Goal: Task Accomplishment & Management: Manage account settings

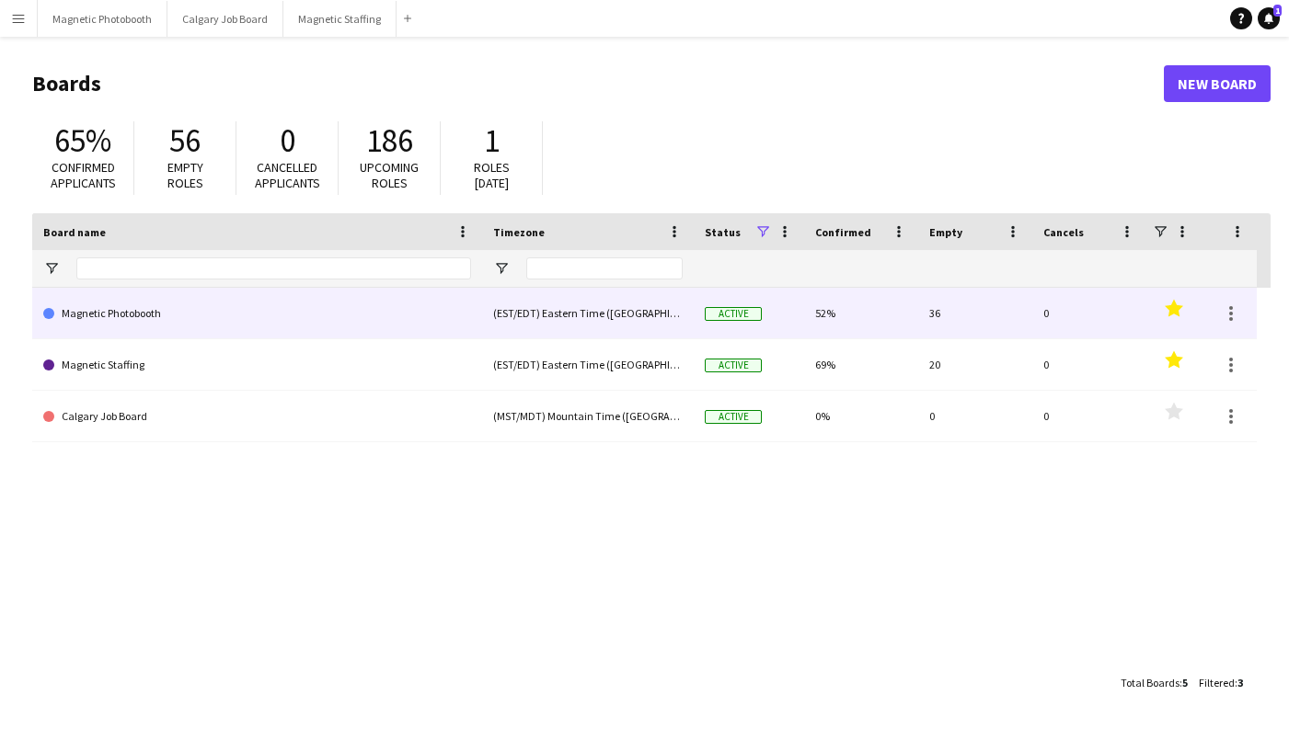
click at [162, 319] on link "Magnetic Photobooth" at bounding box center [257, 314] width 428 height 52
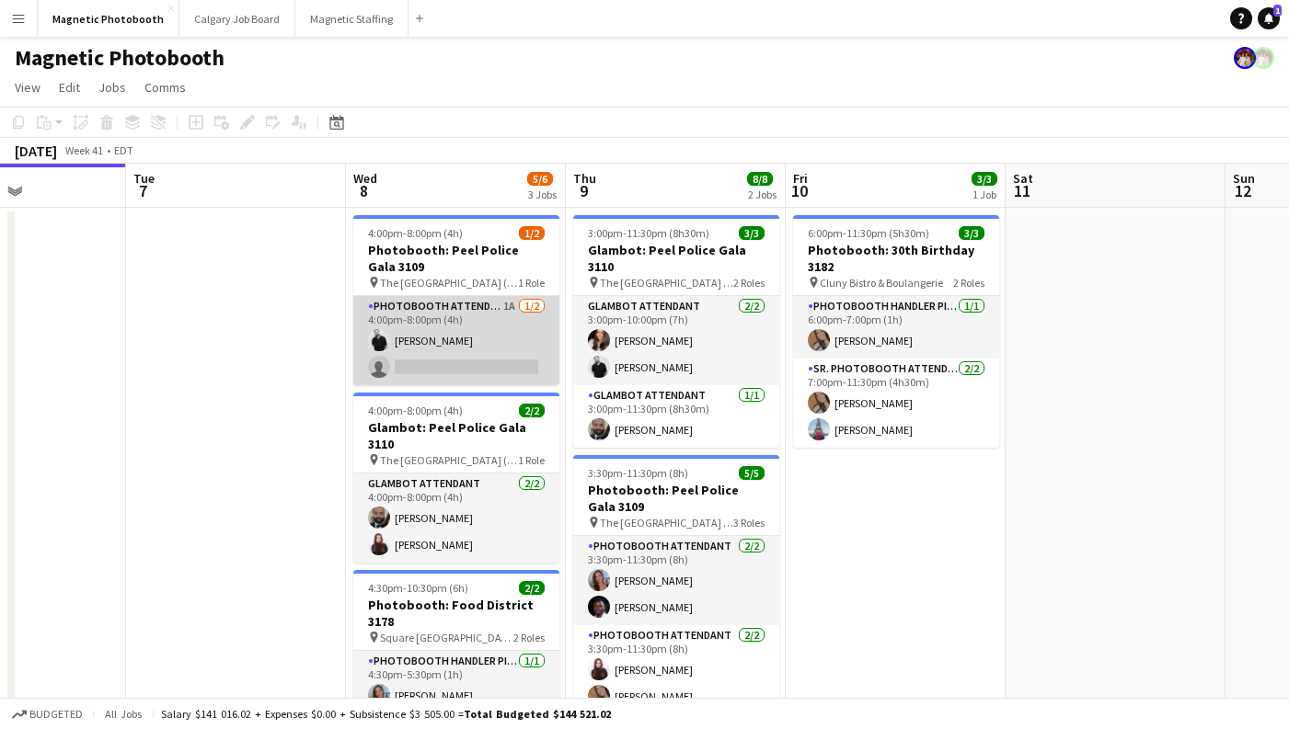
click at [489, 365] on app-card-role "Photobooth Attendant 1A [DATE] 4:00pm-8:00pm (4h) [PERSON_NAME] single-neutral-…" at bounding box center [456, 340] width 206 height 89
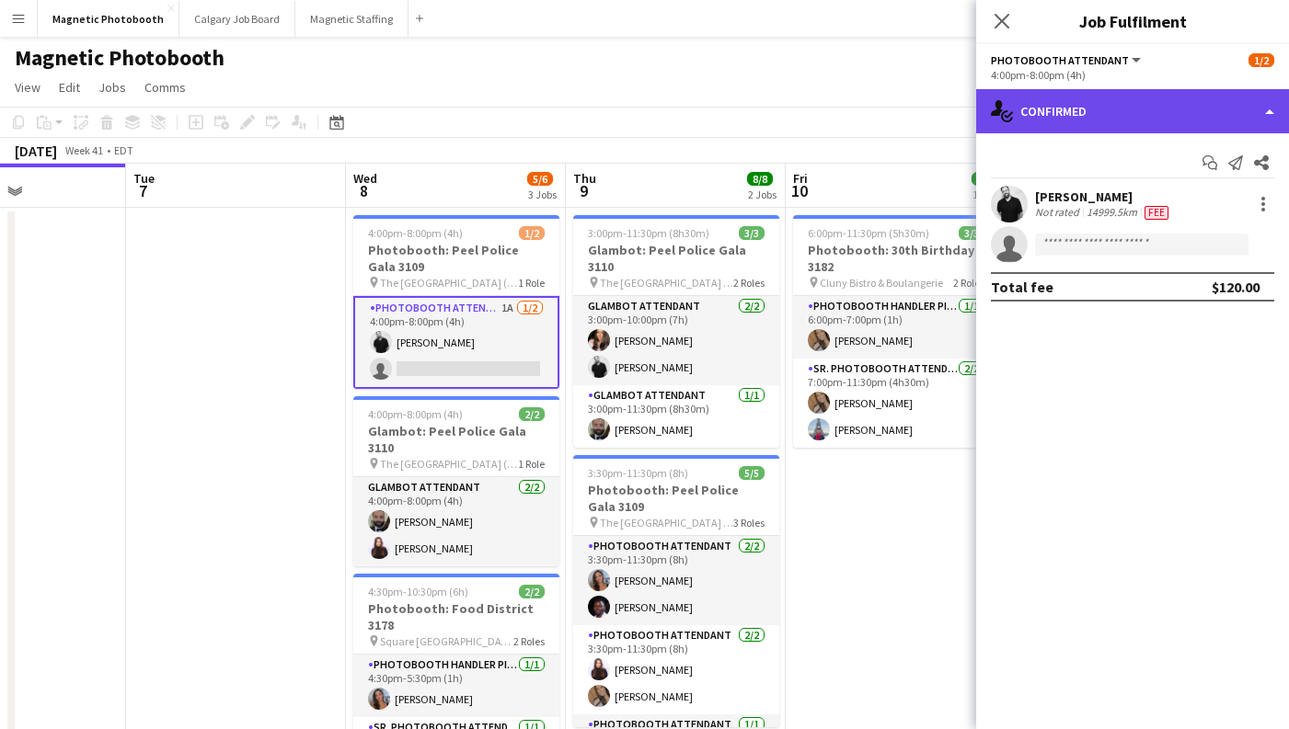
click at [1100, 104] on div "single-neutral-actions-check-2 Confirmed" at bounding box center [1132, 111] width 313 height 44
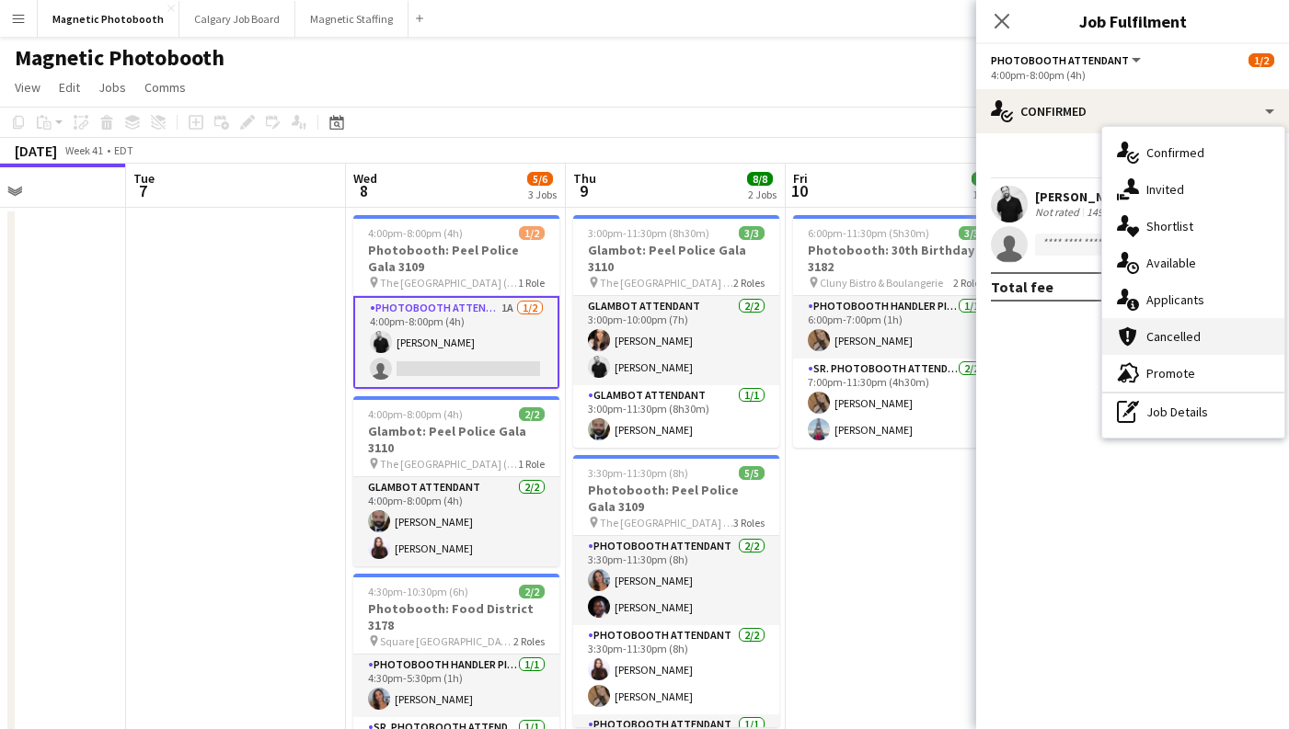
click at [1210, 318] on div "cancellation Cancelled" at bounding box center [1193, 336] width 182 height 37
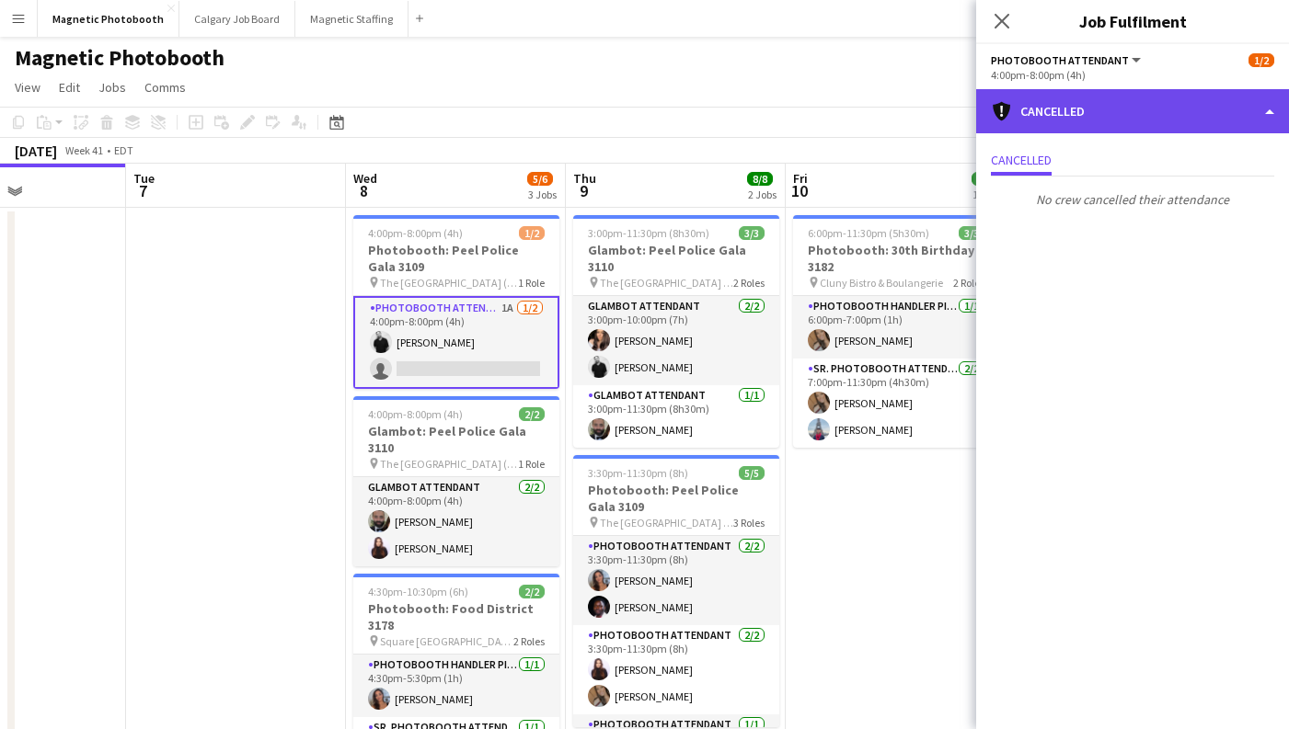
click at [1115, 114] on div "cancellation Cancelled" at bounding box center [1132, 111] width 313 height 44
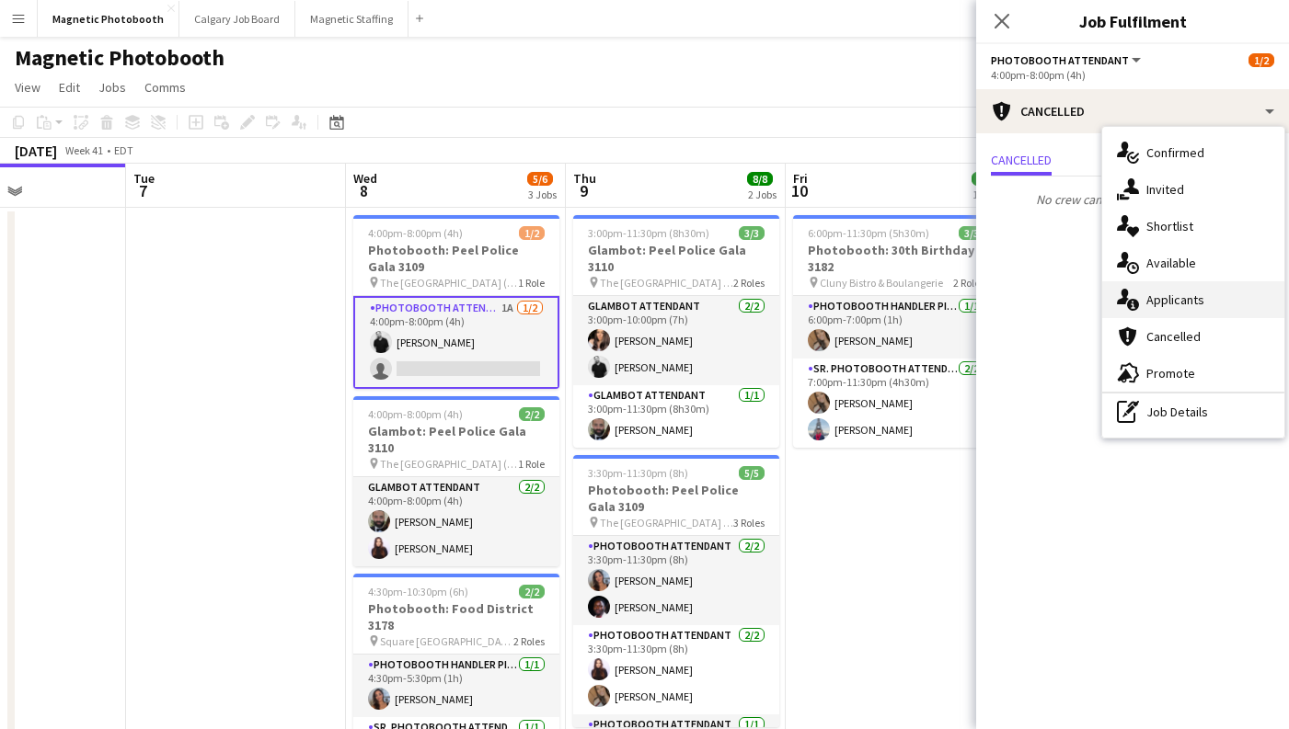
click at [1224, 300] on div "single-neutral-actions-information Applicants" at bounding box center [1193, 299] width 182 height 37
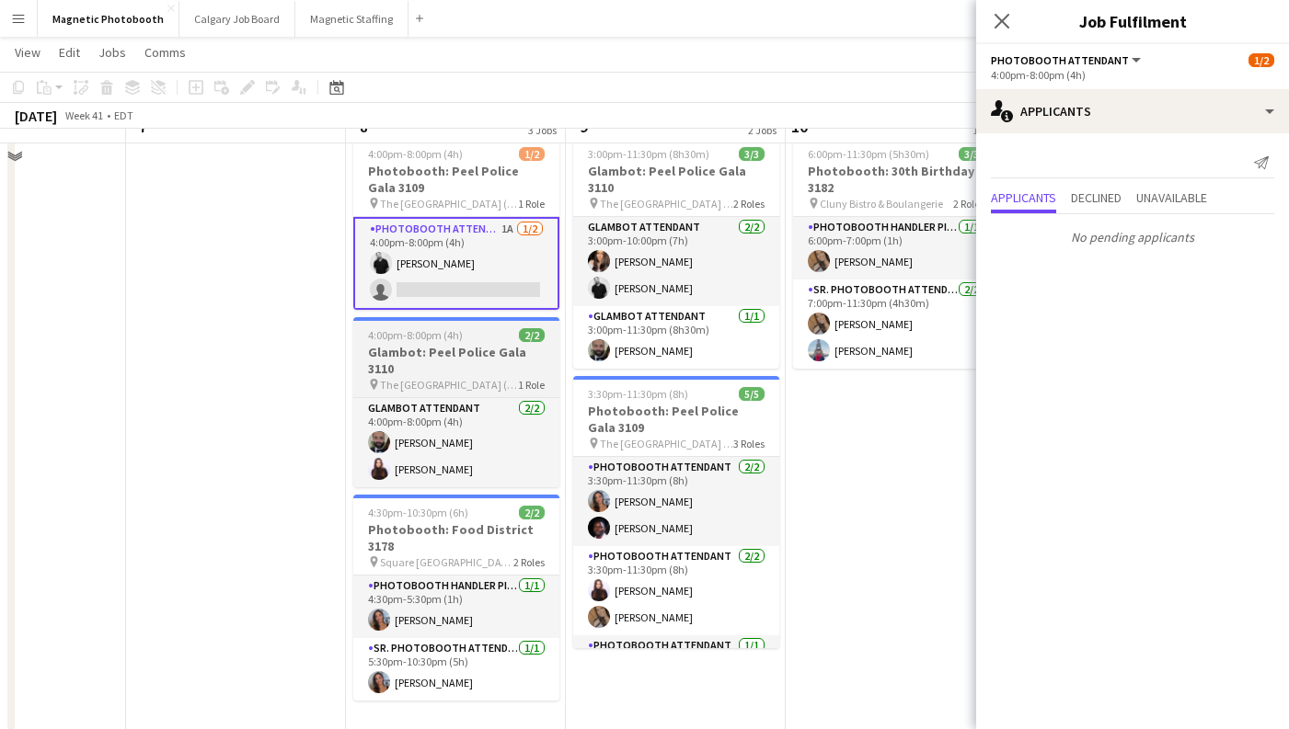
scroll to position [78, 0]
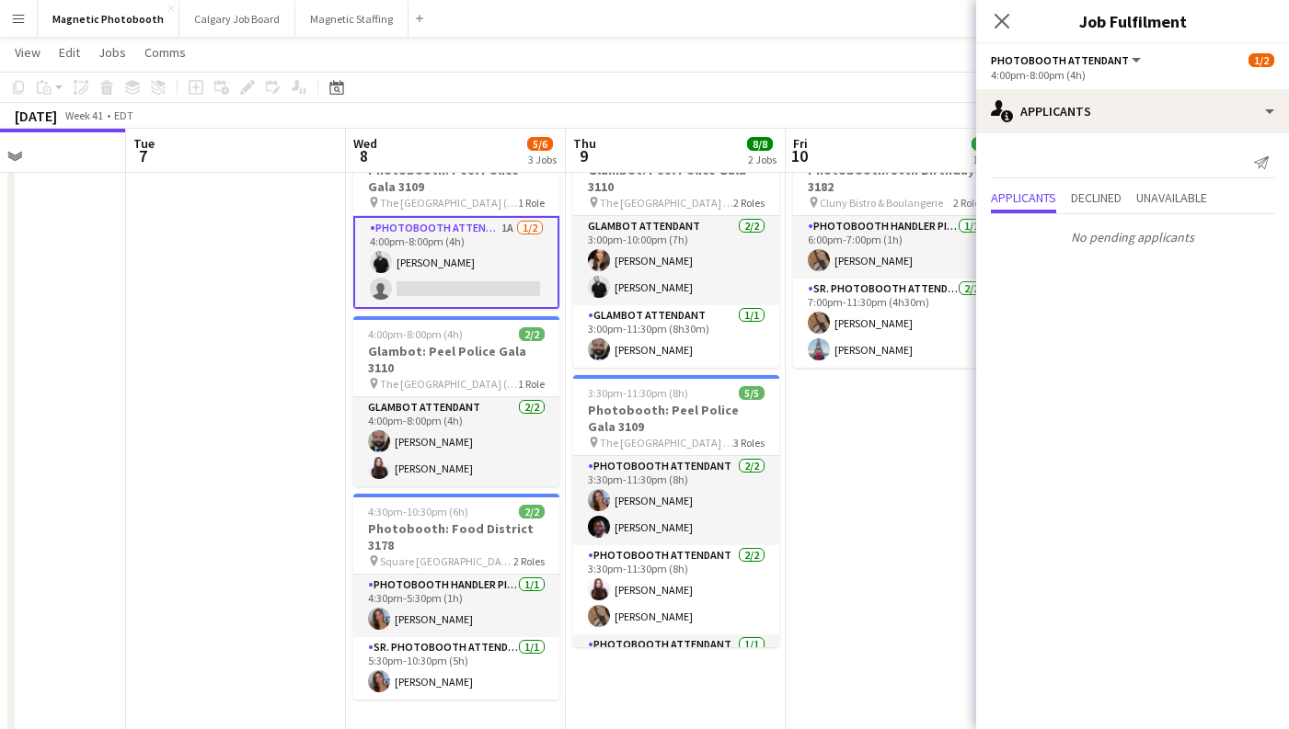
click at [452, 432] on app-card-role "Glambot Attendant [DATE] 4:00pm-8:00pm (4h) [PERSON_NAME] [PERSON_NAME]" at bounding box center [456, 441] width 206 height 89
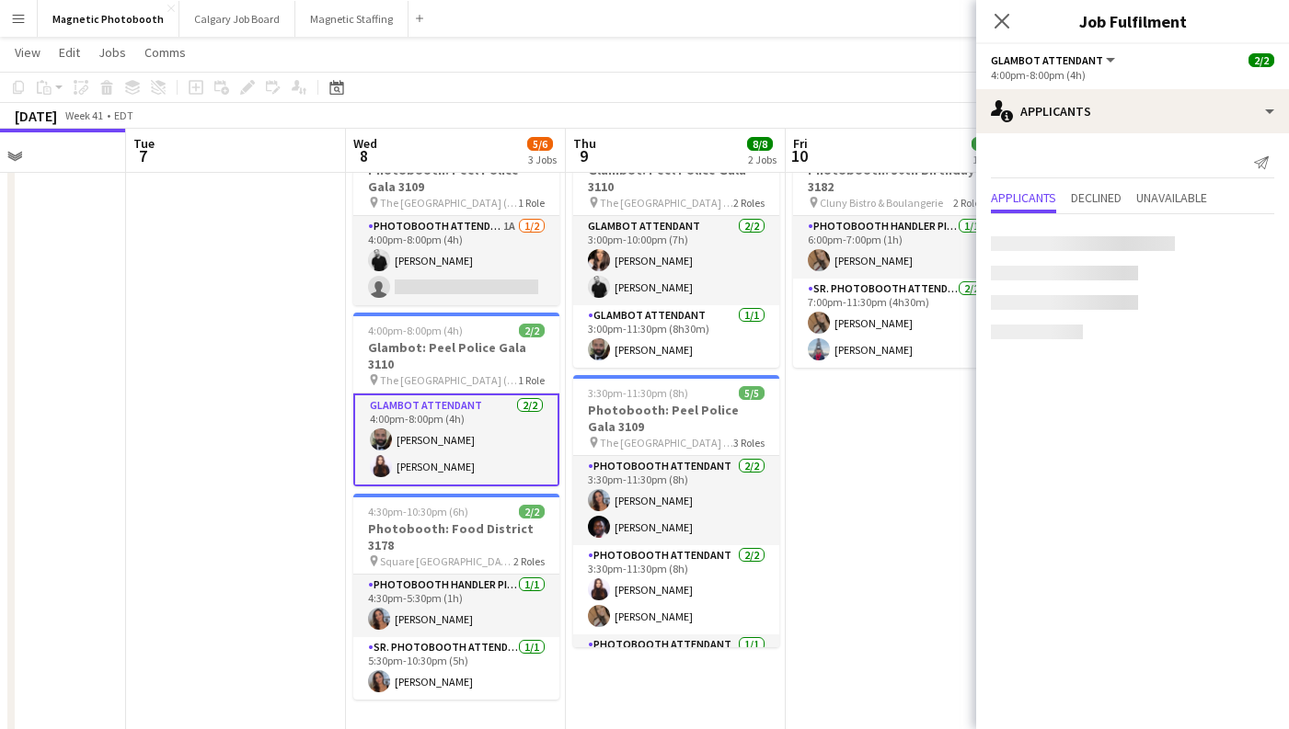
click at [277, 426] on app-date-cell at bounding box center [236, 433] width 220 height 610
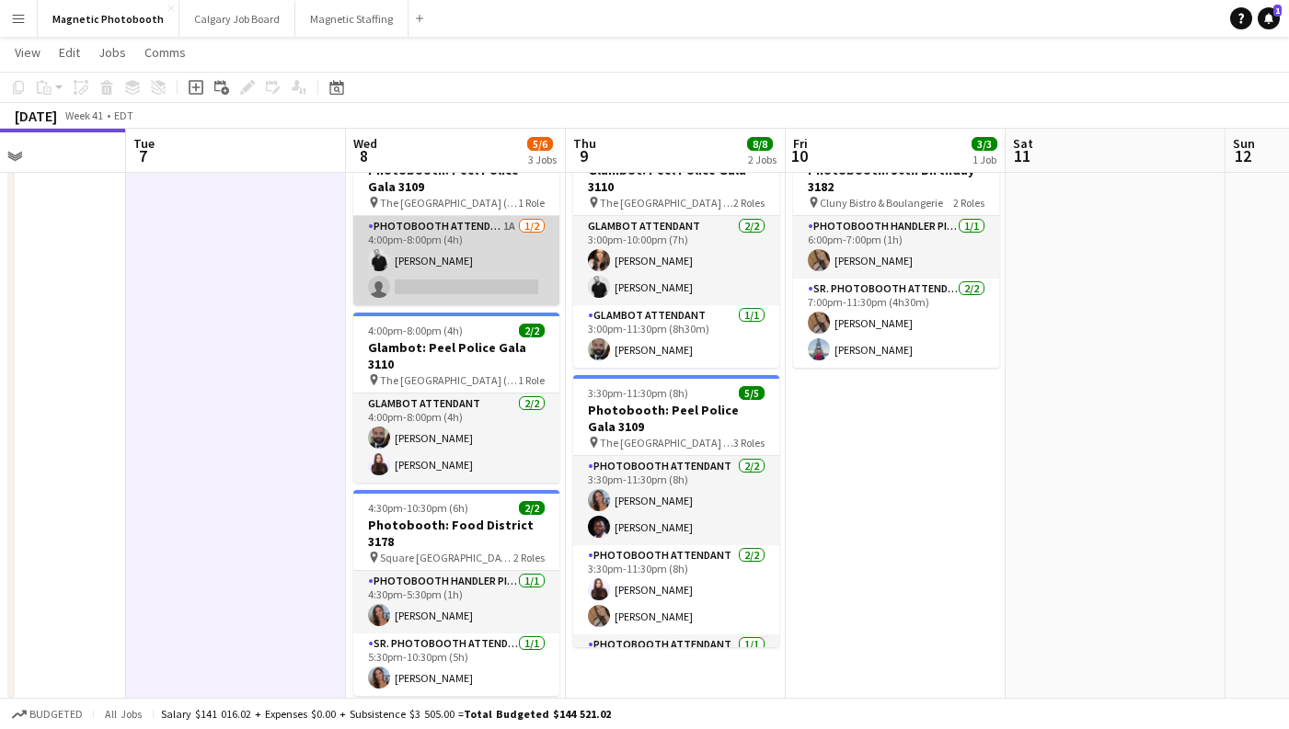
click at [479, 304] on app-card-role "Photobooth Attendant 1A [DATE] 4:00pm-8:00pm (4h) [PERSON_NAME] single-neutral-…" at bounding box center [456, 260] width 206 height 89
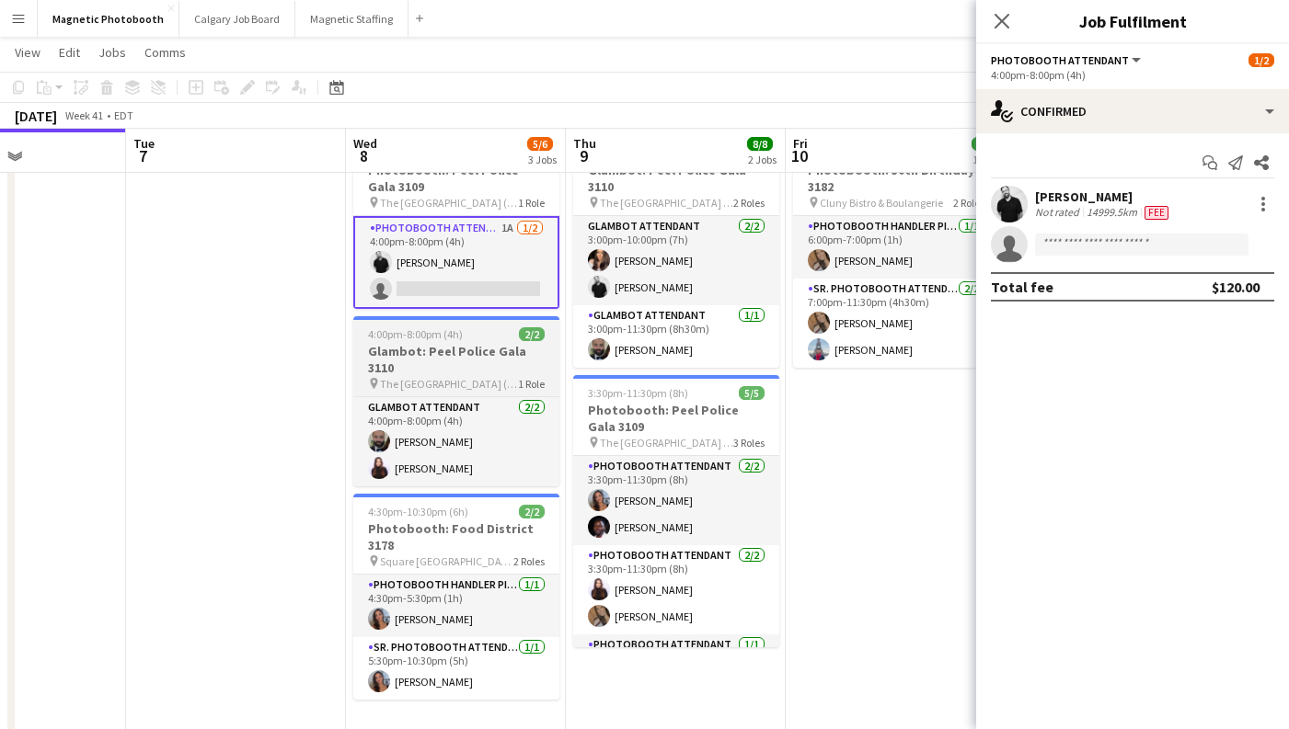
click at [436, 359] on h3 "Glambot: Peel Police Gala 3110" at bounding box center [456, 359] width 206 height 33
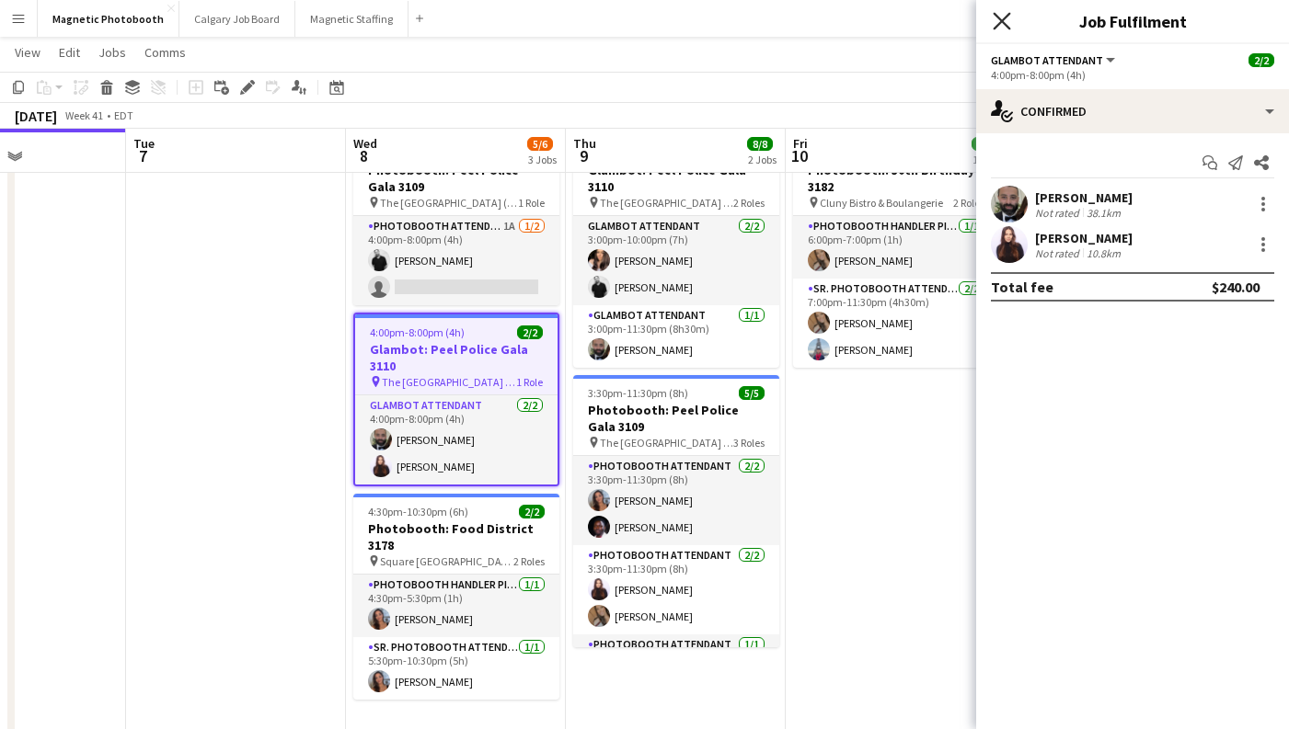
click at [1003, 17] on icon "Close pop-in" at bounding box center [1001, 20] width 17 height 17
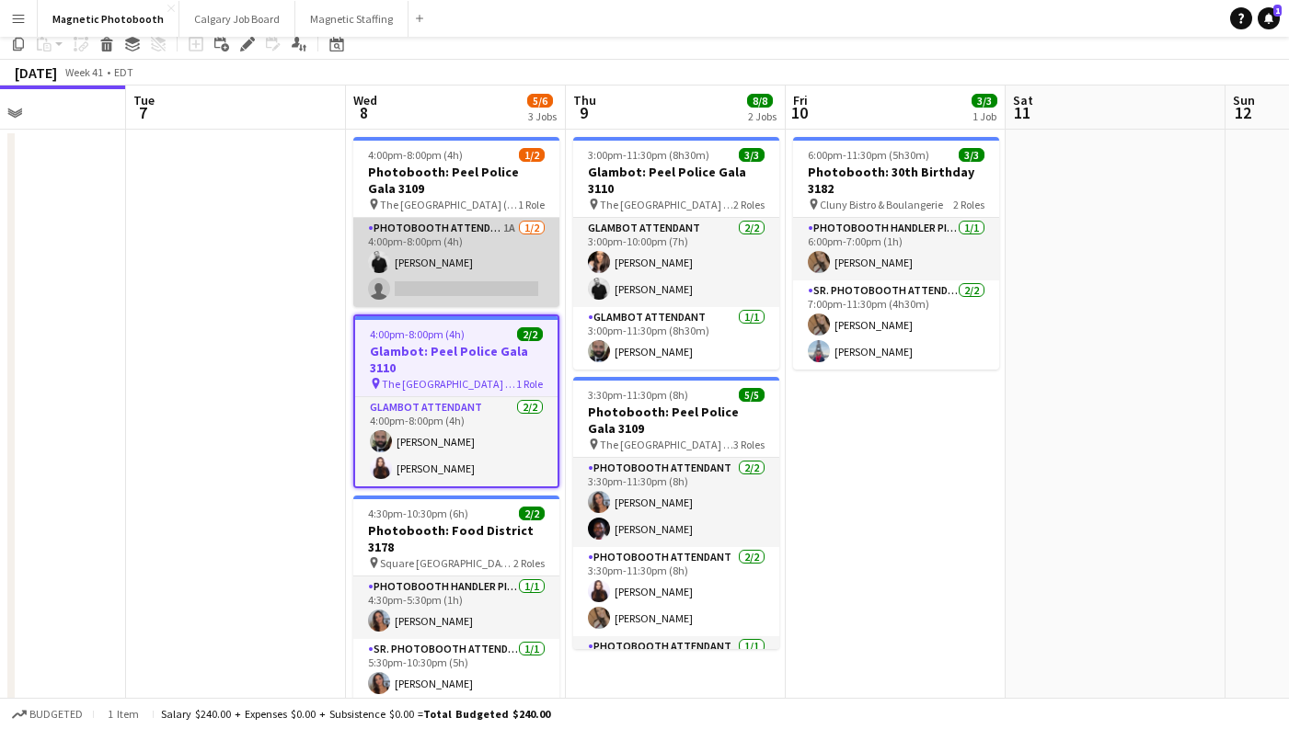
scroll to position [0, 0]
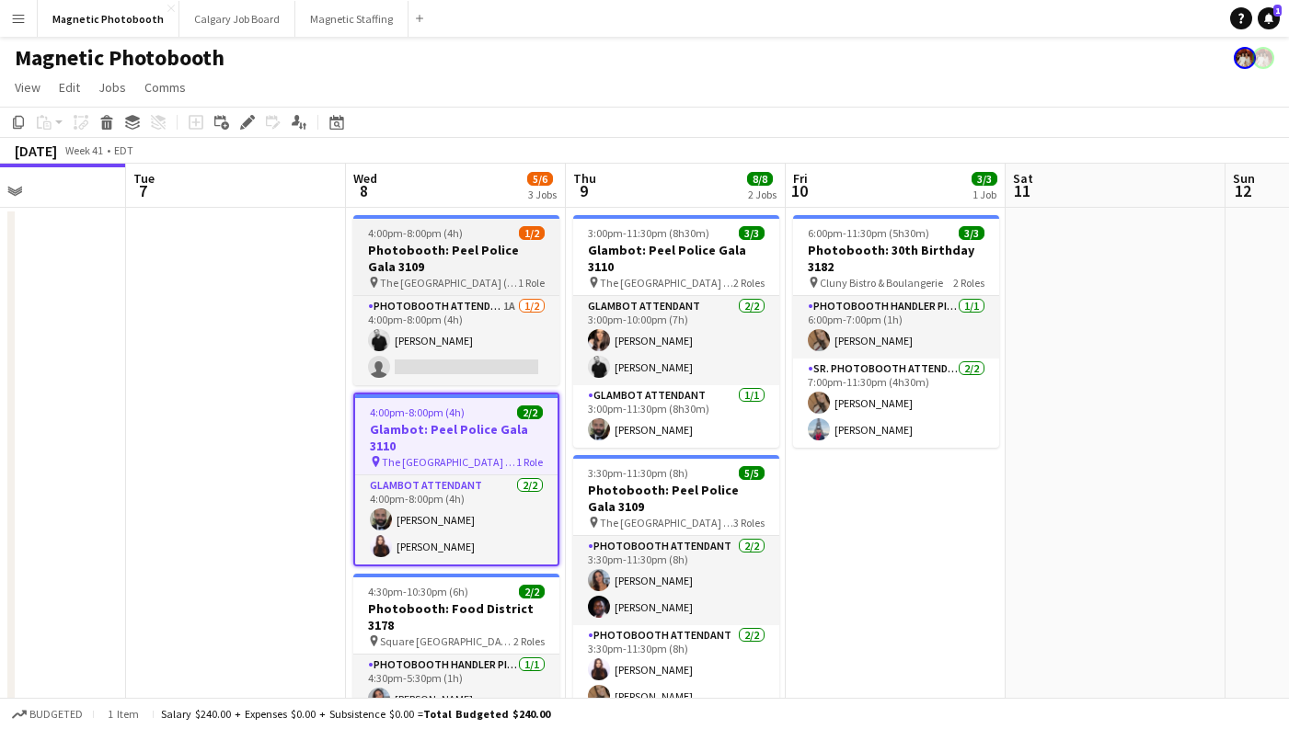
click at [415, 258] on h3 "Photobooth: Peel Police Gala 3109" at bounding box center [456, 258] width 206 height 33
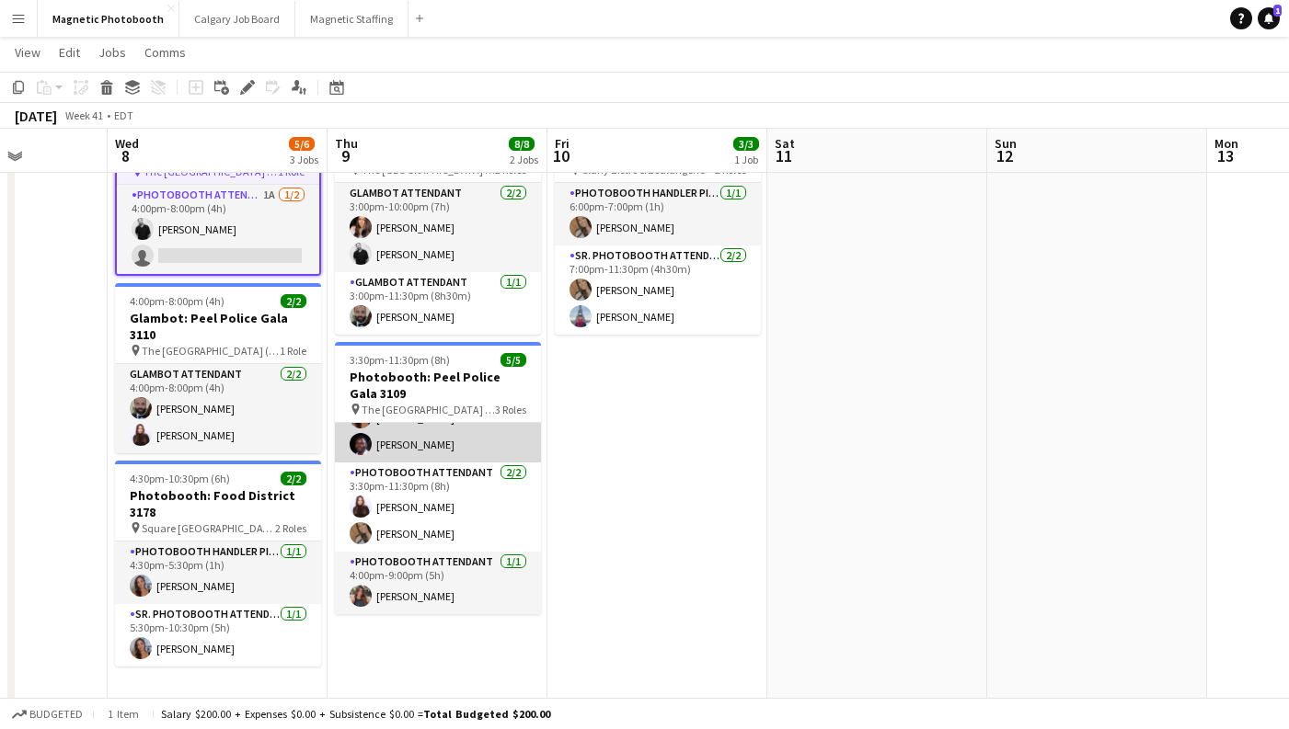
scroll to position [117, 0]
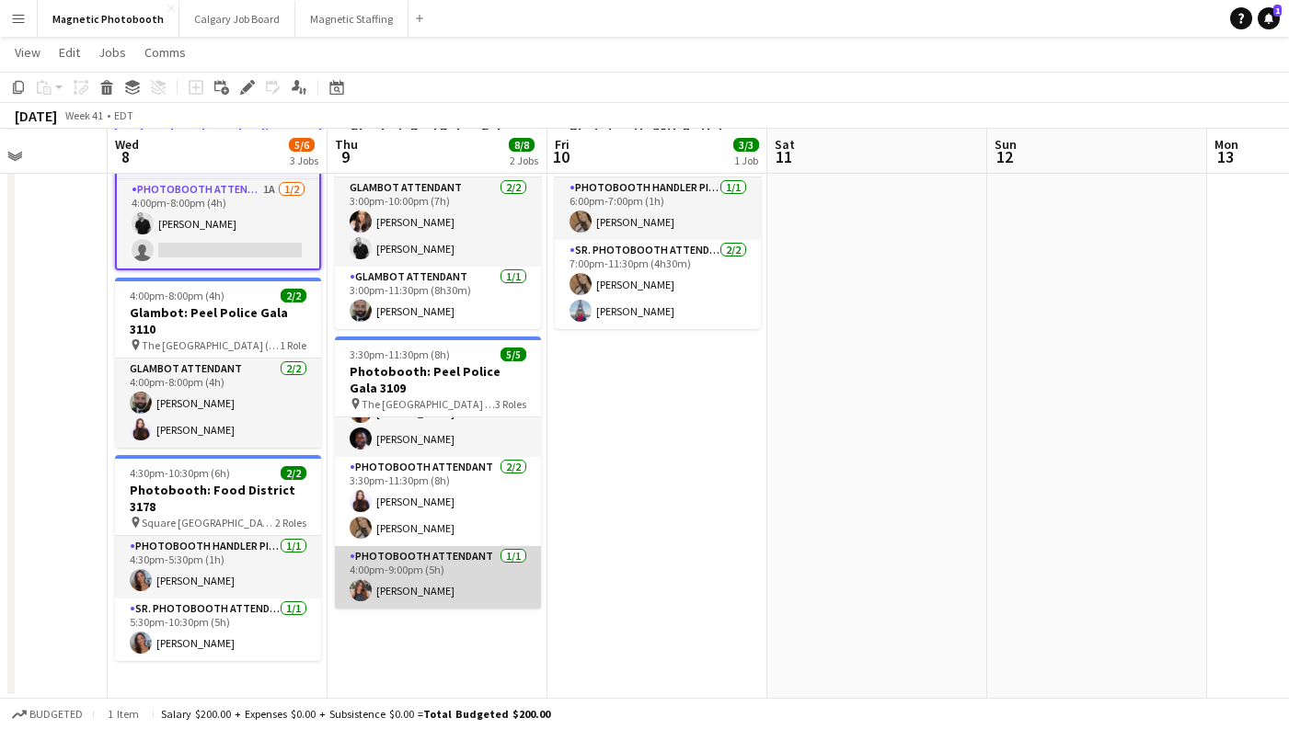
click at [394, 582] on app-card-role "Photobooth Attendant [DATE] 4:00pm-9:00pm (5h) [PERSON_NAME]" at bounding box center [438, 577] width 206 height 63
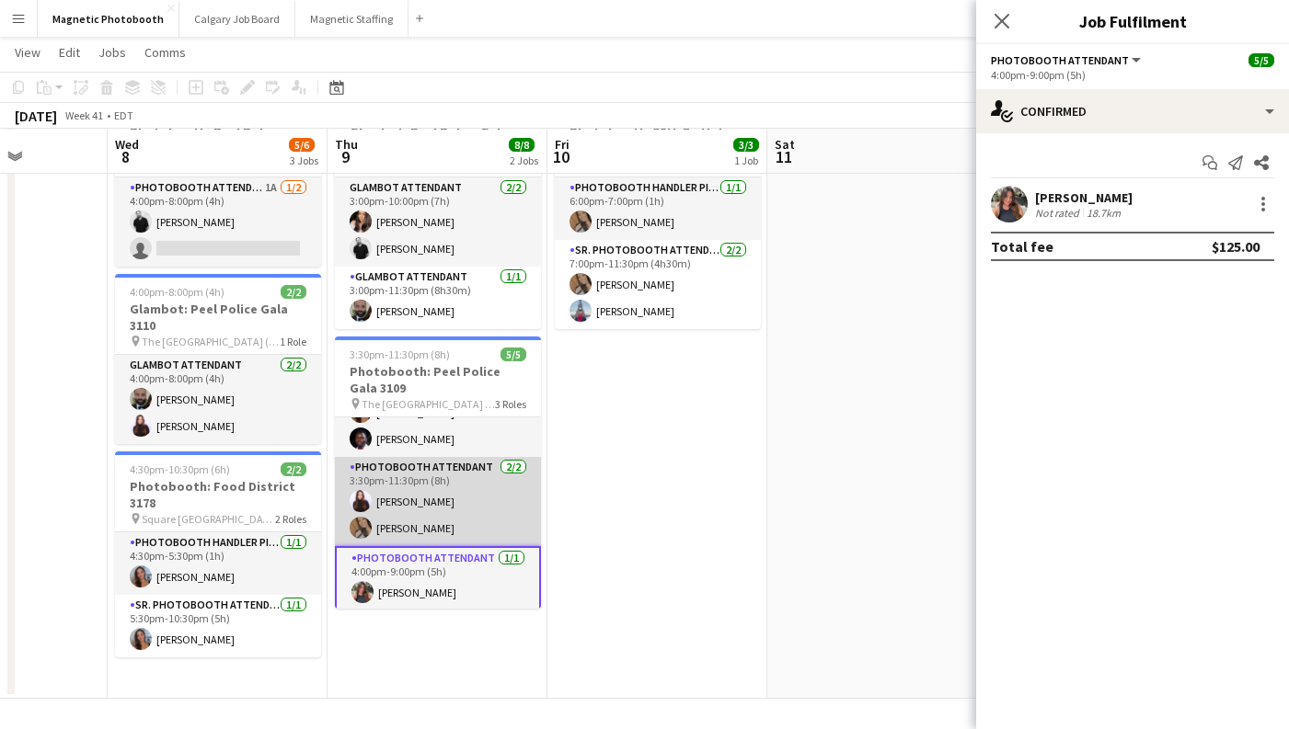
click at [451, 493] on app-card-role "Photobooth Attendant [DATE] 3:30pm-11:30pm (8h) [PERSON_NAME] [PERSON_NAME]" at bounding box center [438, 501] width 206 height 89
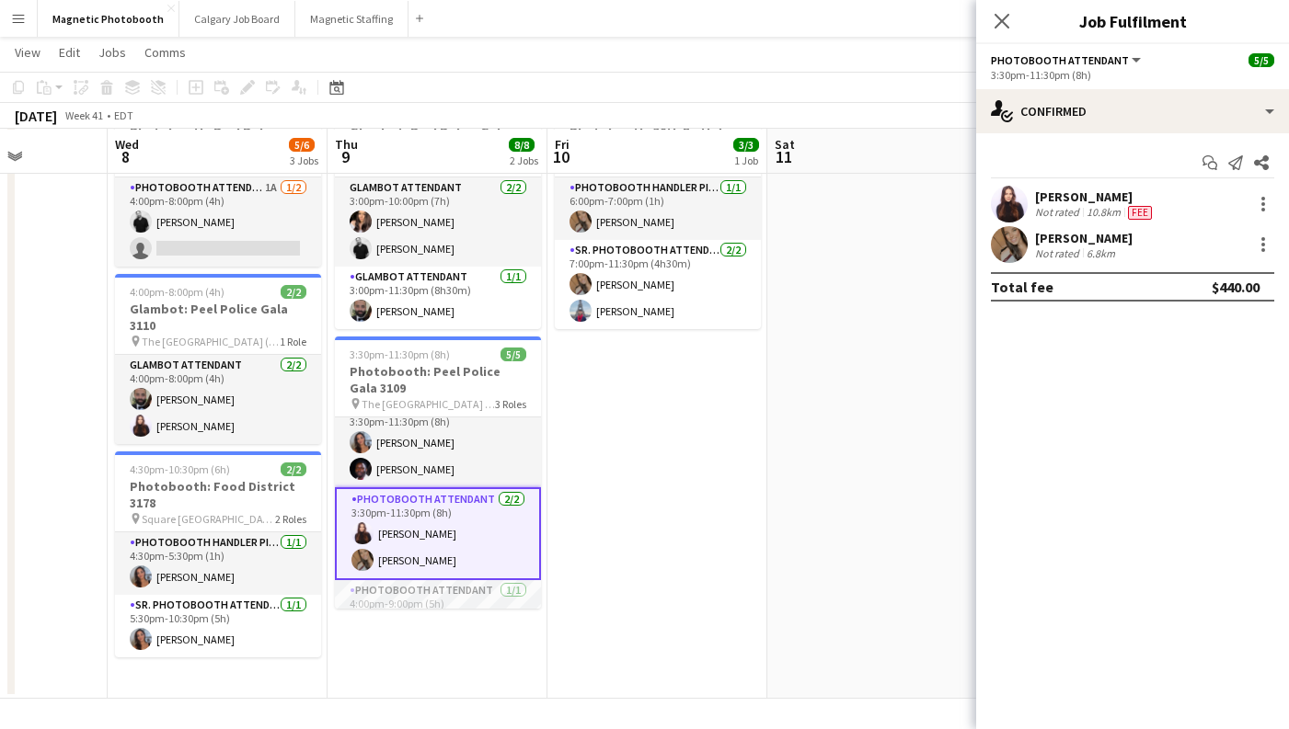
scroll to position [0, 0]
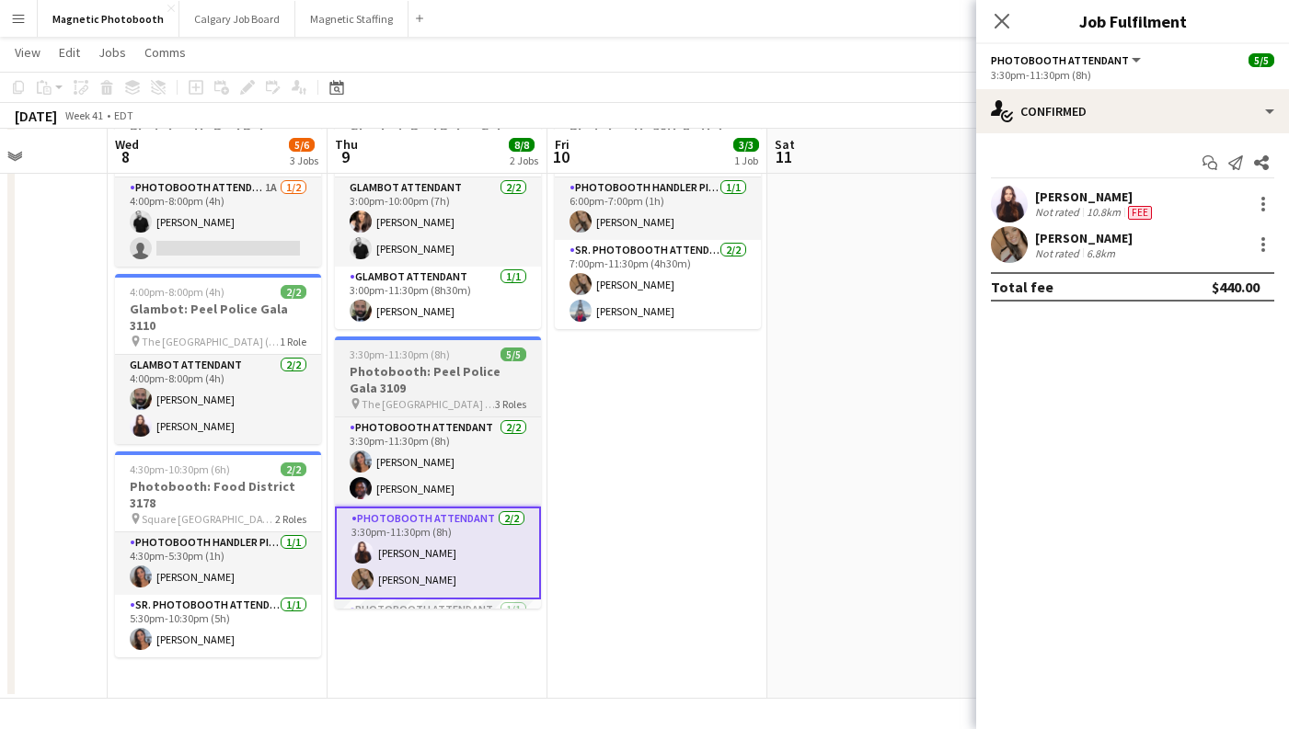
click at [480, 348] on div "3:30pm-11:30pm (8h) 5/5" at bounding box center [438, 355] width 206 height 14
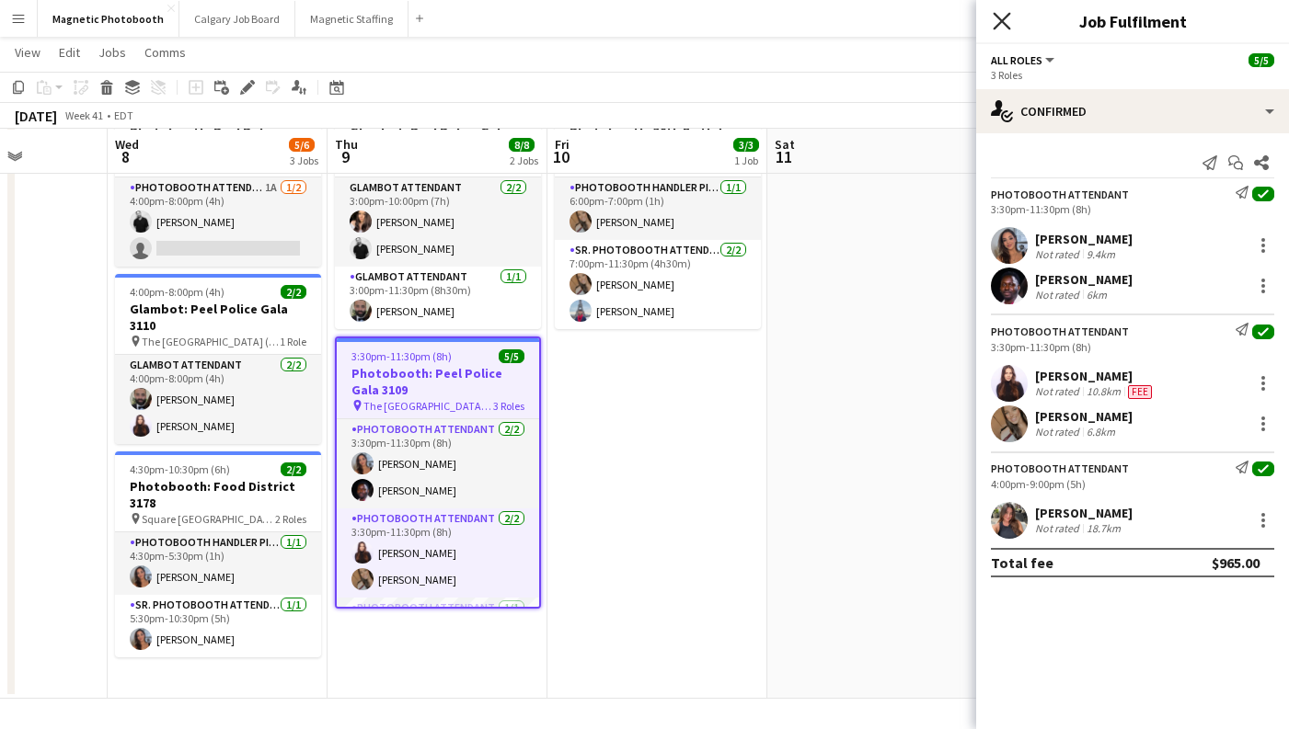
click at [1004, 19] on icon at bounding box center [1001, 20] width 17 height 17
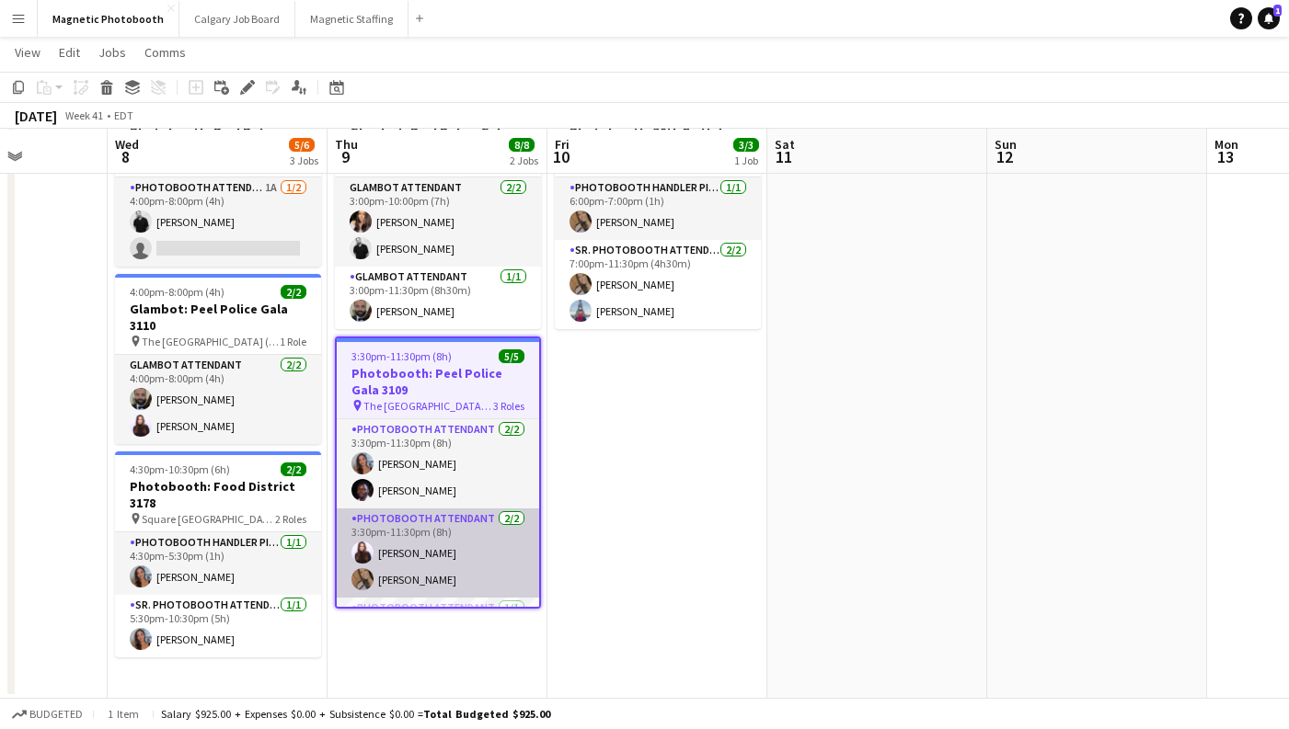
scroll to position [53, 0]
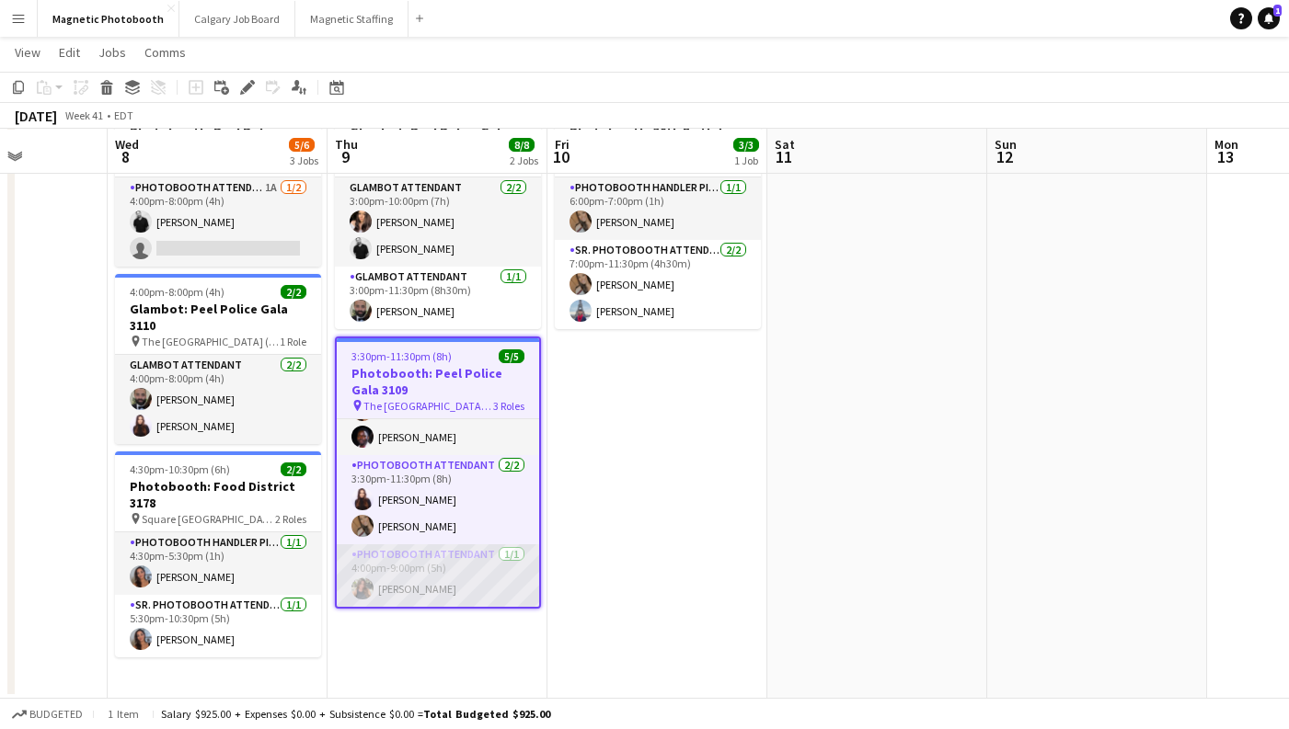
click at [400, 568] on app-card-role "Photobooth Attendant [DATE] 4:00pm-9:00pm (5h) [PERSON_NAME]" at bounding box center [438, 576] width 202 height 63
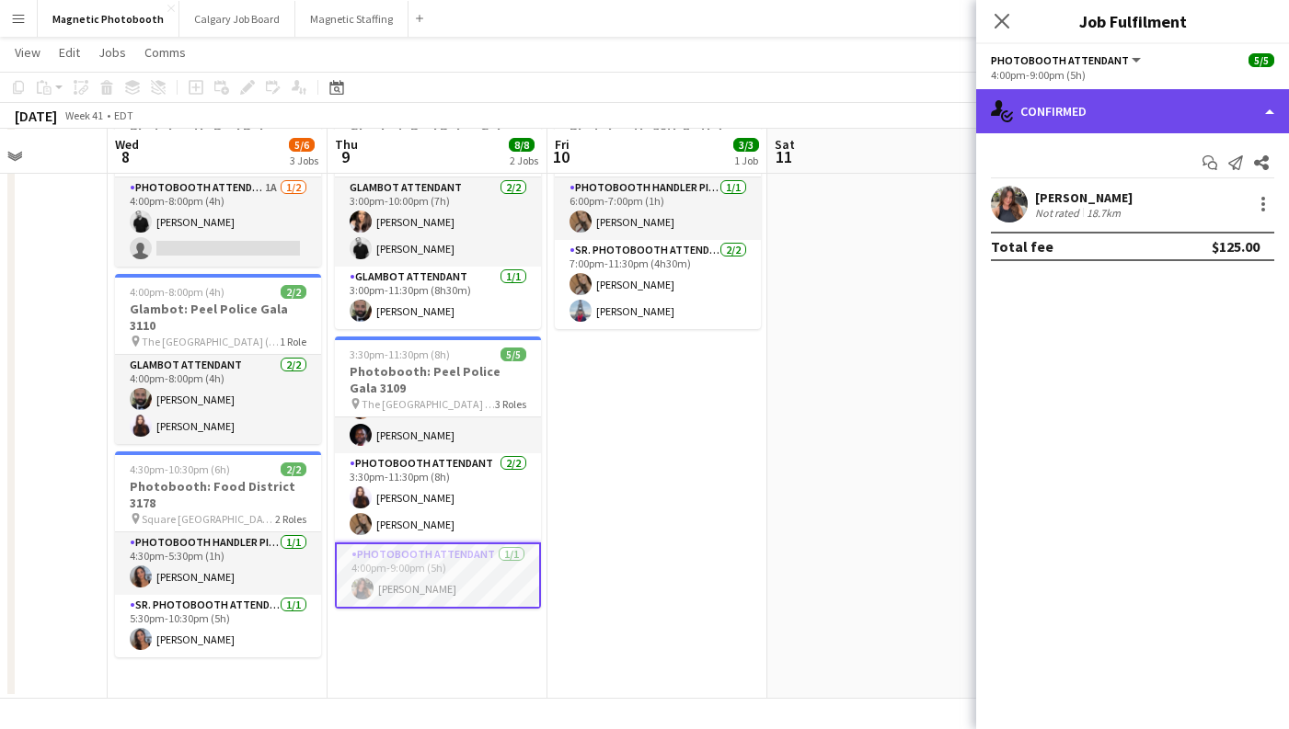
click at [1079, 121] on div "single-neutral-actions-check-2 Confirmed" at bounding box center [1132, 111] width 313 height 44
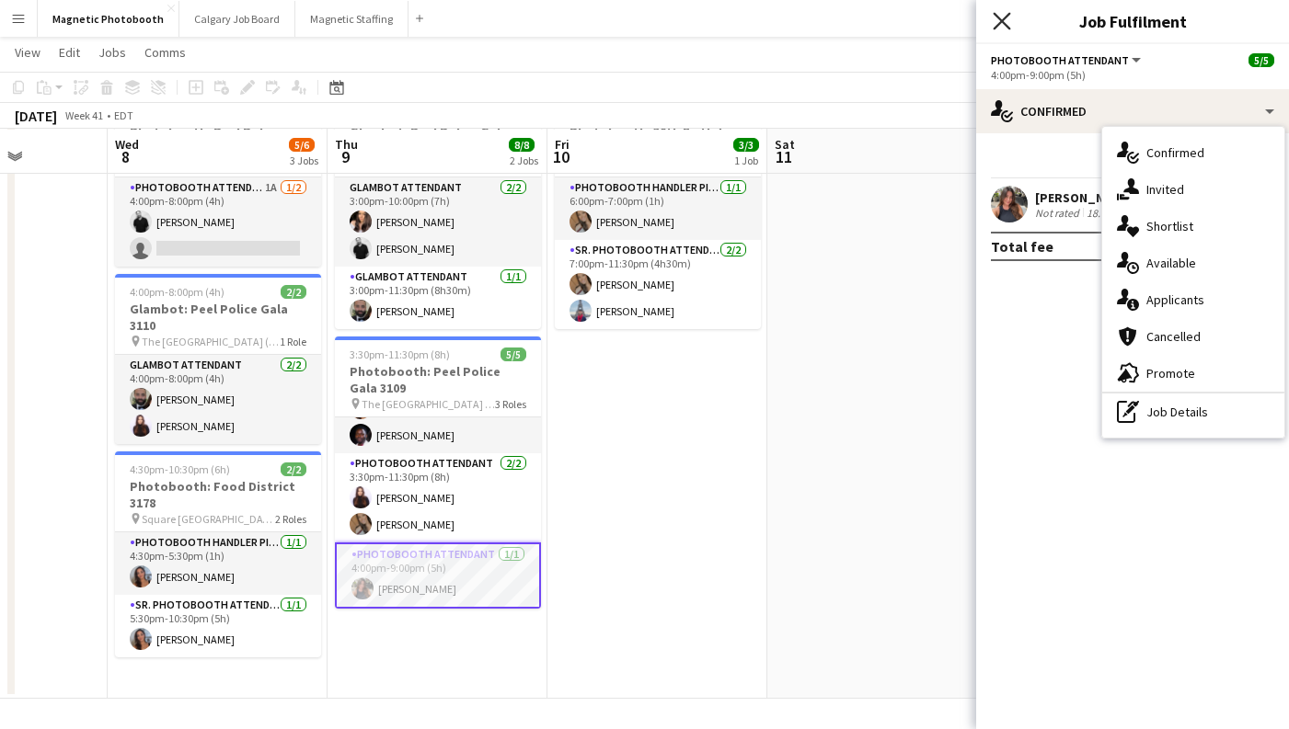
click at [1001, 22] on icon at bounding box center [1001, 20] width 17 height 17
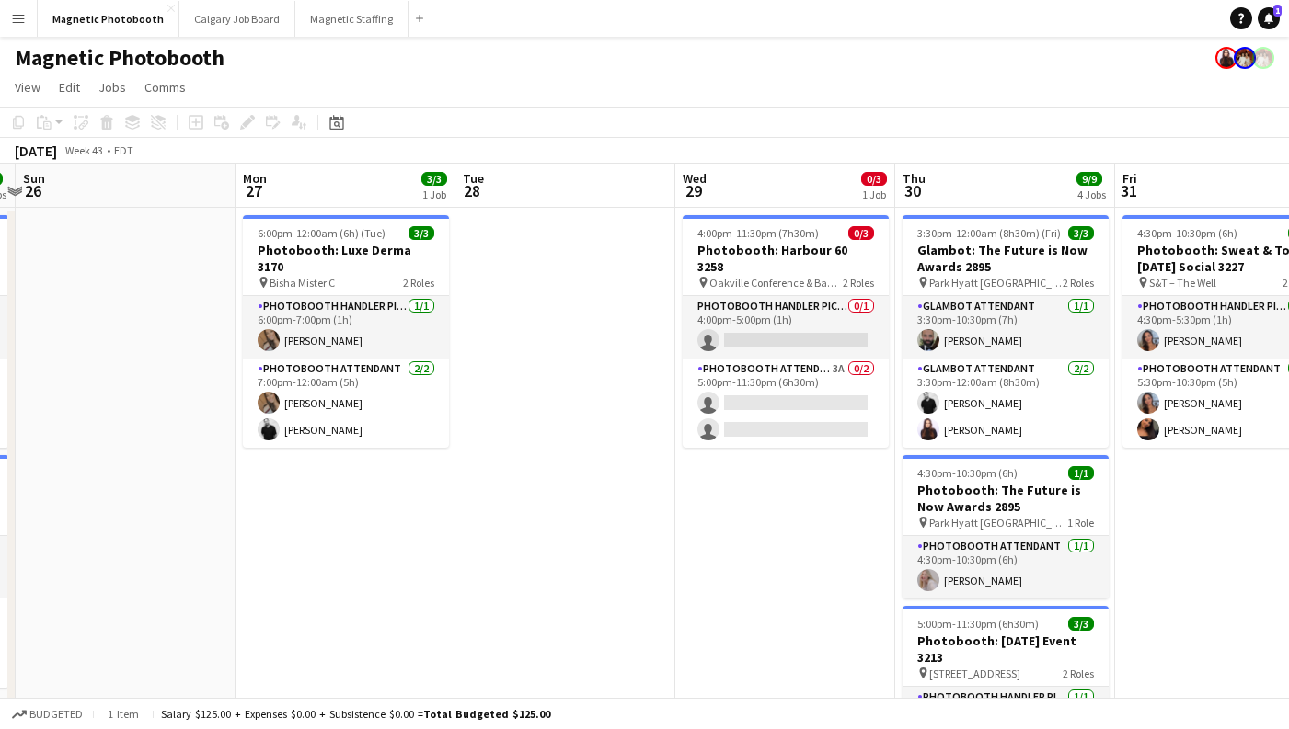
scroll to position [0, 676]
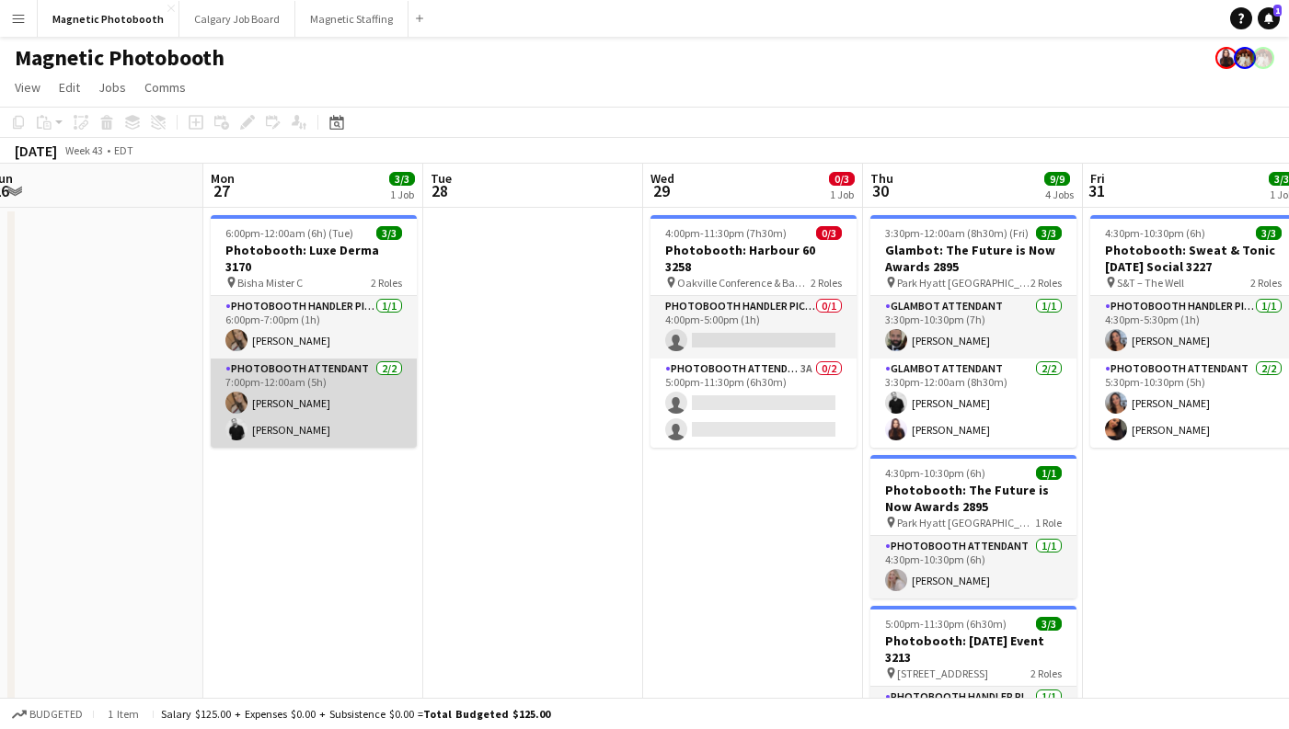
click at [351, 404] on app-card-role "Photobooth Attendant [DATE] 7:00pm-12:00am (5h) [PERSON_NAME] [PERSON_NAME]" at bounding box center [314, 403] width 206 height 89
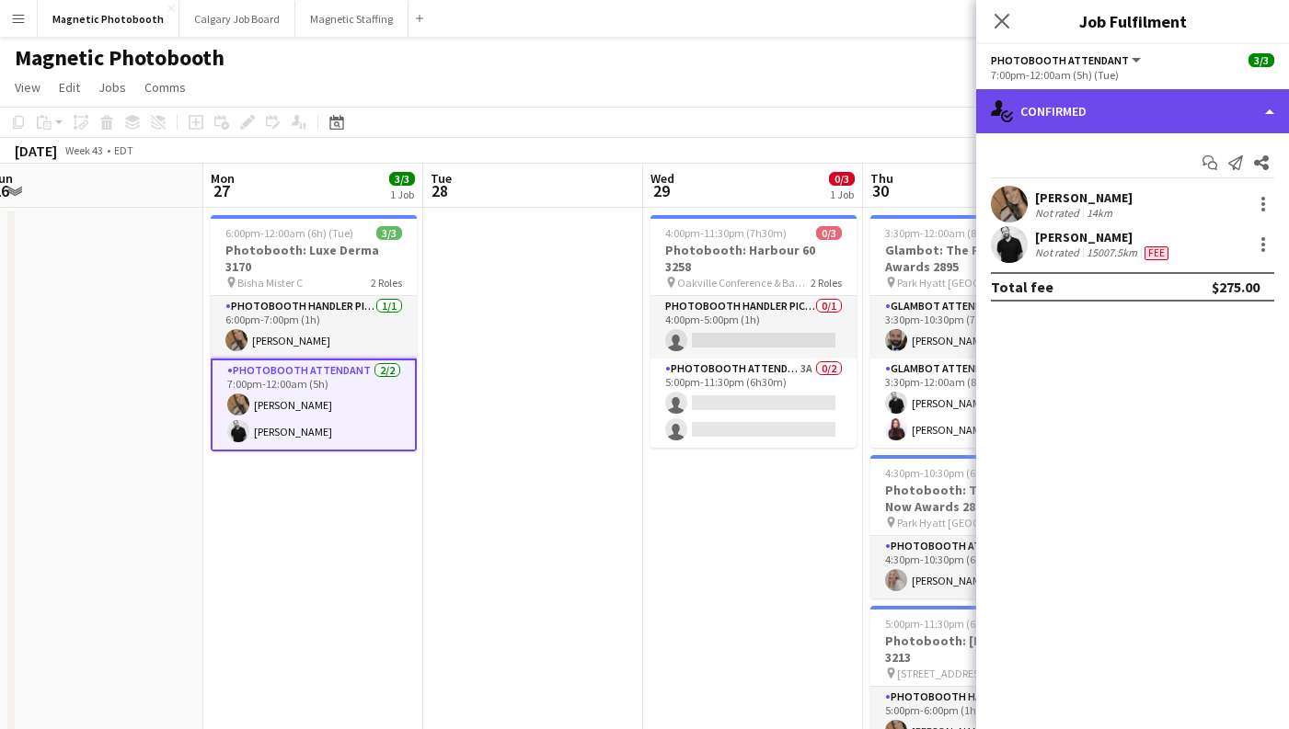
click at [1036, 117] on div "single-neutral-actions-check-2 Confirmed" at bounding box center [1132, 111] width 313 height 44
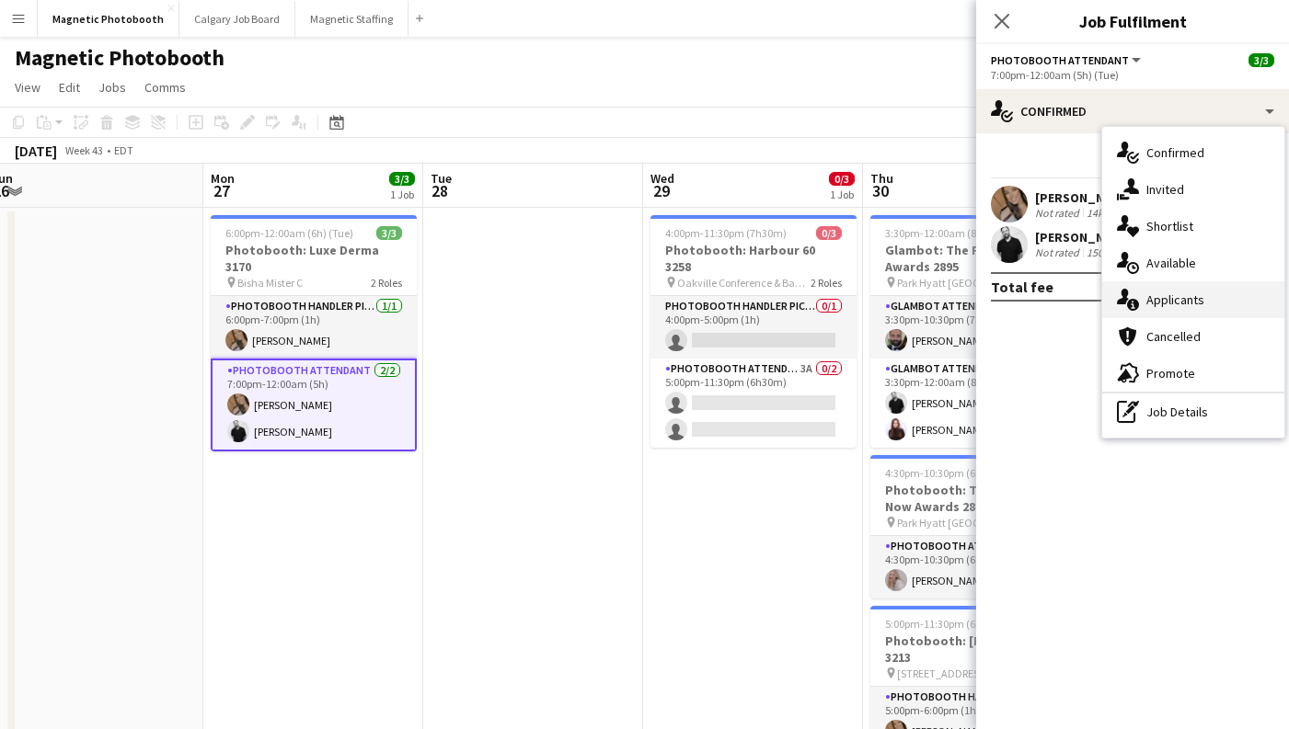
click at [1154, 306] on span "Applicants" at bounding box center [1175, 300] width 58 height 17
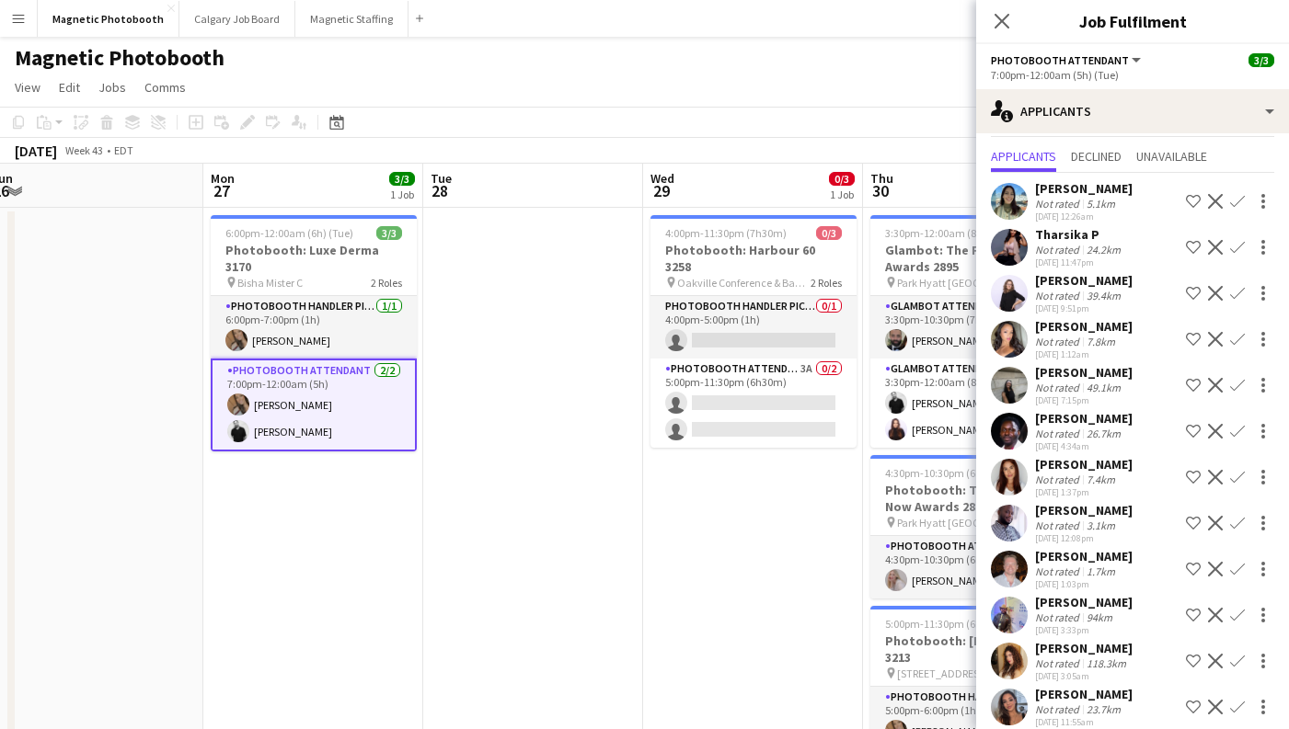
scroll to position [75, 0]
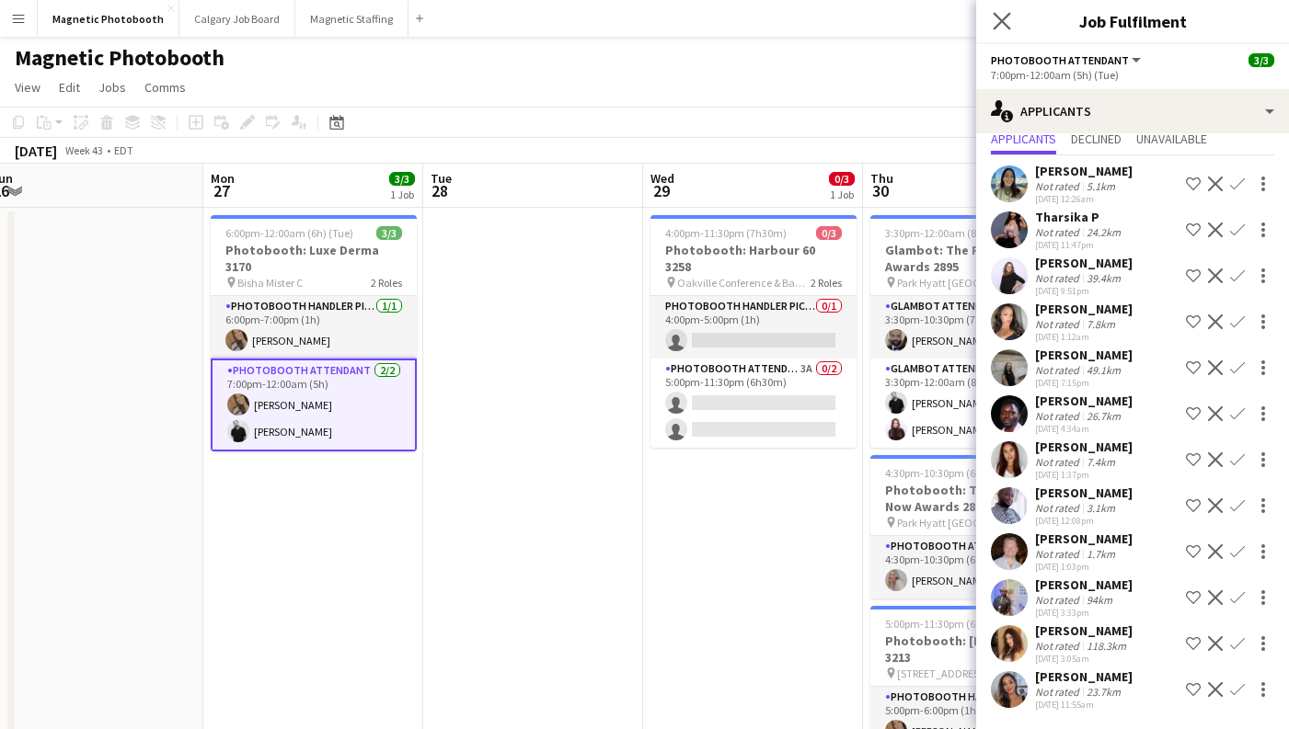
click at [1004, 9] on app-icon "Close pop-in" at bounding box center [1002, 21] width 27 height 27
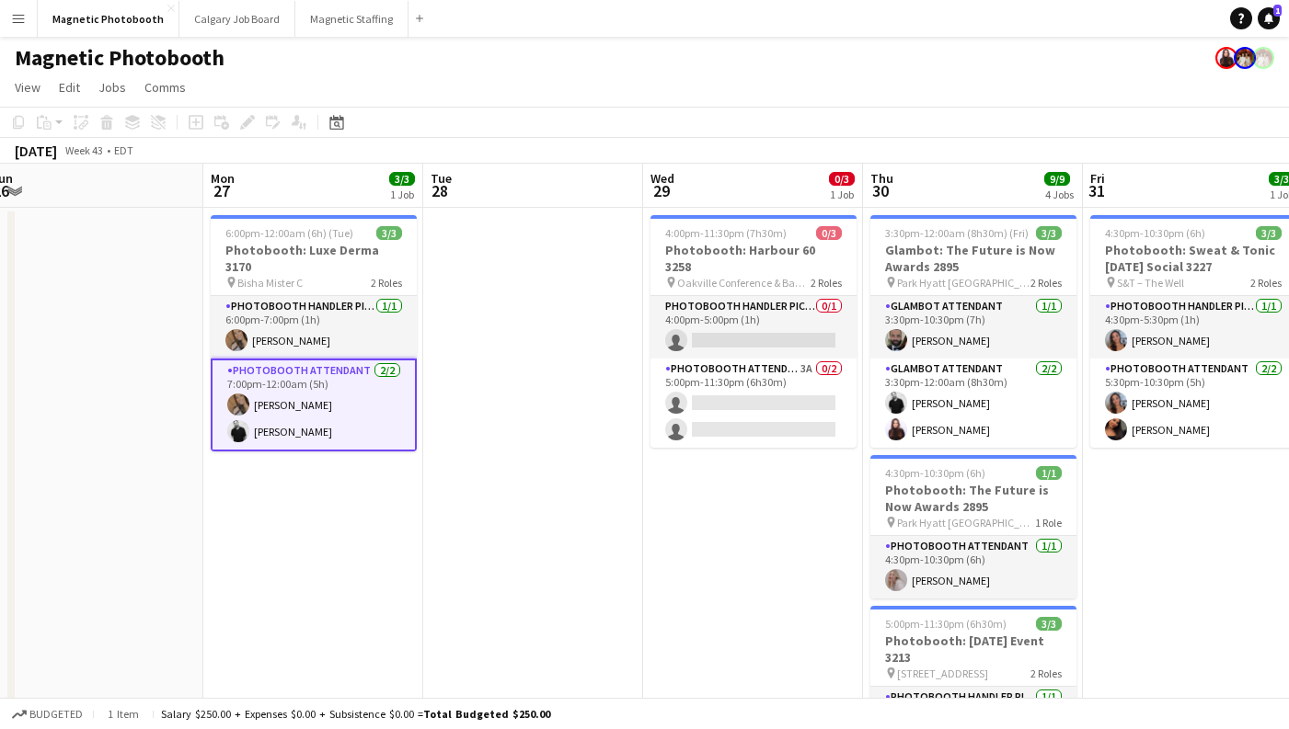
click at [519, 451] on app-date-cell at bounding box center [533, 700] width 220 height 985
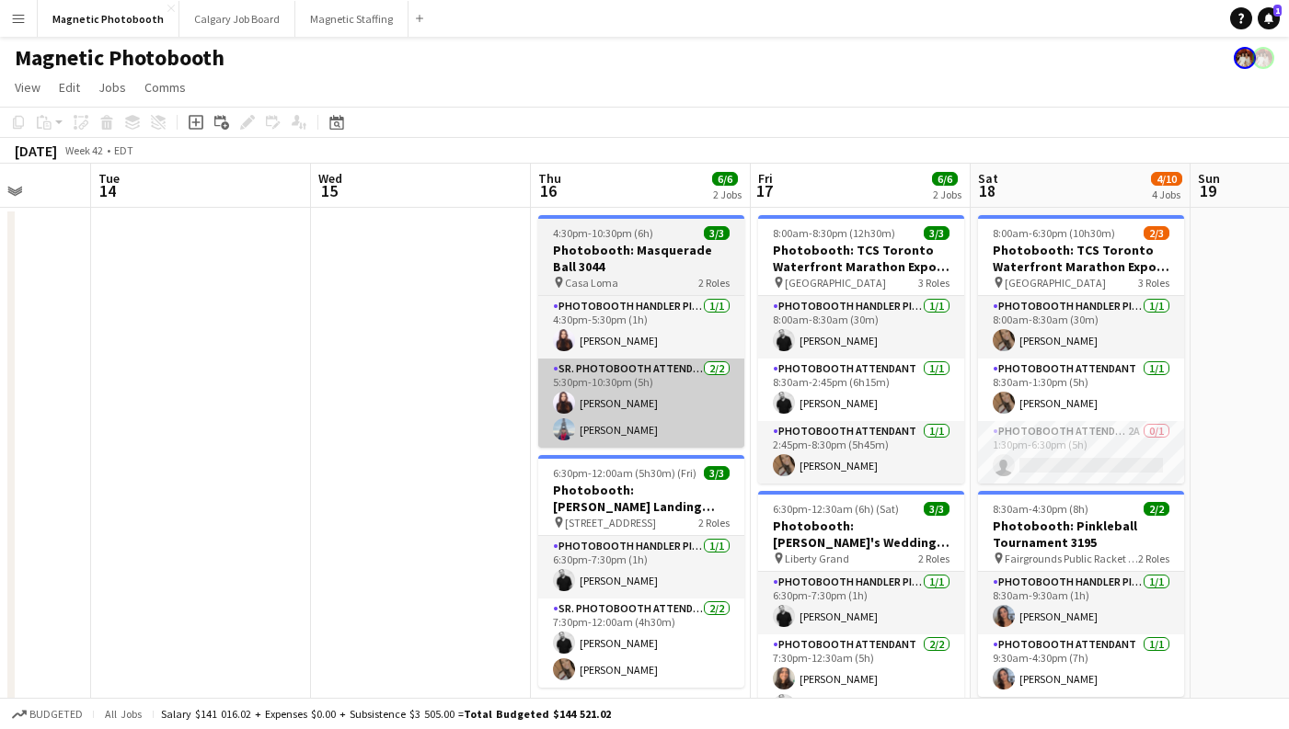
scroll to position [0, 554]
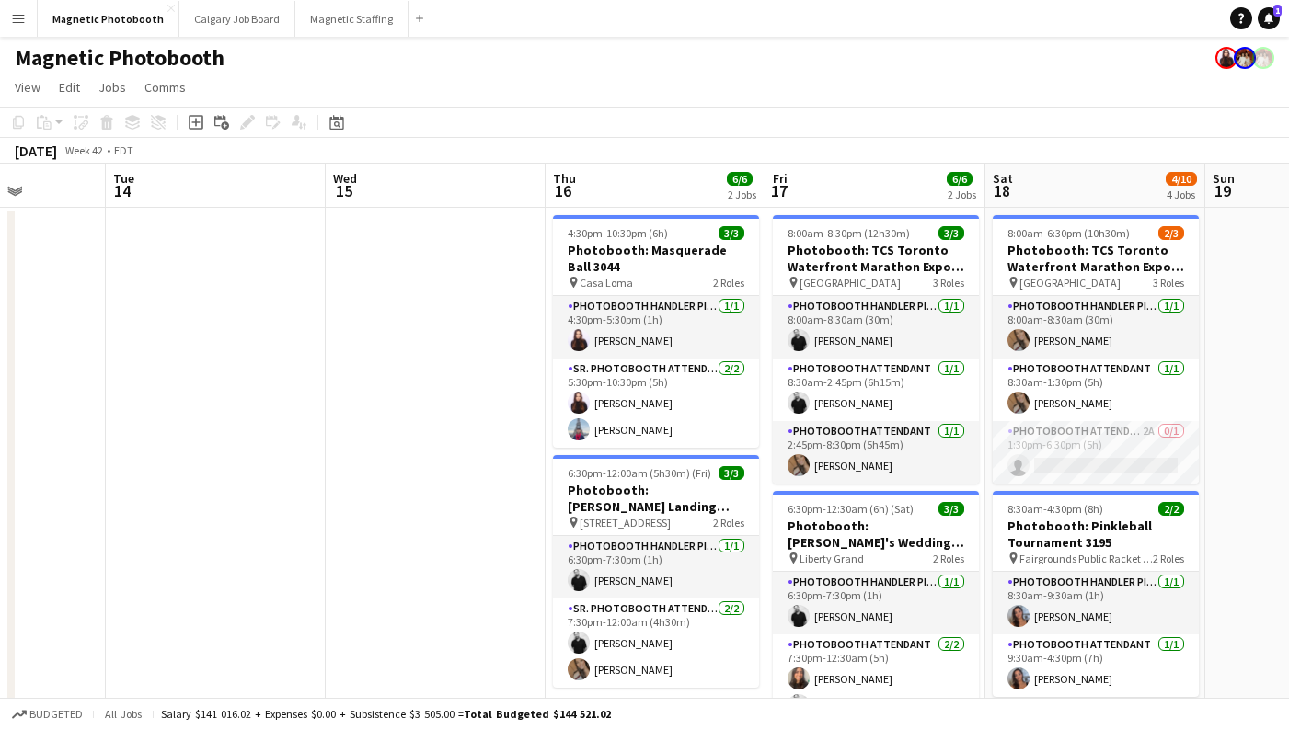
click at [448, 450] on app-date-cell at bounding box center [436, 700] width 220 height 985
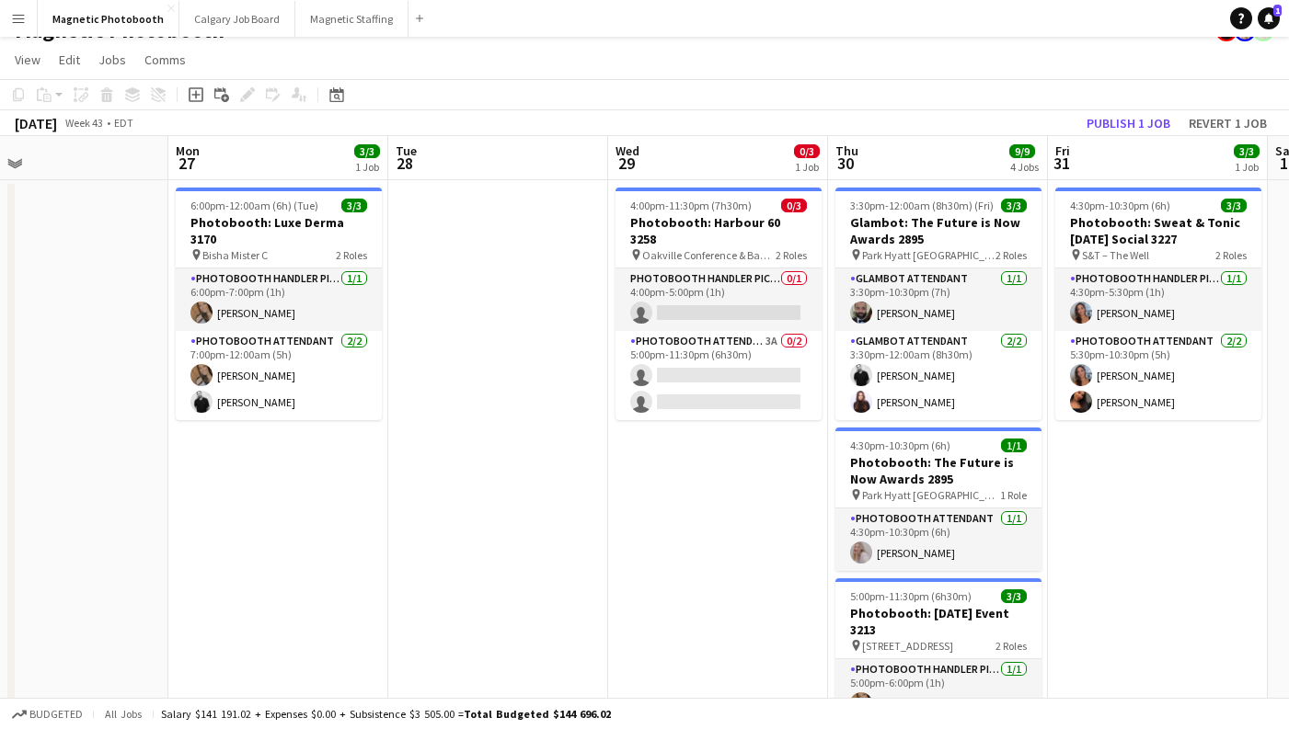
scroll to position [0, 734]
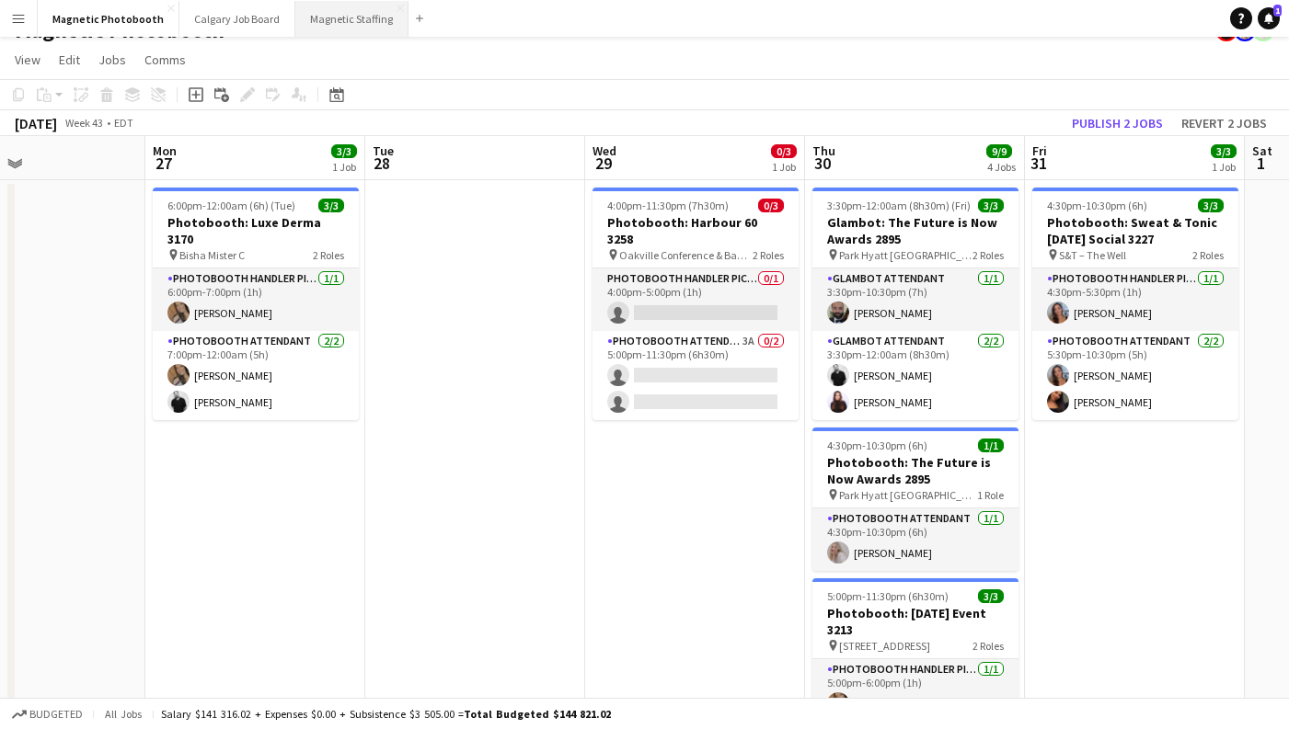
click at [325, 18] on button "Magnetic Staffing Close" at bounding box center [351, 19] width 113 height 36
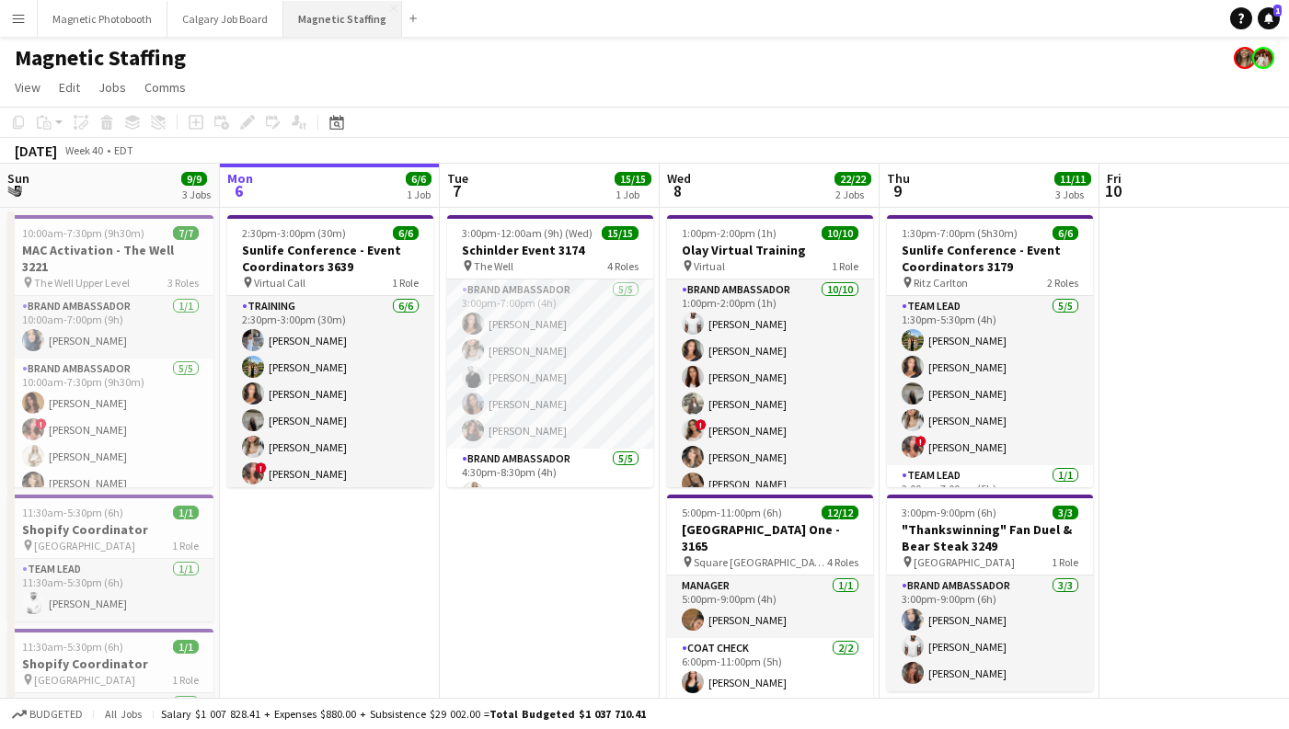
click at [344, 26] on button "Magnetic Staffing Close" at bounding box center [342, 19] width 119 height 36
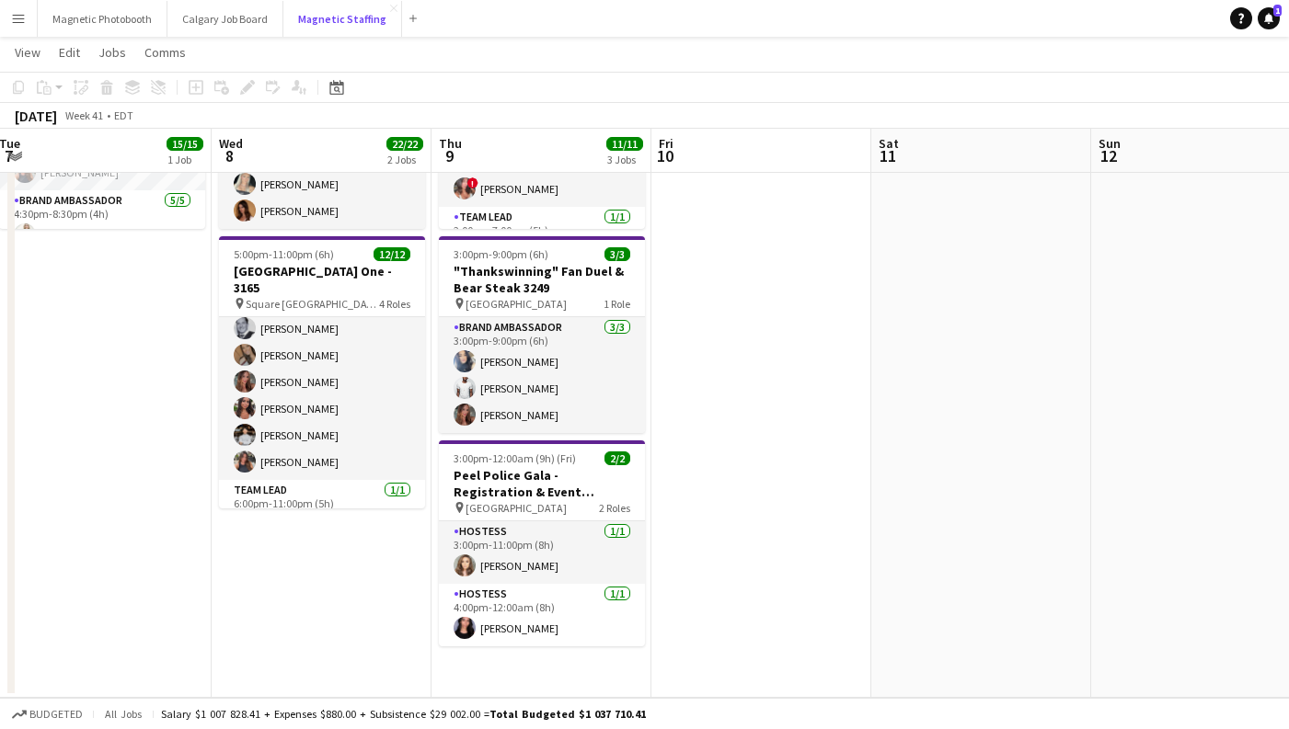
scroll to position [272, 0]
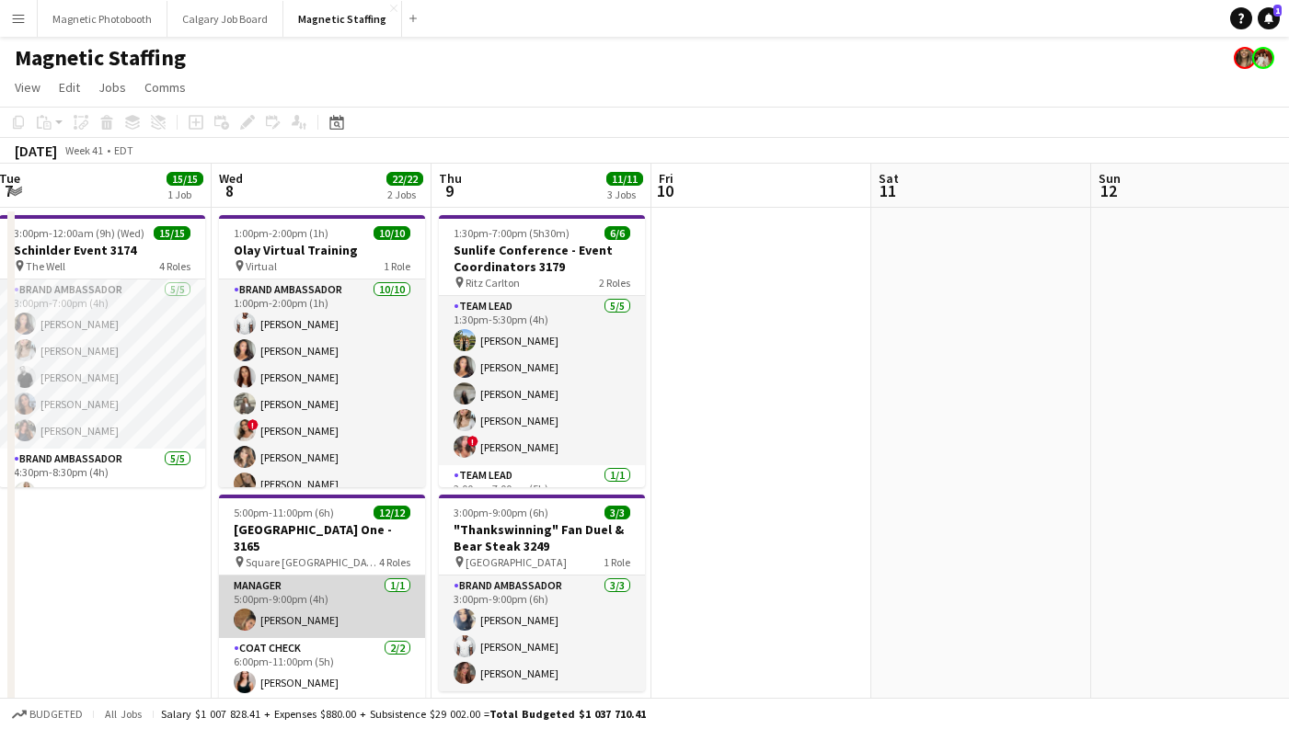
click at [306, 619] on app-card-role "Manager [DATE] 5:00pm-9:00pm (4h) [PERSON_NAME]" at bounding box center [322, 607] width 206 height 63
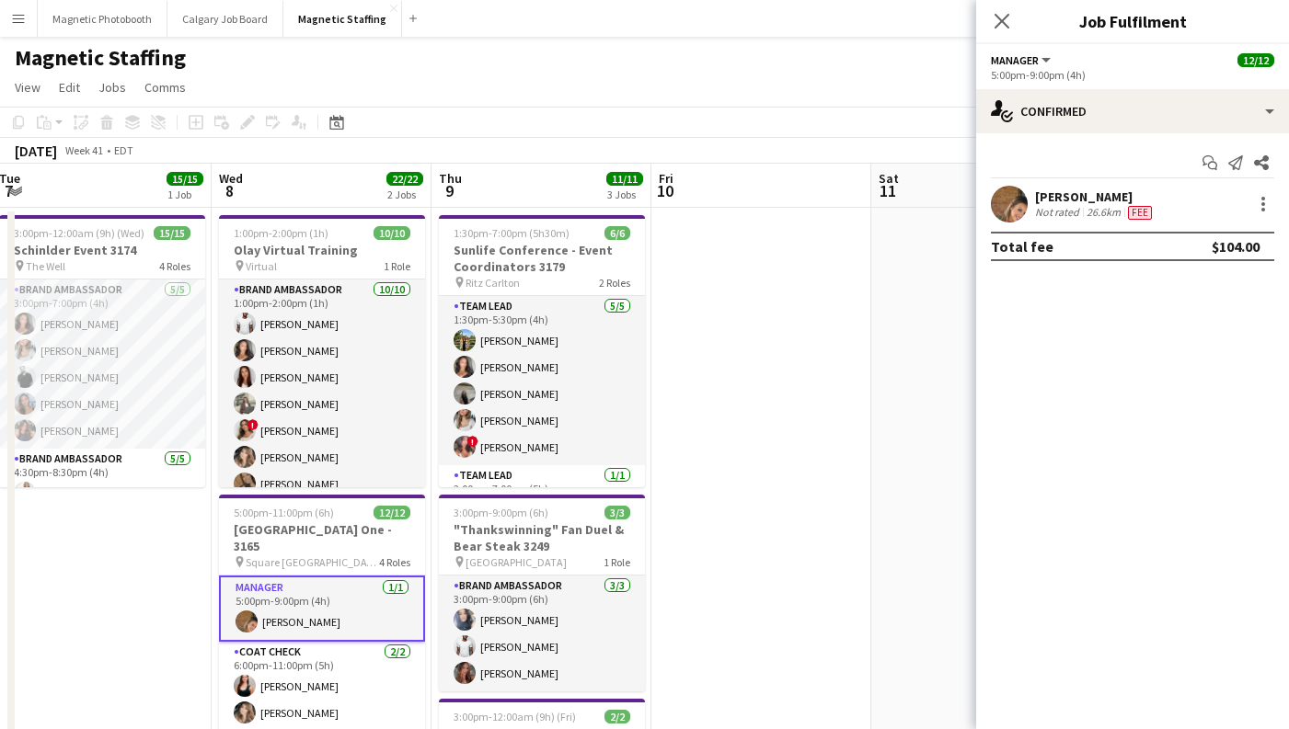
click at [1135, 206] on span "Fee" at bounding box center [1140, 213] width 24 height 14
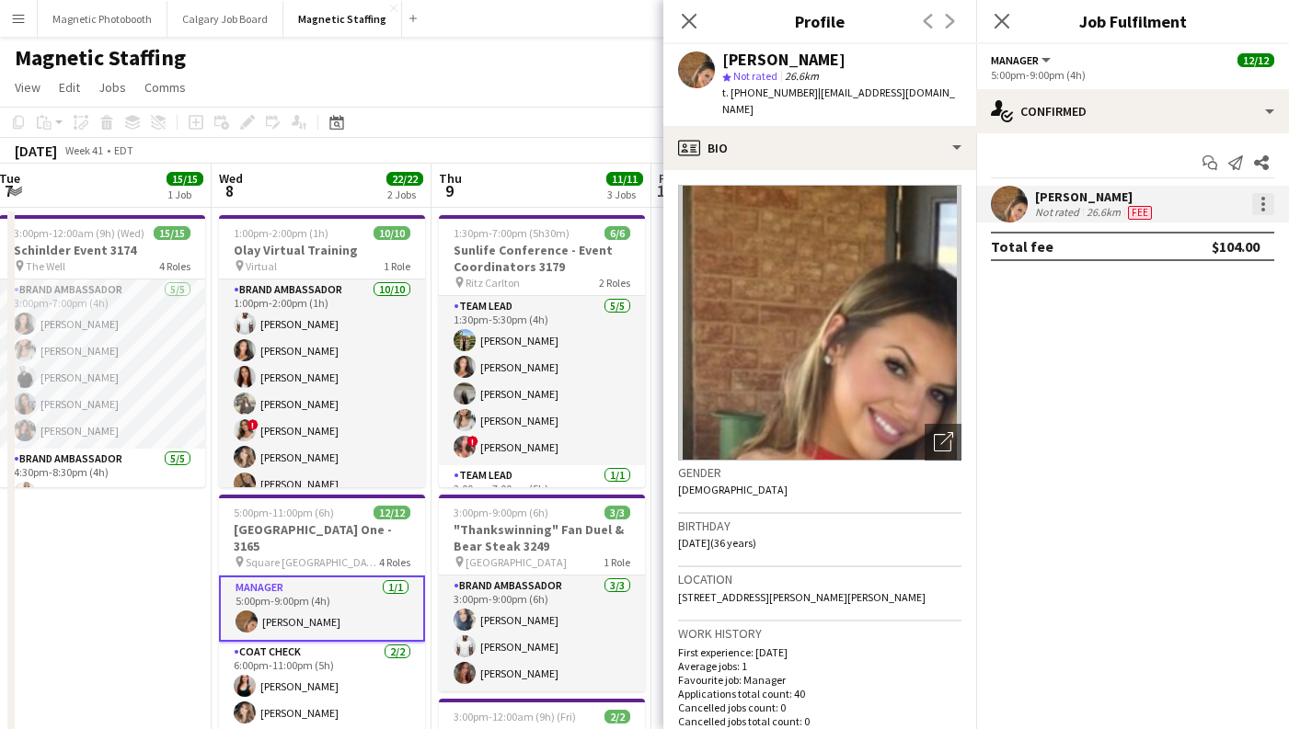
click at [1257, 203] on div at bounding box center [1263, 204] width 22 height 22
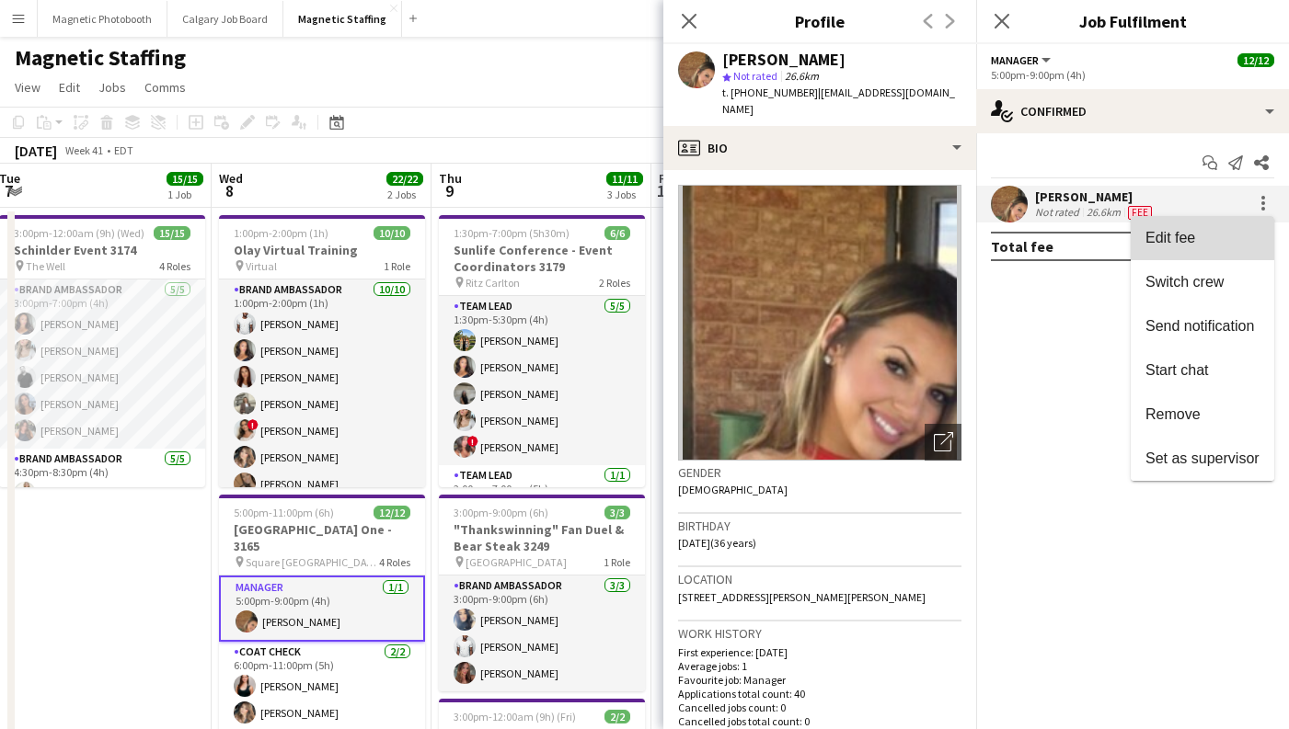
click at [1212, 229] on button "Edit fee" at bounding box center [1203, 238] width 144 height 44
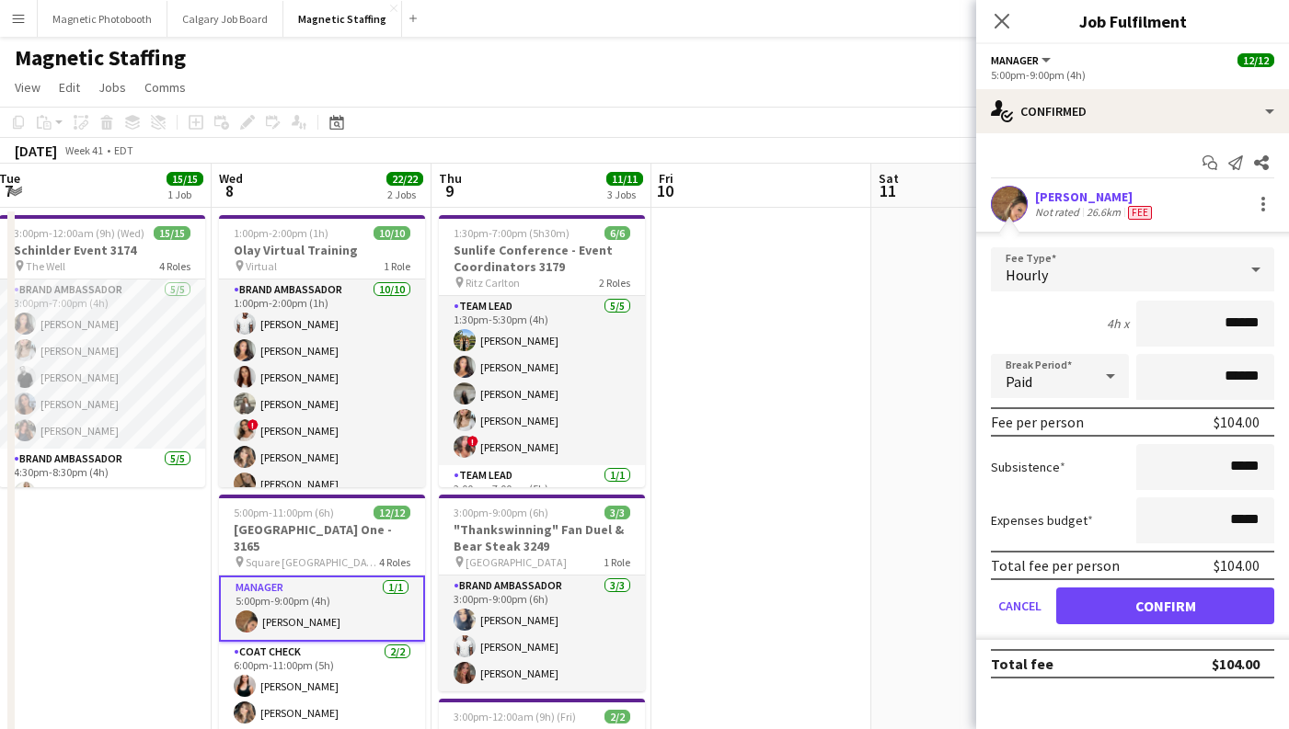
click at [981, 32] on div "Close pop-in" at bounding box center [1002, 21] width 52 height 42
click at [1027, 12] on div "Close pop-in" at bounding box center [1002, 21] width 52 height 42
click at [1004, 12] on app-icon "Close pop-in" at bounding box center [1002, 21] width 27 height 27
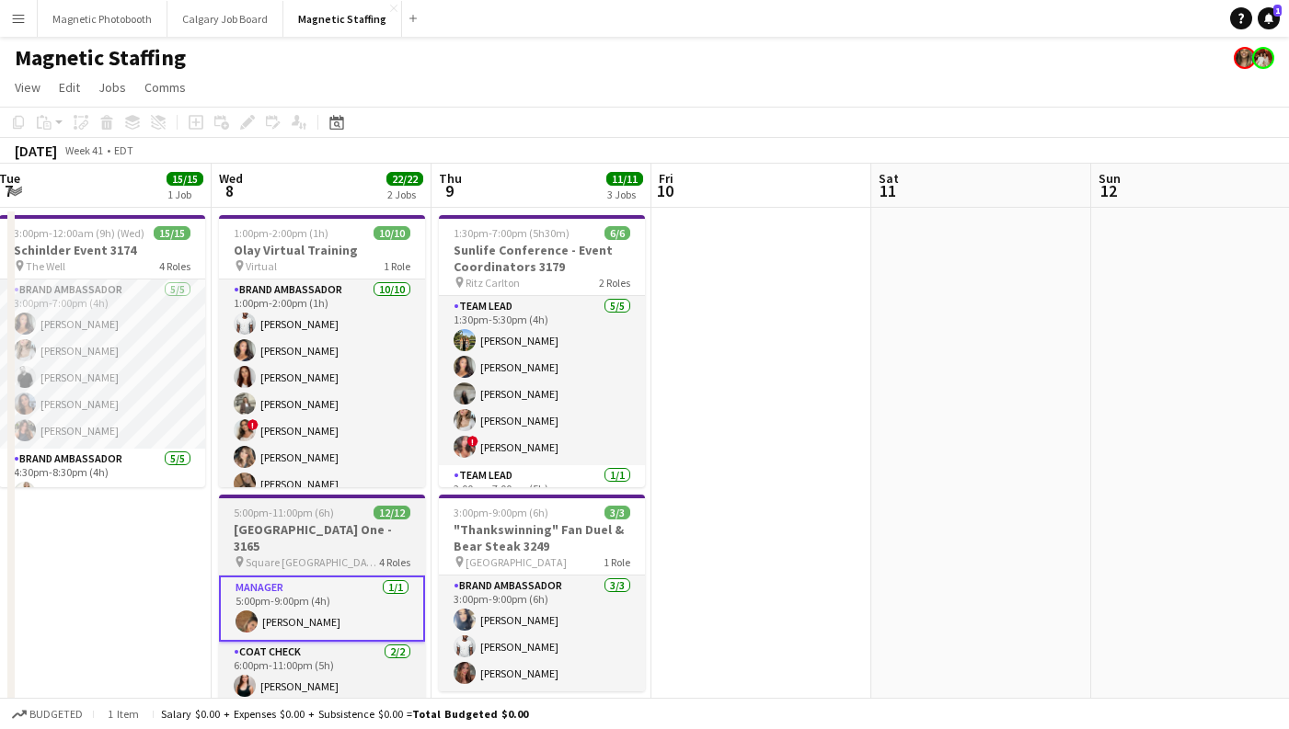
click at [312, 537] on h3 "[GEOGRAPHIC_DATA] One - 3165" at bounding box center [322, 538] width 206 height 33
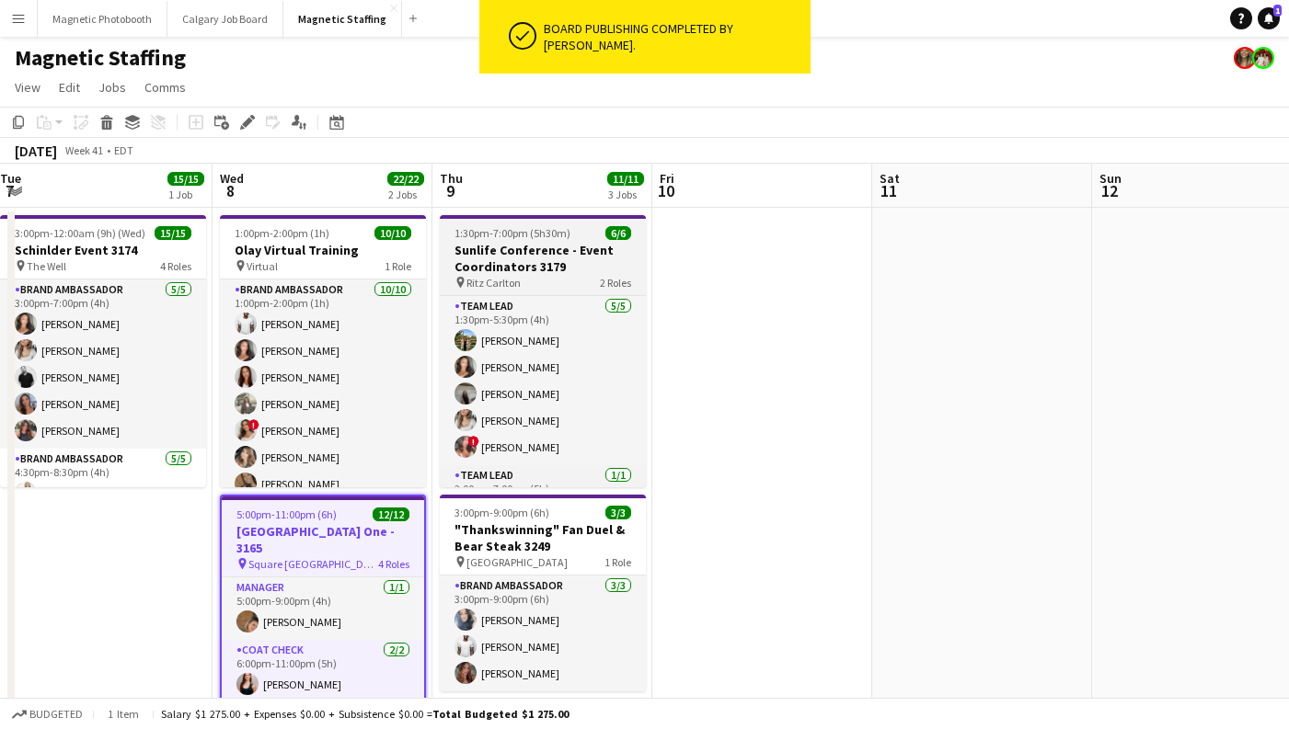
click at [480, 253] on h3 "Sunlife Conference - Event Coordinators 3179" at bounding box center [543, 258] width 206 height 33
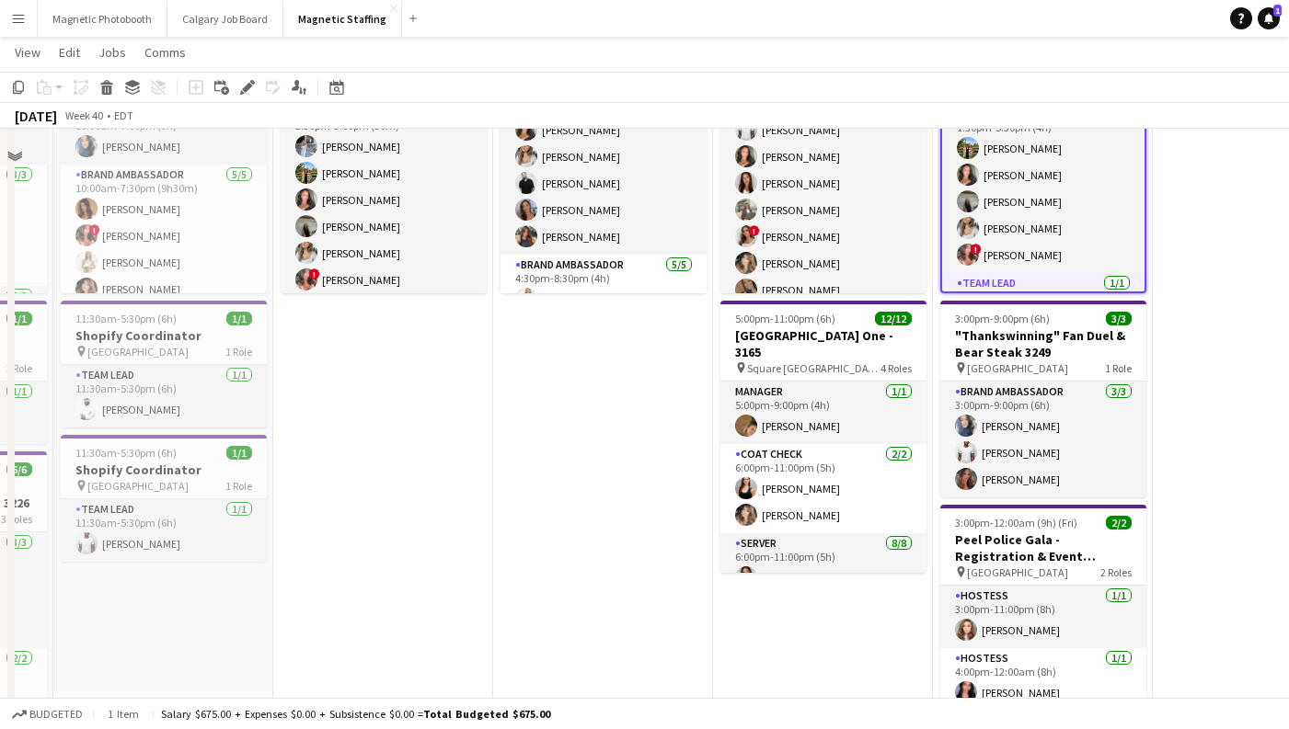
scroll to position [0, 0]
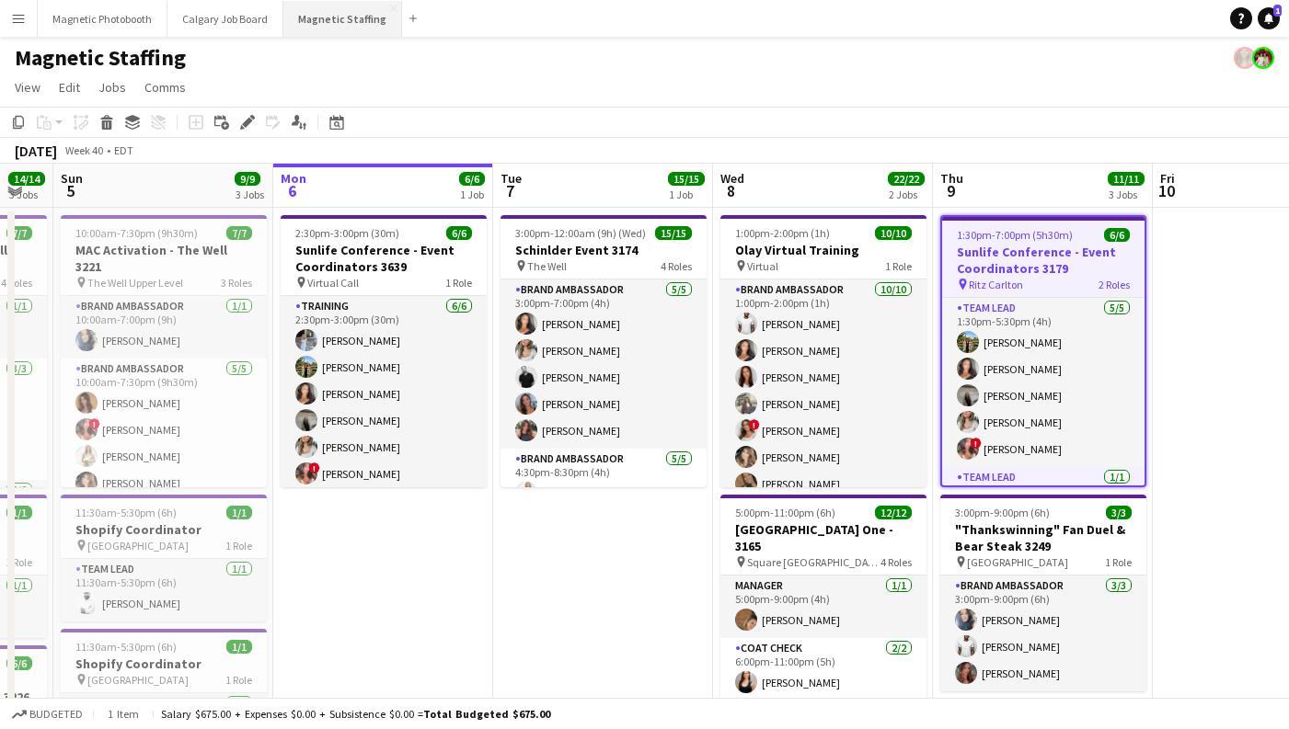
click at [291, 20] on button "Magnetic Staffing Close" at bounding box center [342, 19] width 119 height 36
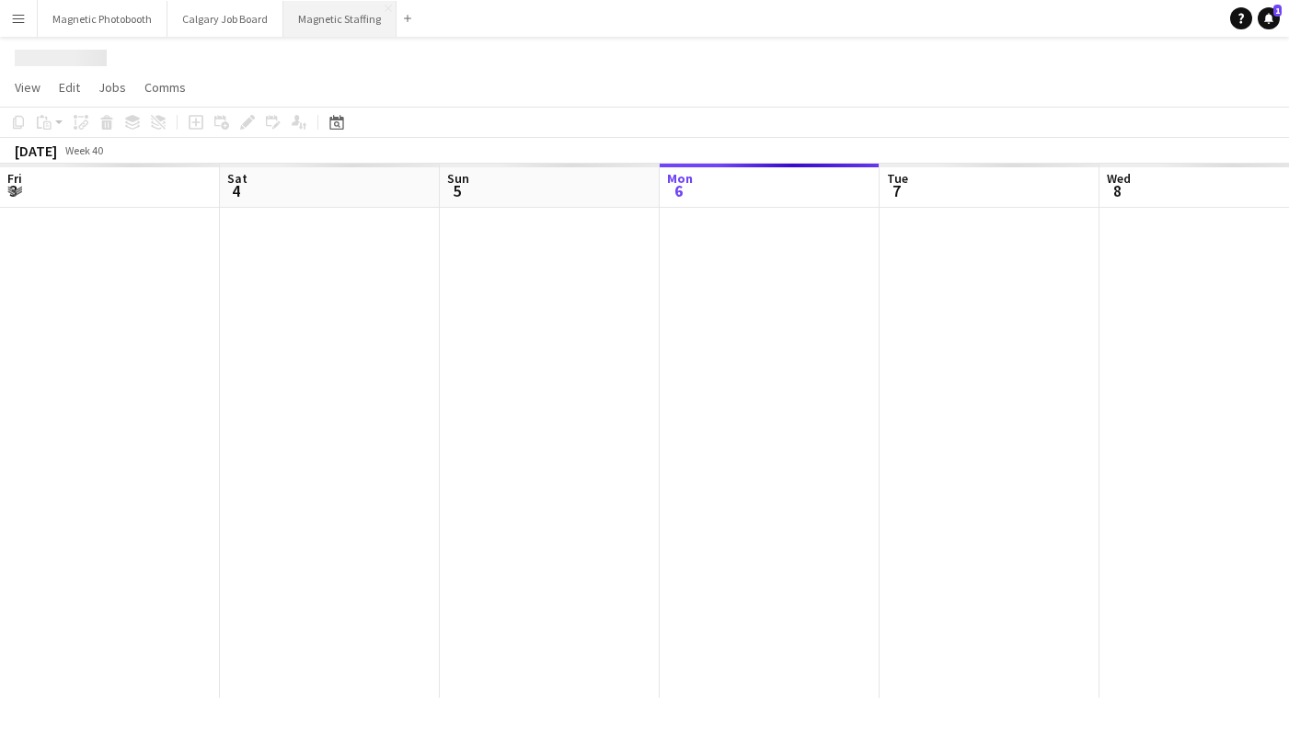
scroll to position [0, 440]
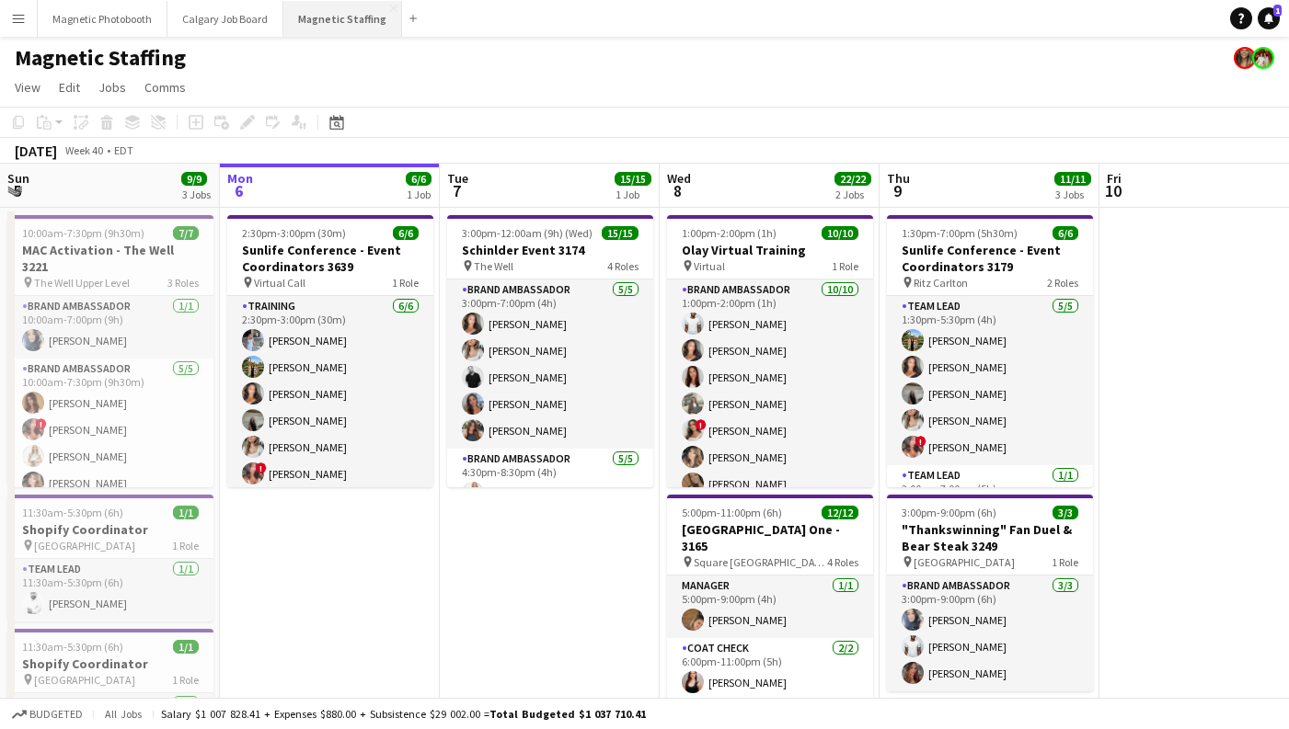
click at [339, 13] on button "Magnetic Staffing Close" at bounding box center [342, 19] width 119 height 36
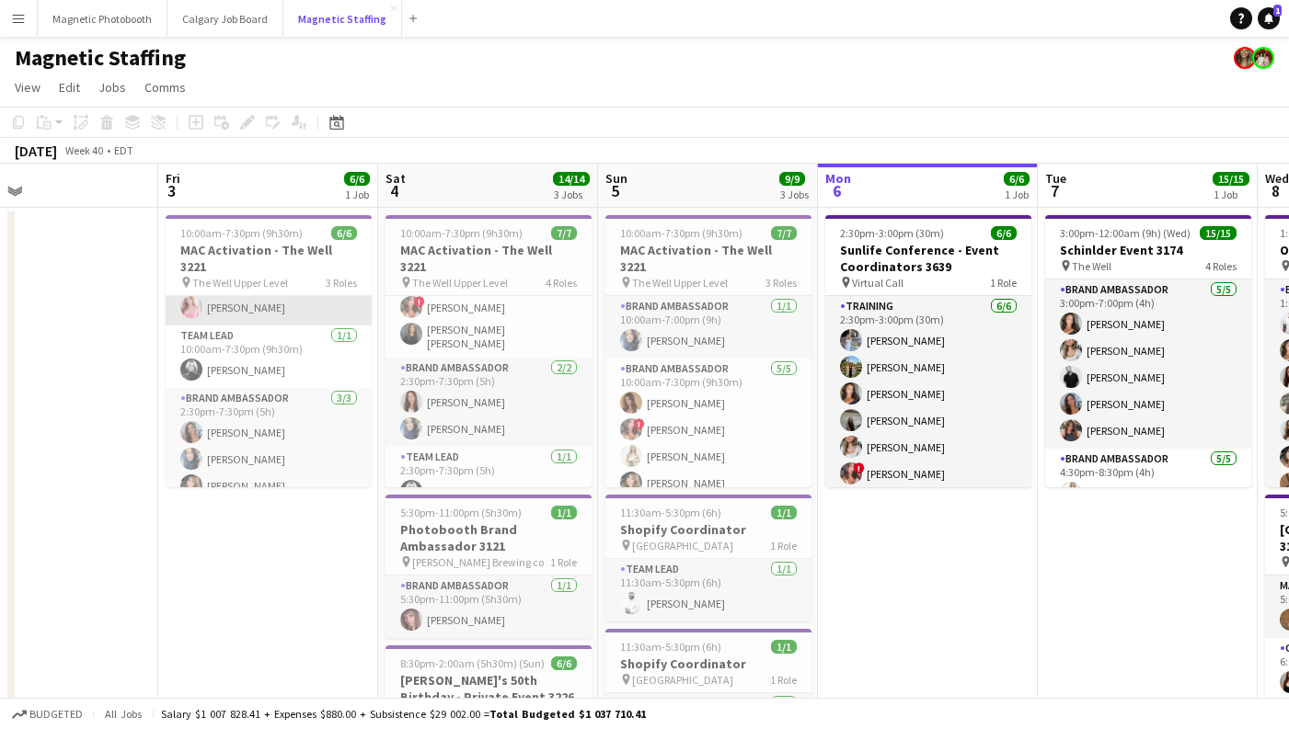
scroll to position [0, 0]
click at [273, 254] on h3 "MAC Activation - The Well 3221" at bounding box center [269, 258] width 206 height 33
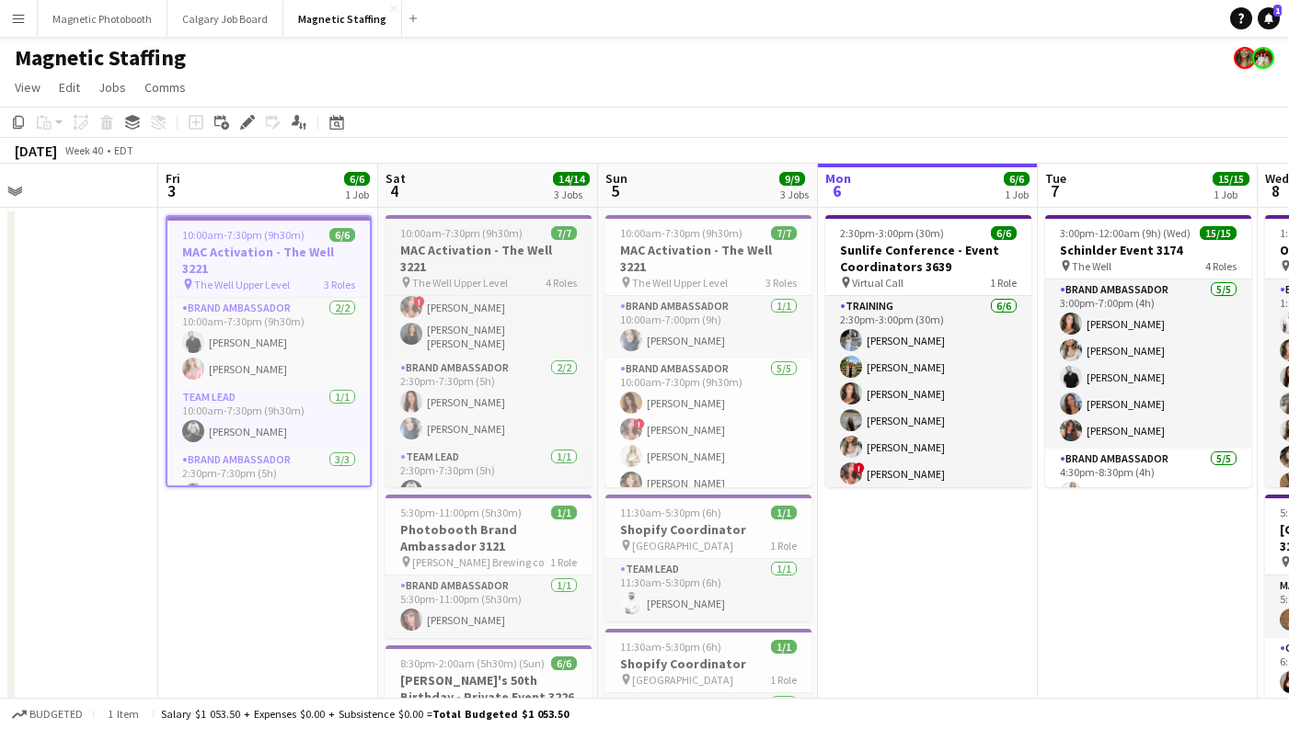
click at [449, 248] on h3 "MAC Activation - The Well 3221" at bounding box center [488, 258] width 206 height 33
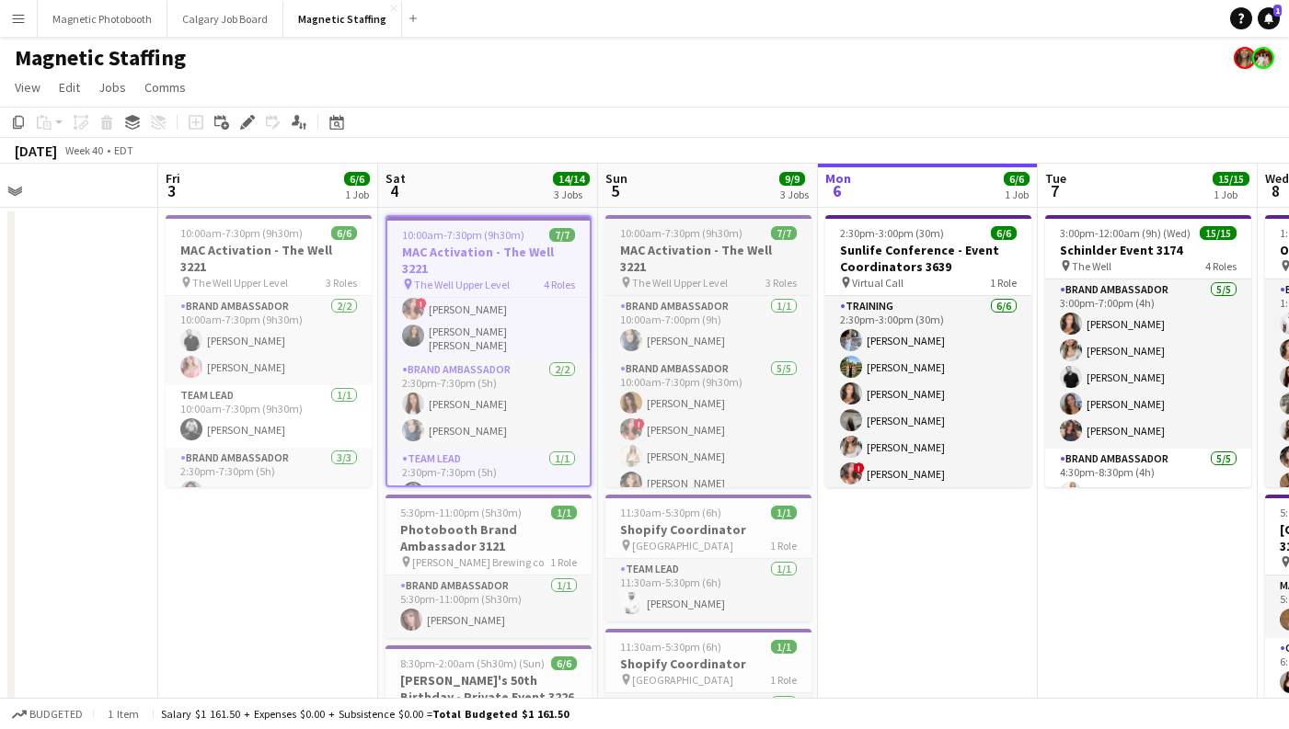
click at [639, 246] on h3 "MAC Activation - The Well 3221" at bounding box center [708, 258] width 206 height 33
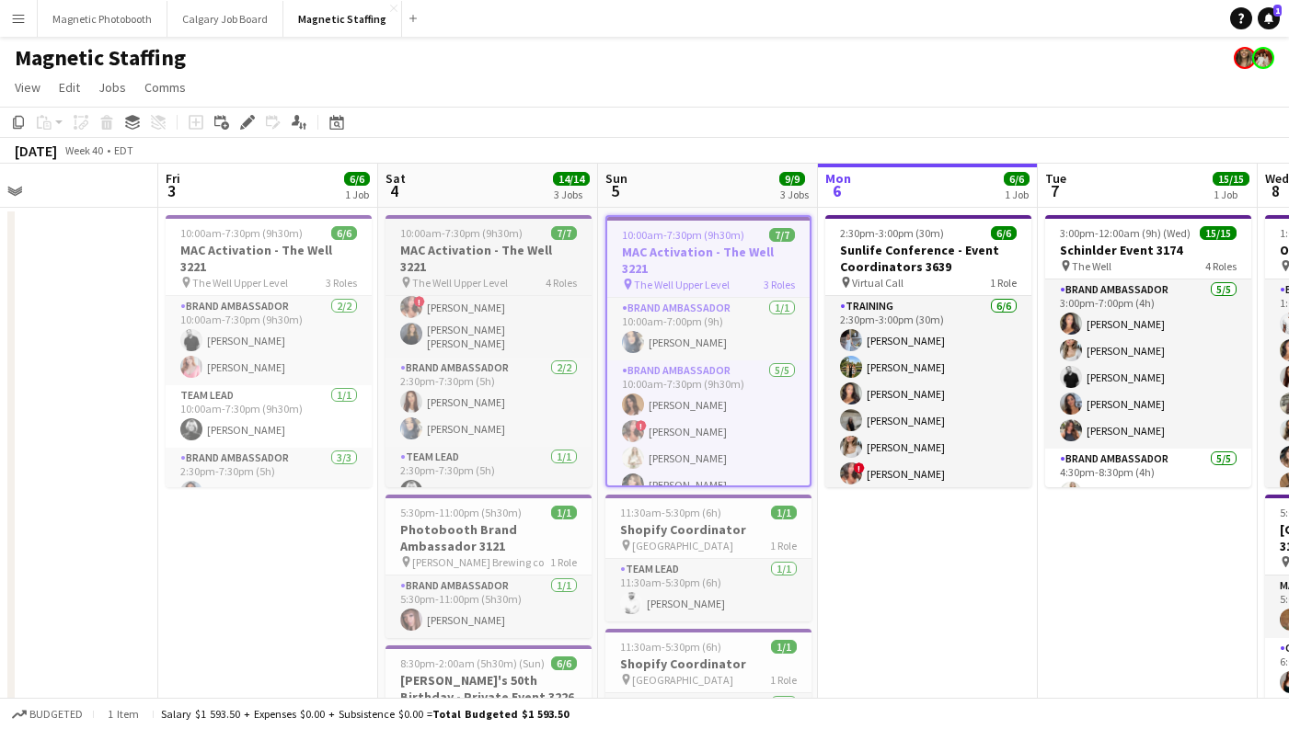
click at [439, 234] on span "10:00am-7:30pm (9h30m)" at bounding box center [461, 233] width 122 height 14
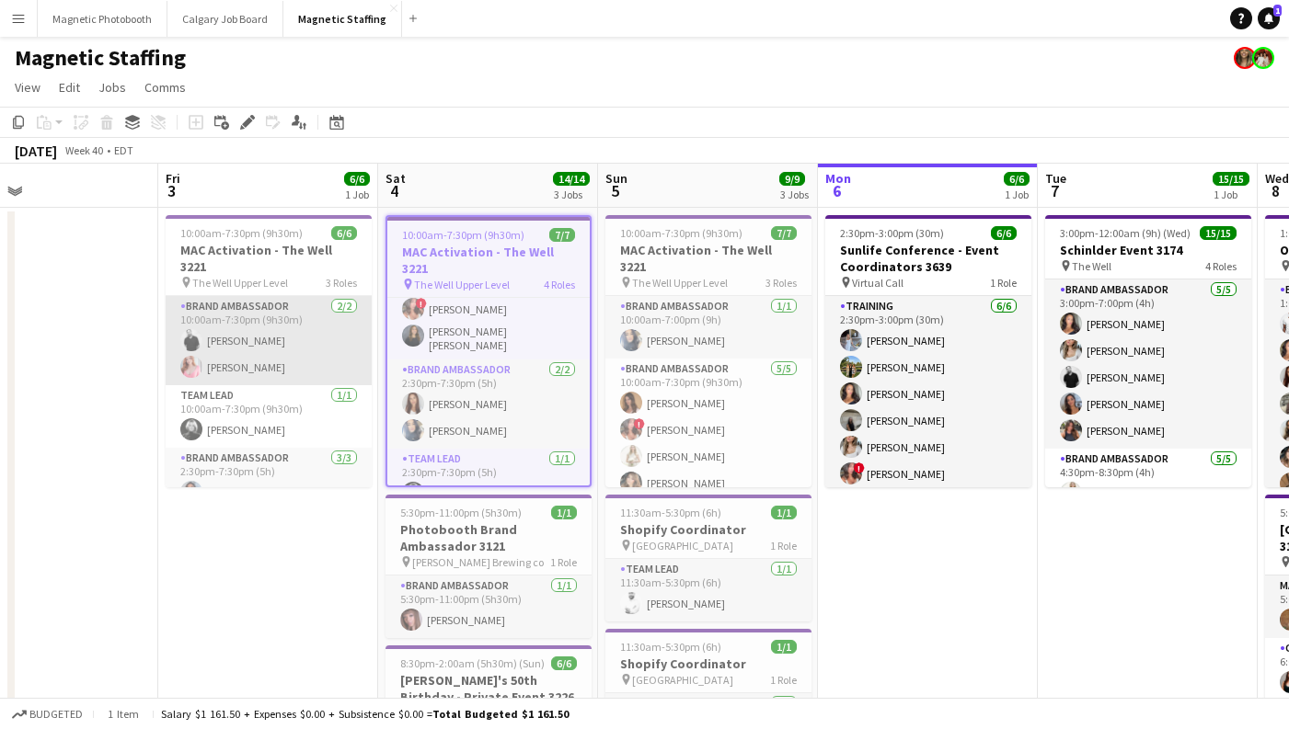
click at [235, 354] on app-card-role "Brand Ambassador [DATE] 10:00am-7:30pm (9h30m) [PERSON_NAME] [PERSON_NAME]" at bounding box center [269, 340] width 206 height 89
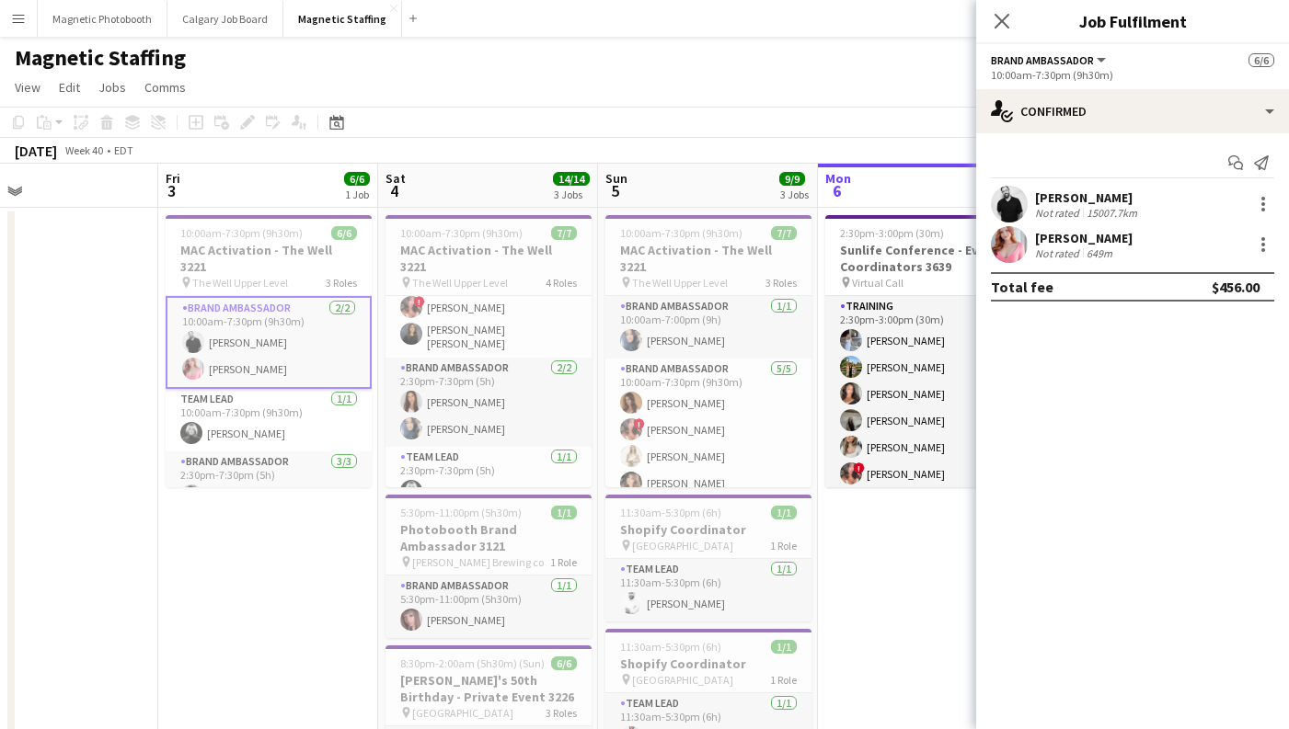
click at [1100, 220] on div "[PERSON_NAME] Not rated 15007.7km" at bounding box center [1132, 204] width 313 height 37
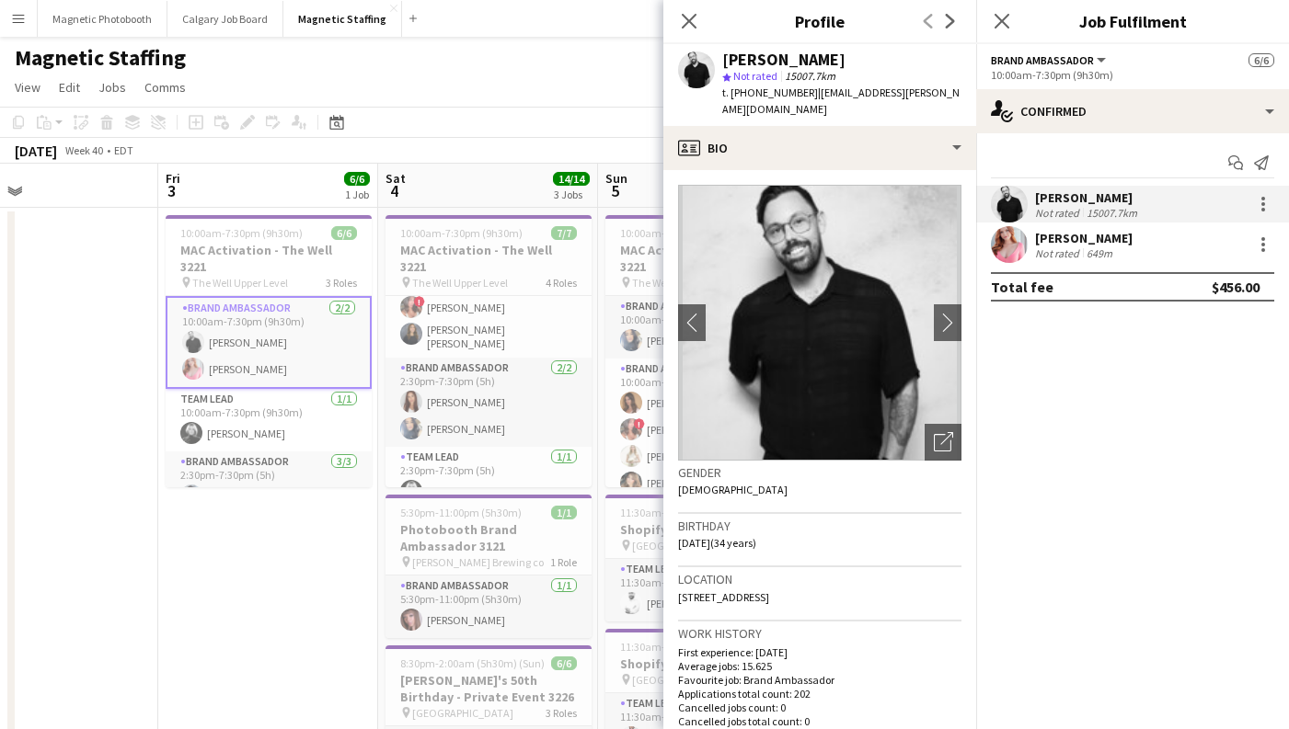
click at [1086, 237] on div "[PERSON_NAME]" at bounding box center [1084, 238] width 98 height 17
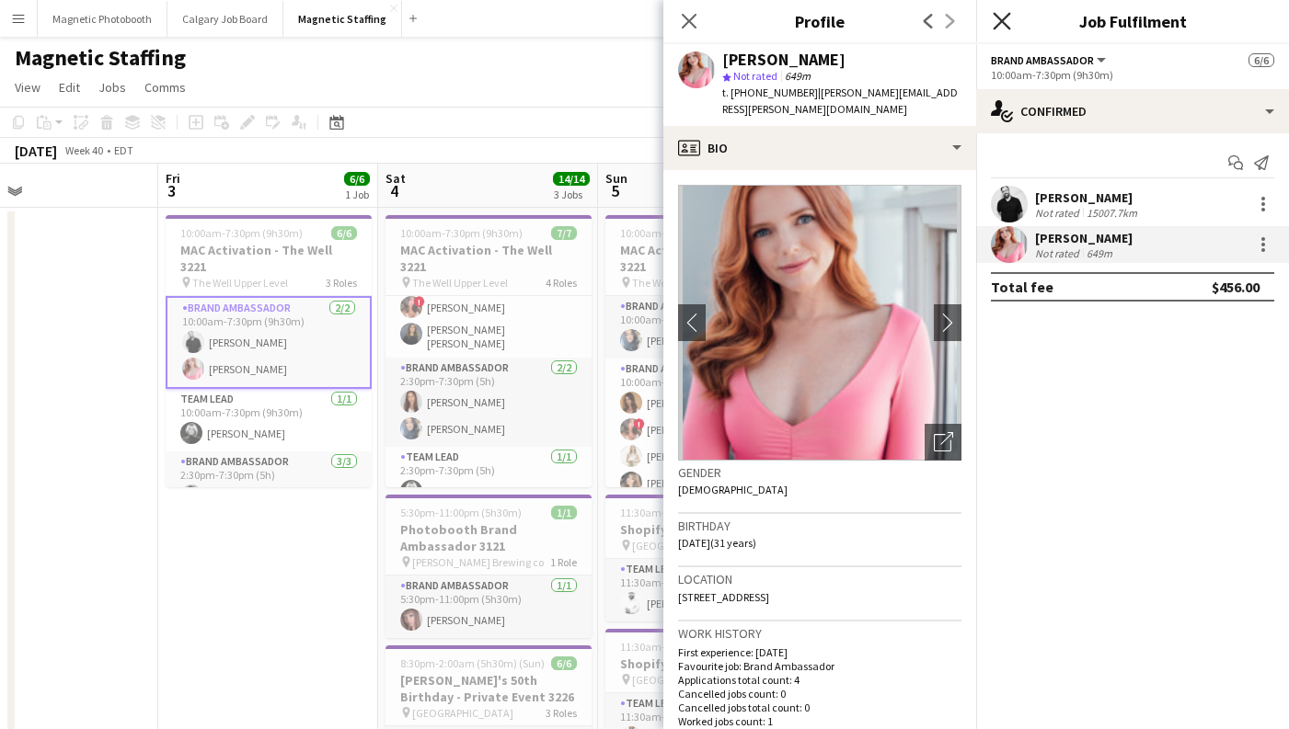
click at [1005, 28] on icon "Close pop-in" at bounding box center [1001, 20] width 17 height 17
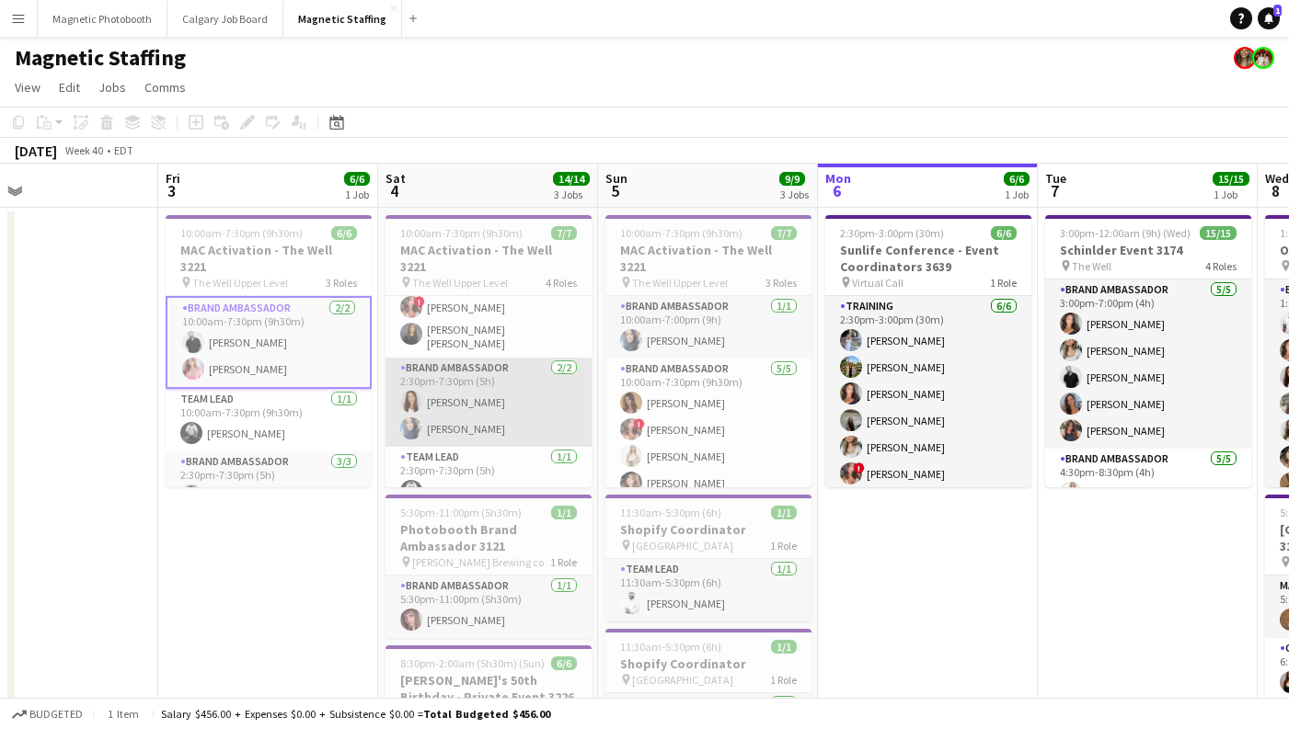
click at [528, 358] on app-card-role "Brand Ambassador [DATE] 2:30pm-7:30pm (5h) [PERSON_NAME] [PERSON_NAME]" at bounding box center [488, 402] width 206 height 89
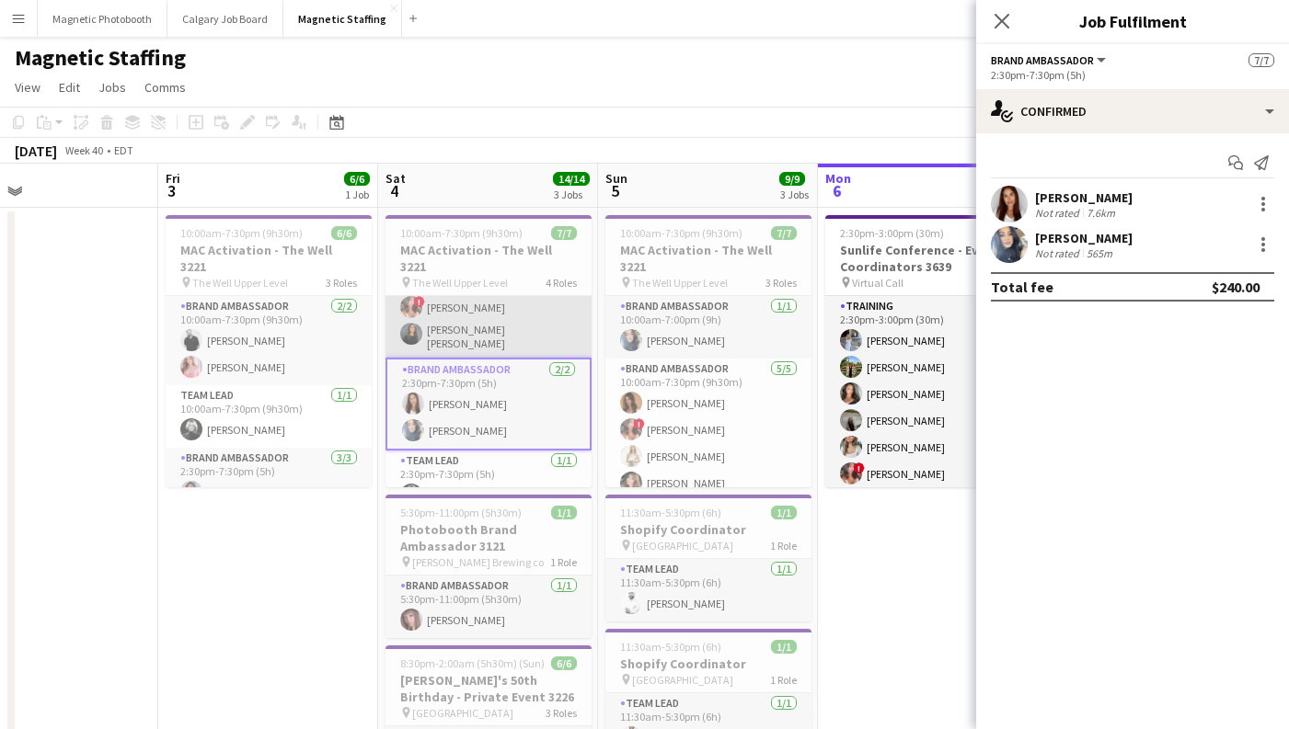
click at [524, 326] on app-card-role "Brand Ambassador [DATE] 10:00am-7:30pm (9h30m) [PERSON_NAME] ! [PERSON_NAME] [P…" at bounding box center [488, 296] width 206 height 121
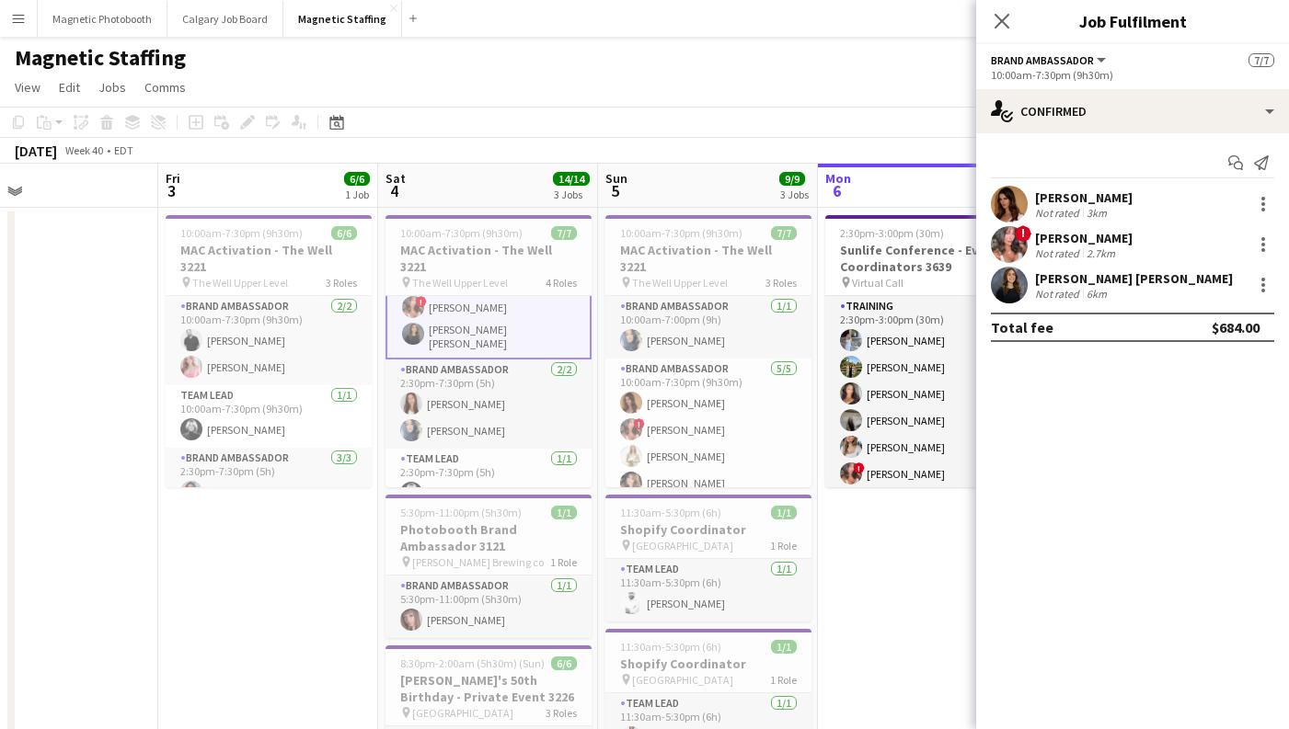
click at [1016, 14] on div "Close pop-in" at bounding box center [1002, 21] width 52 height 42
click at [1012, 14] on app-icon "Close pop-in" at bounding box center [1002, 21] width 27 height 27
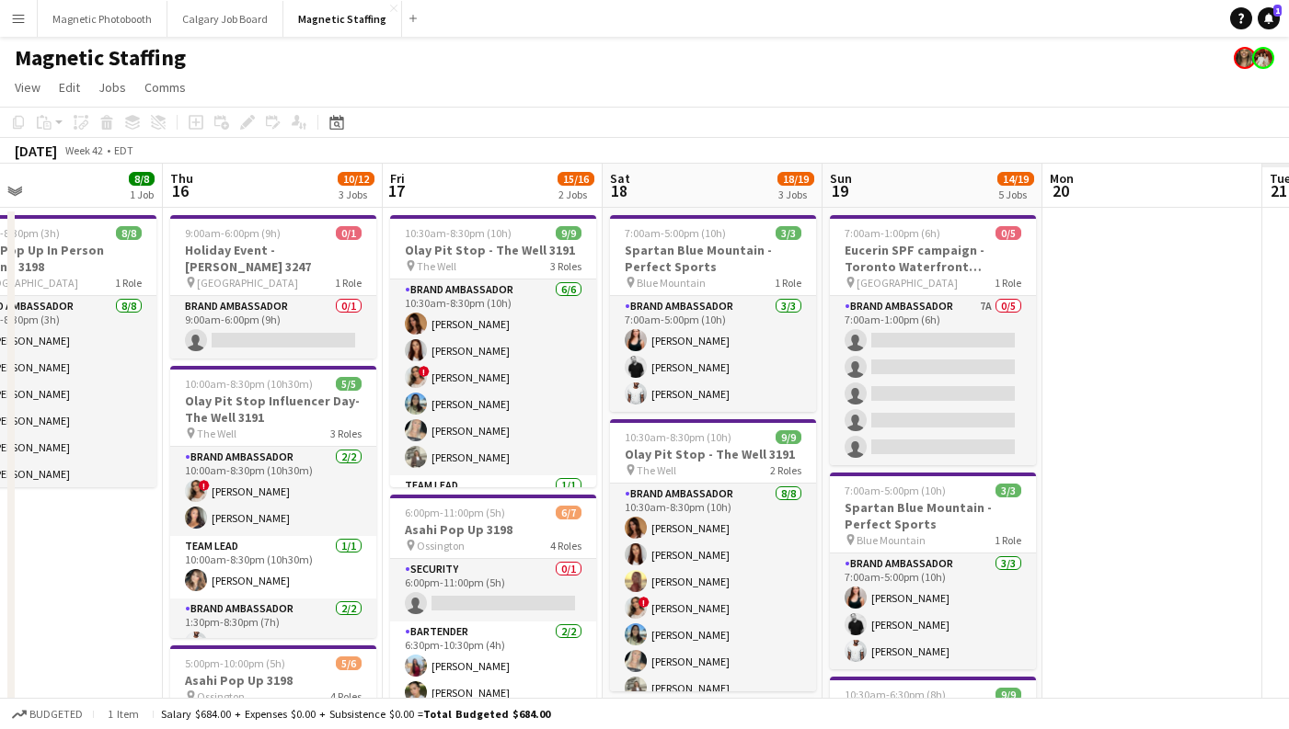
scroll to position [0, 749]
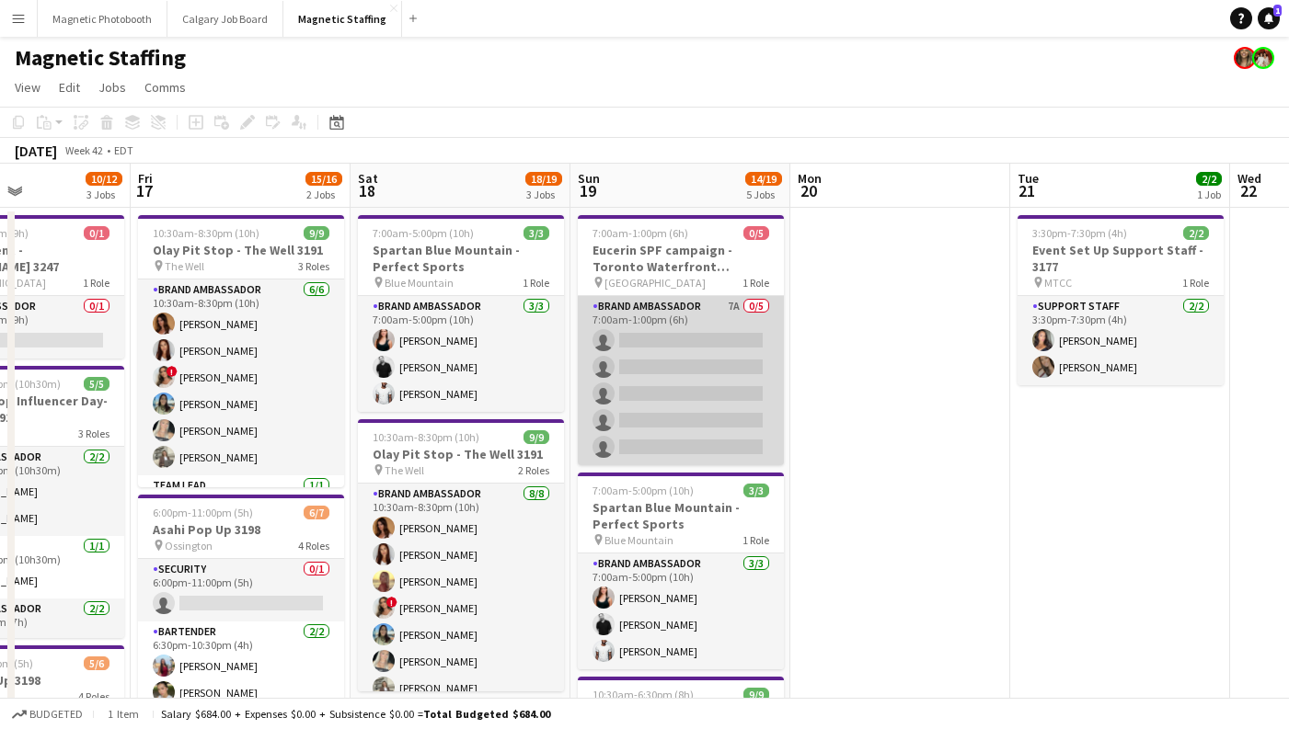
click at [705, 353] on app-card-role "Brand Ambassador 7A 0/5 7:00am-1:00pm (6h) single-neutral-actions single-neutra…" at bounding box center [681, 380] width 206 height 169
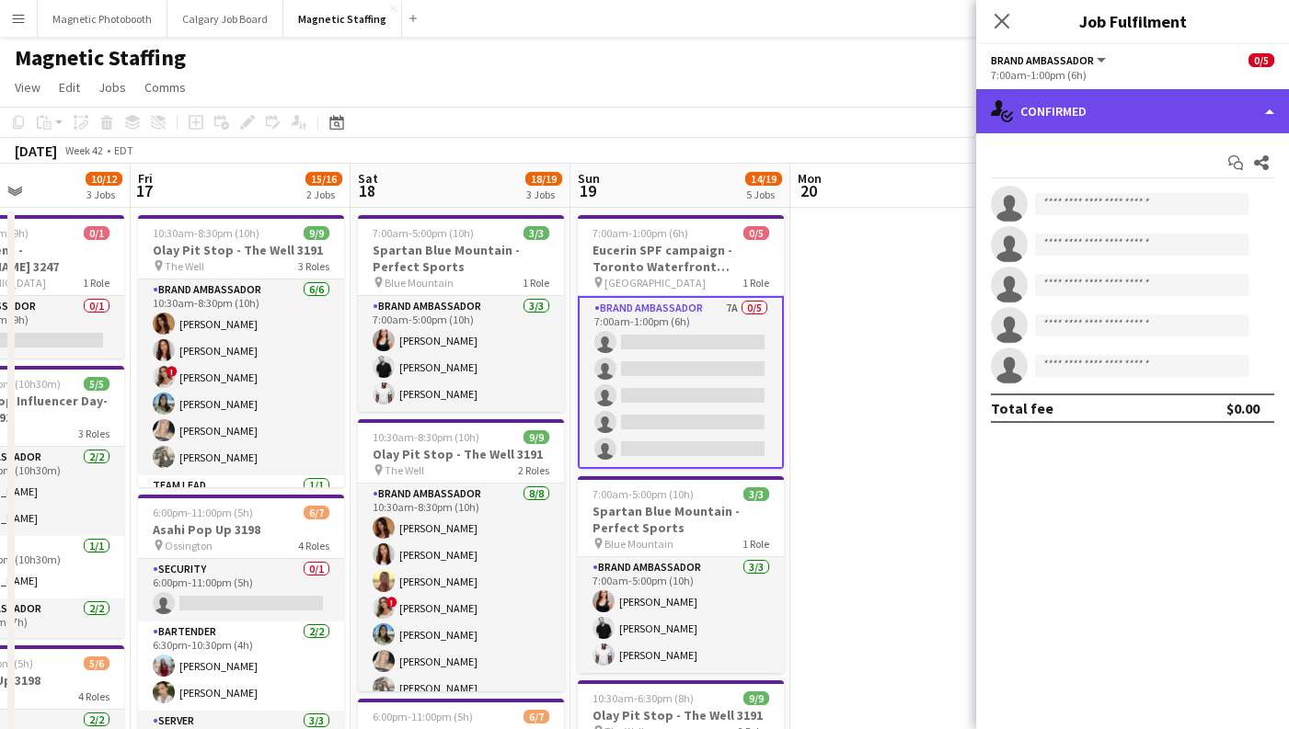
click at [1062, 121] on div "single-neutral-actions-check-2 Confirmed" at bounding box center [1132, 111] width 313 height 44
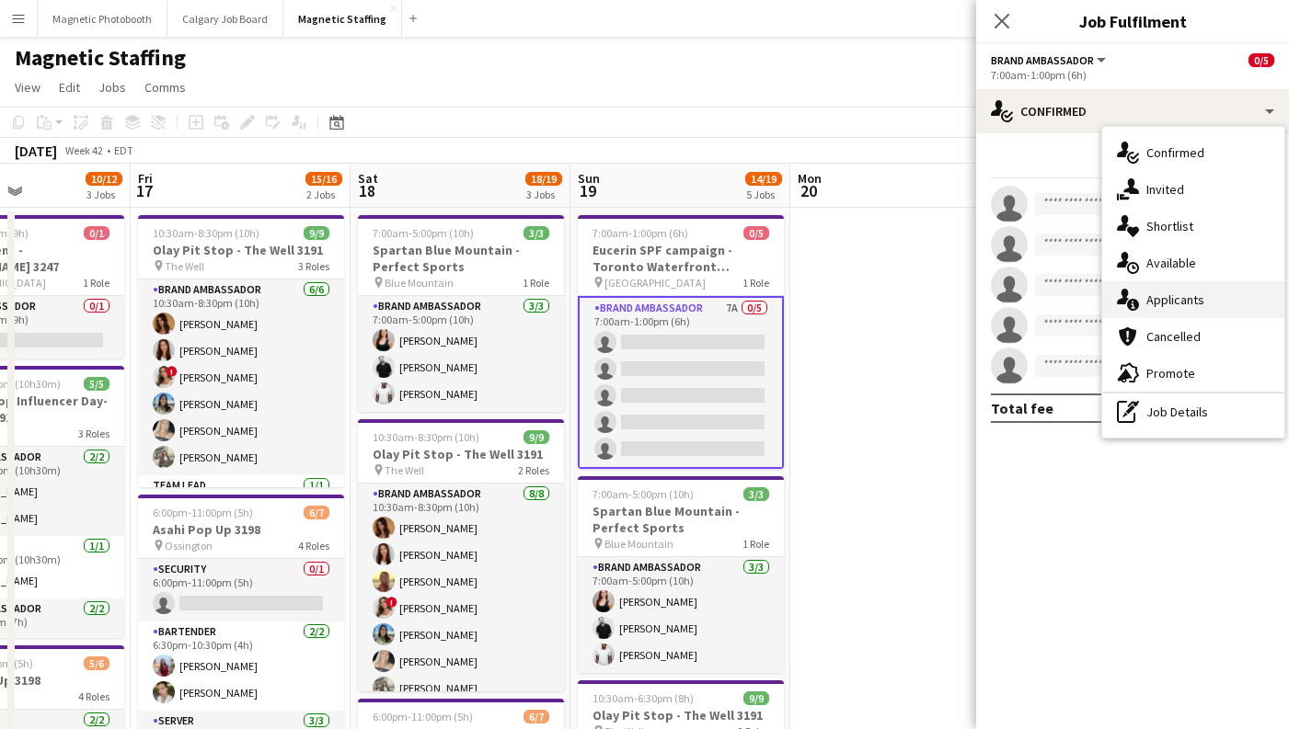
click at [1157, 304] on span "Applicants" at bounding box center [1175, 300] width 58 height 17
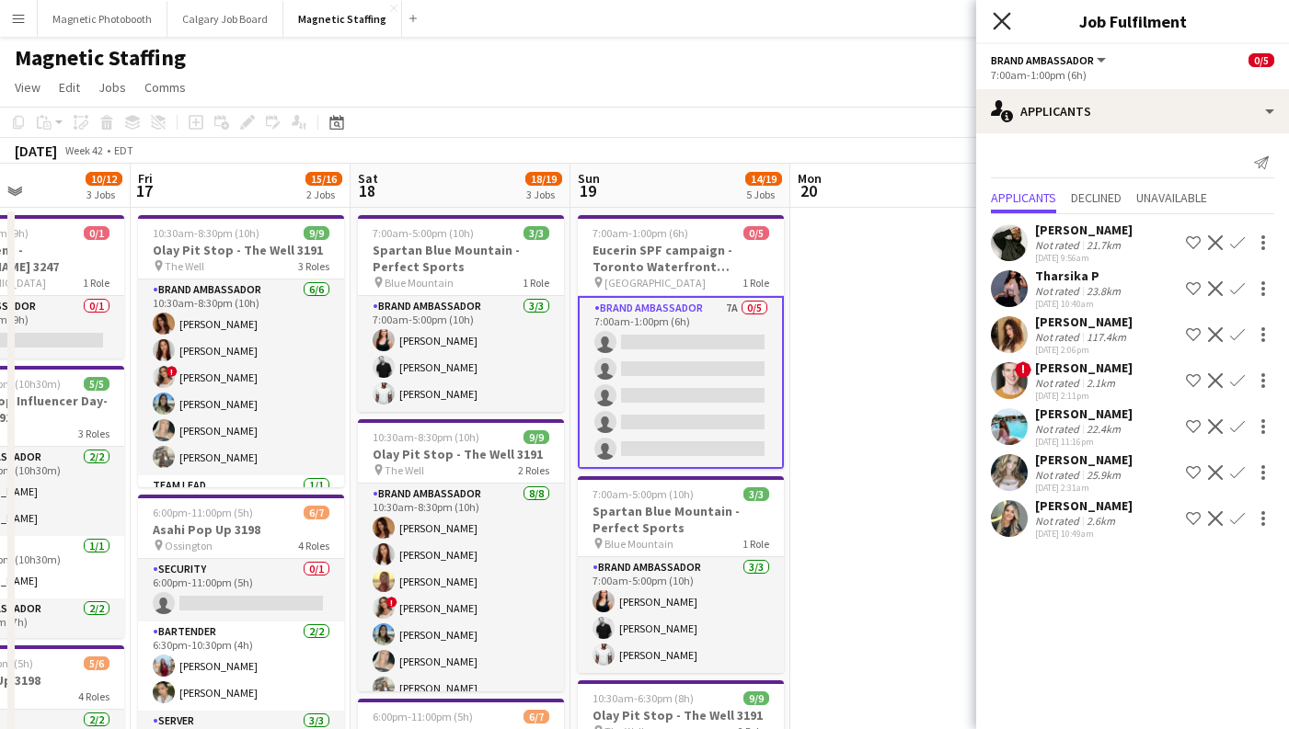
click at [1005, 23] on icon "Close pop-in" at bounding box center [1001, 20] width 17 height 17
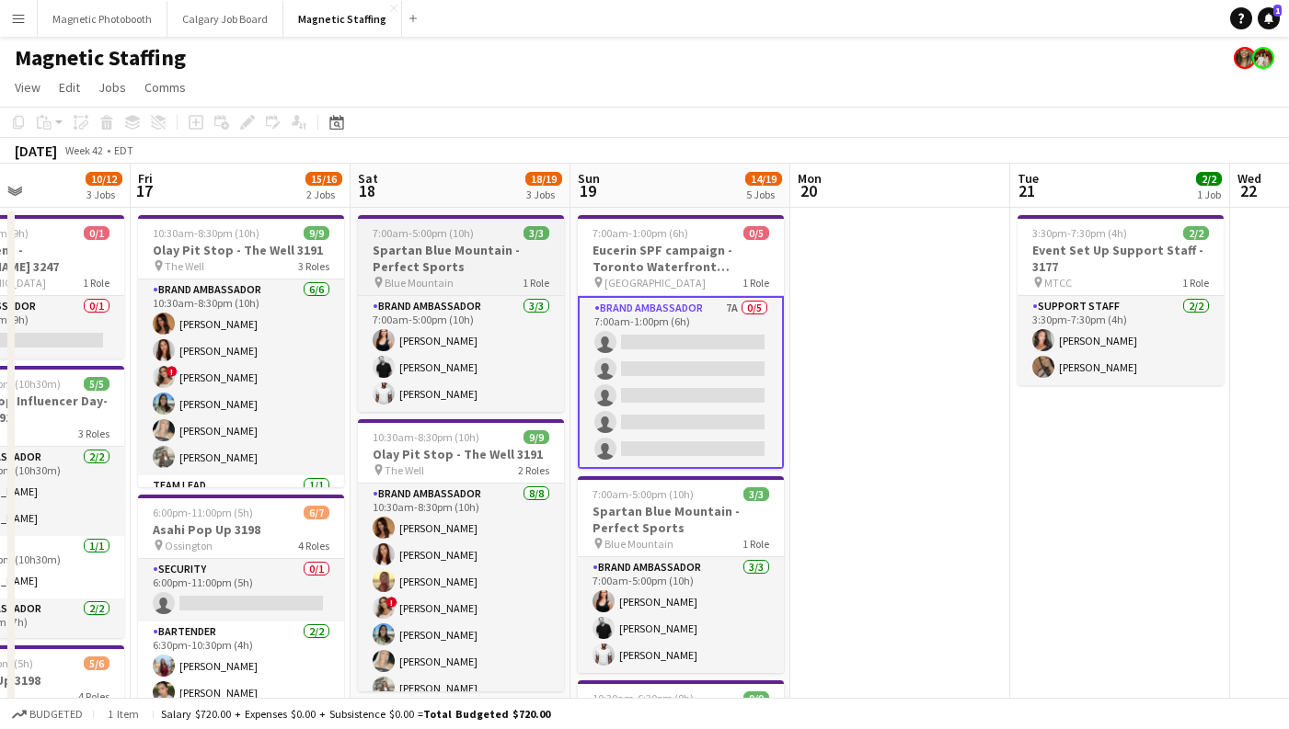
click at [485, 256] on h3 "Spartan Blue Mountain - Perfect Sports" at bounding box center [461, 258] width 206 height 33
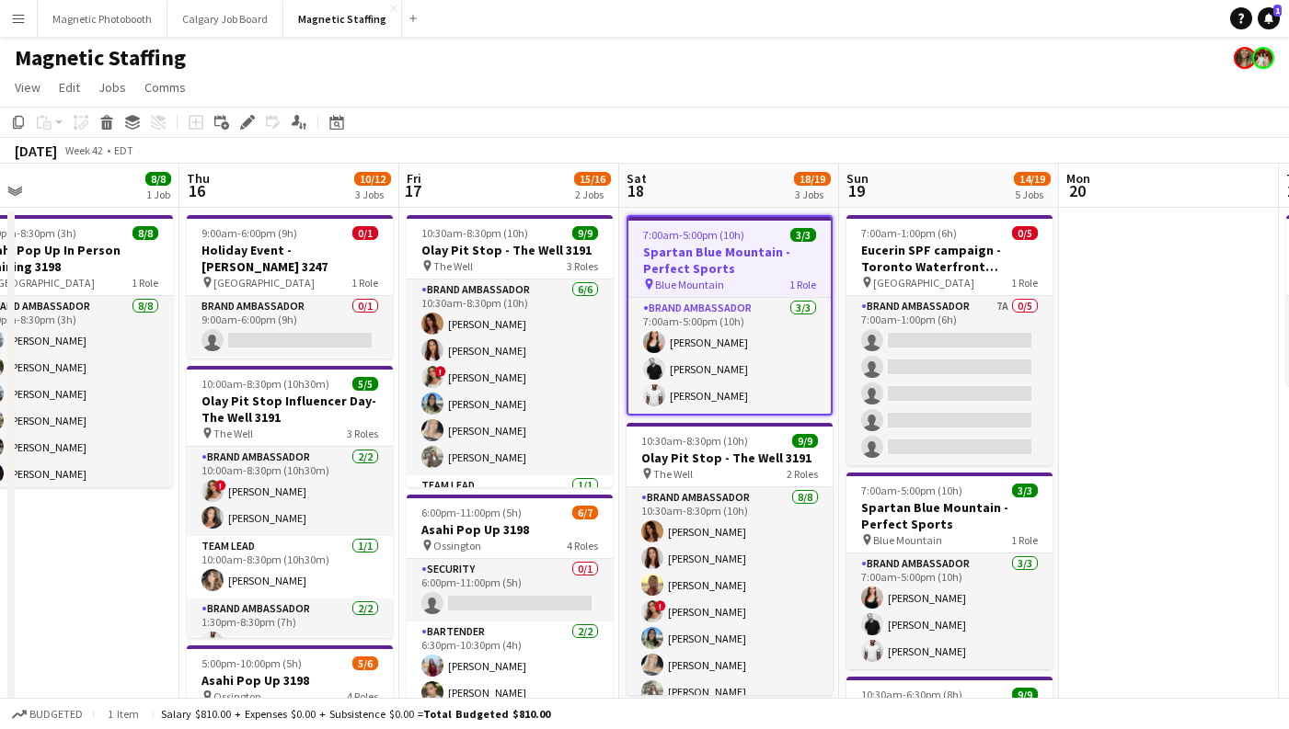
scroll to position [0, 472]
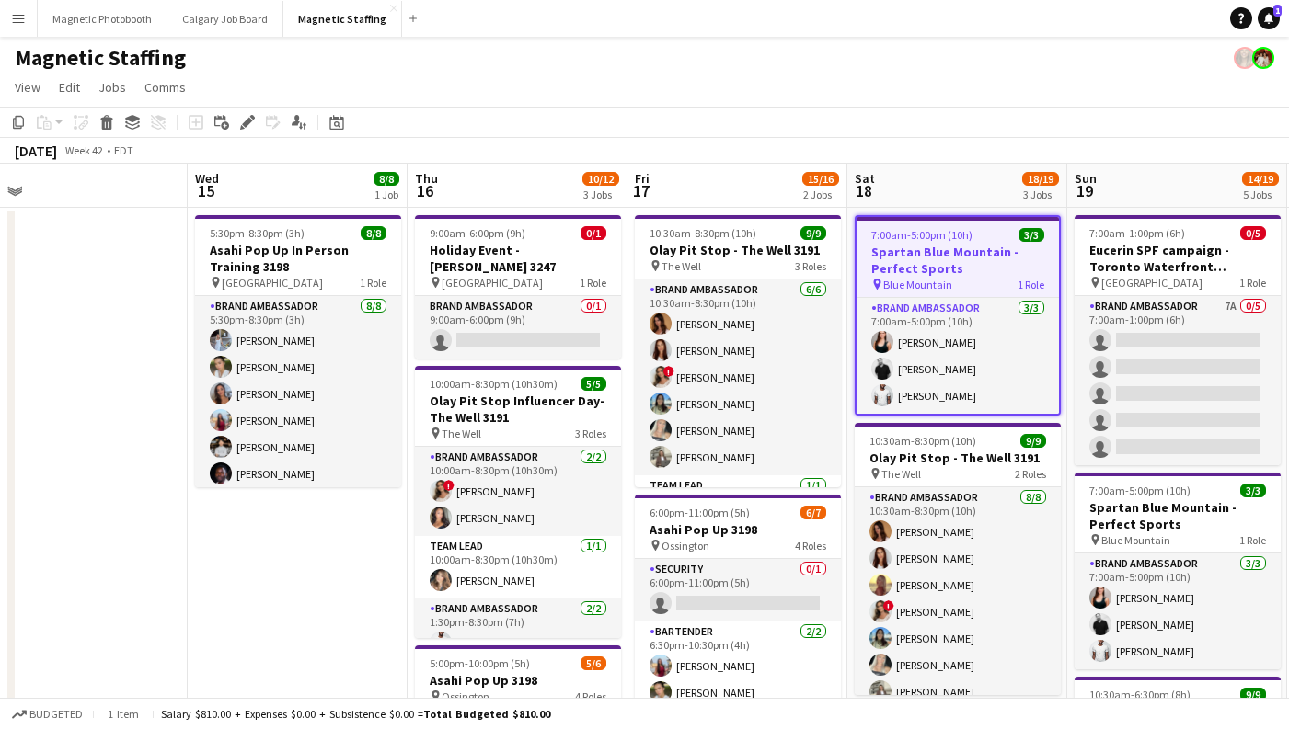
click at [486, 347] on app-date-cell "9:00am-6:00pm (9h) 0/1 Holiday Event - [PERSON_NAME] 3247 pin Toronto 1 Role Br…" at bounding box center [518, 742] width 220 height 1069
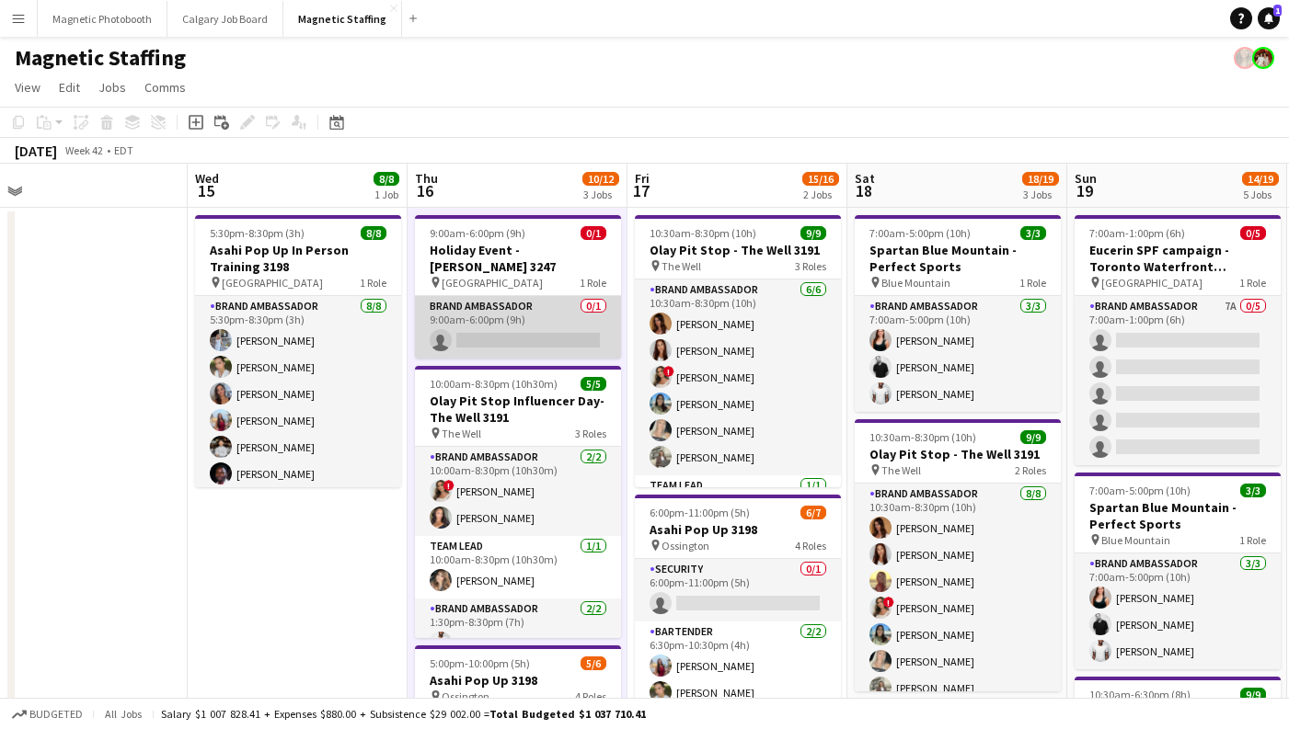
click at [534, 303] on app-card-role "Brand Ambassador 0/1 9:00am-6:00pm (9h) single-neutral-actions" at bounding box center [518, 327] width 206 height 63
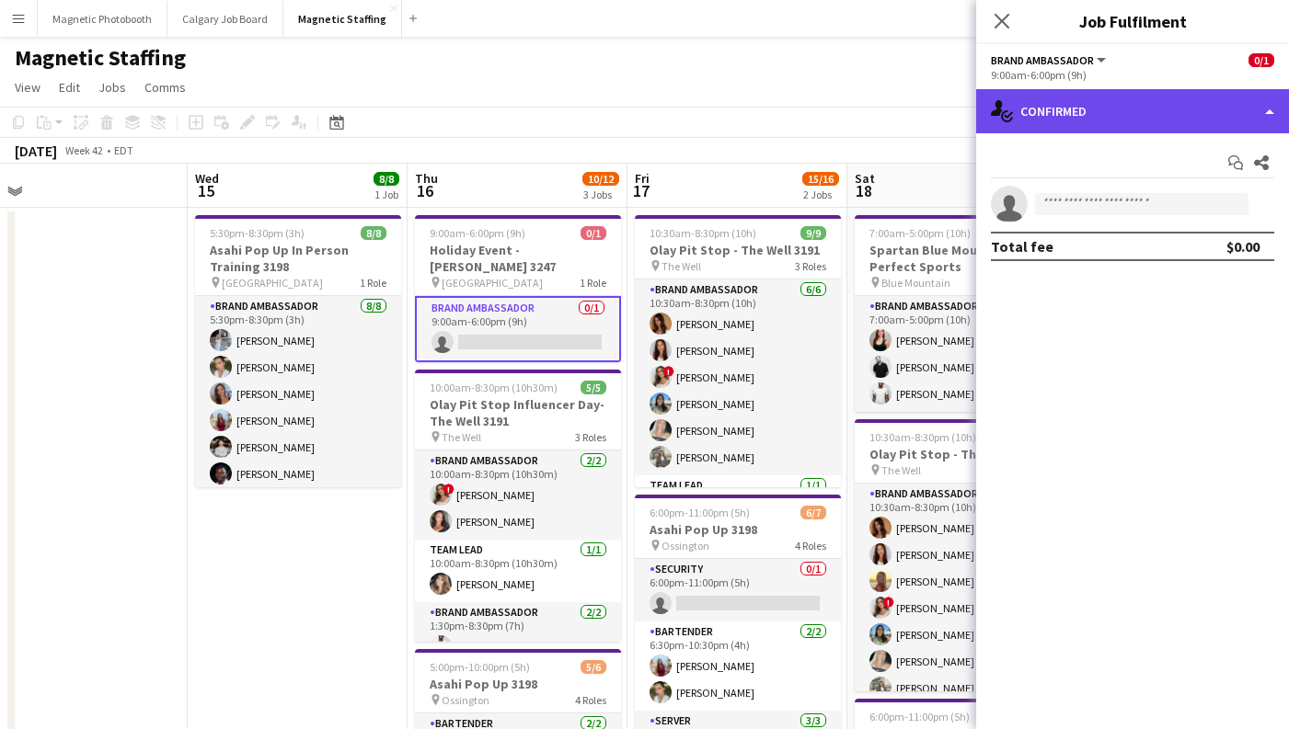
click at [1044, 119] on div "single-neutral-actions-check-2 Confirmed" at bounding box center [1132, 111] width 313 height 44
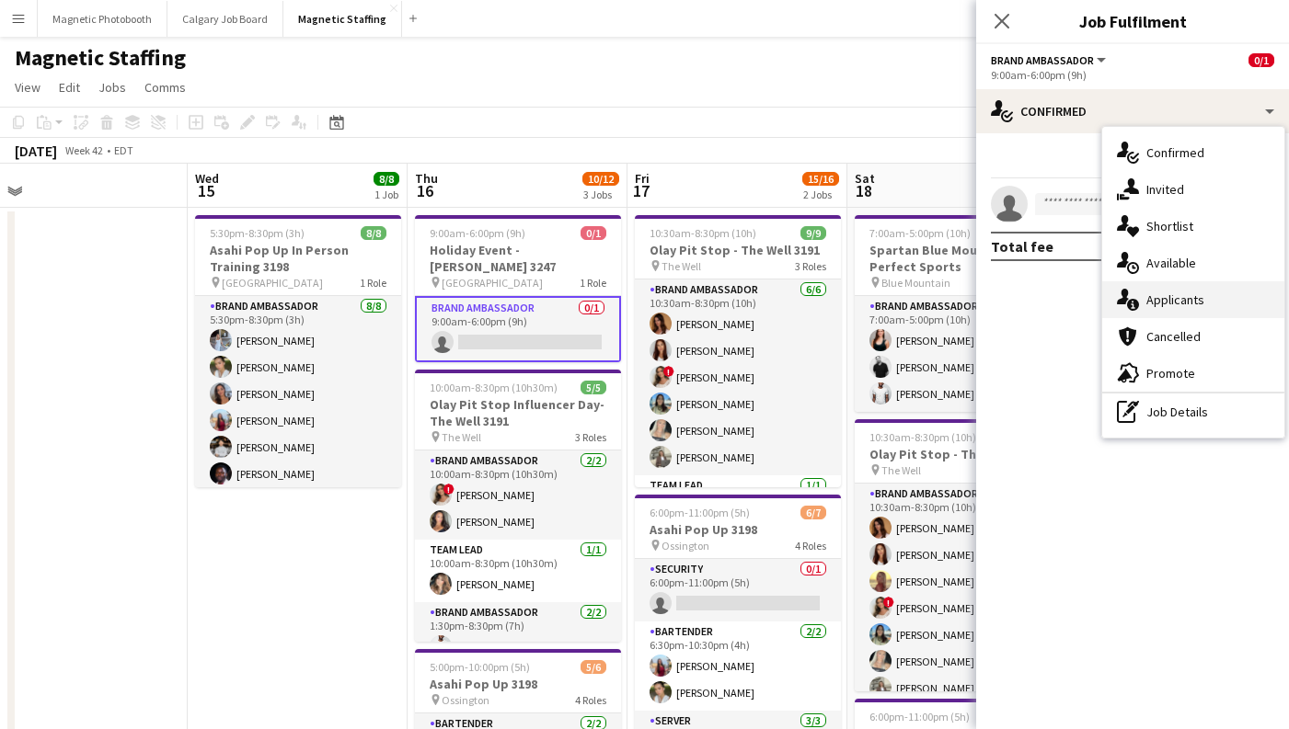
click at [1177, 308] on div "single-neutral-actions-information Applicants" at bounding box center [1193, 299] width 182 height 37
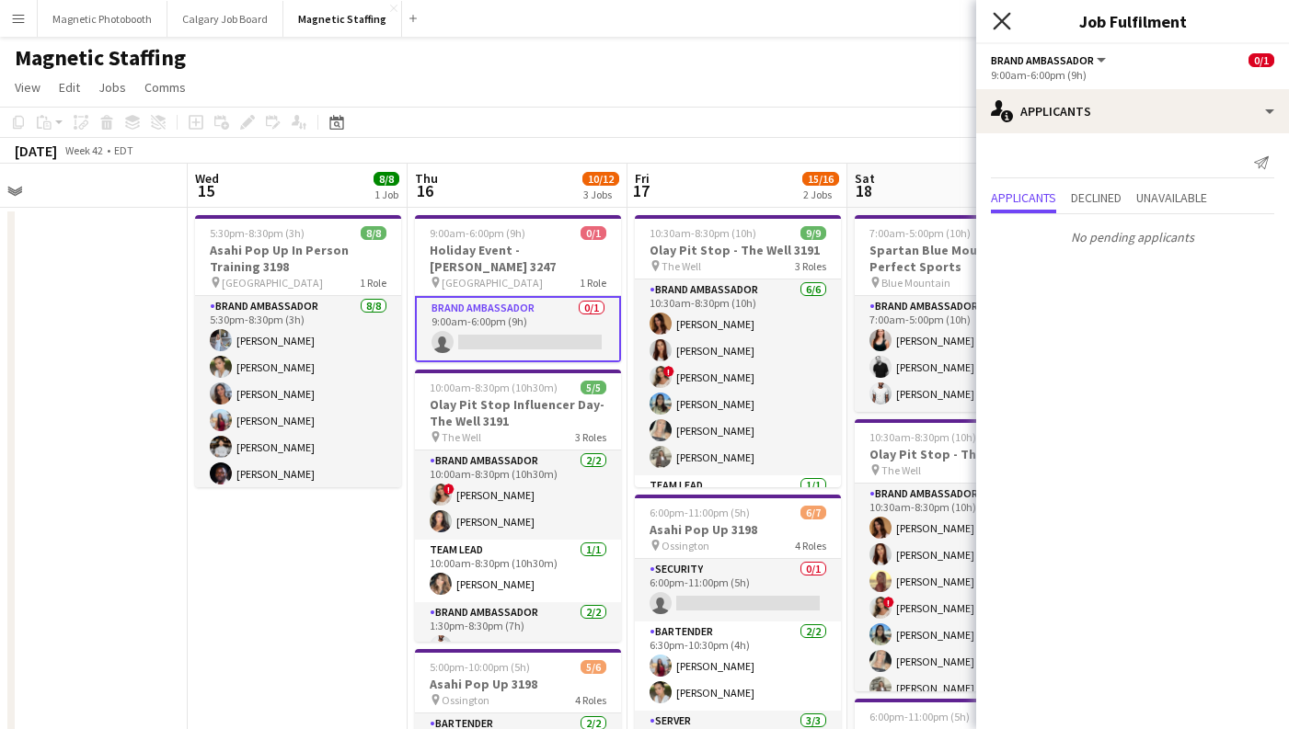
click at [993, 18] on icon "Close pop-in" at bounding box center [1001, 20] width 17 height 17
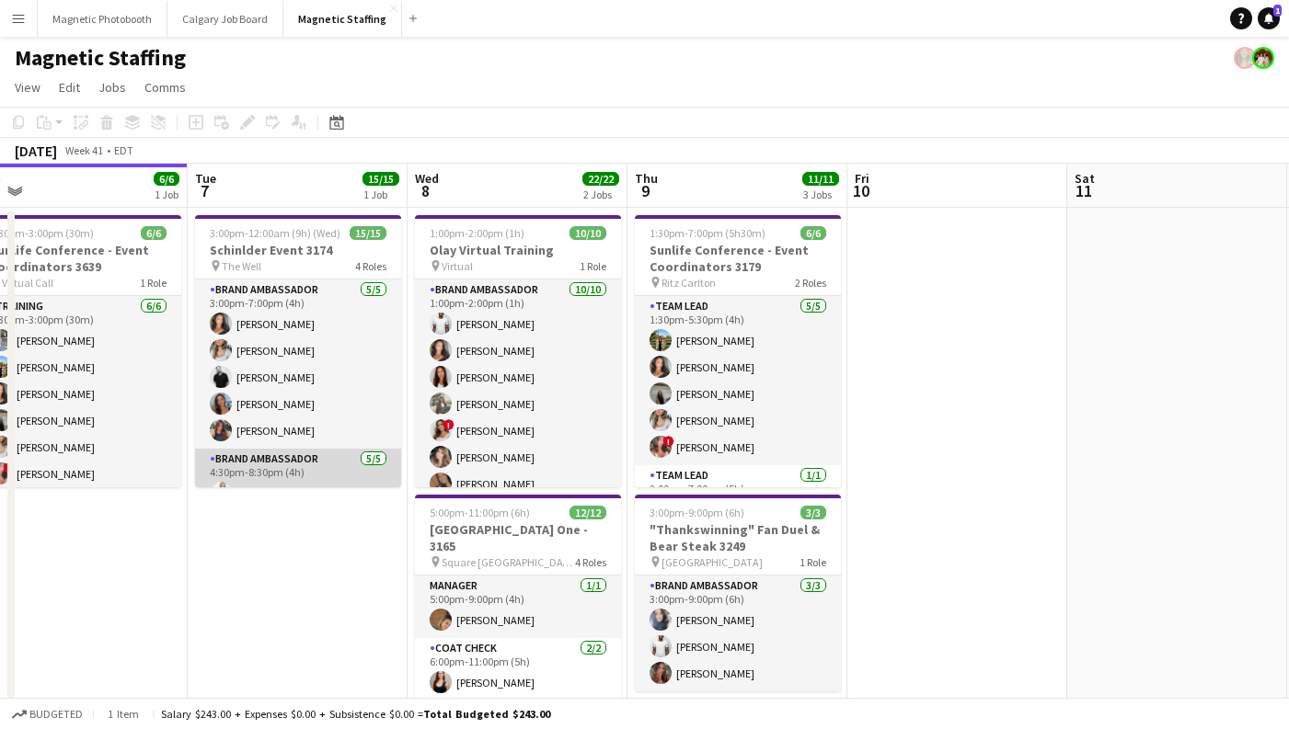
click at [351, 463] on app-card-role "Brand Ambassador [DATE] 4:30pm-8:30pm (4h) [PERSON_NAME] ! [PERSON_NAME] [PERSO…" at bounding box center [298, 533] width 206 height 169
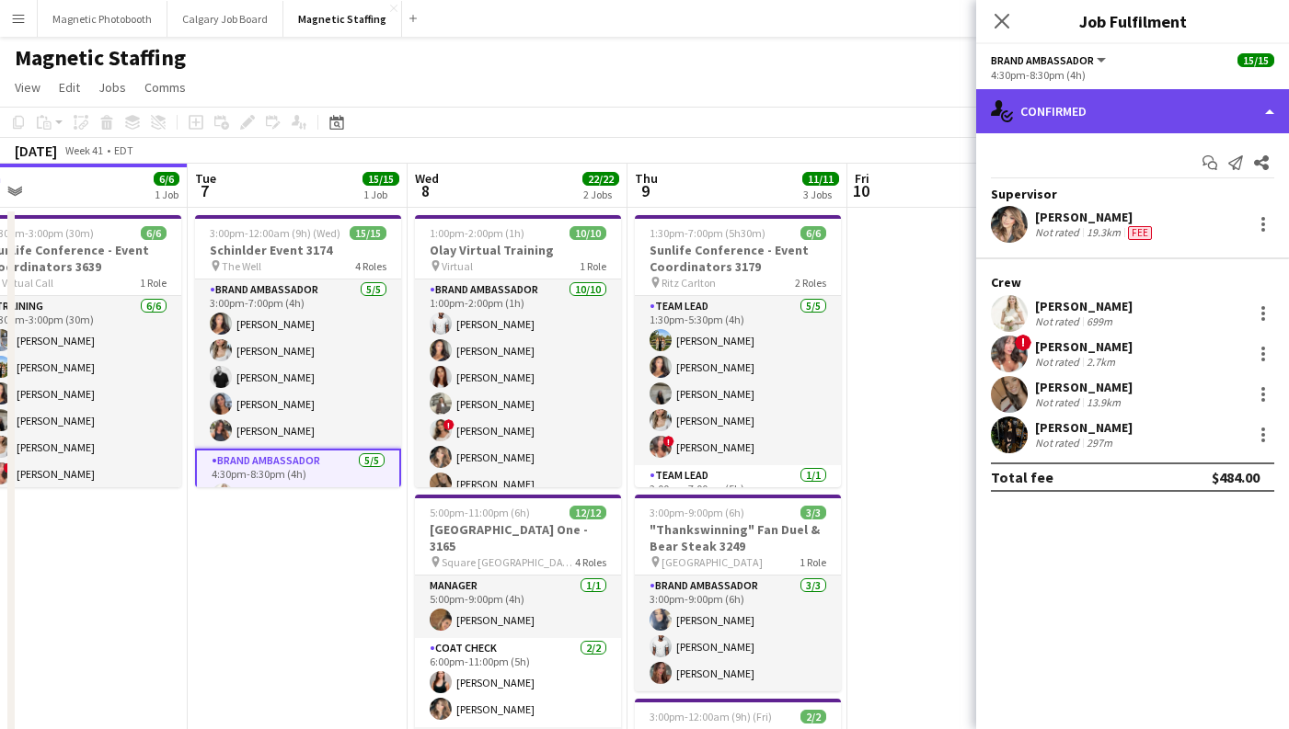
click at [1125, 108] on div "single-neutral-actions-check-2 Confirmed" at bounding box center [1132, 111] width 313 height 44
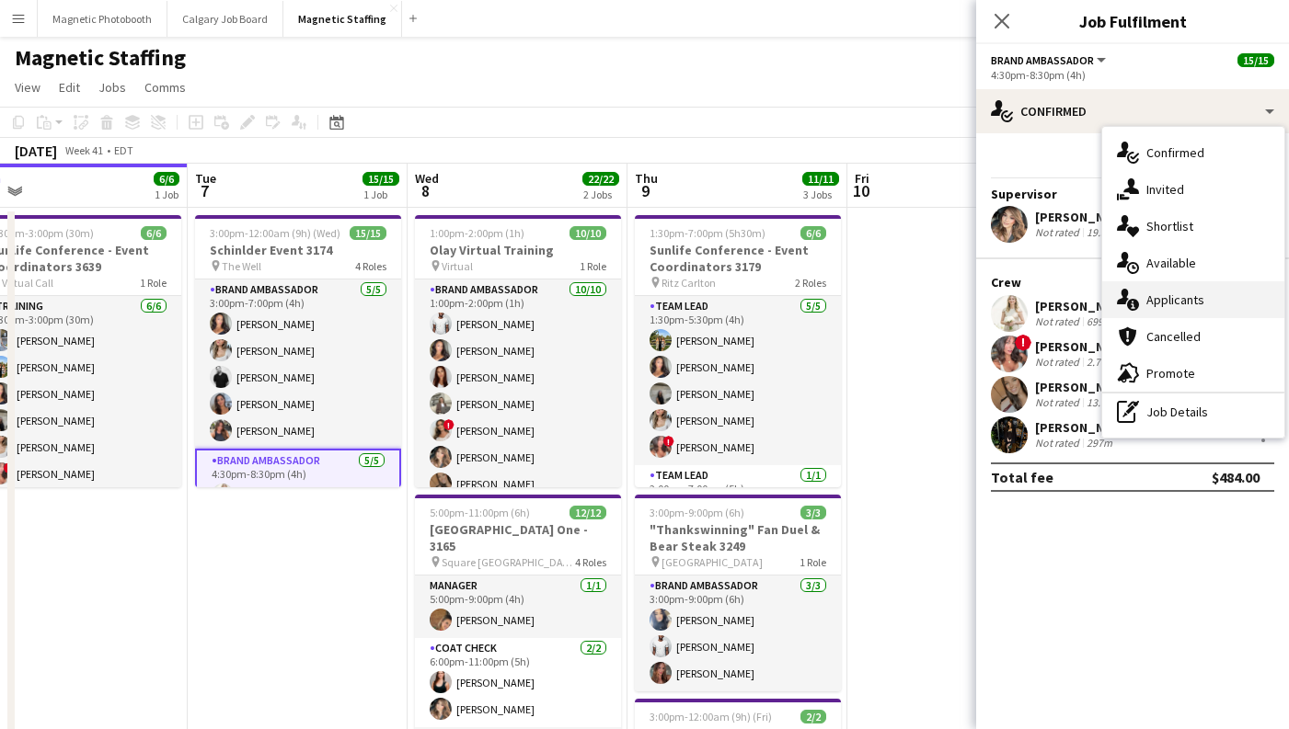
click at [1174, 295] on span "Applicants" at bounding box center [1175, 300] width 58 height 17
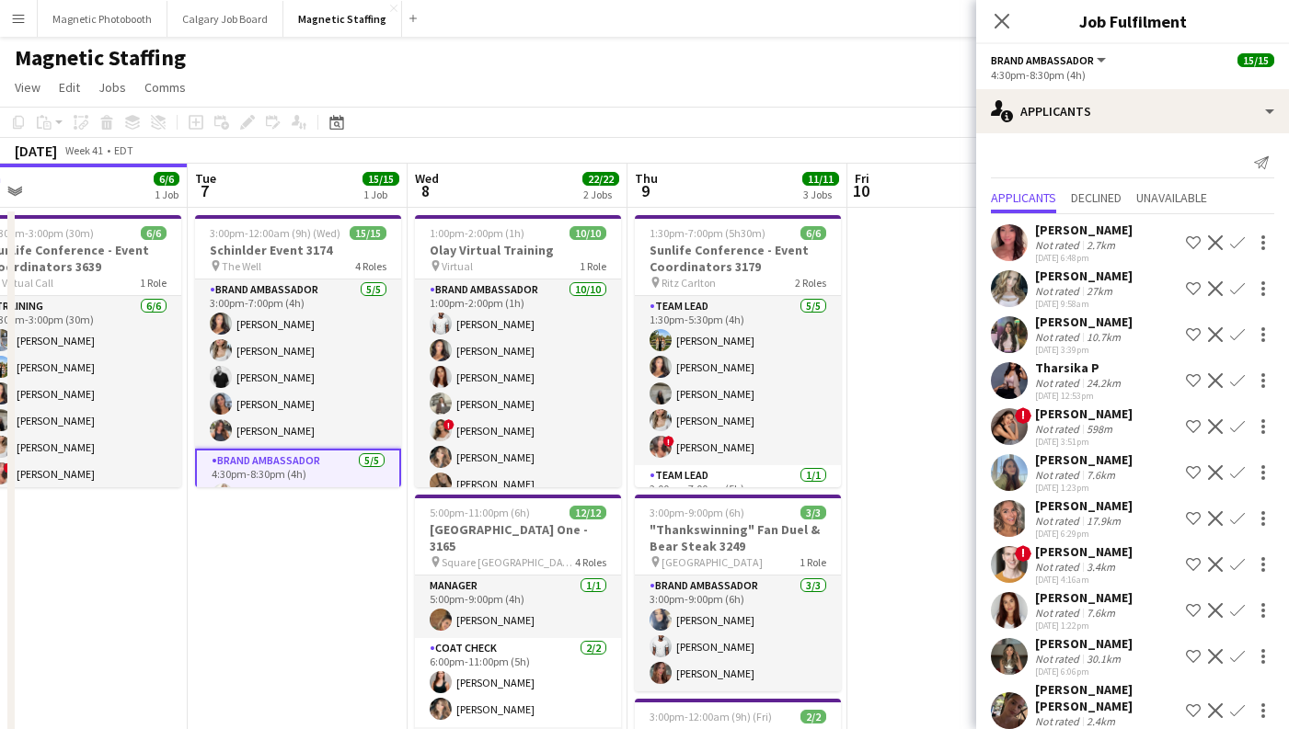
click at [1008, 37] on div "Close pop-in" at bounding box center [1002, 21] width 52 height 42
click at [1000, 25] on icon "Close pop-in" at bounding box center [1001, 20] width 17 height 17
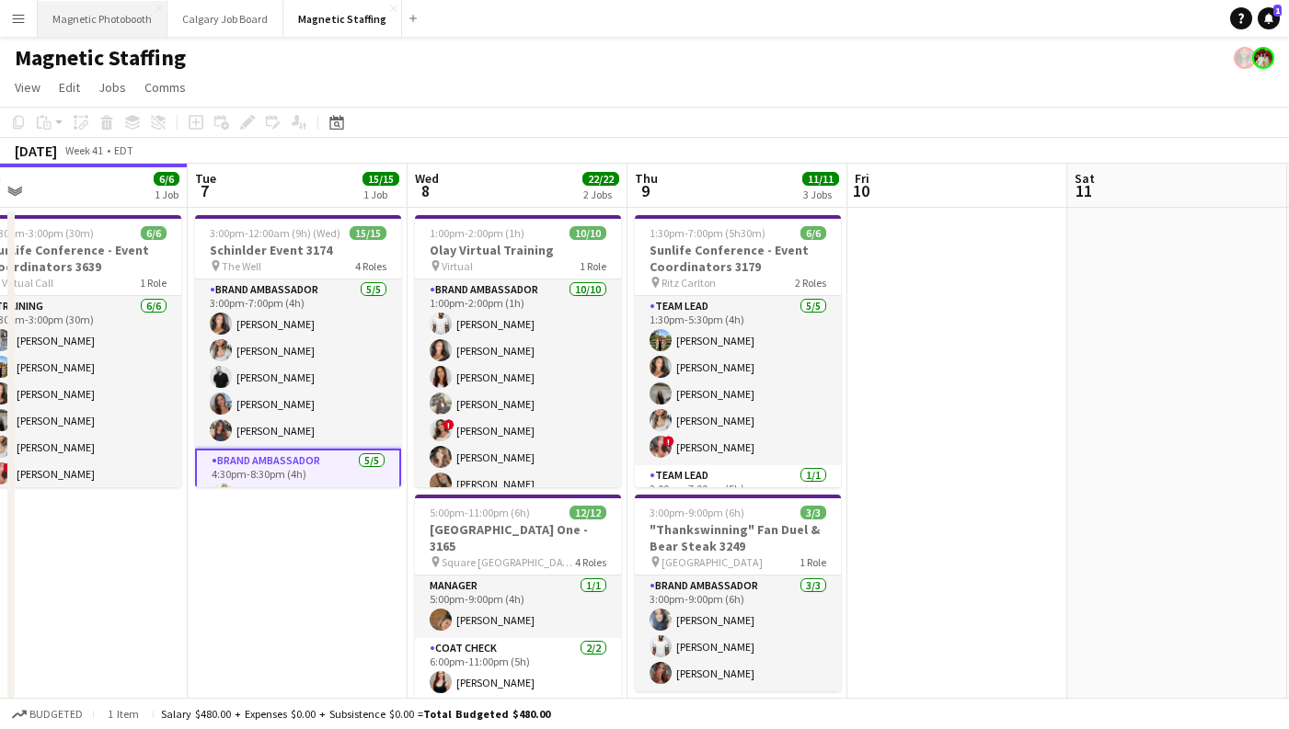
click at [107, 20] on button "Magnetic Photobooth Close" at bounding box center [103, 19] width 130 height 36
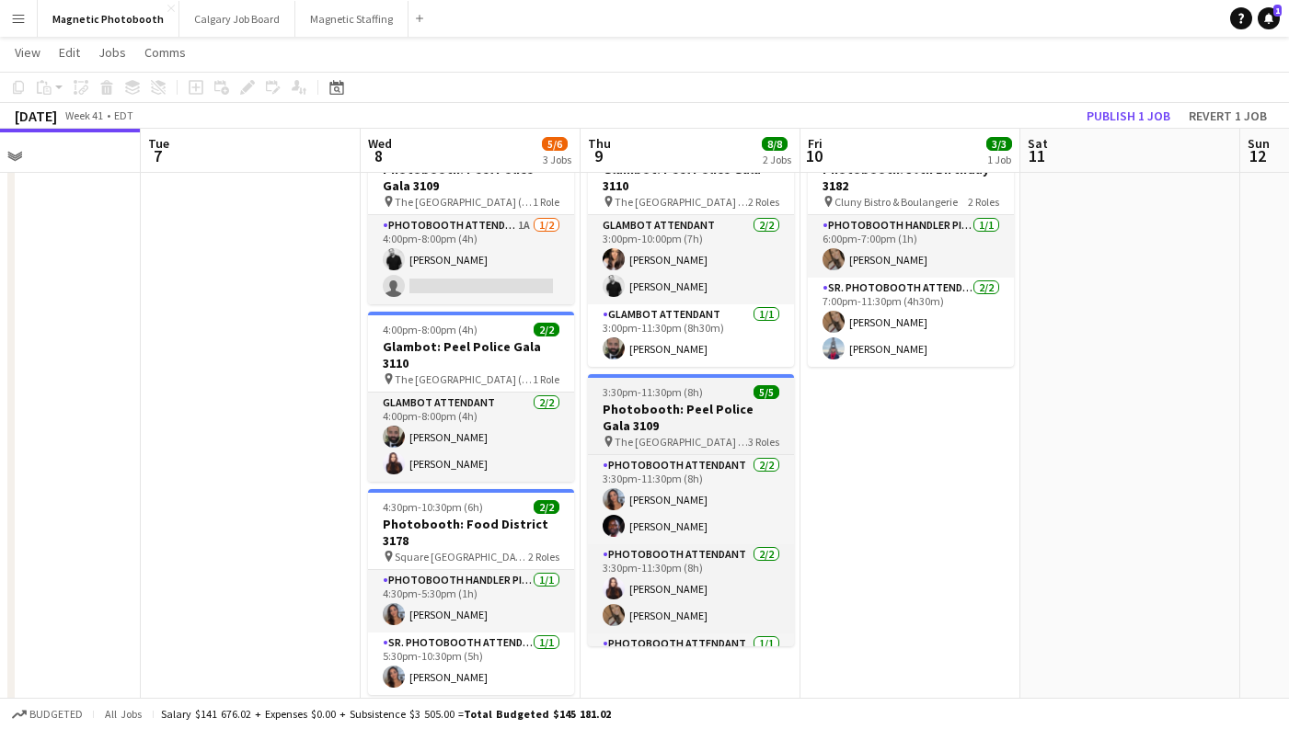
click at [672, 401] on h3 "Photobooth: Peel Police Gala 3109" at bounding box center [691, 417] width 206 height 33
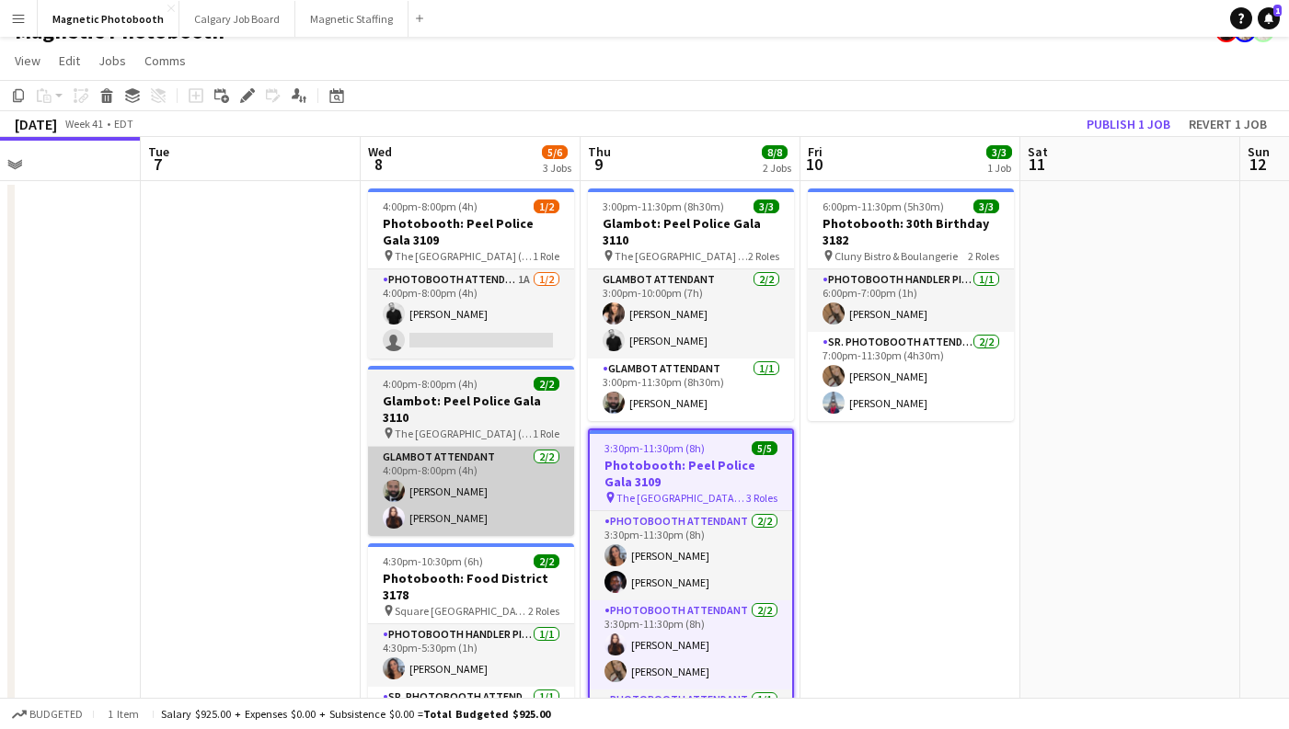
scroll to position [25, 0]
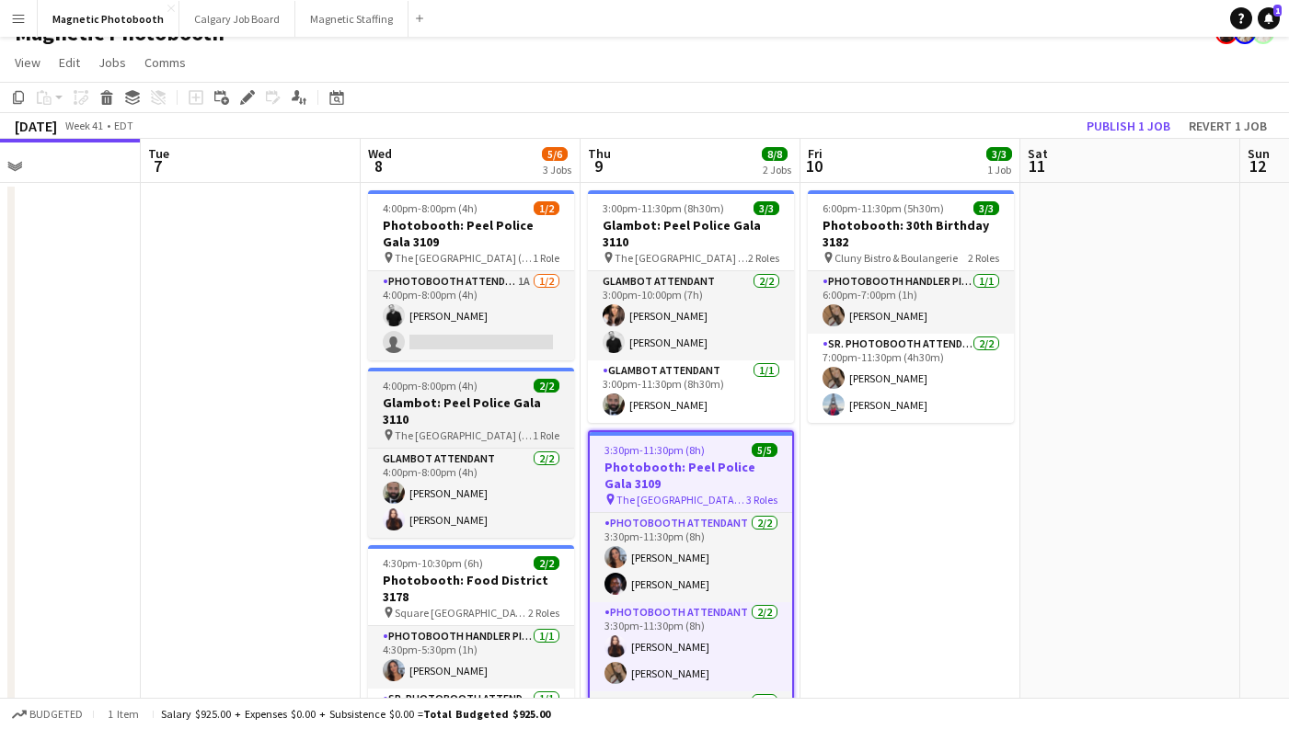
click at [461, 429] on span "The [GEOGRAPHIC_DATA] ([GEOGRAPHIC_DATA])" at bounding box center [464, 436] width 138 height 14
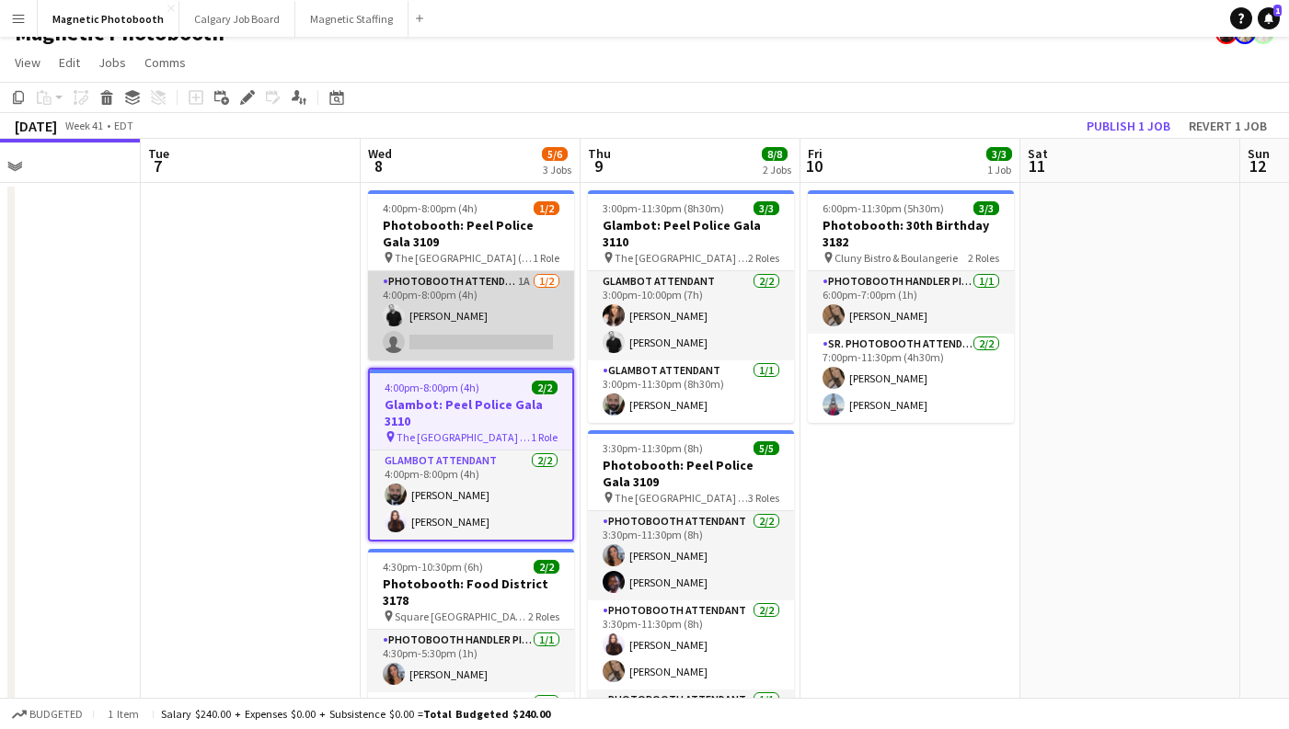
click at [497, 304] on app-card-role "Photobooth Attendant 1A [DATE] 4:00pm-8:00pm (4h) [PERSON_NAME] single-neutral-…" at bounding box center [471, 315] width 206 height 89
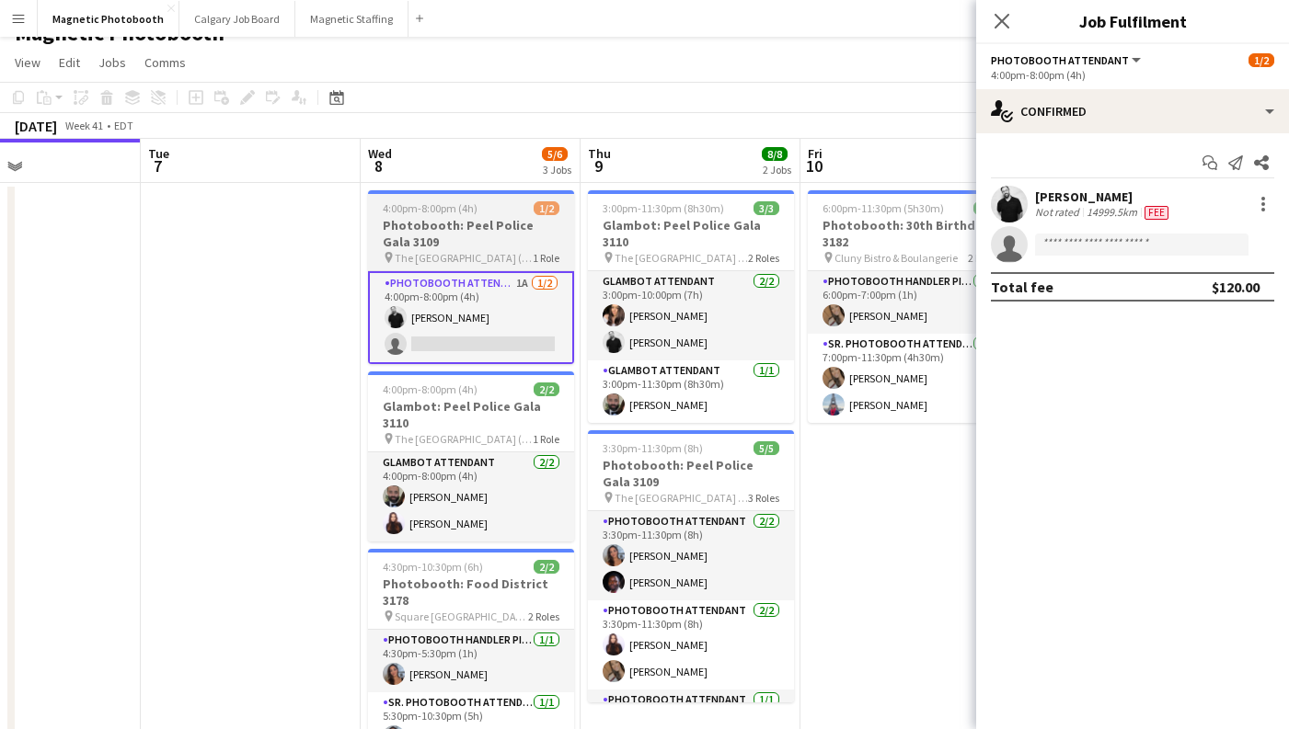
click at [498, 212] on div "4:00pm-8:00pm (4h) 1/2" at bounding box center [471, 208] width 206 height 14
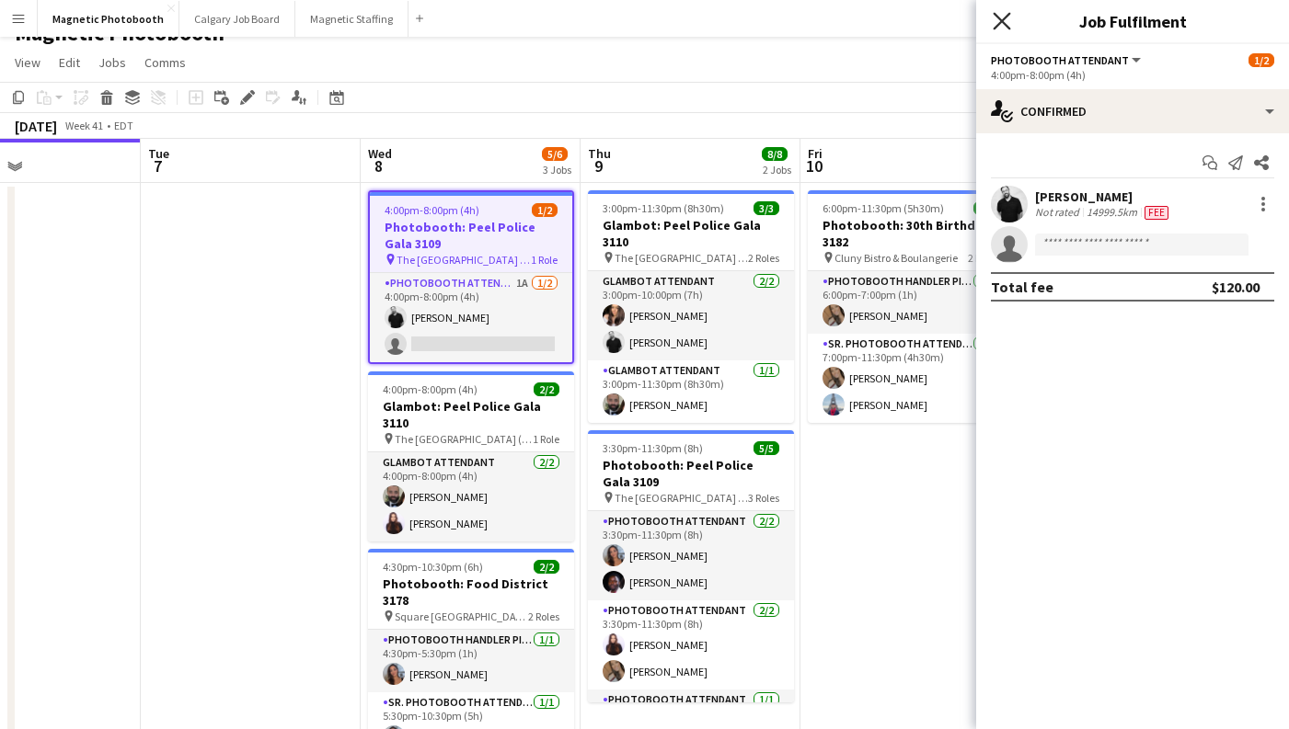
click at [1005, 16] on icon at bounding box center [1001, 20] width 17 height 17
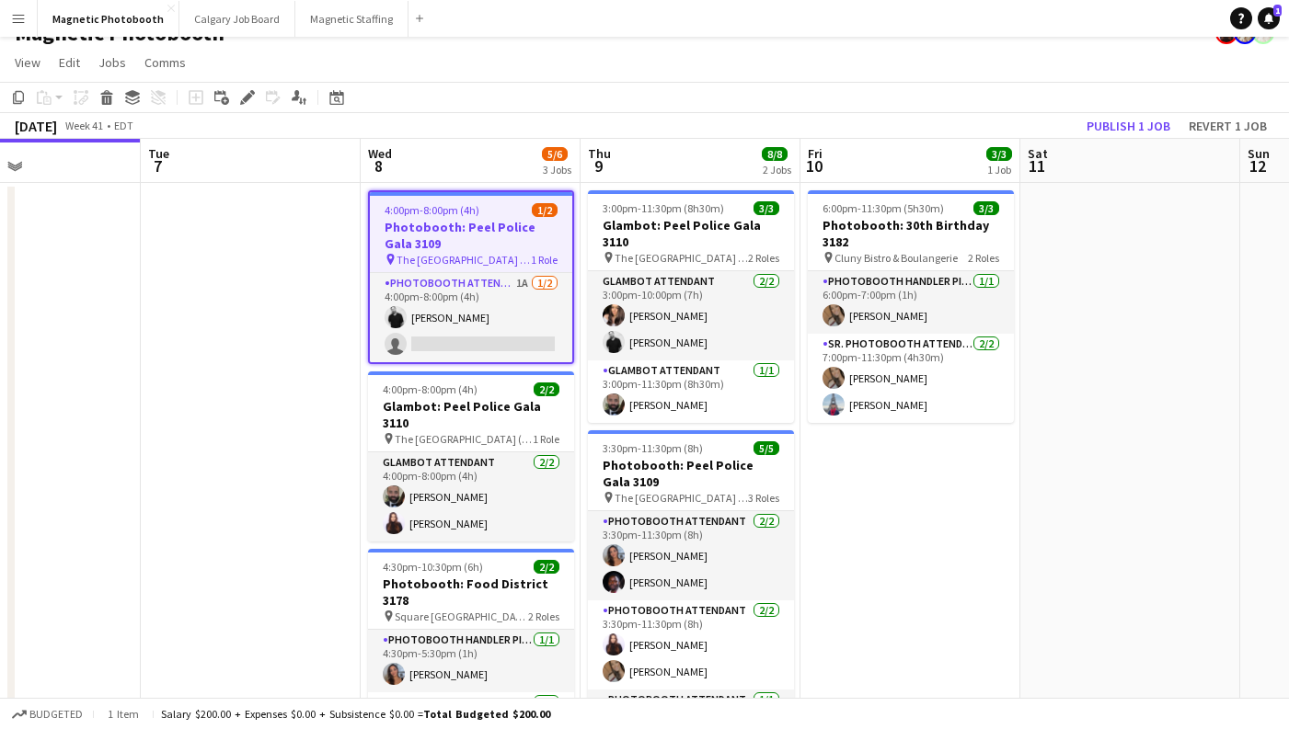
click at [474, 258] on span "The [GEOGRAPHIC_DATA] ([GEOGRAPHIC_DATA])" at bounding box center [463, 260] width 134 height 14
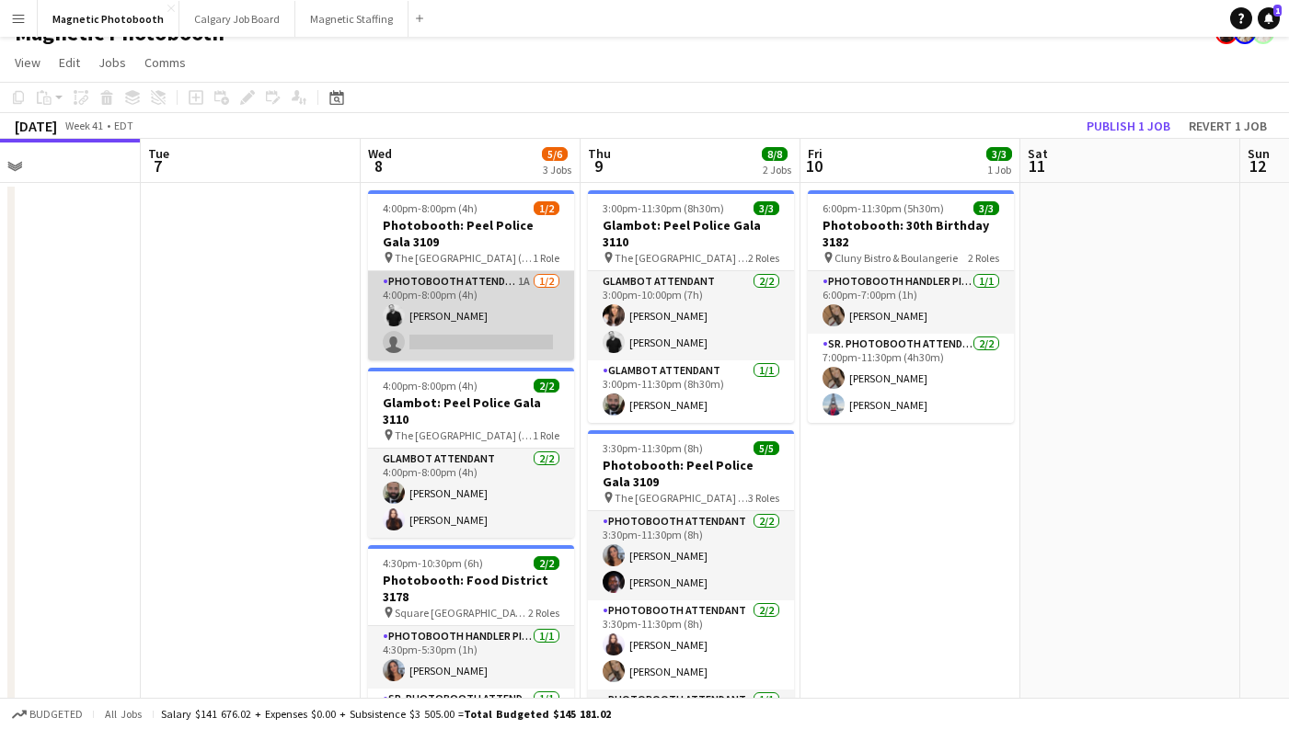
click at [469, 343] on app-card-role "Photobooth Attendant 1A [DATE] 4:00pm-8:00pm (4h) [PERSON_NAME] single-neutral-…" at bounding box center [471, 315] width 206 height 89
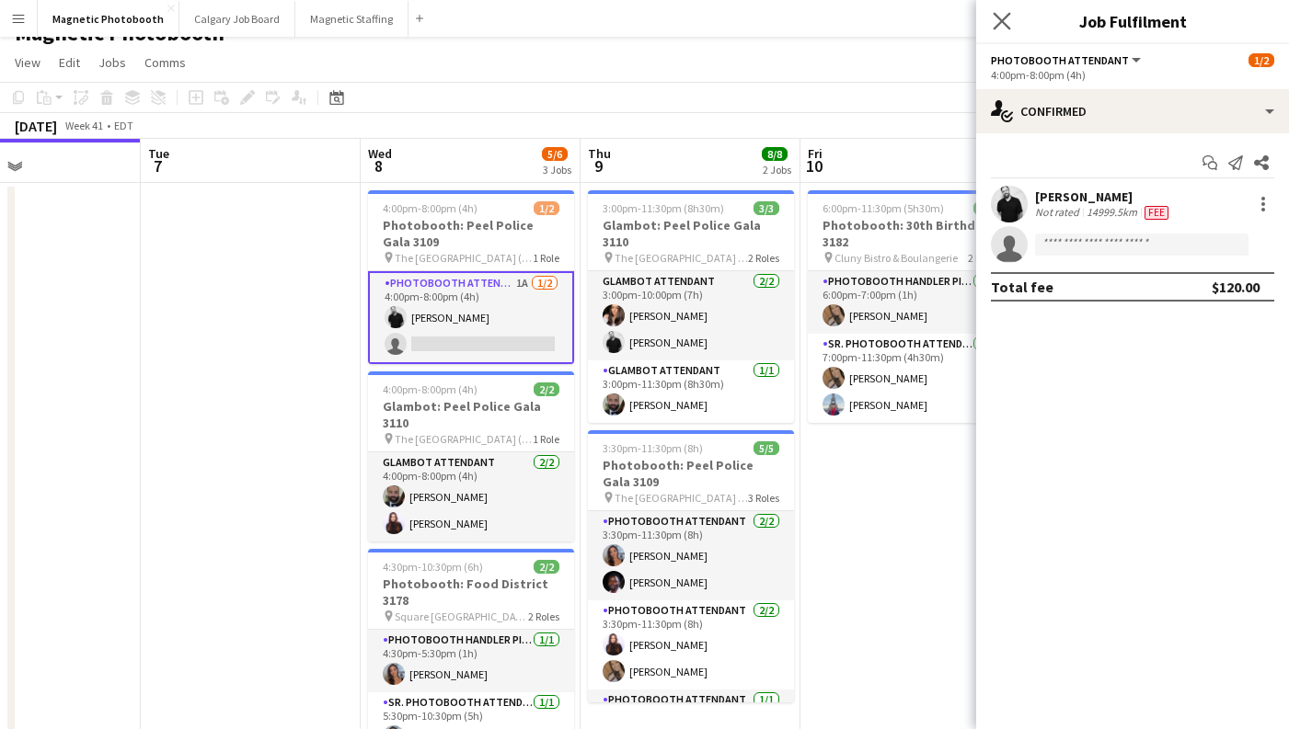
click at [1006, 11] on app-icon "Close pop-in" at bounding box center [1002, 21] width 27 height 27
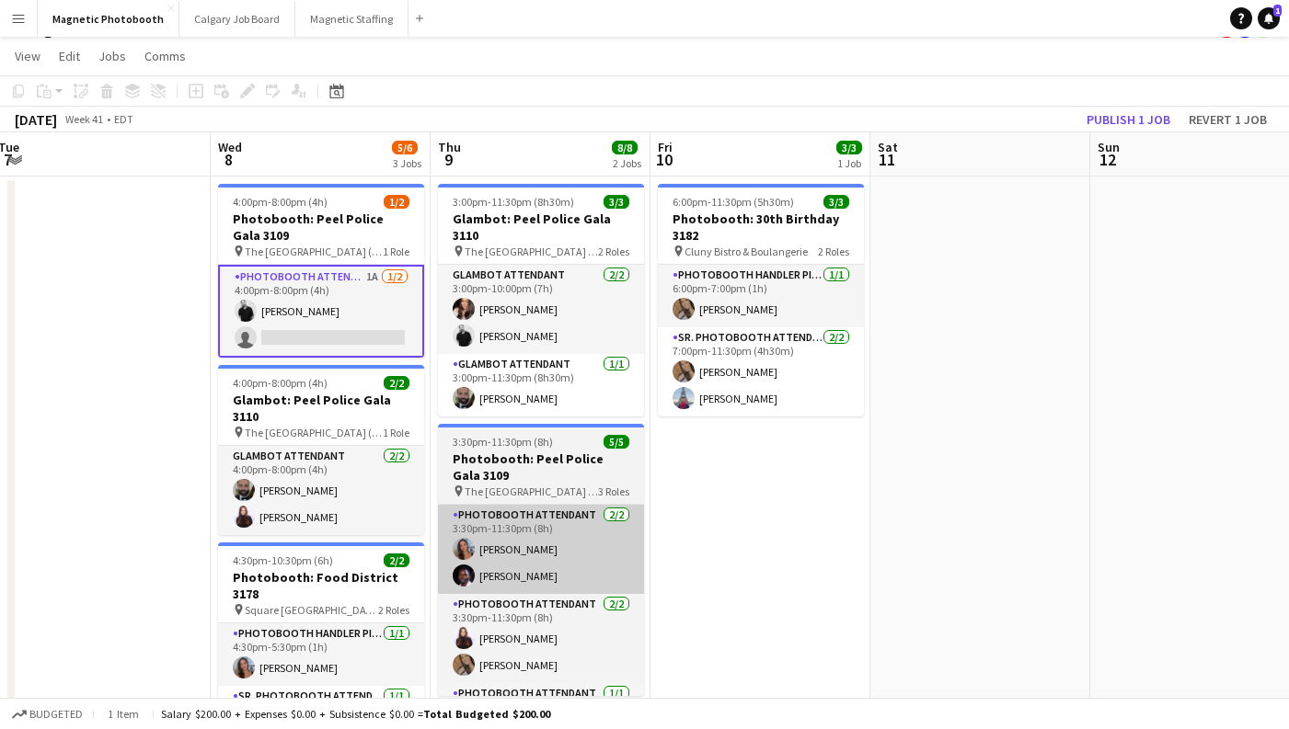
scroll to position [21, 0]
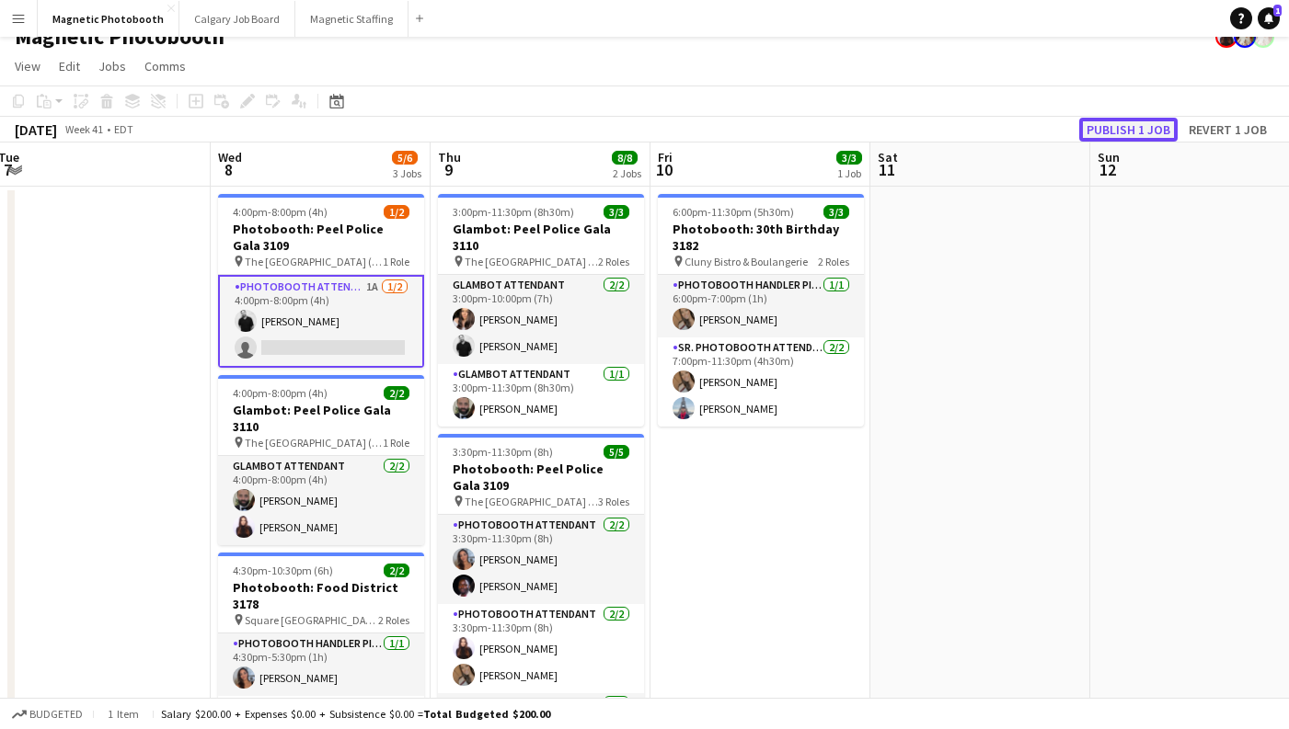
click at [1128, 129] on button "Publish 1 job" at bounding box center [1128, 130] width 98 height 24
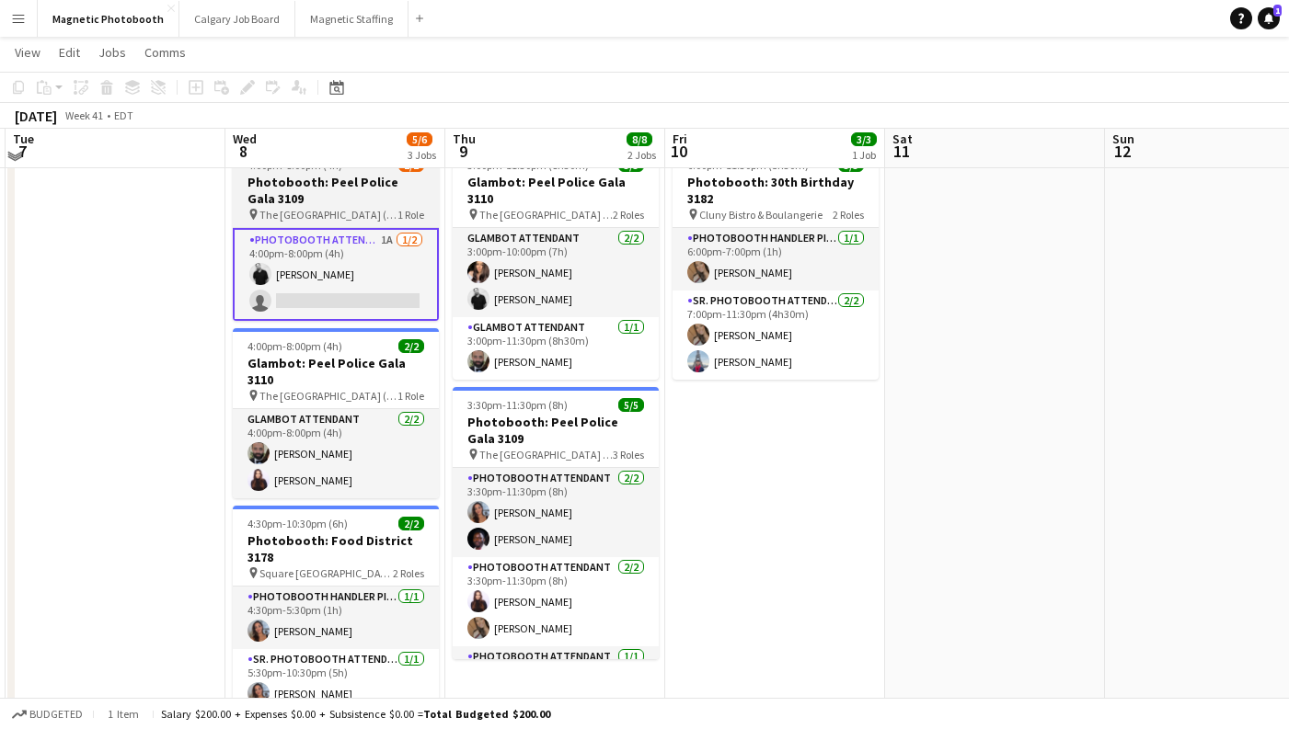
scroll to position [0, 0]
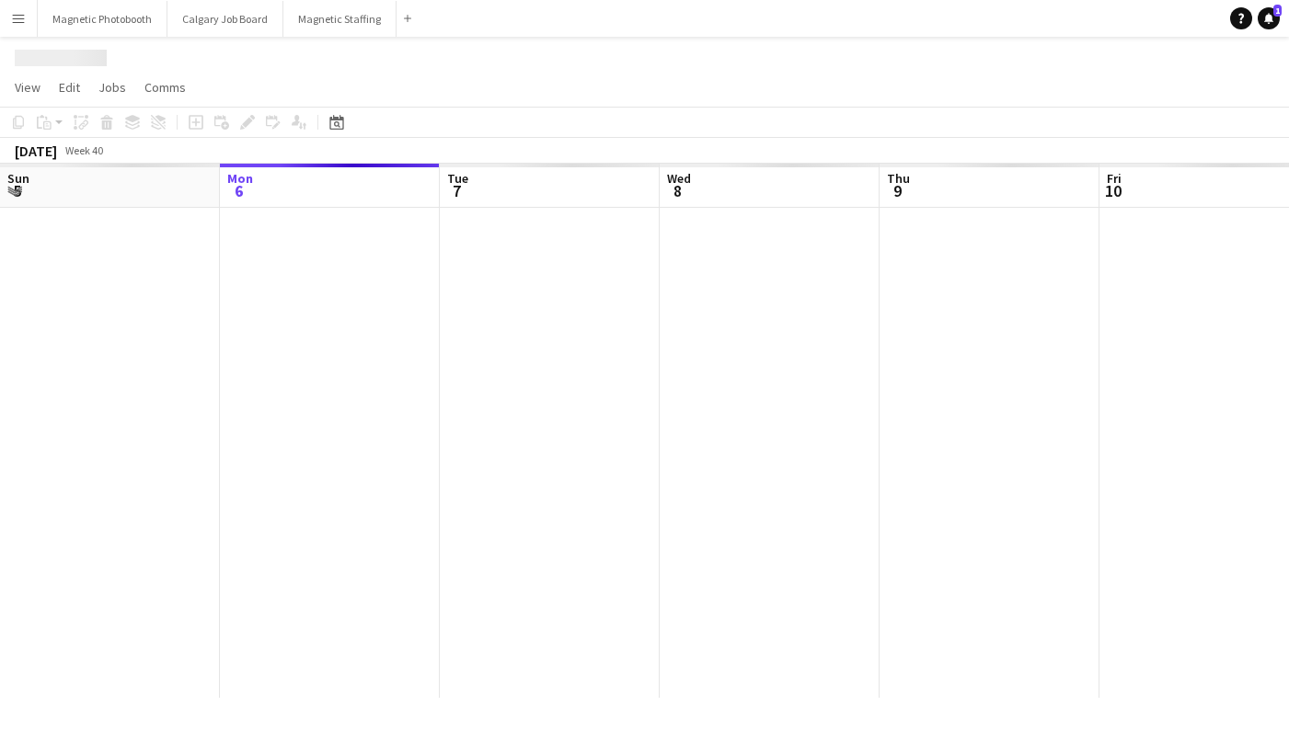
scroll to position [0, 407]
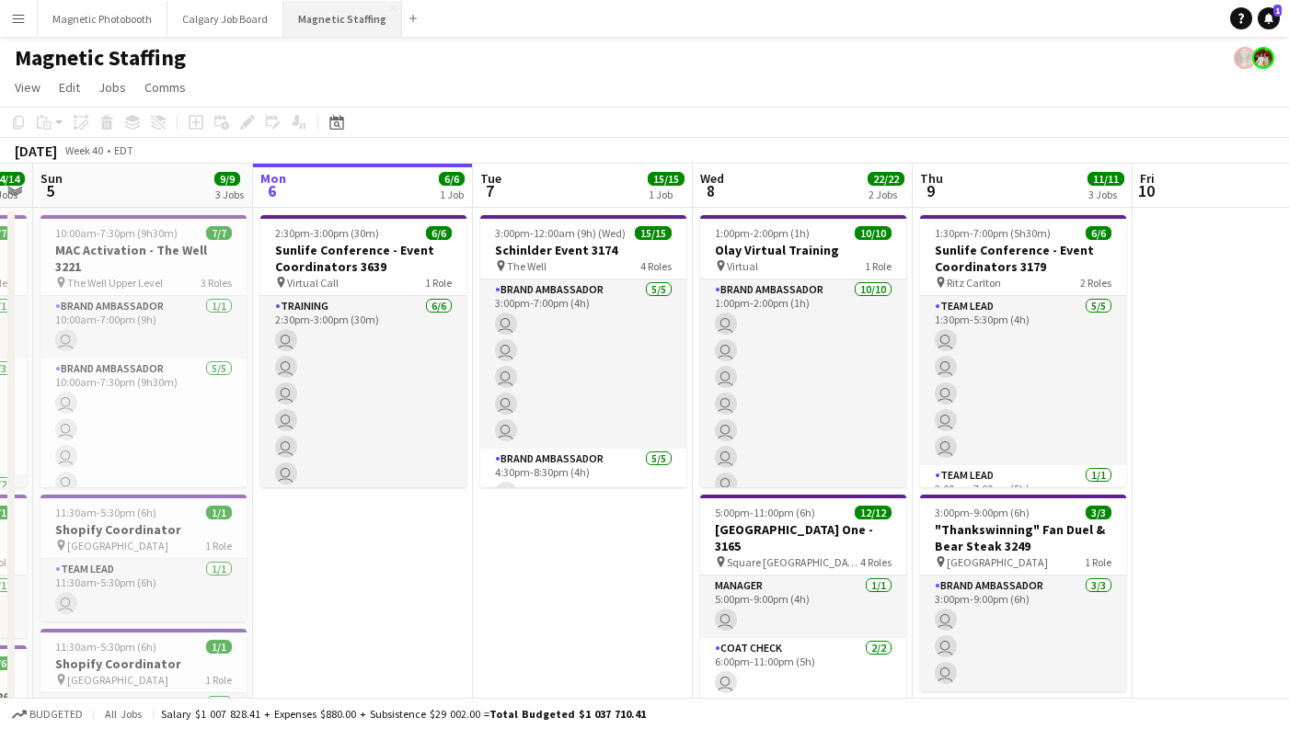
click at [341, 17] on button "Magnetic Staffing Close" at bounding box center [342, 19] width 119 height 36
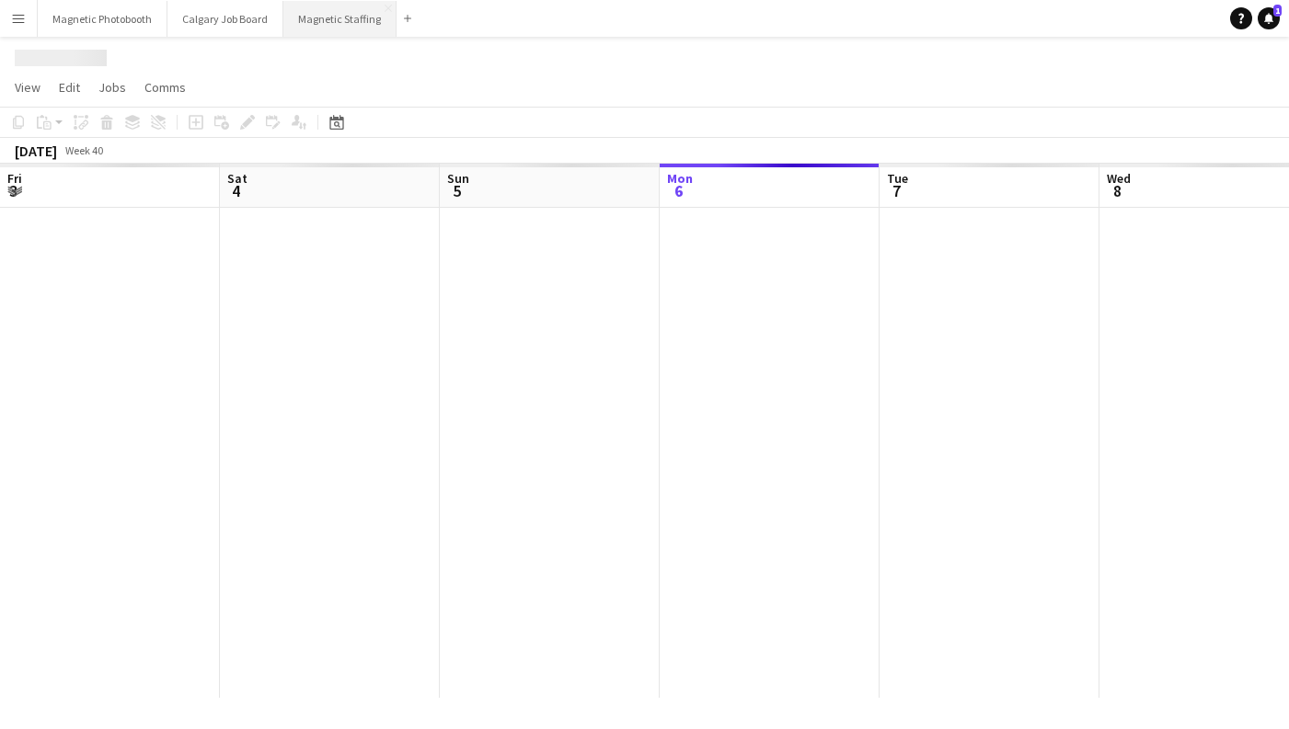
scroll to position [0, 440]
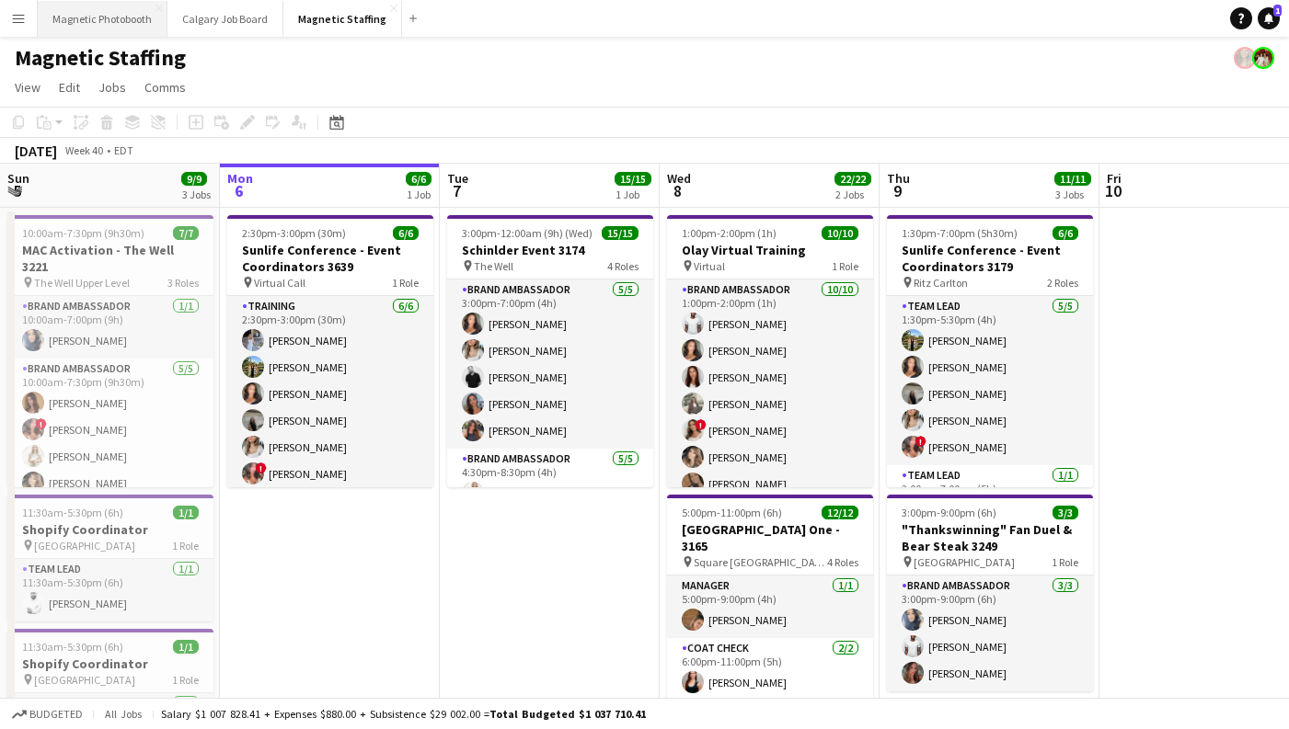
click at [112, 25] on button "Magnetic Photobooth Close" at bounding box center [103, 19] width 130 height 36
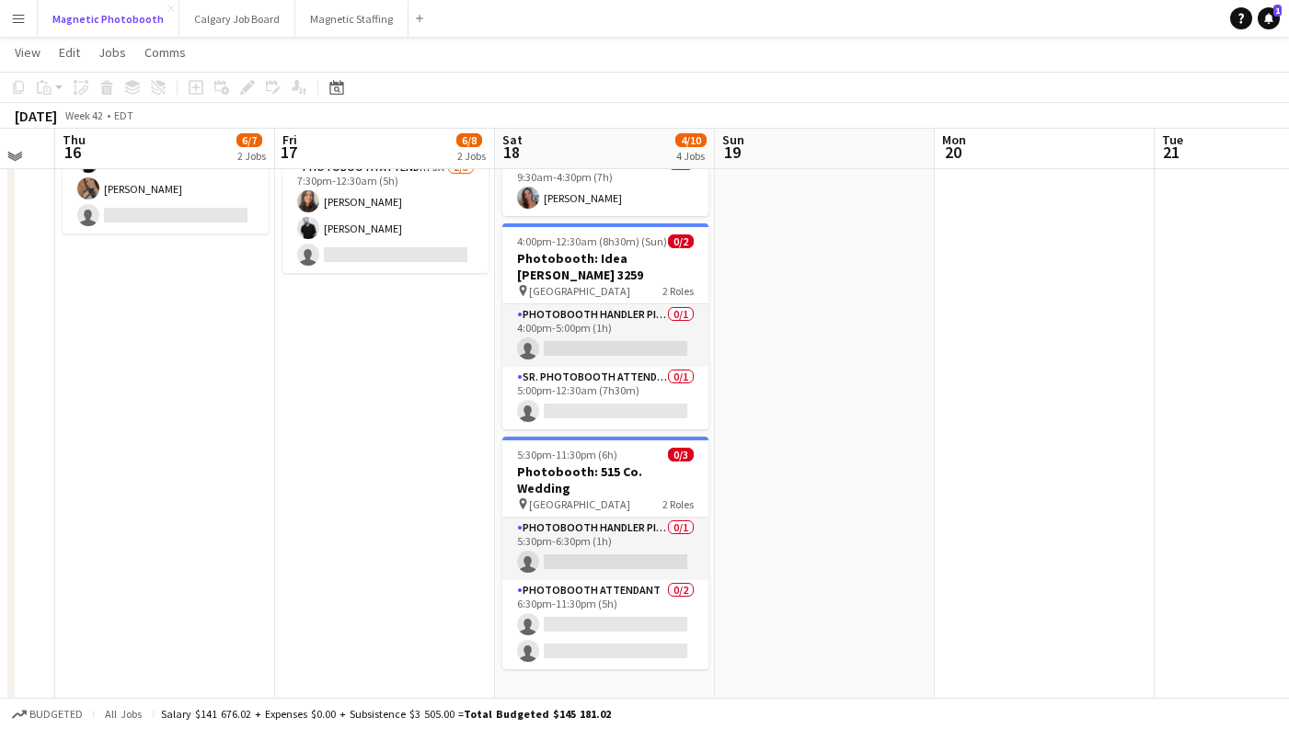
scroll to position [485, 0]
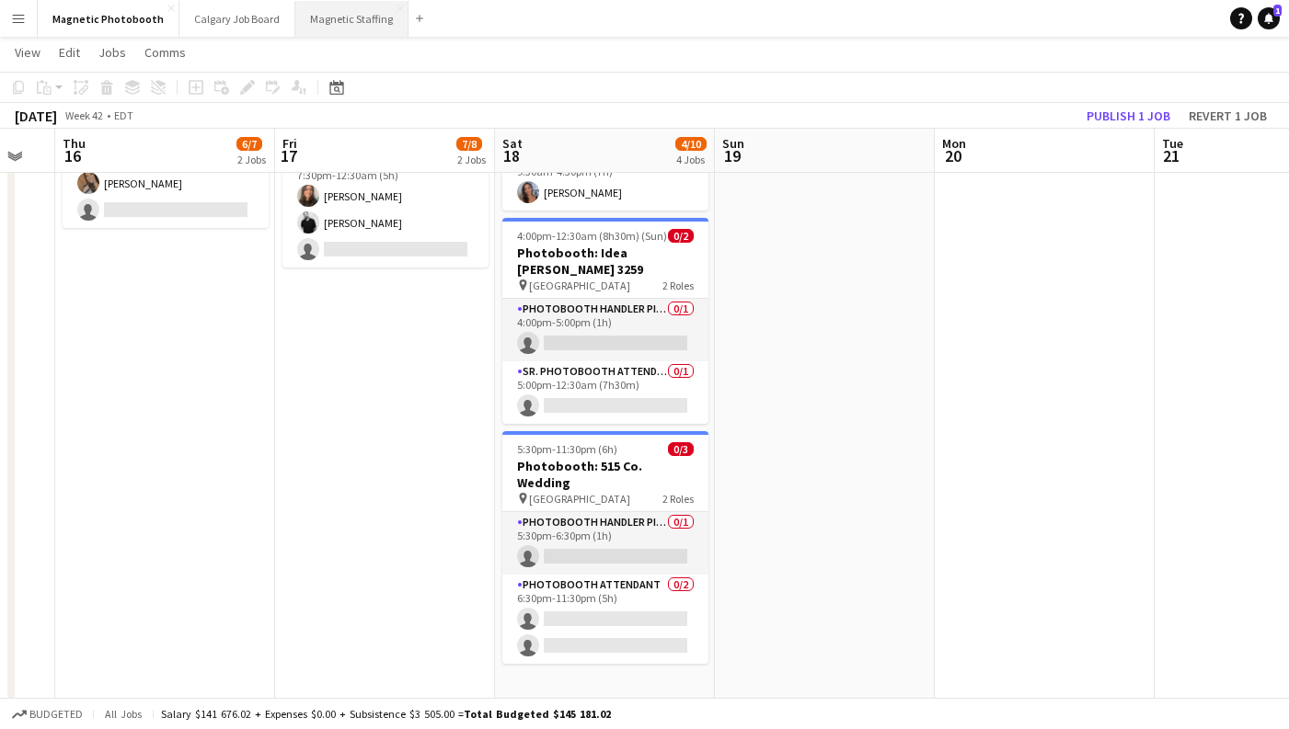
click at [310, 16] on button "Magnetic Staffing Close" at bounding box center [351, 19] width 113 height 36
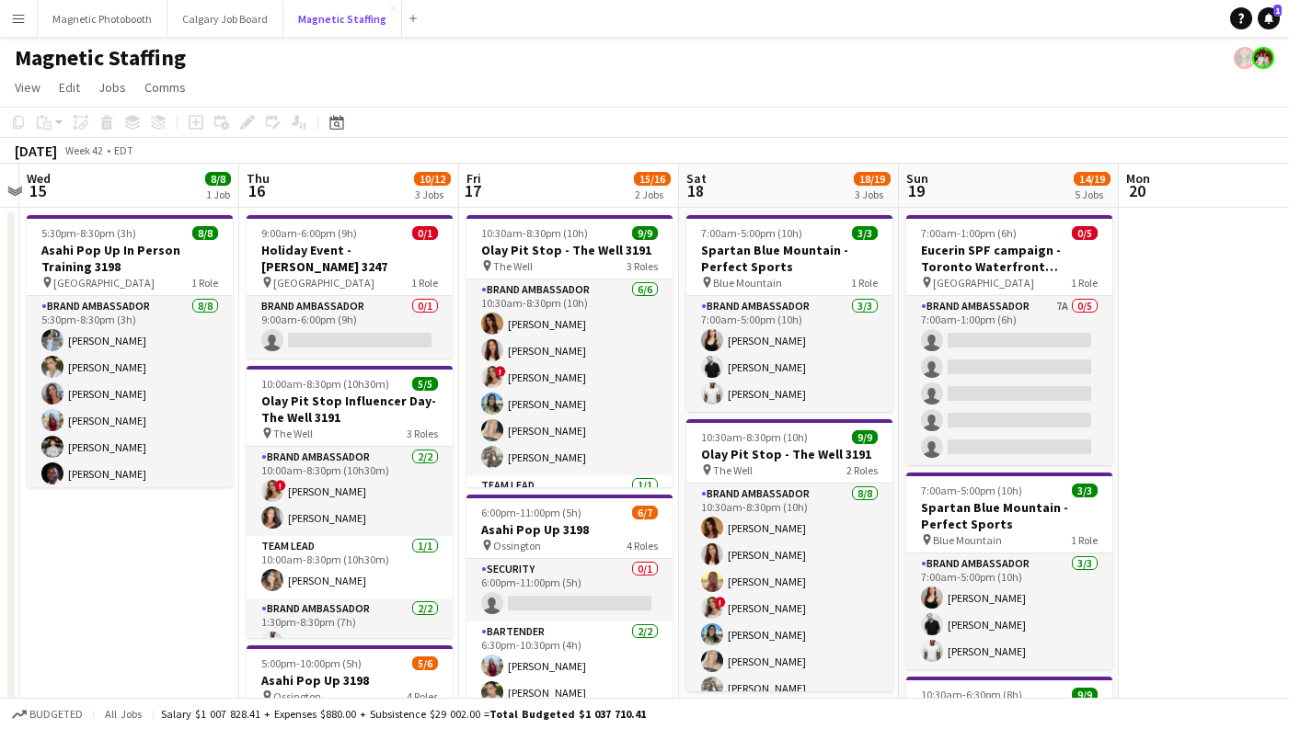
scroll to position [0, 626]
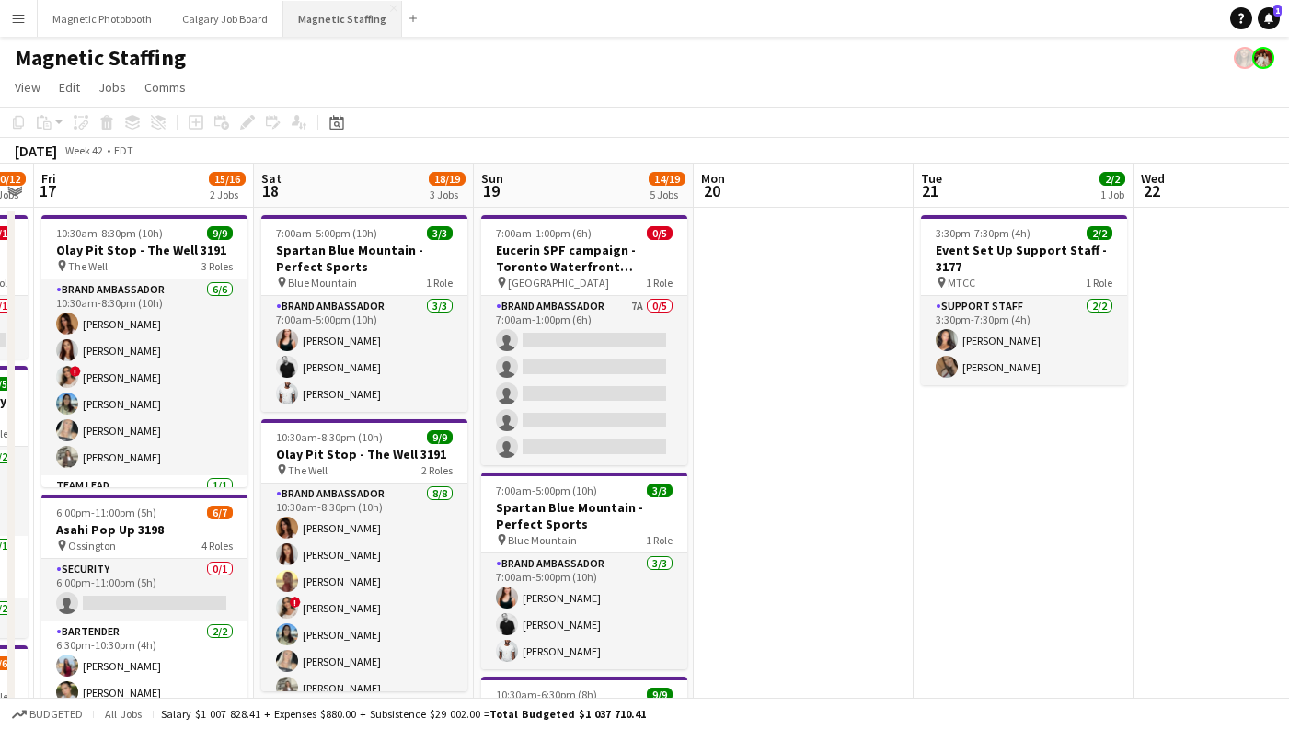
click at [315, 25] on button "Magnetic Staffing Close" at bounding box center [342, 19] width 119 height 36
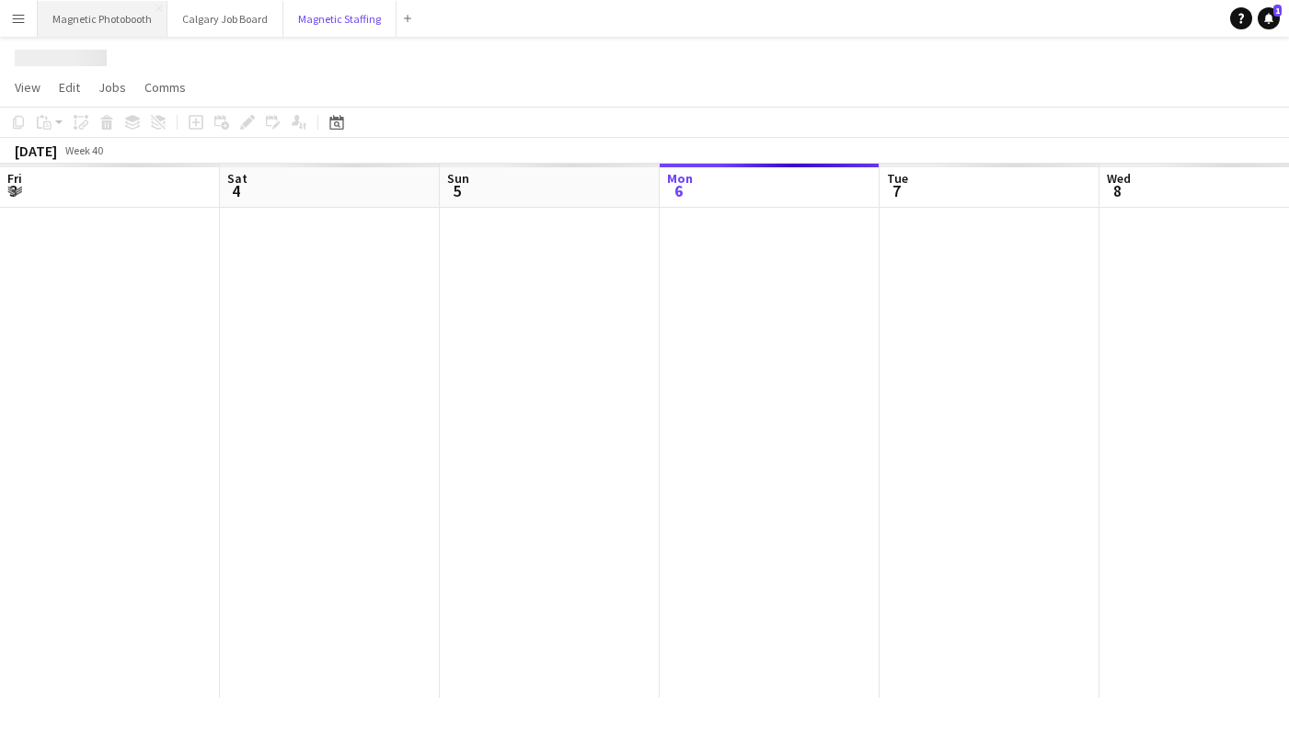
scroll to position [0, 440]
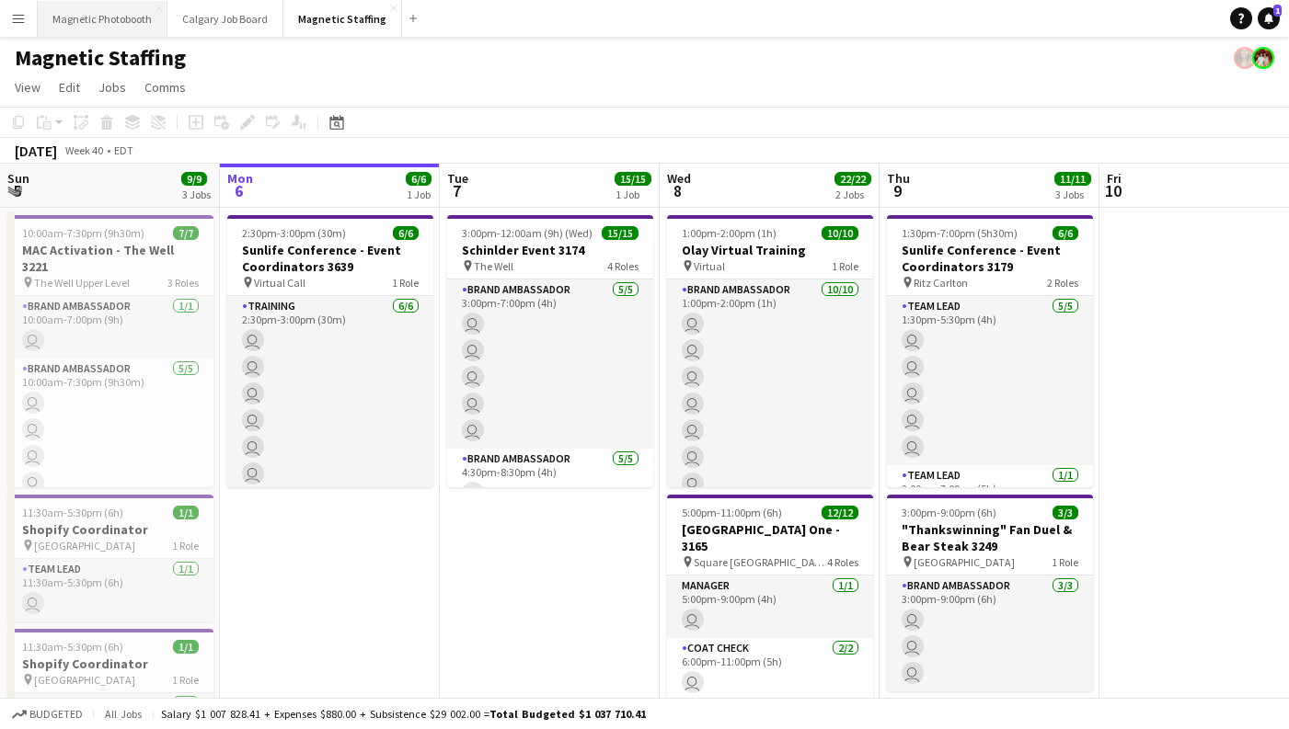
click at [77, 27] on button "Magnetic Photobooth Close" at bounding box center [103, 19] width 130 height 36
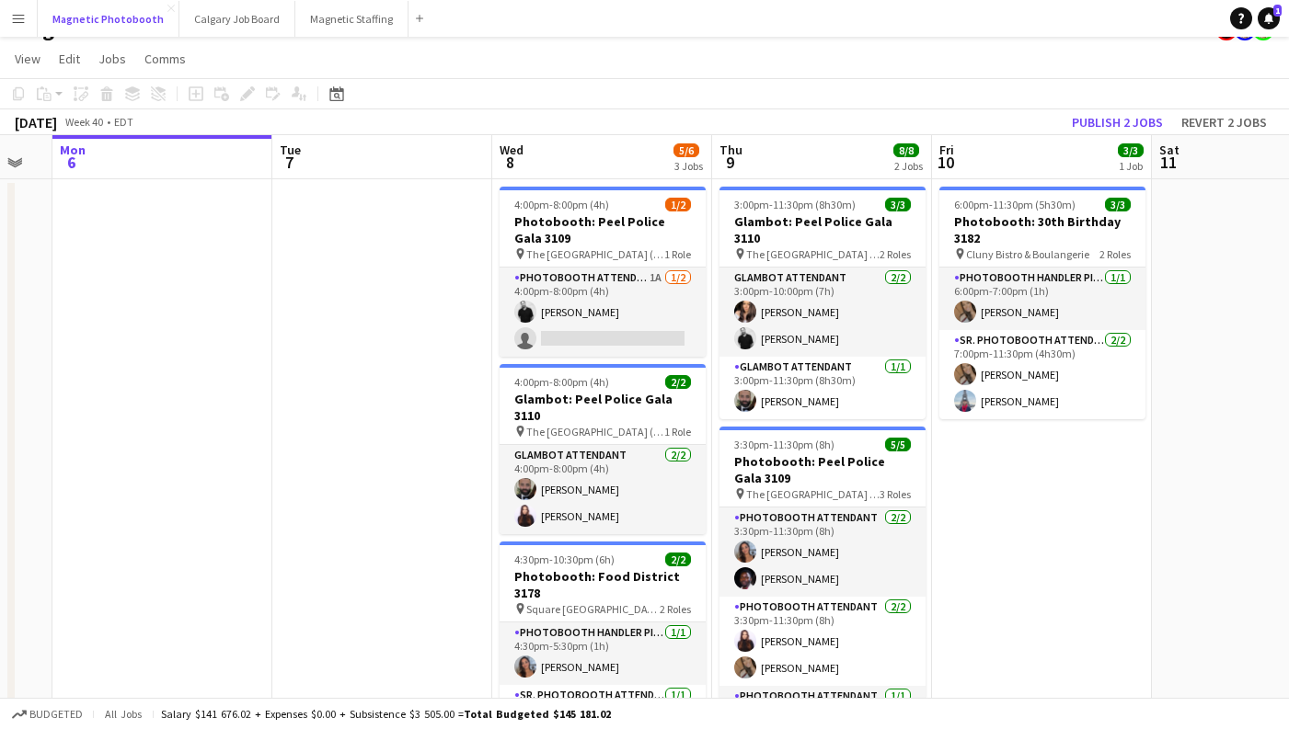
scroll to position [47, 0]
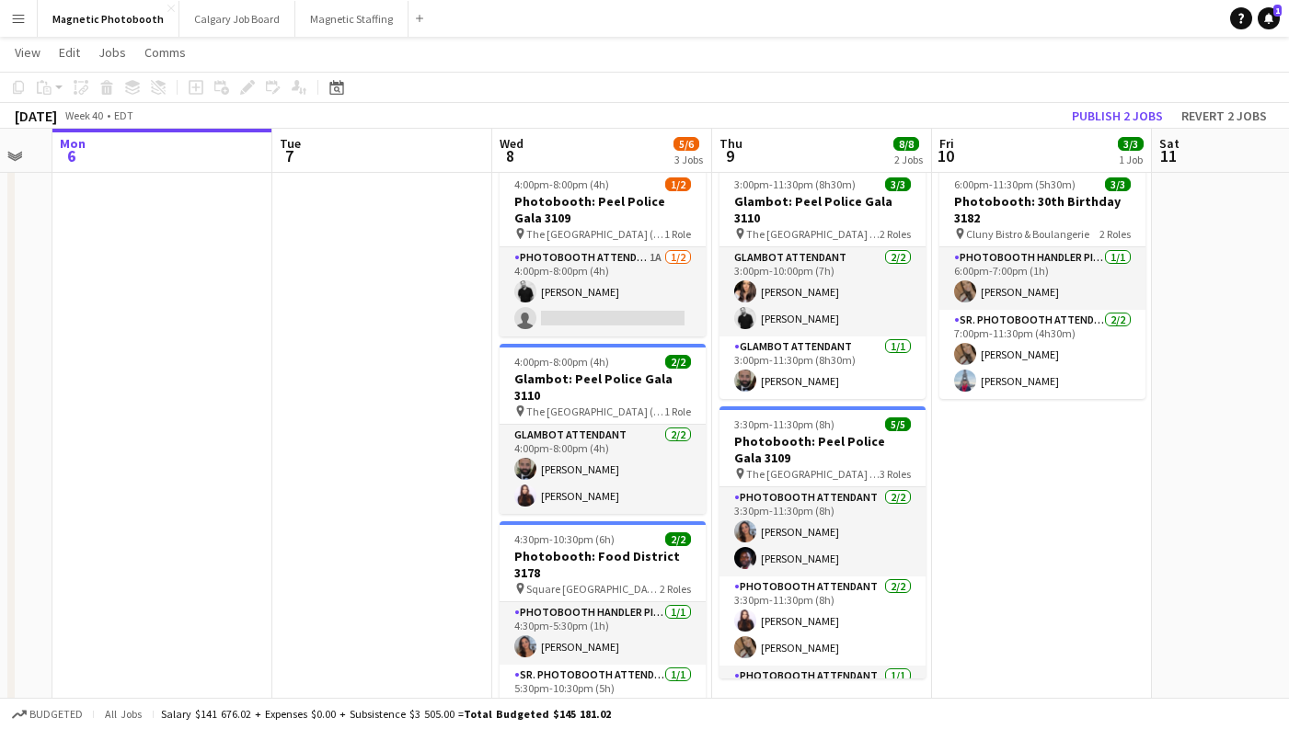
click at [460, 265] on app-date-cell at bounding box center [382, 651] width 220 height 985
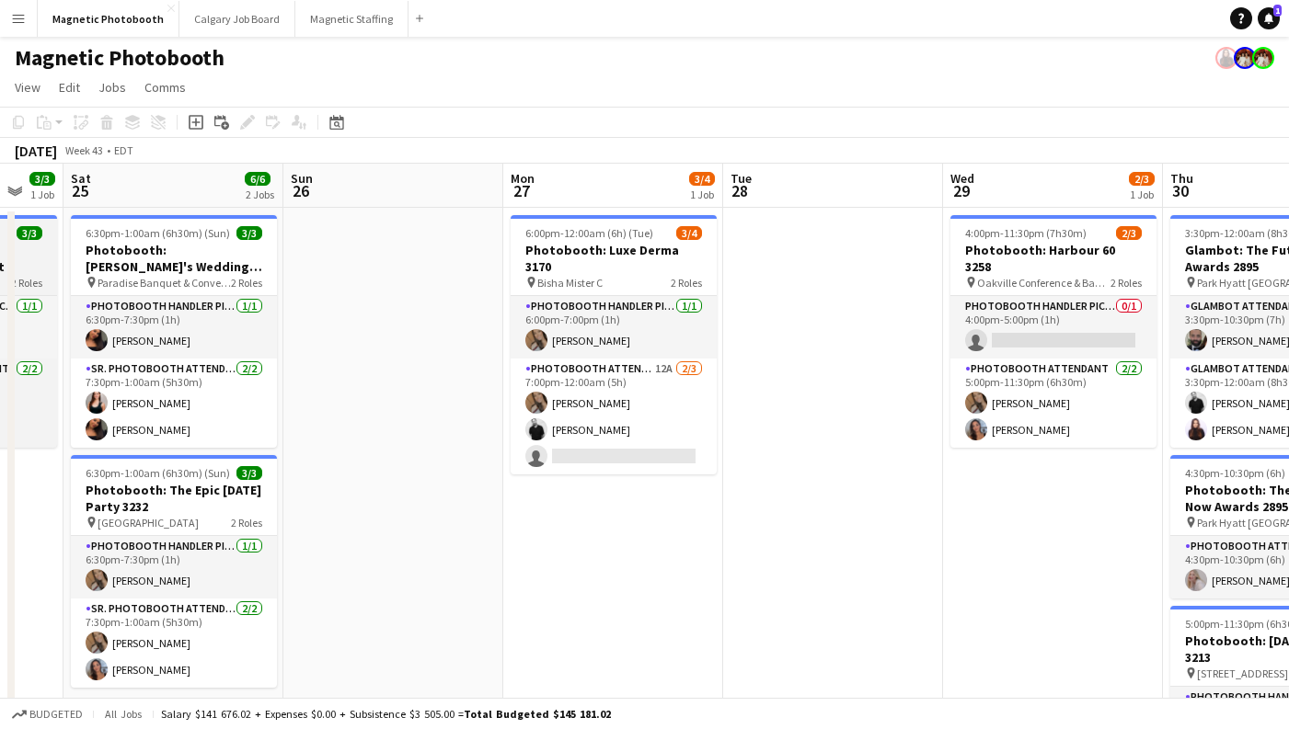
scroll to position [0, 558]
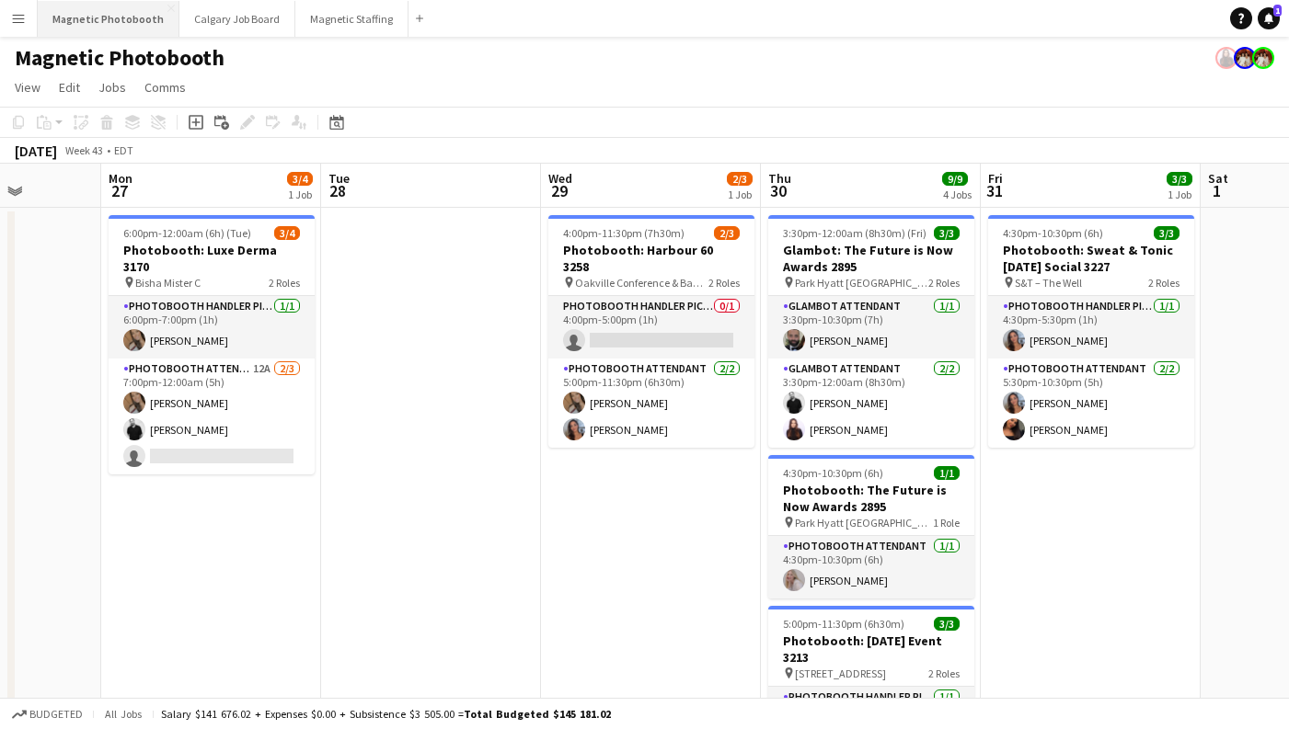
click at [116, 17] on button "Magnetic Photobooth Close" at bounding box center [109, 19] width 142 height 36
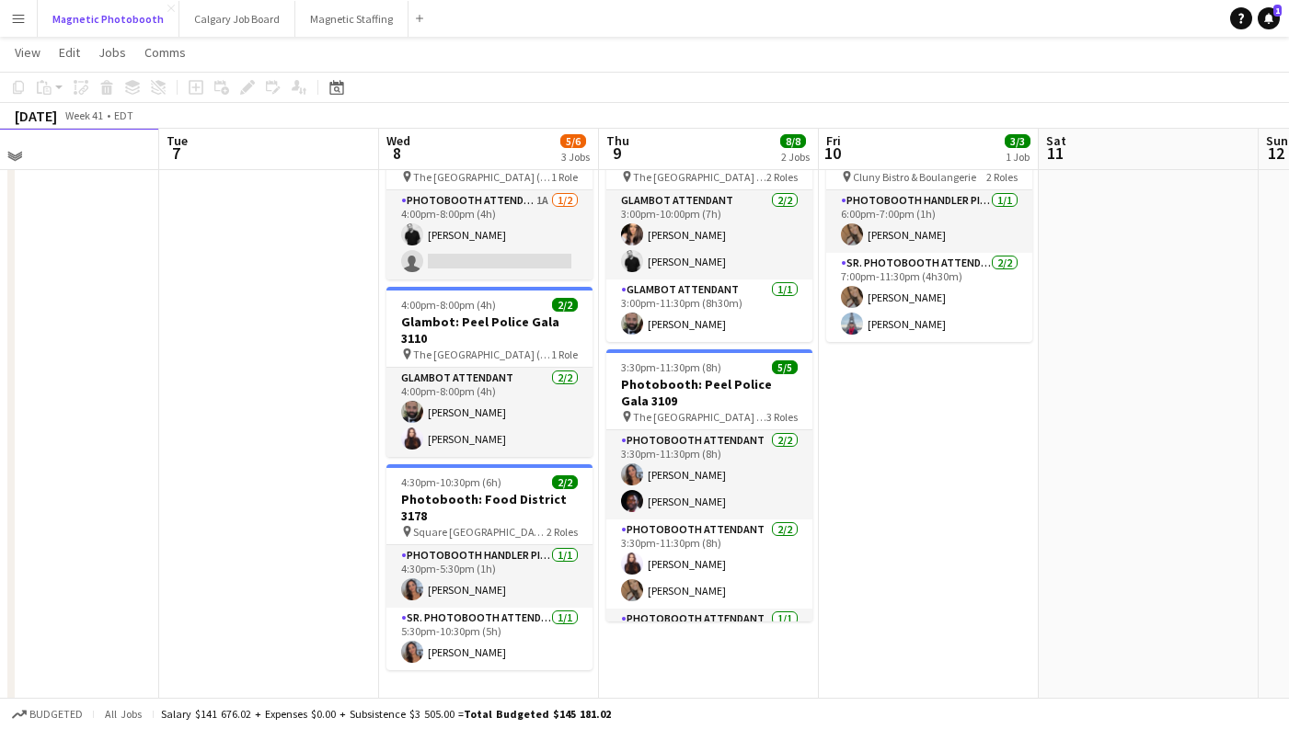
scroll to position [31, 0]
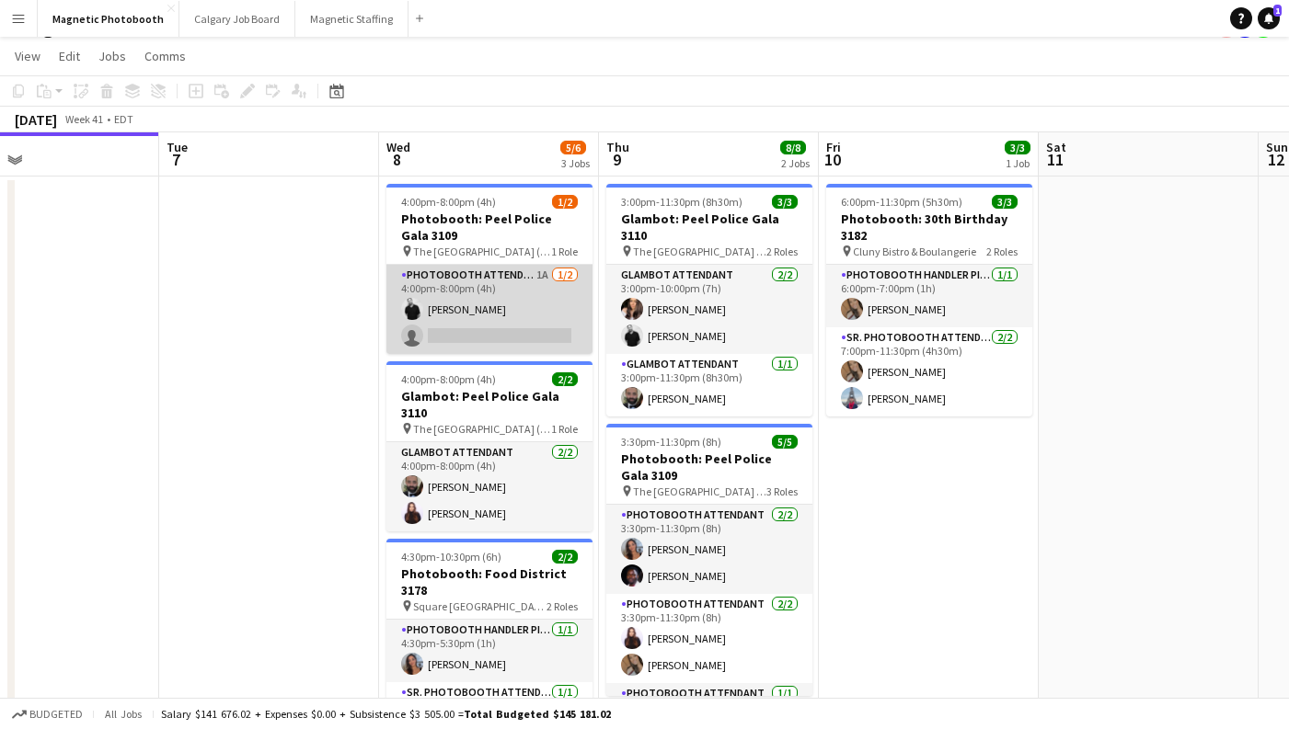
click at [437, 339] on app-card-role "Photobooth Attendant 1A [DATE] 4:00pm-8:00pm (4h) [PERSON_NAME] single-neutral-…" at bounding box center [489, 309] width 206 height 89
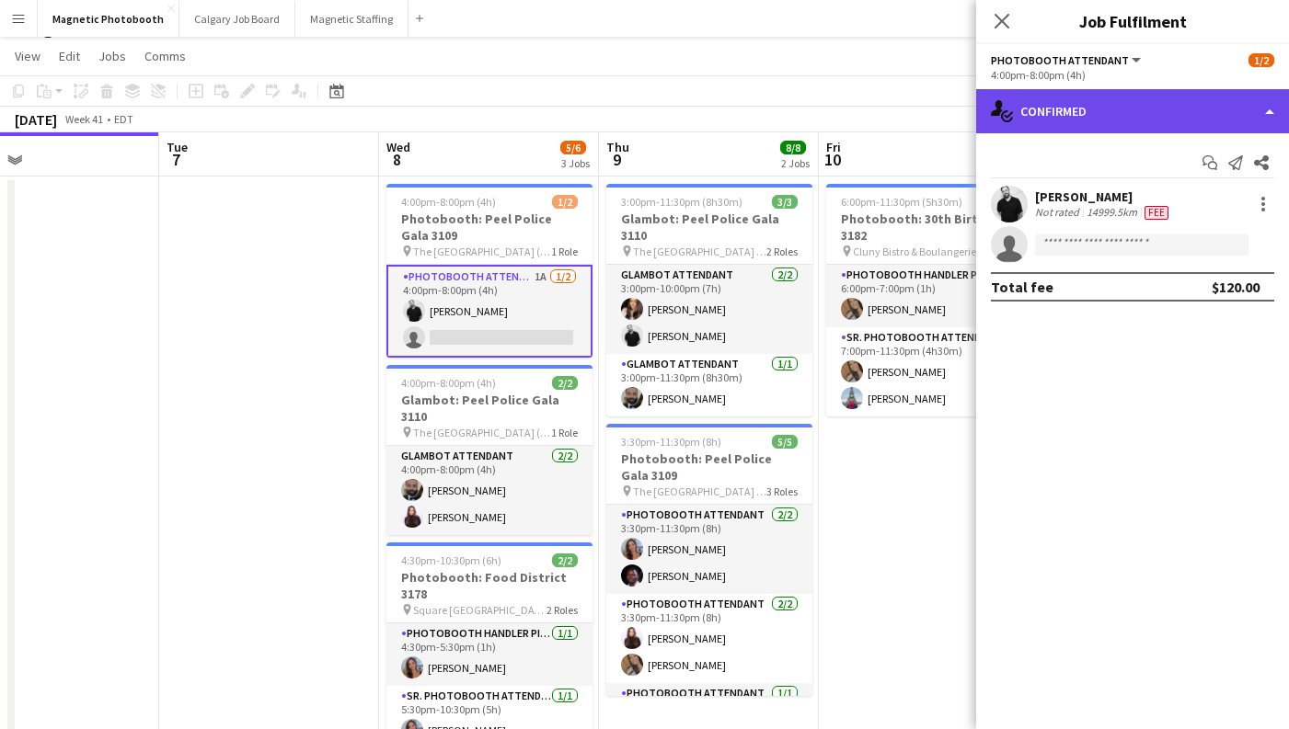
click at [1101, 114] on div "single-neutral-actions-check-2 Confirmed" at bounding box center [1132, 111] width 313 height 44
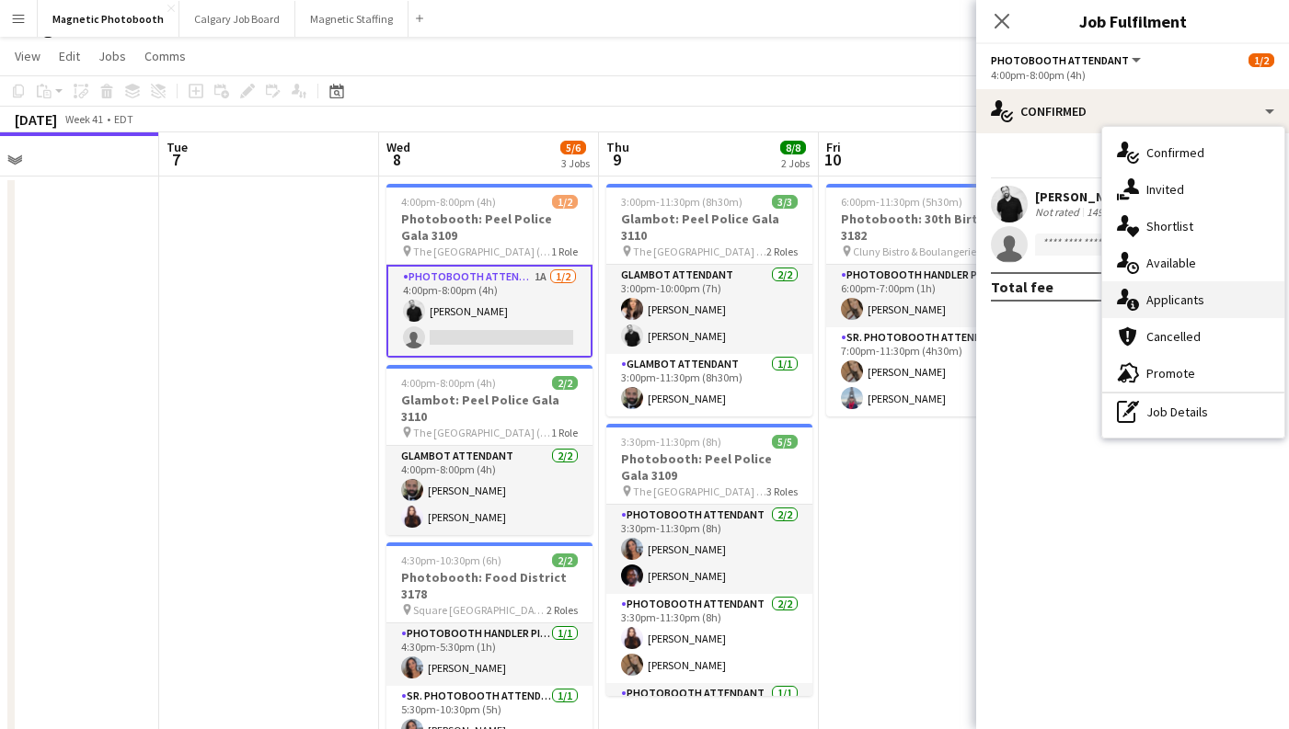
click at [1167, 303] on span "Applicants" at bounding box center [1175, 300] width 58 height 17
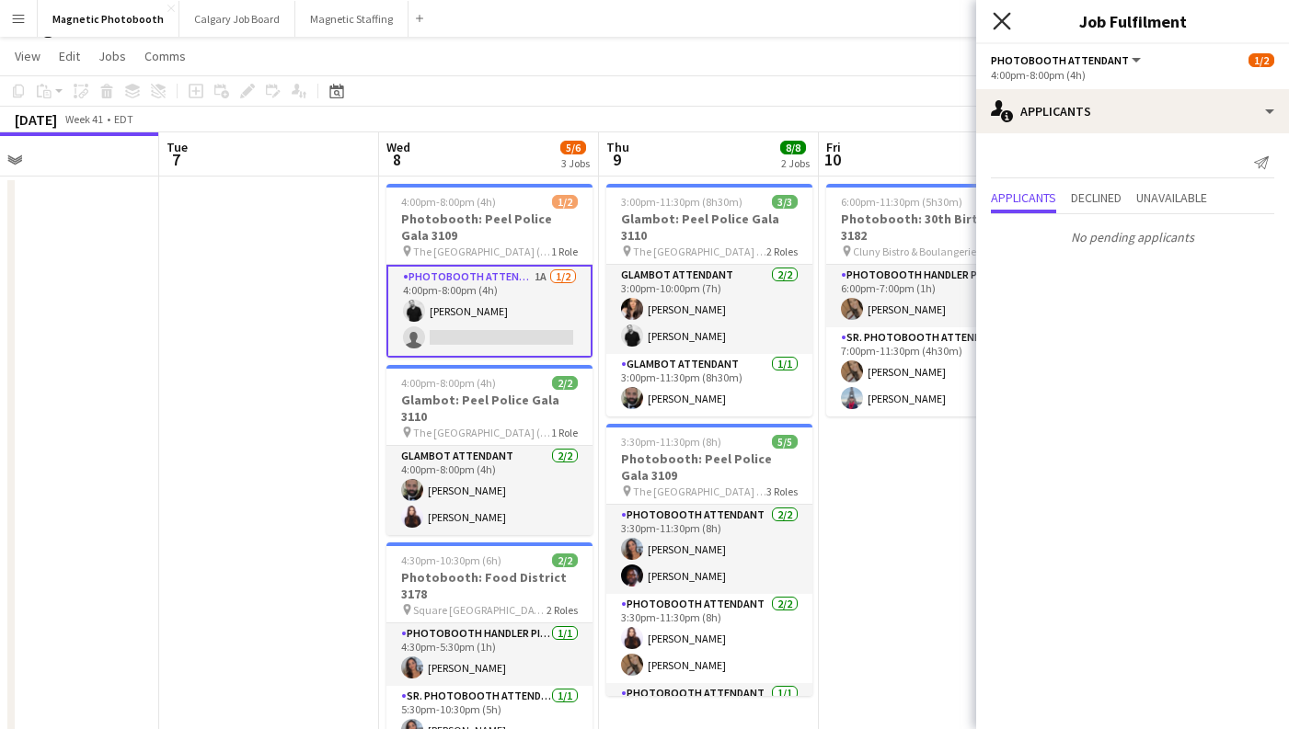
click at [997, 15] on icon "Close pop-in" at bounding box center [1001, 20] width 17 height 17
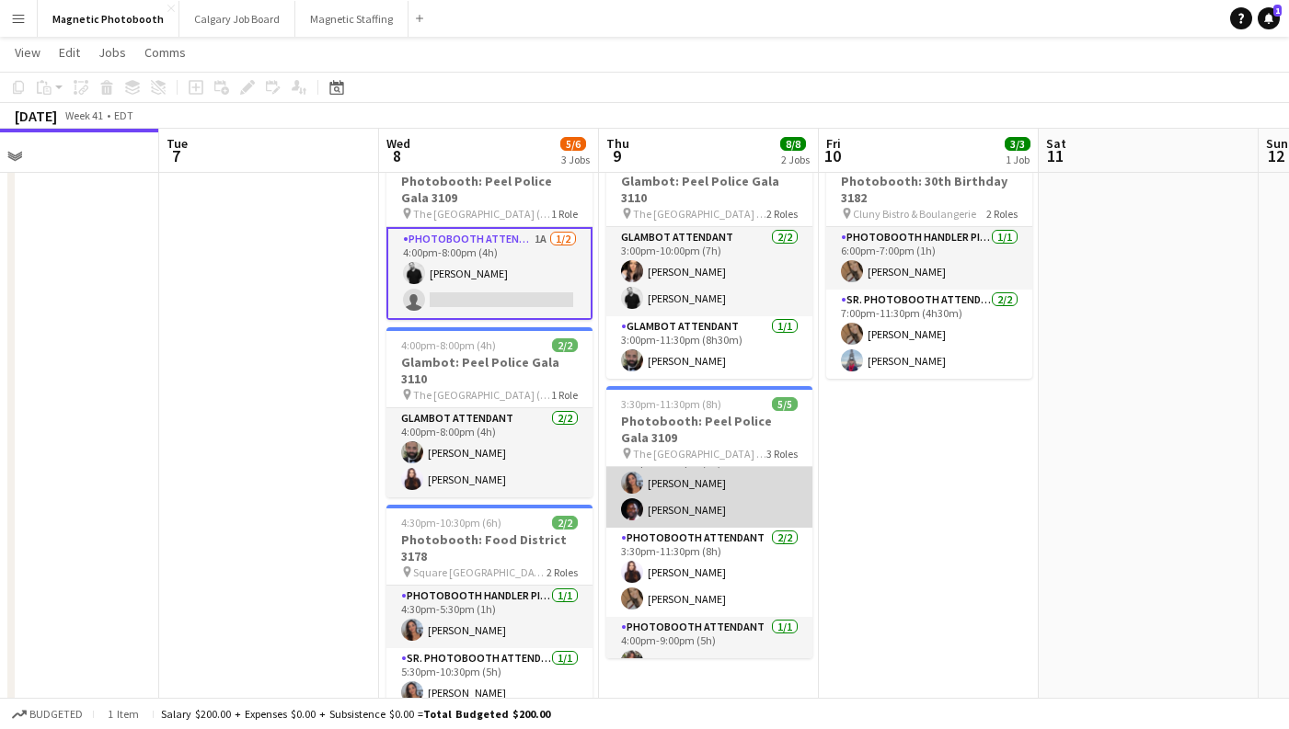
scroll to position [0, 0]
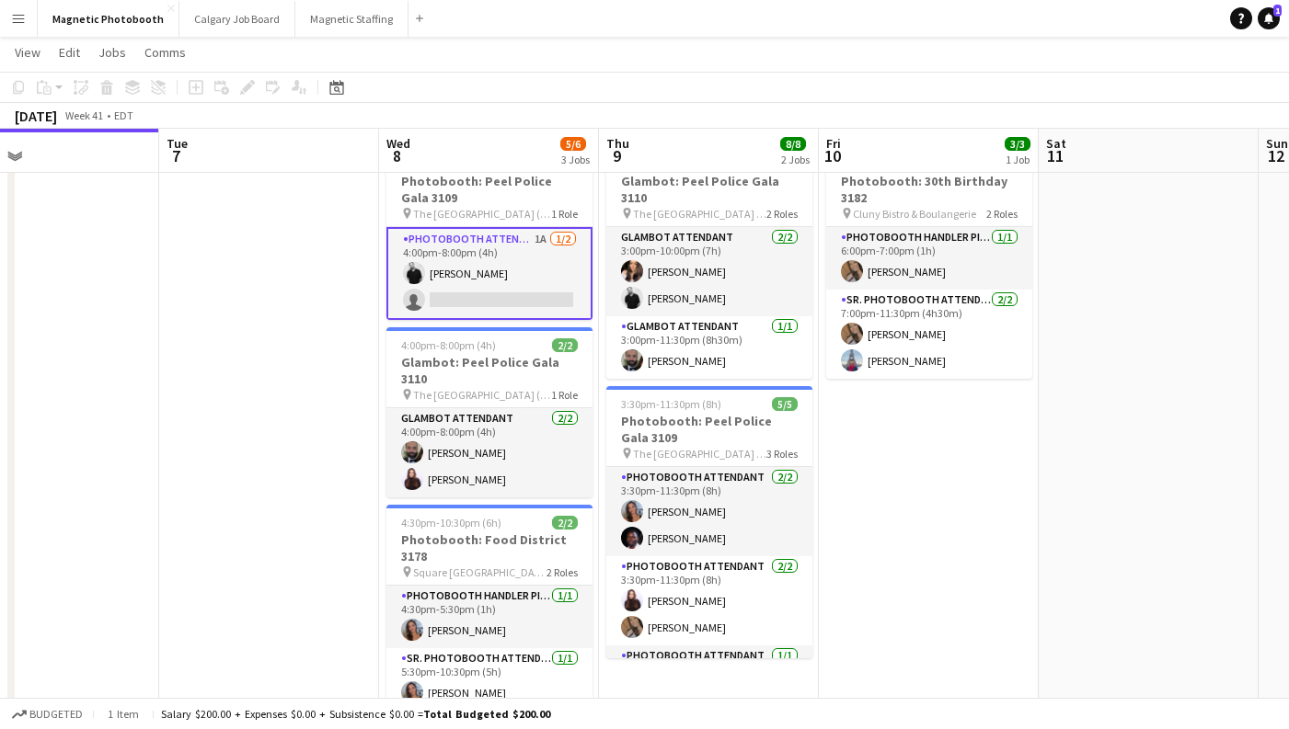
click at [518, 304] on app-card-role "Photobooth Attendant 1A [DATE] 4:00pm-8:00pm (4h) [PERSON_NAME] single-neutral-…" at bounding box center [489, 273] width 206 height 93
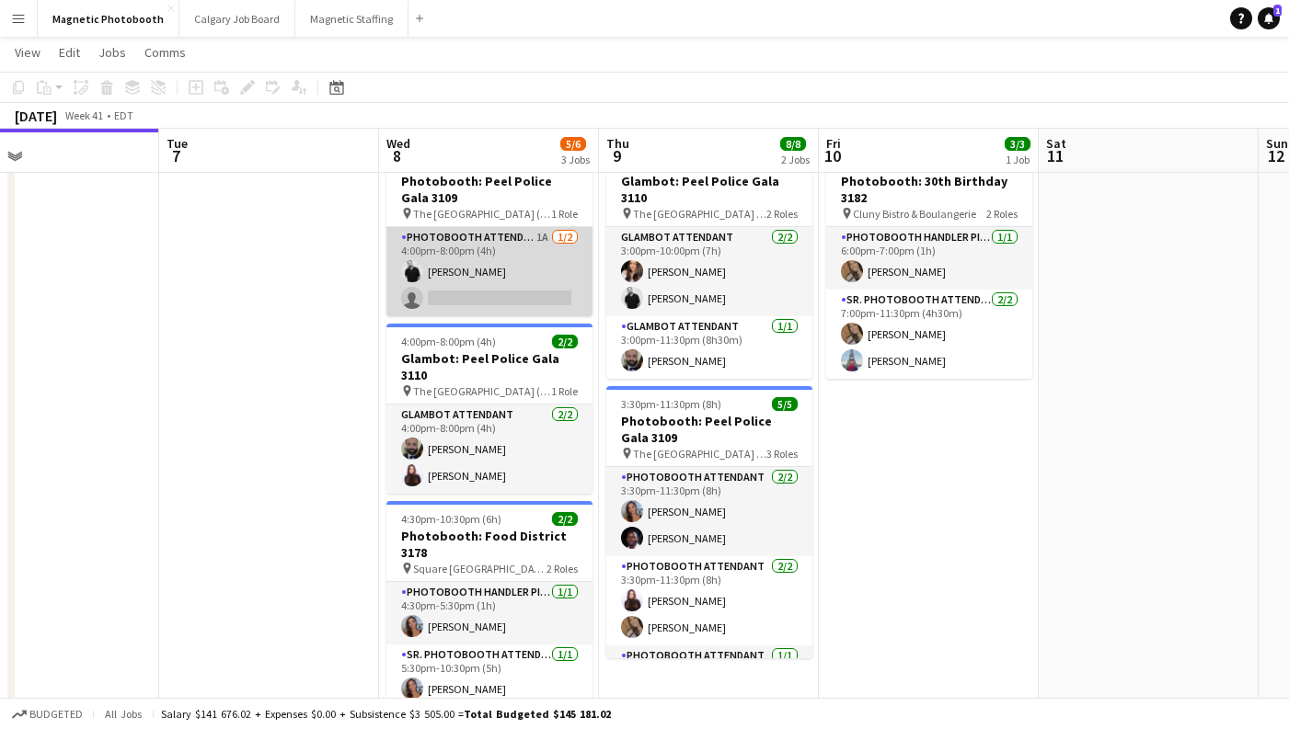
click at [514, 305] on app-card-role "Photobooth Attendant 1A [DATE] 4:00pm-8:00pm (4h) [PERSON_NAME] single-neutral-…" at bounding box center [489, 271] width 206 height 89
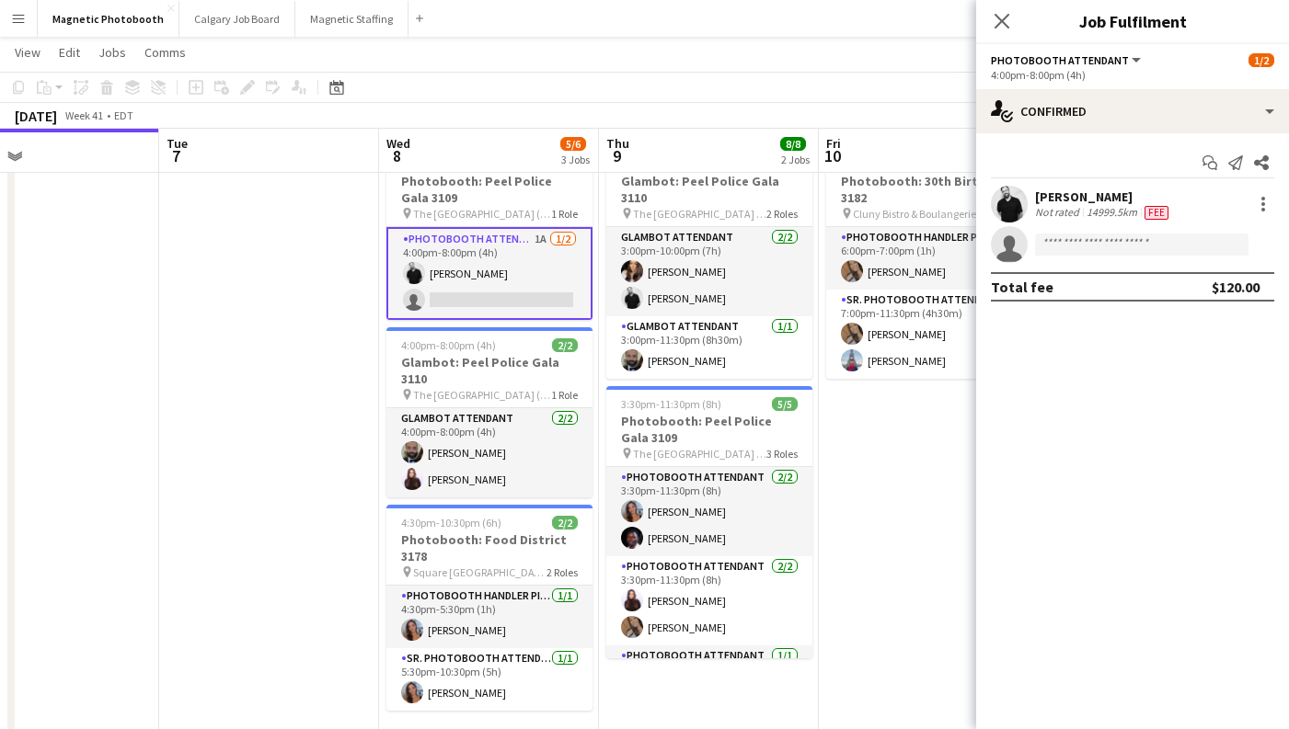
click at [514, 305] on app-card-role "Photobooth Attendant 1A [DATE] 4:00pm-8:00pm (4h) [PERSON_NAME] single-neutral-…" at bounding box center [489, 273] width 206 height 93
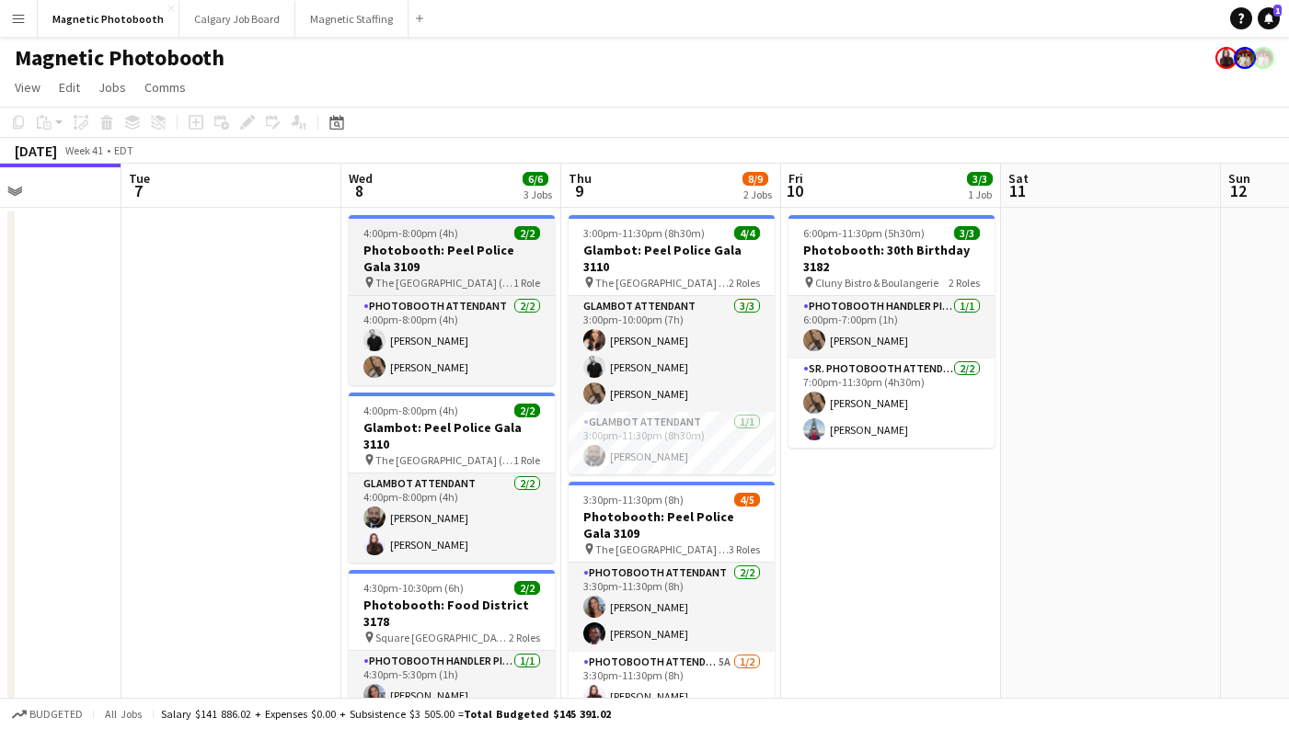
click at [457, 247] on h3 "Photobooth: Peel Police Gala 3109" at bounding box center [452, 258] width 206 height 33
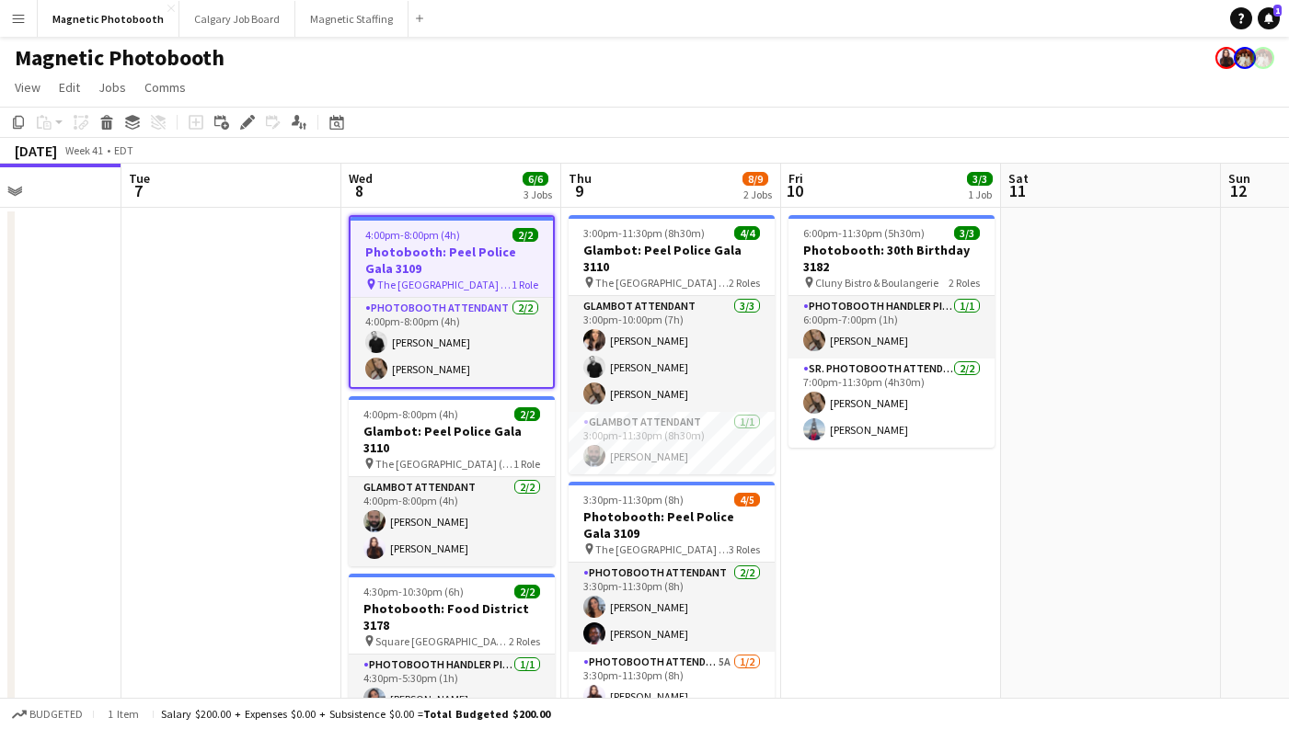
click at [273, 322] on app-date-cell at bounding box center [231, 513] width 220 height 610
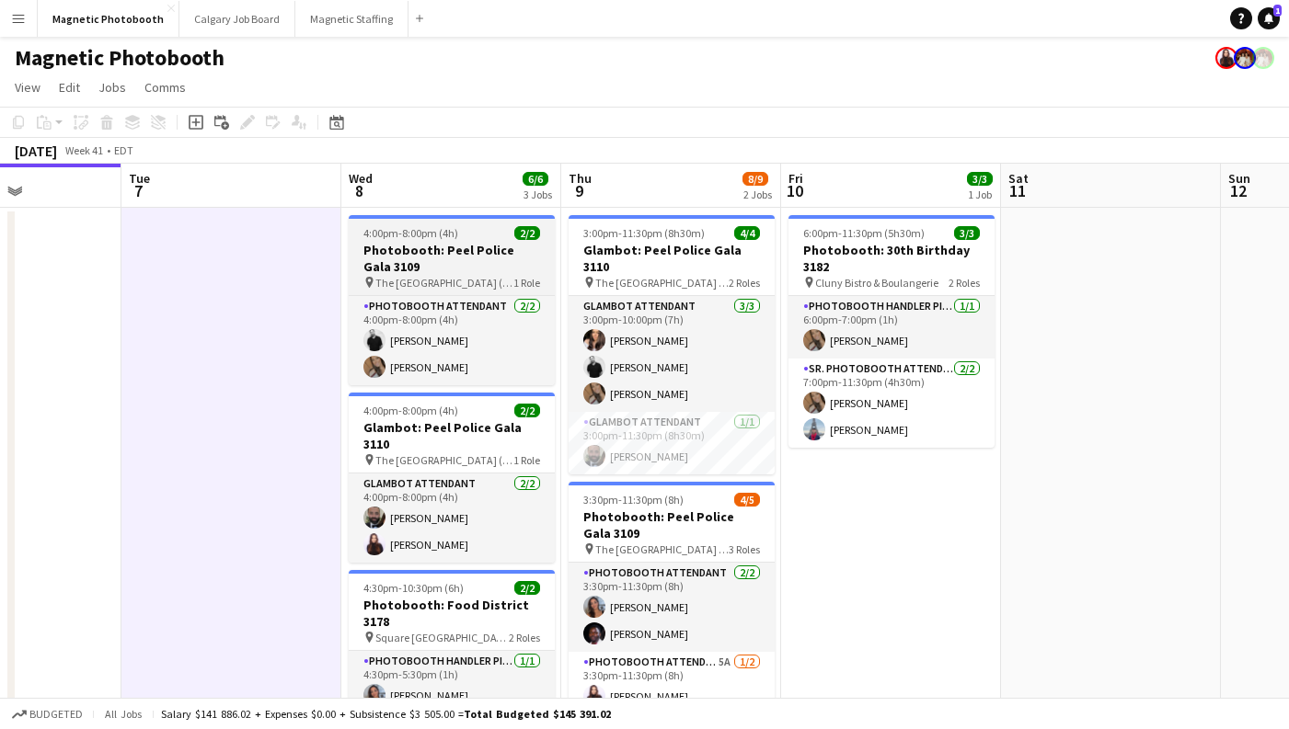
click at [396, 230] on span "4:00pm-8:00pm (4h)" at bounding box center [410, 233] width 95 height 14
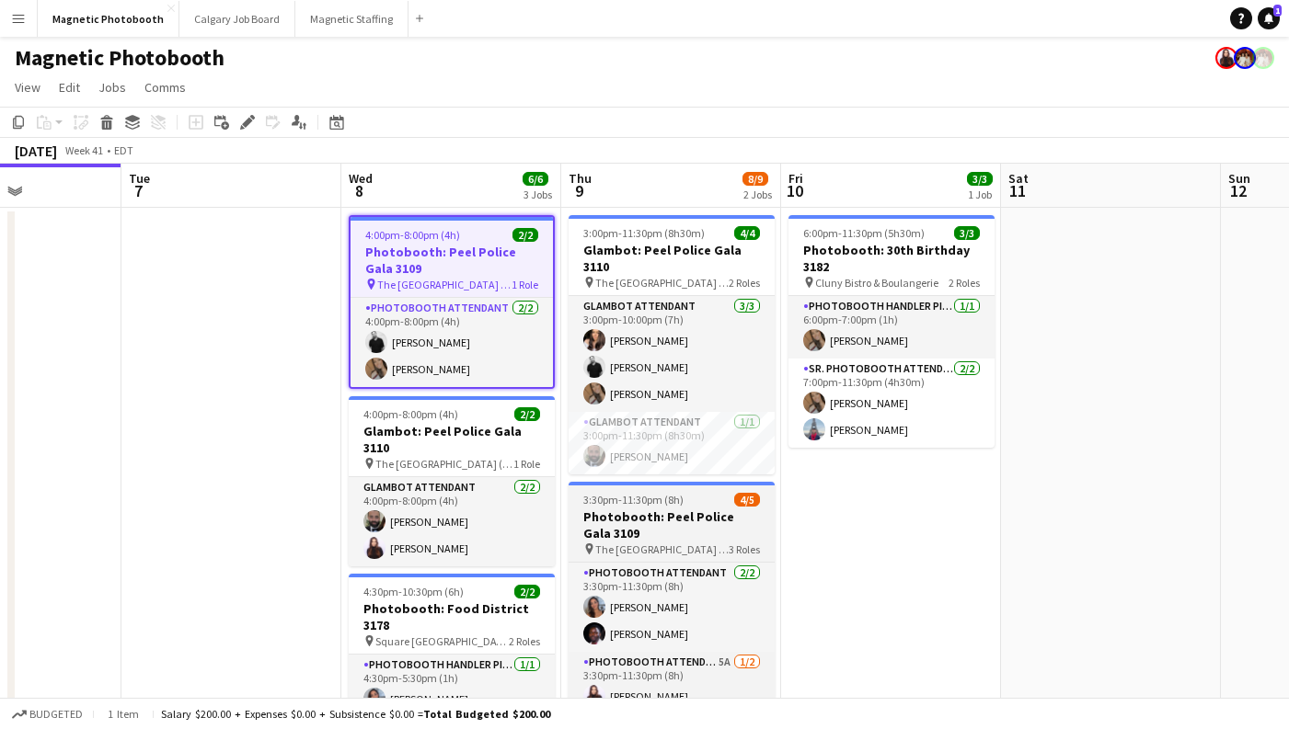
click at [669, 509] on h3 "Photobooth: Peel Police Gala 3109" at bounding box center [671, 525] width 206 height 33
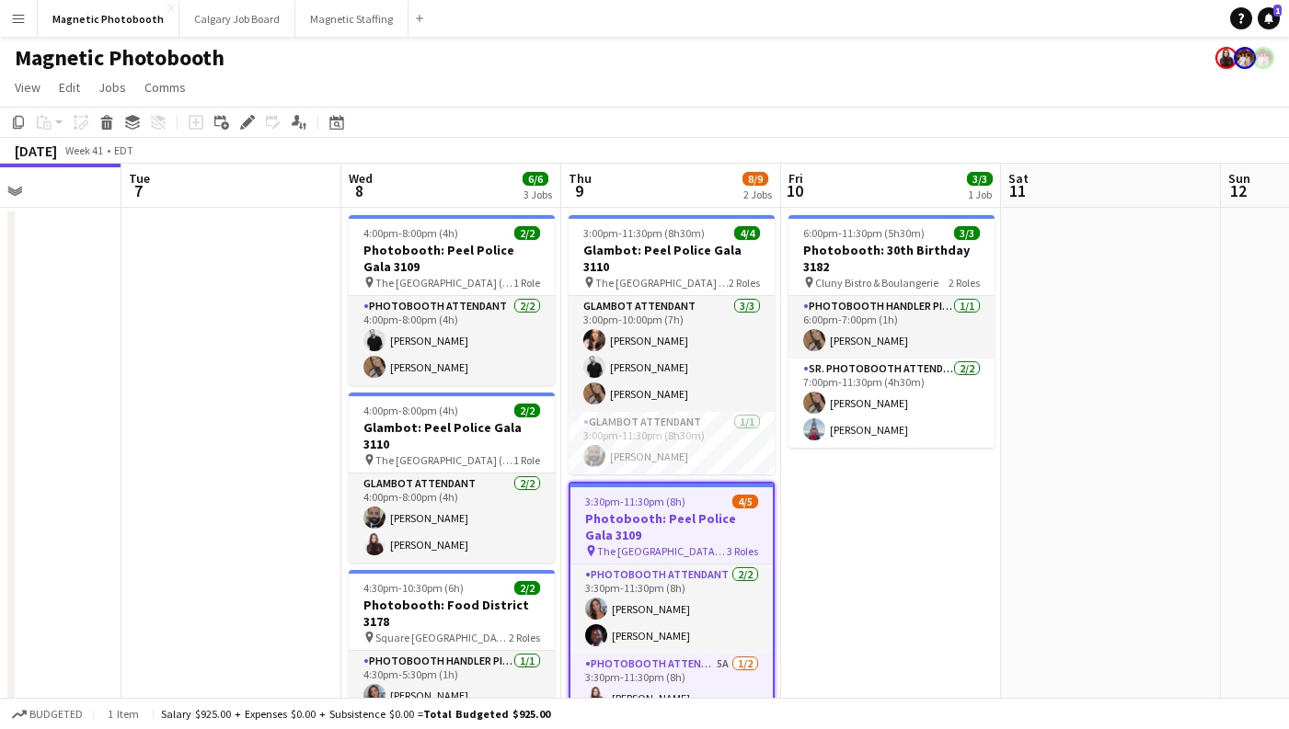
click at [841, 502] on app-date-cell "6:00pm-11:30pm (5h30m) 3/3 Photobooth: 30th Birthday 3182 pin Cluny Bistro & Bo…" at bounding box center [891, 513] width 220 height 610
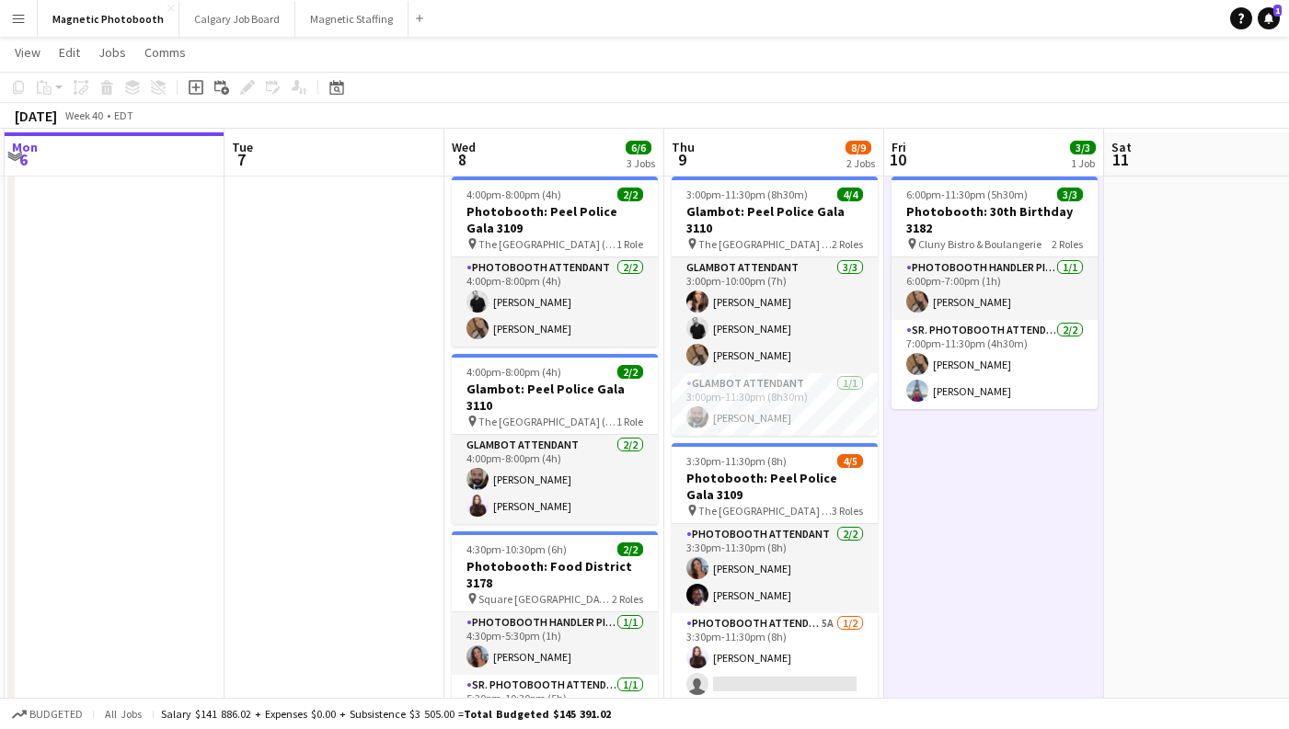
scroll to position [35, 0]
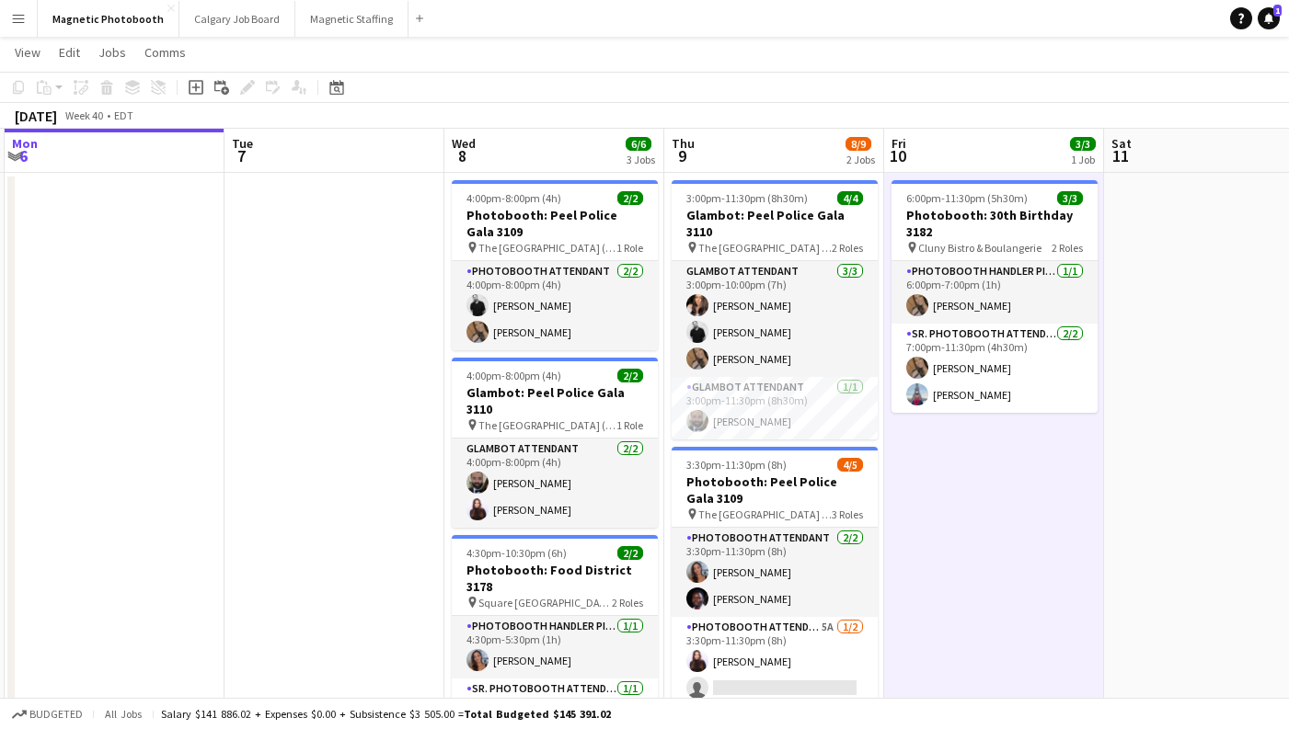
click at [403, 407] on app-date-cell at bounding box center [334, 478] width 220 height 610
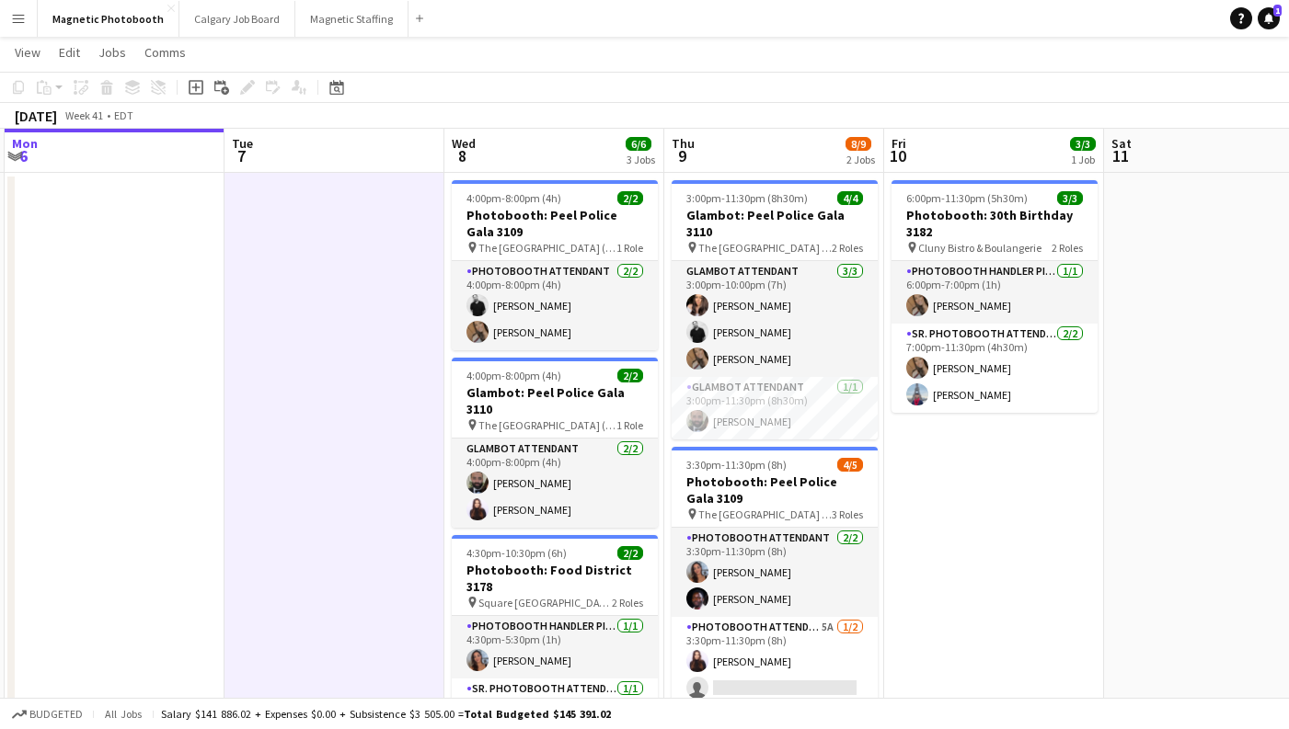
scroll to position [0, 727]
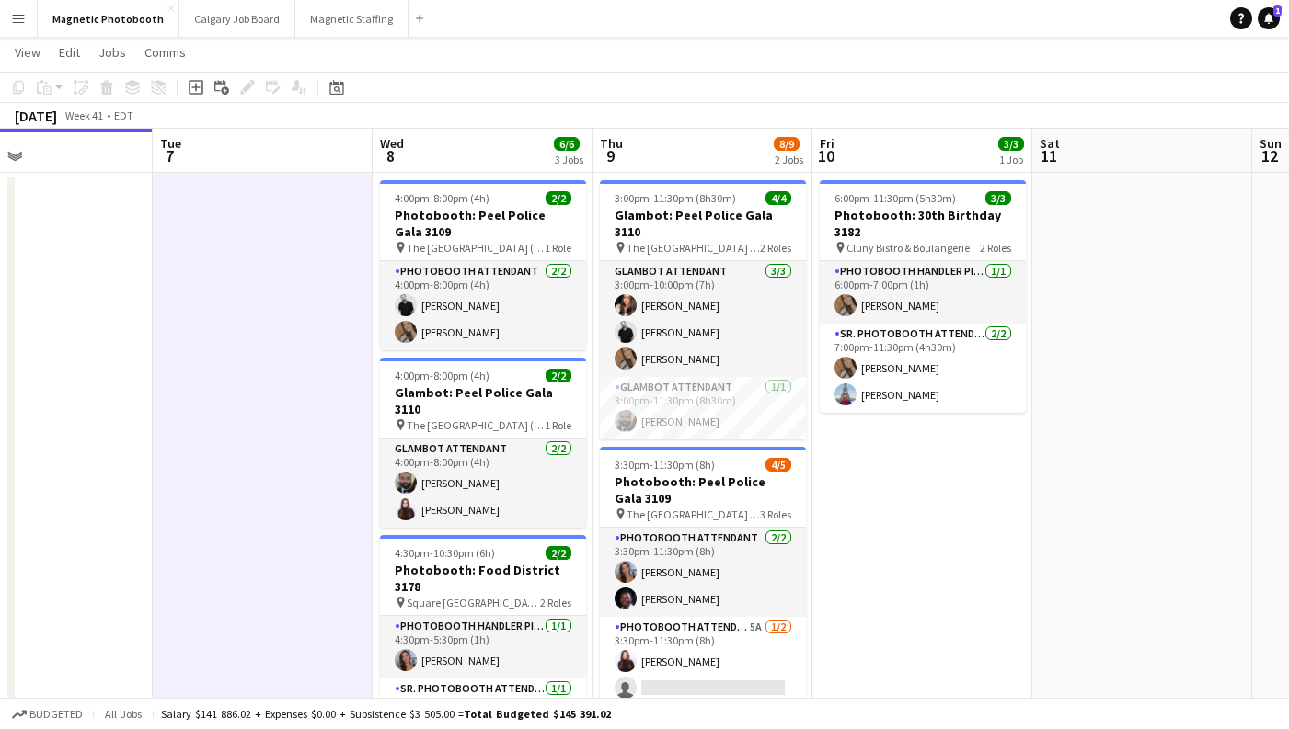
click at [377, 397] on app-date-cell "4:00pm-8:00pm (4h) 2/2 Photobooth: Peel Police Gala 3109 pin The [GEOGRAPHIC_DA…" at bounding box center [483, 478] width 220 height 610
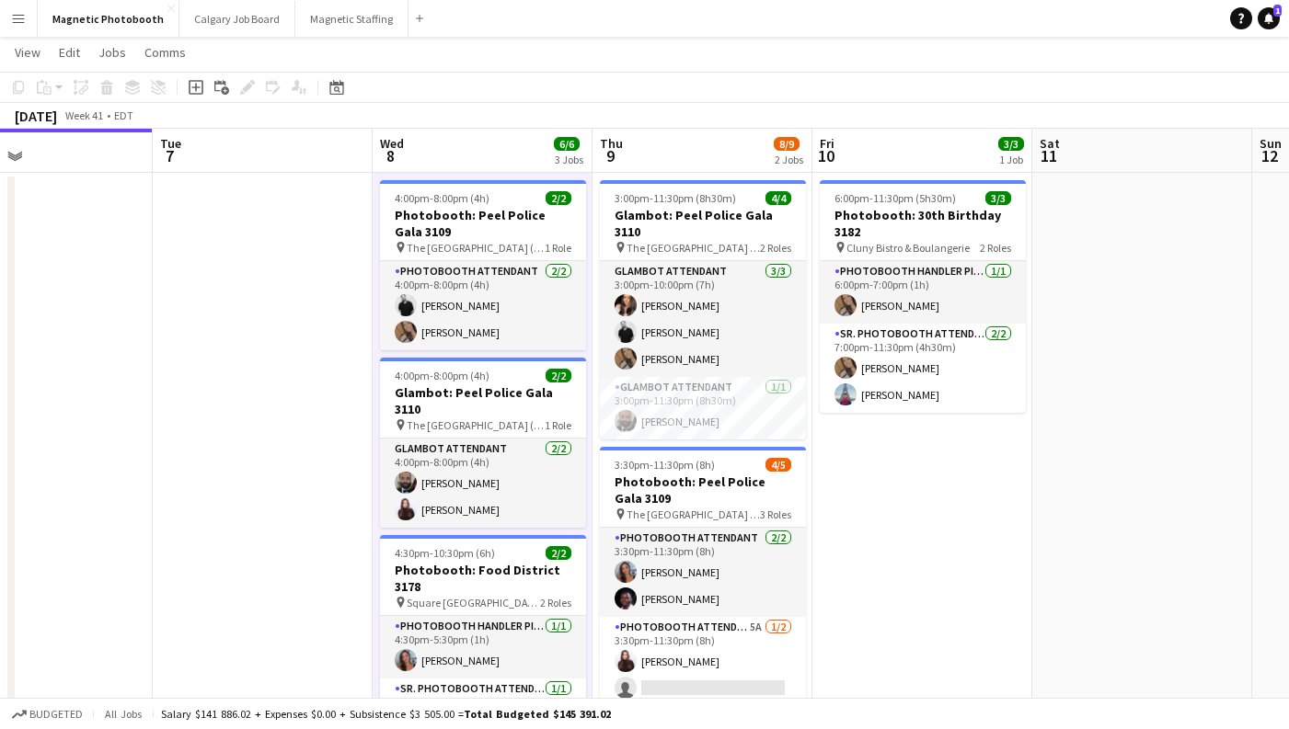
click at [308, 413] on app-date-cell at bounding box center [263, 478] width 220 height 610
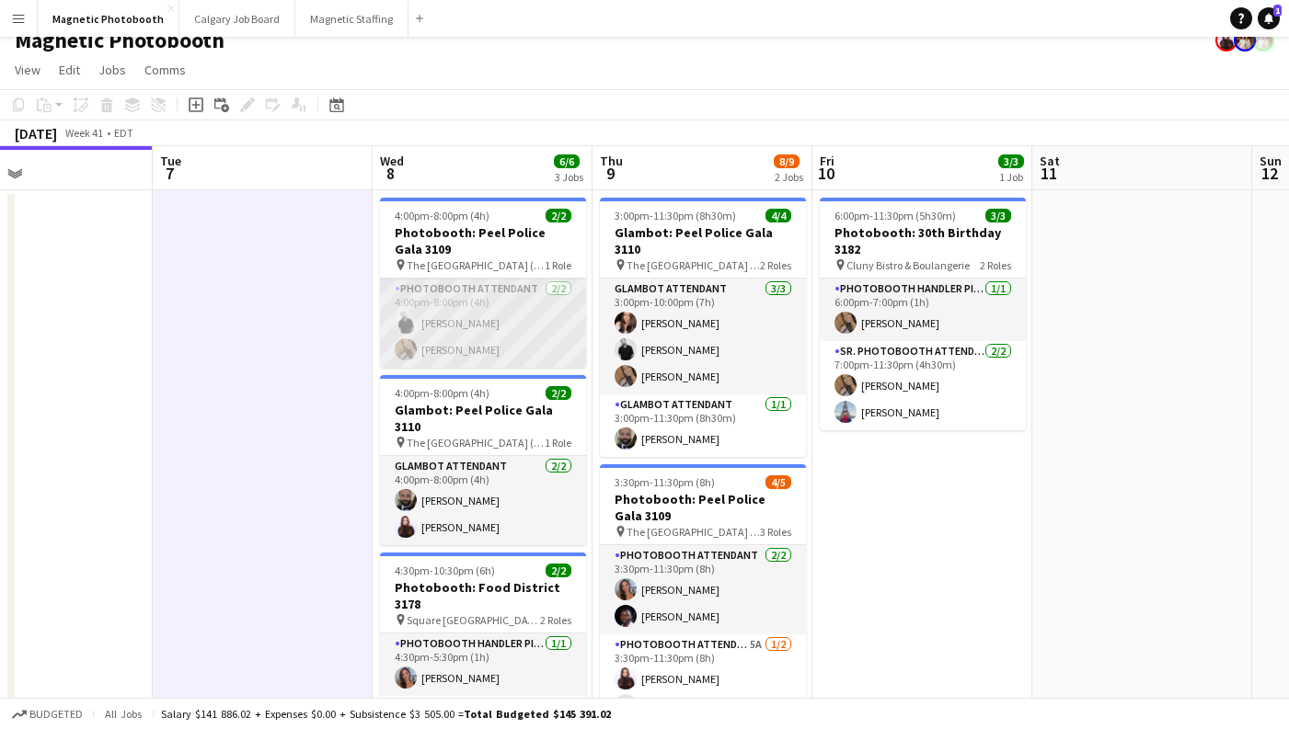
scroll to position [17, 0]
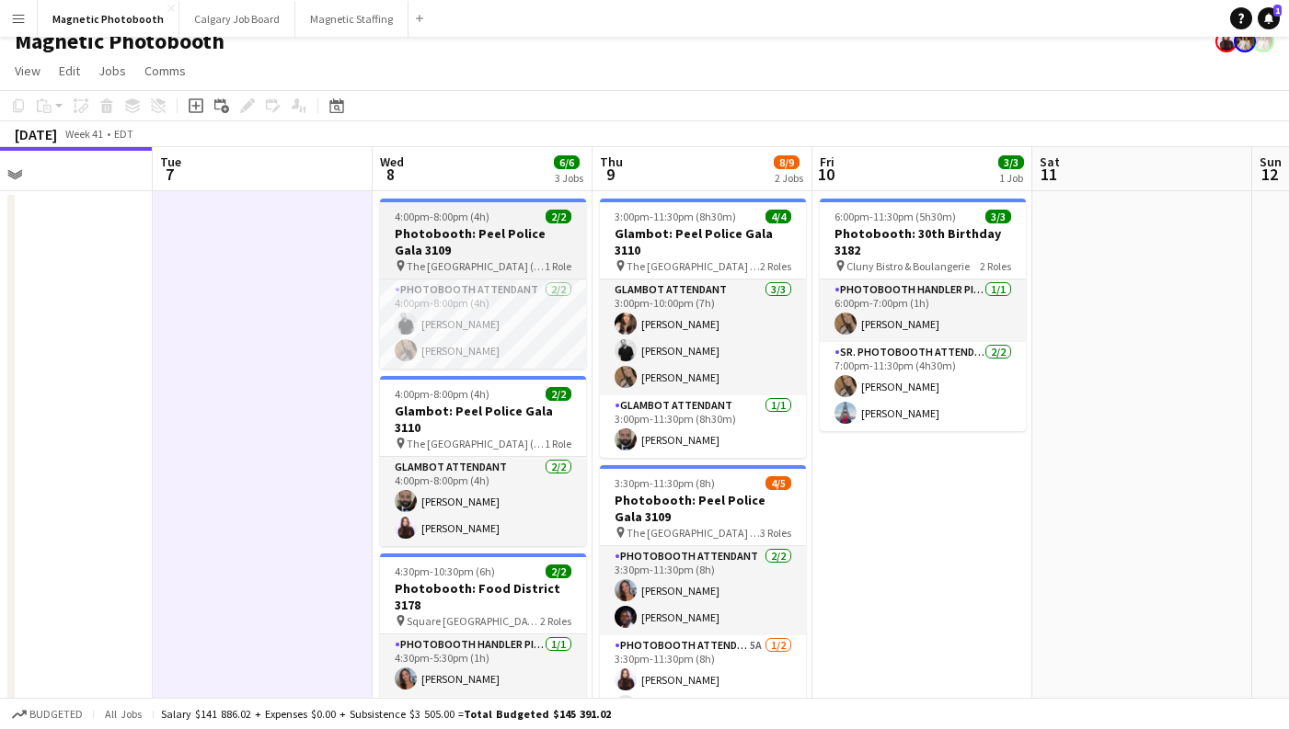
click at [449, 249] on h3 "Photobooth: Peel Police Gala 3109" at bounding box center [483, 241] width 206 height 33
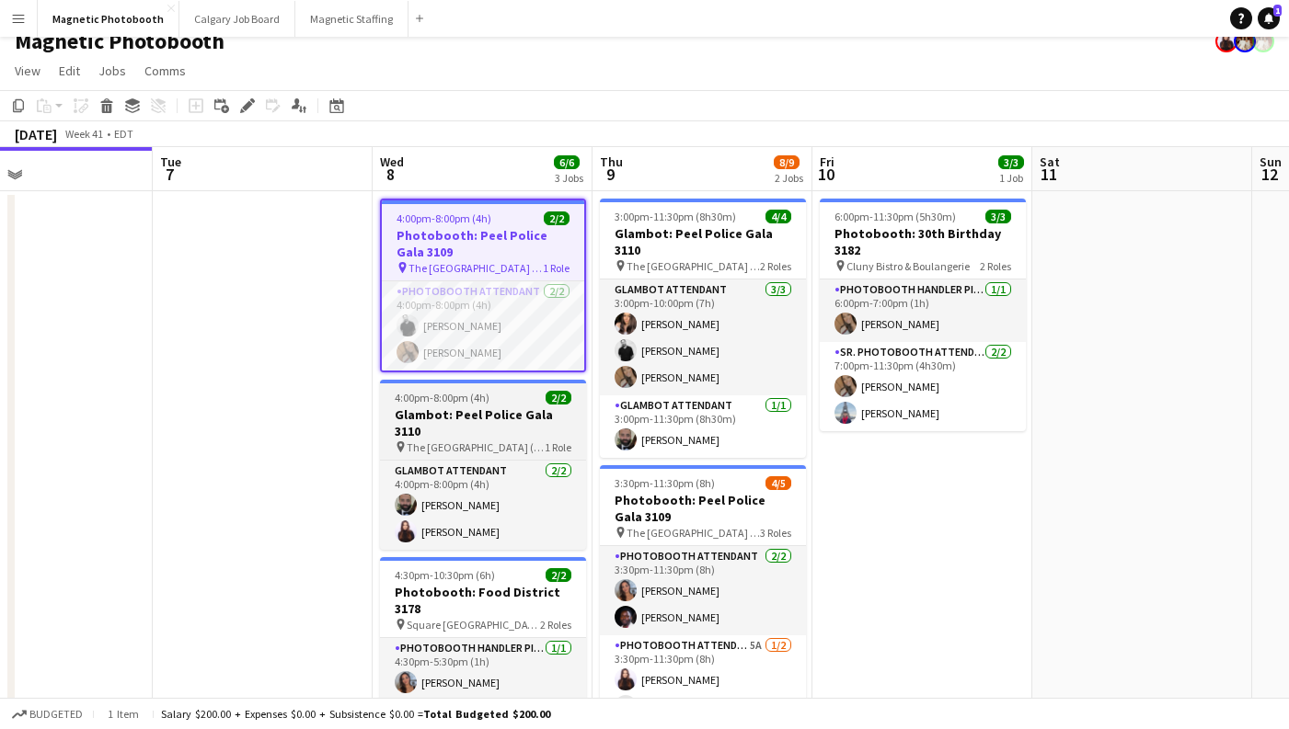
click at [408, 421] on h3 "Glambot: Peel Police Gala 3110" at bounding box center [483, 423] width 206 height 33
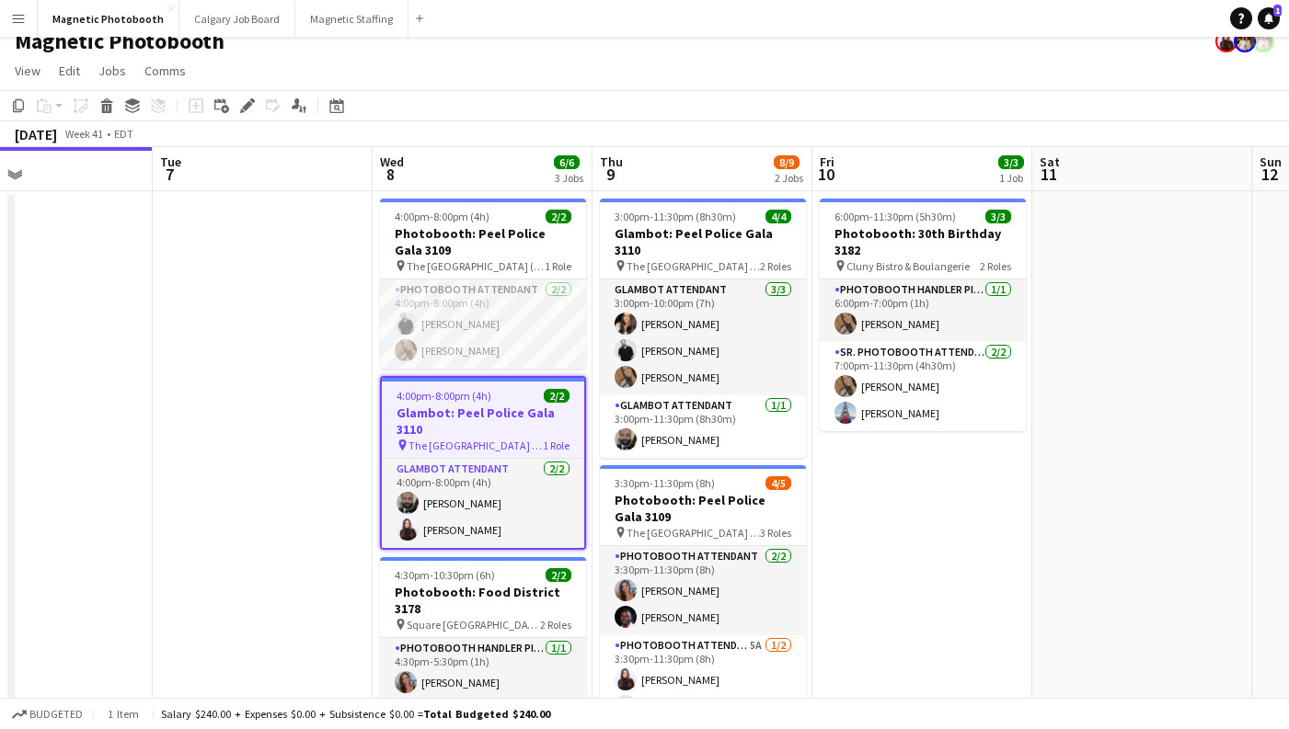
click at [259, 385] on app-date-cell at bounding box center [263, 496] width 220 height 610
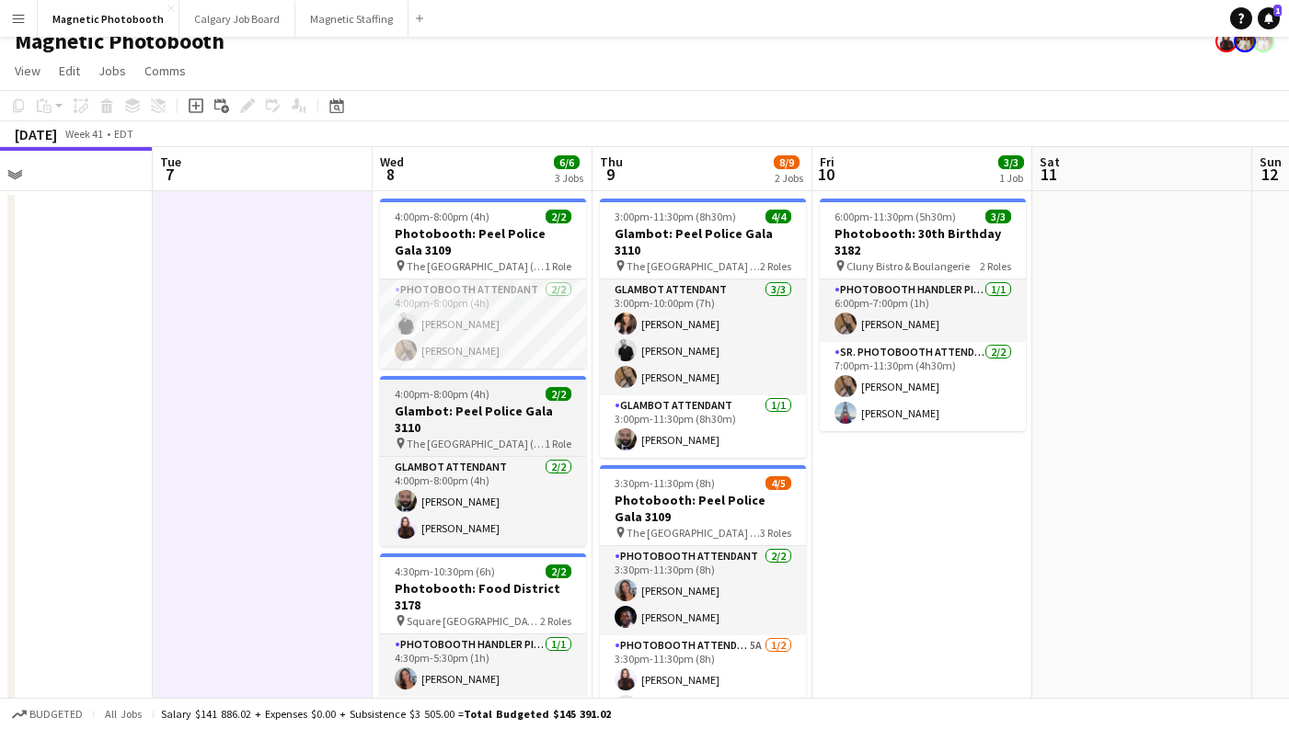
click at [510, 408] on h3 "Glambot: Peel Police Gala 3110" at bounding box center [483, 419] width 206 height 33
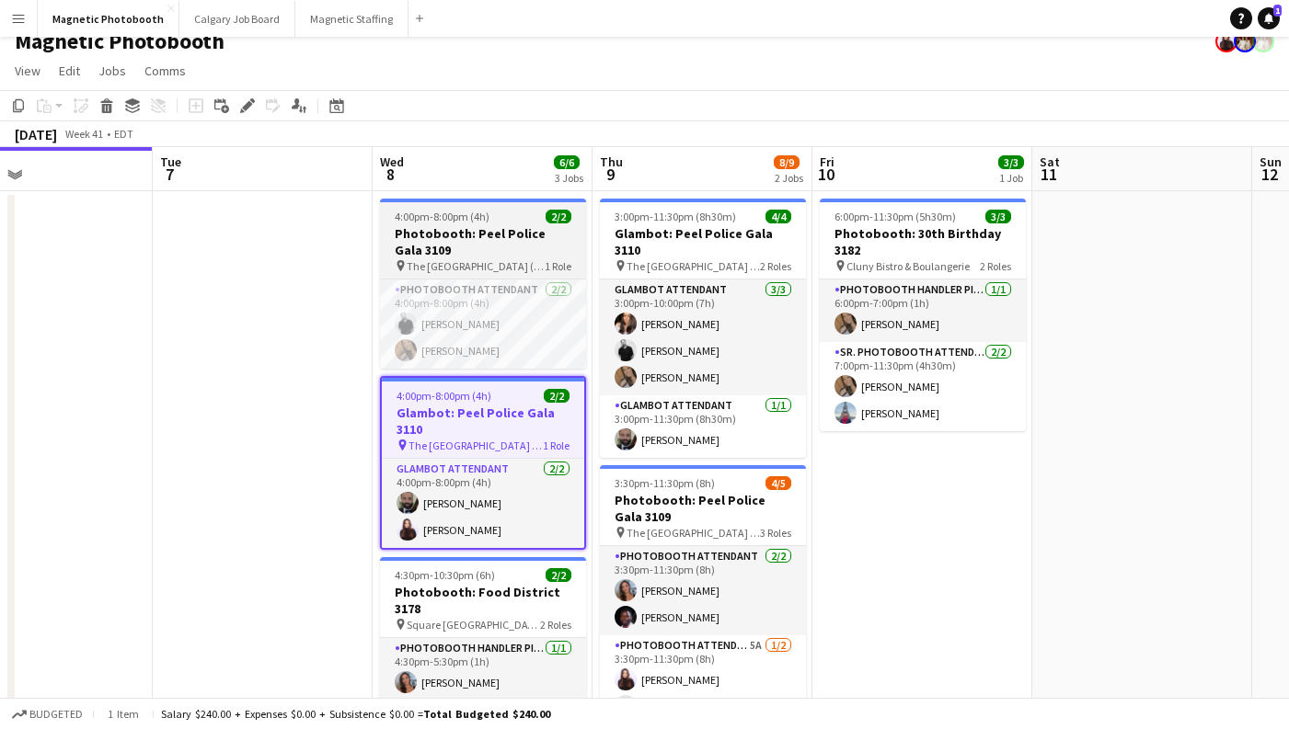
click at [487, 240] on h3 "Photobooth: Peel Police Gala 3109" at bounding box center [483, 241] width 206 height 33
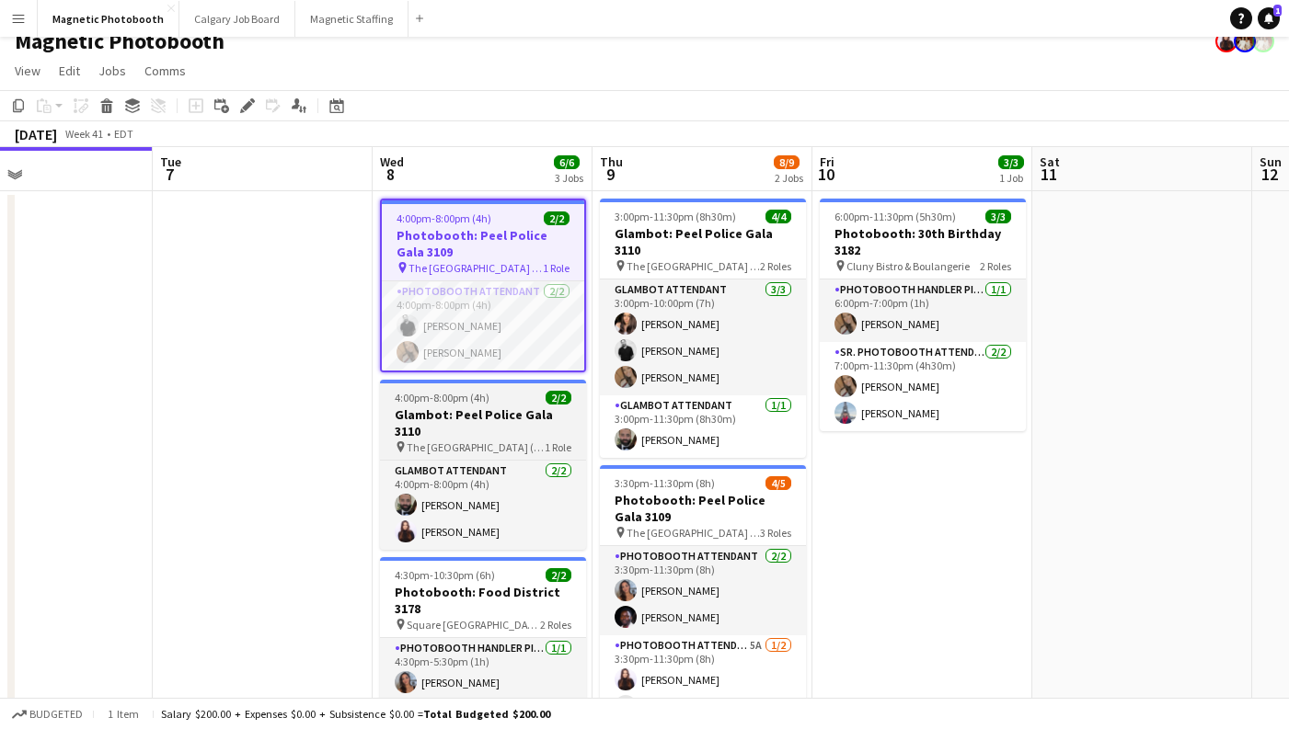
click at [476, 441] on span "The [GEOGRAPHIC_DATA] ([GEOGRAPHIC_DATA])" at bounding box center [476, 448] width 138 height 14
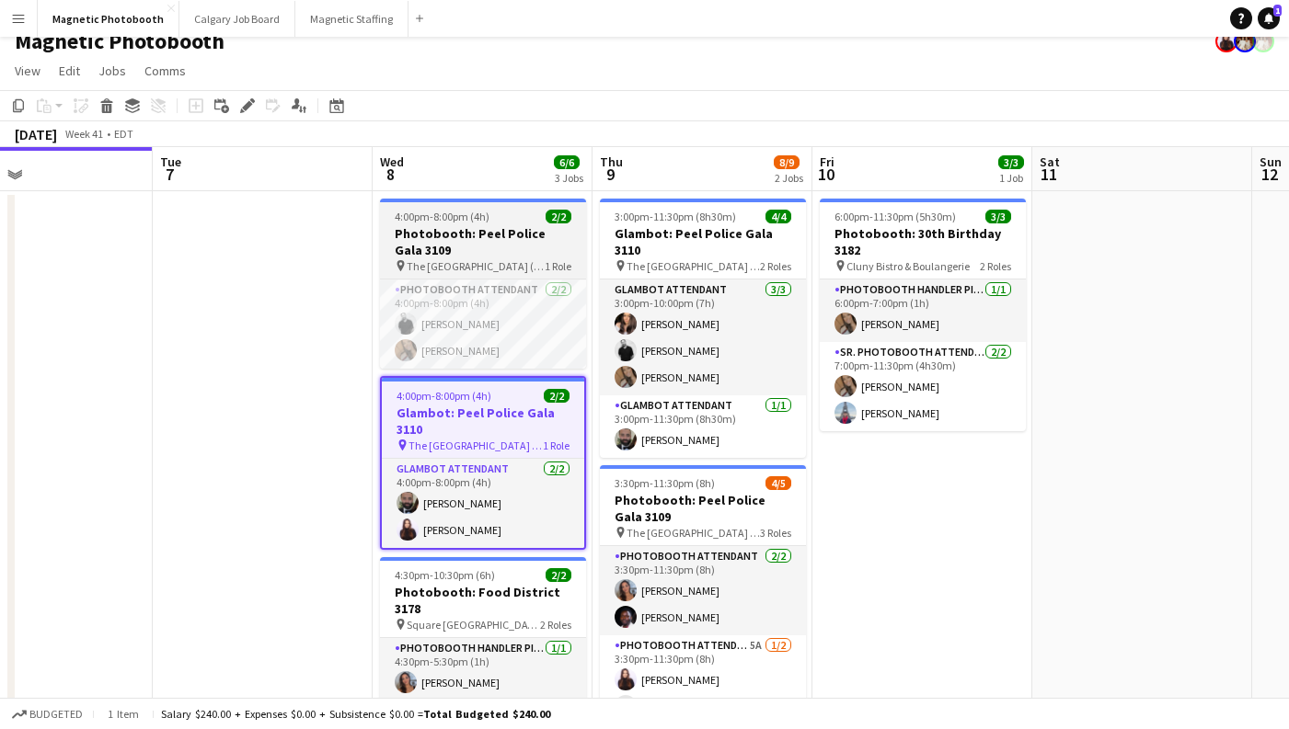
click at [484, 247] on h3 "Photobooth: Peel Police Gala 3109" at bounding box center [483, 241] width 206 height 33
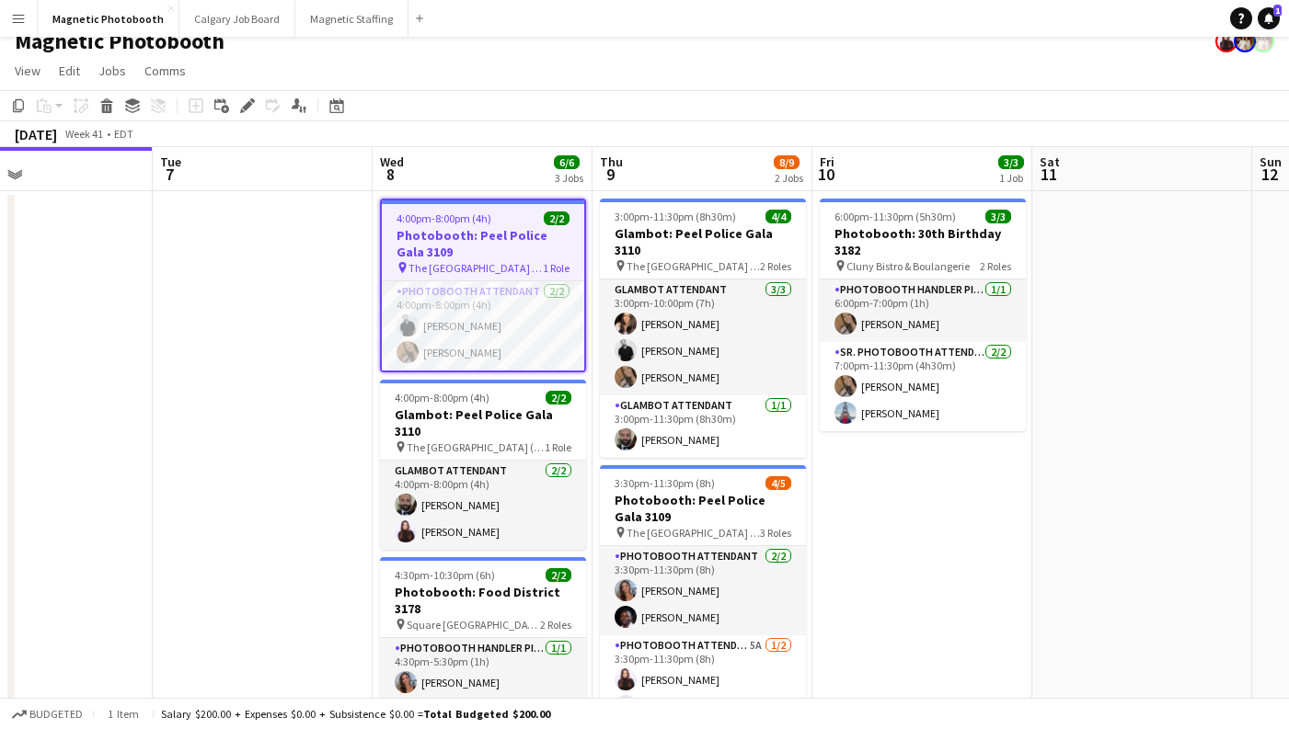
click at [309, 267] on app-date-cell at bounding box center [263, 496] width 220 height 610
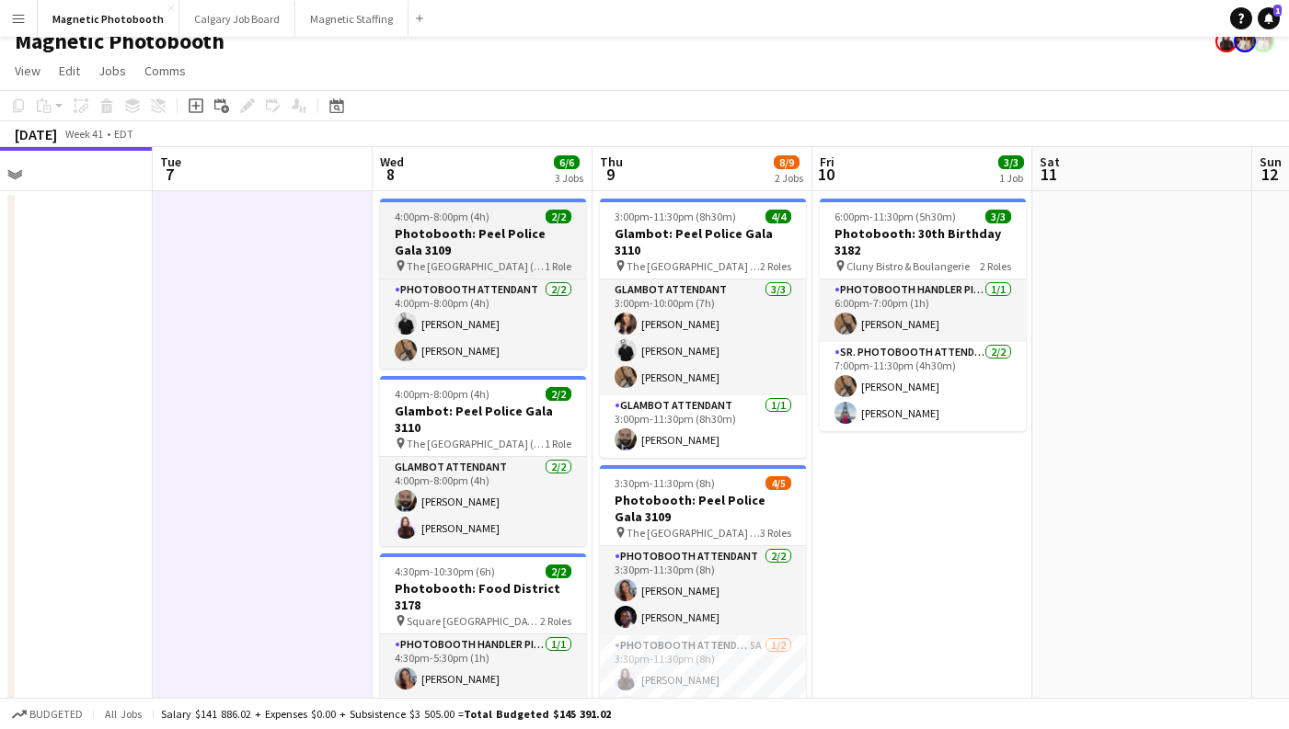
click at [500, 235] on h3 "Photobooth: Peel Police Gala 3109" at bounding box center [483, 241] width 206 height 33
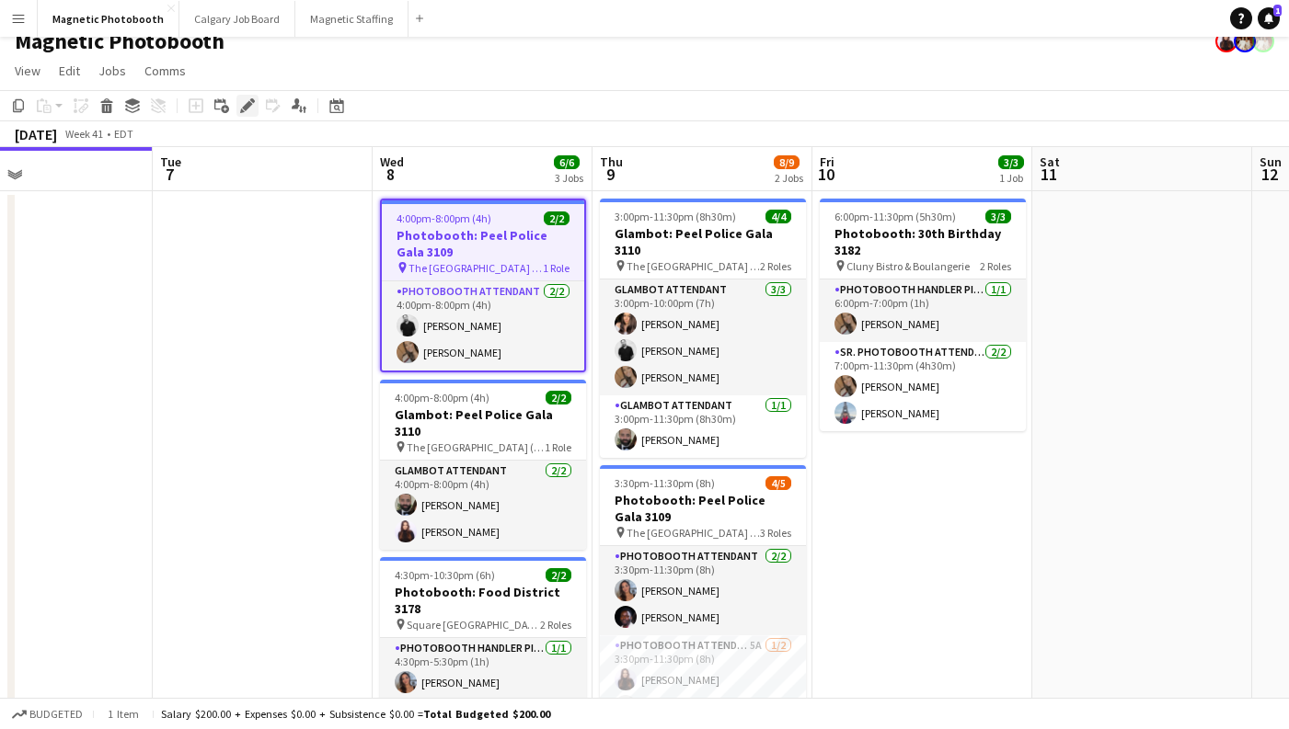
click at [246, 104] on icon "Edit" at bounding box center [247, 105] width 15 height 15
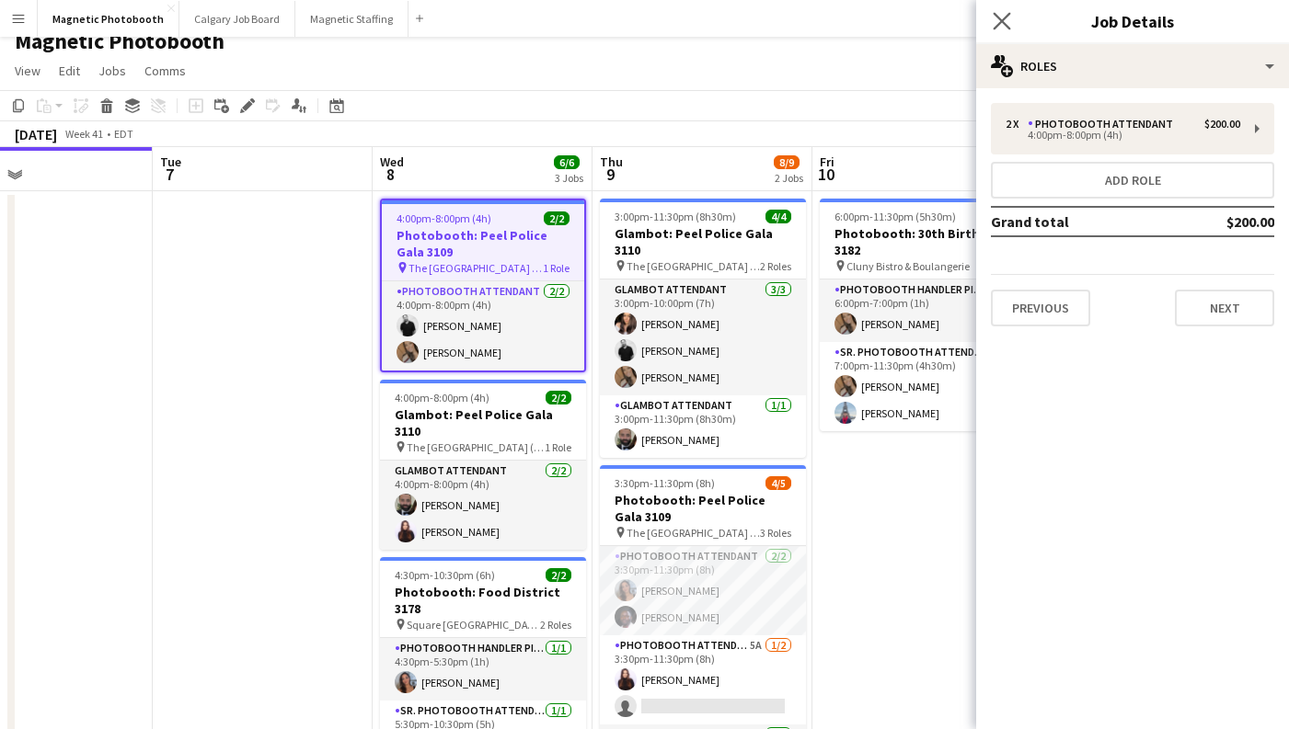
click at [1012, 23] on app-icon "Close pop-in" at bounding box center [1002, 21] width 27 height 27
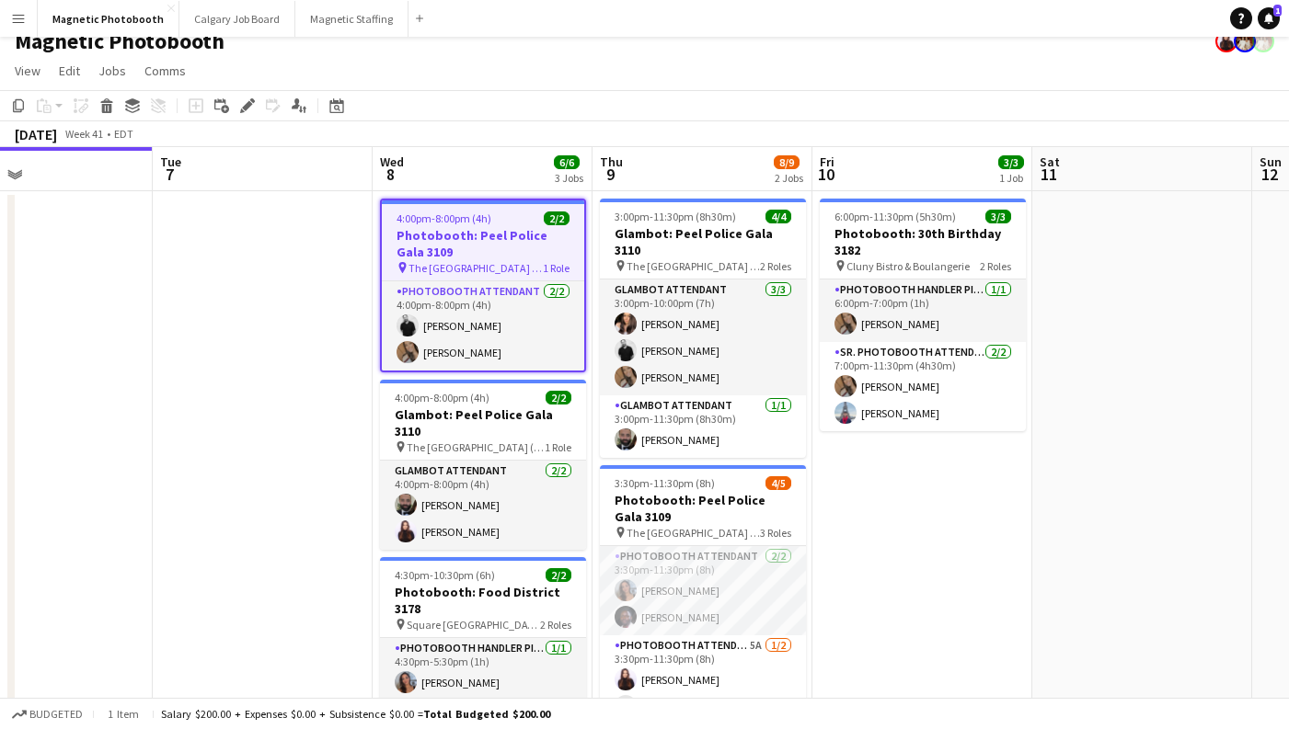
click at [226, 353] on app-date-cell at bounding box center [263, 496] width 220 height 610
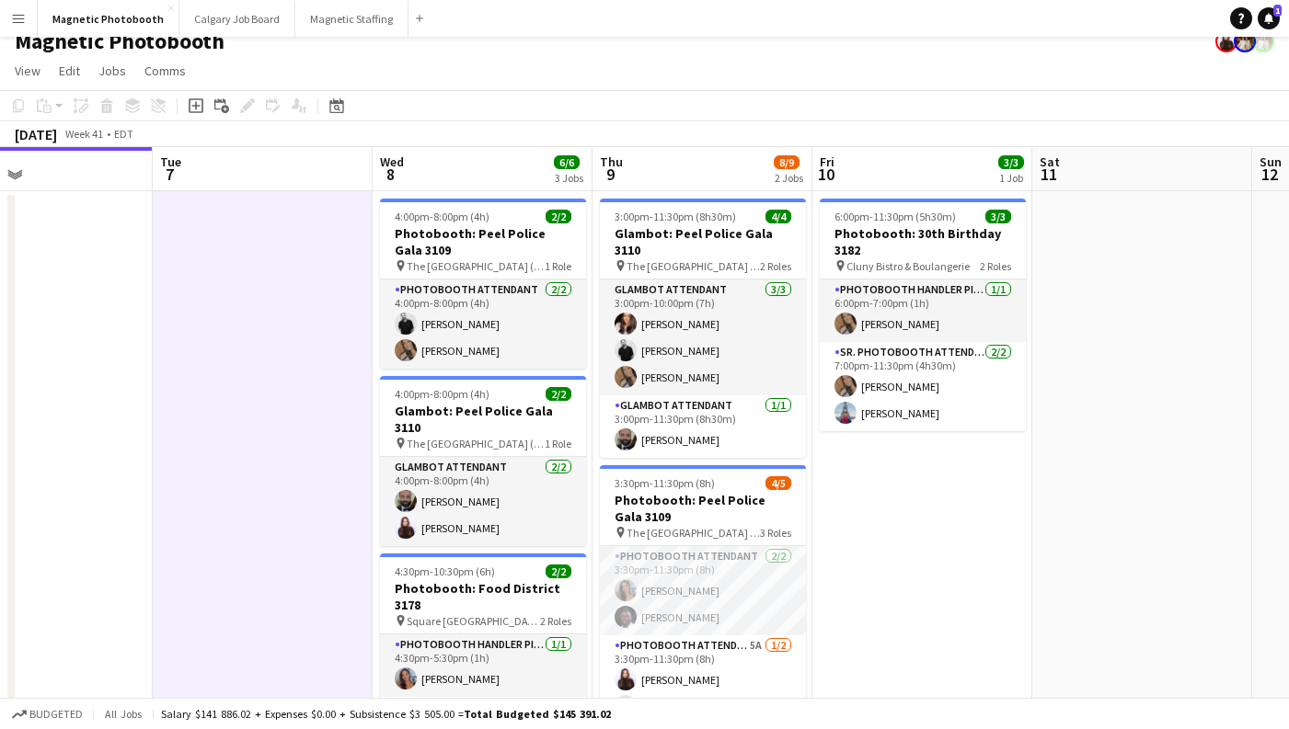
click at [290, 411] on app-date-cell at bounding box center [263, 496] width 220 height 610
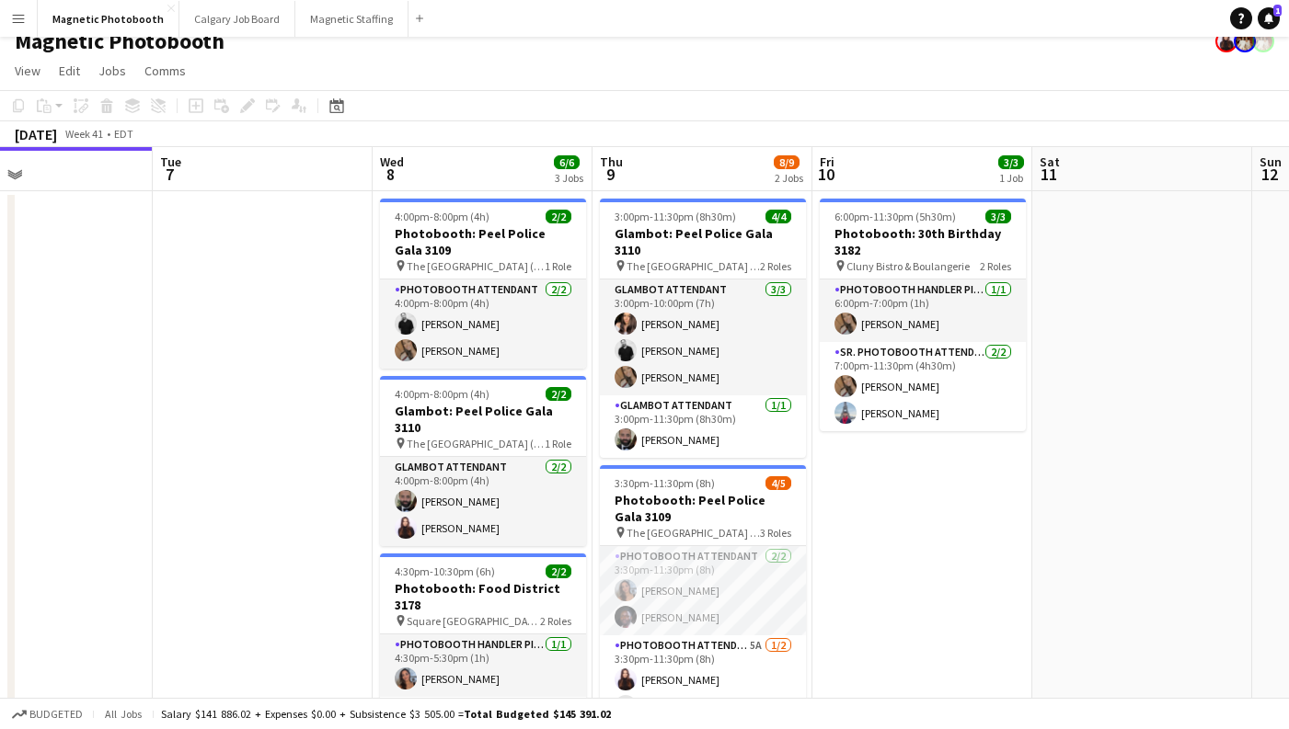
click at [290, 411] on app-date-cell at bounding box center [263, 496] width 220 height 610
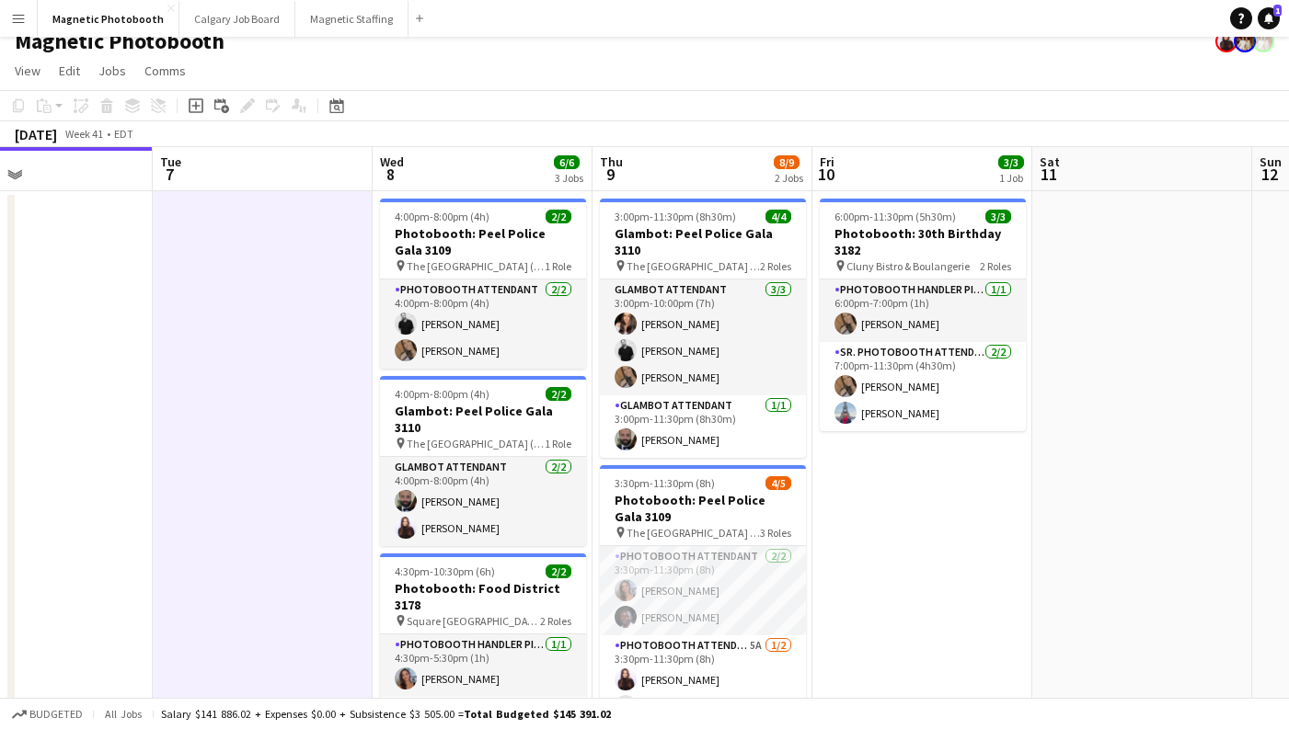
click at [953, 479] on app-date-cell "6:00pm-11:30pm (5h30m) 3/3 Photobooth: 30th Birthday 3182 pin Cluny Bistro & Bo…" at bounding box center [922, 496] width 220 height 610
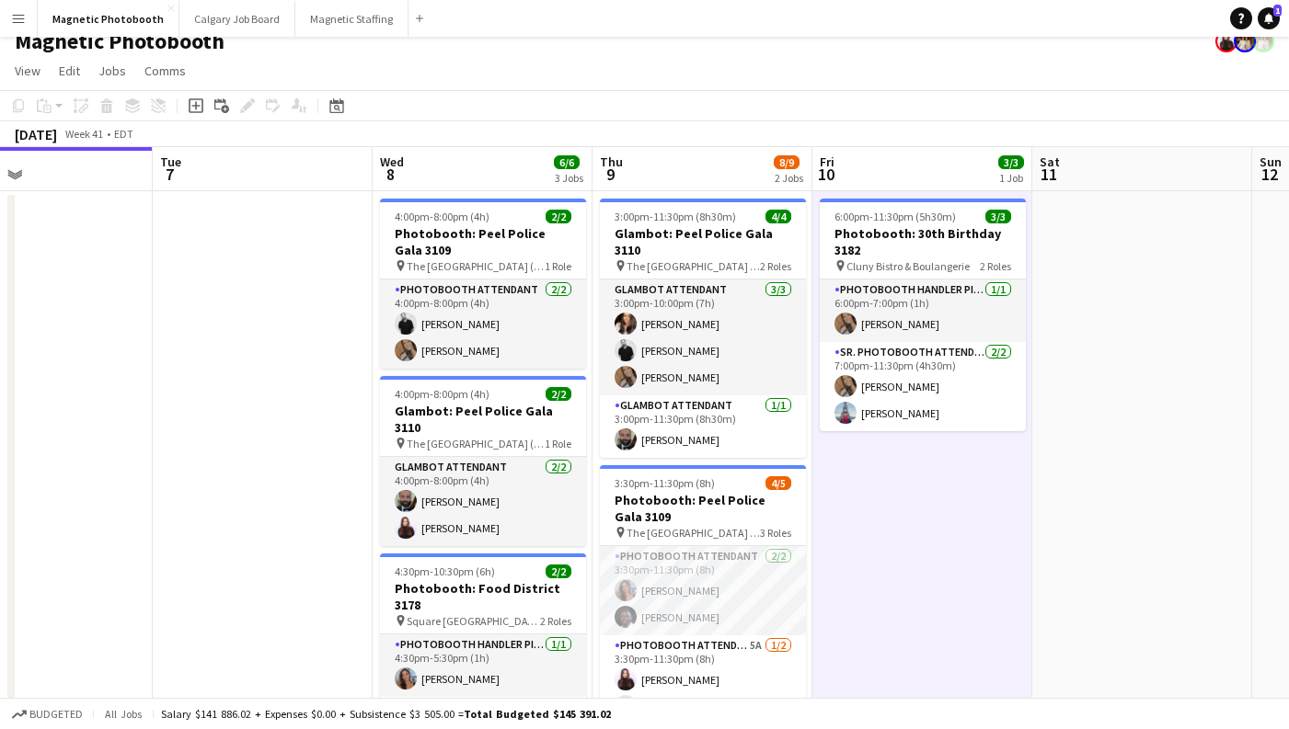
click at [1110, 380] on app-date-cell at bounding box center [1142, 496] width 220 height 610
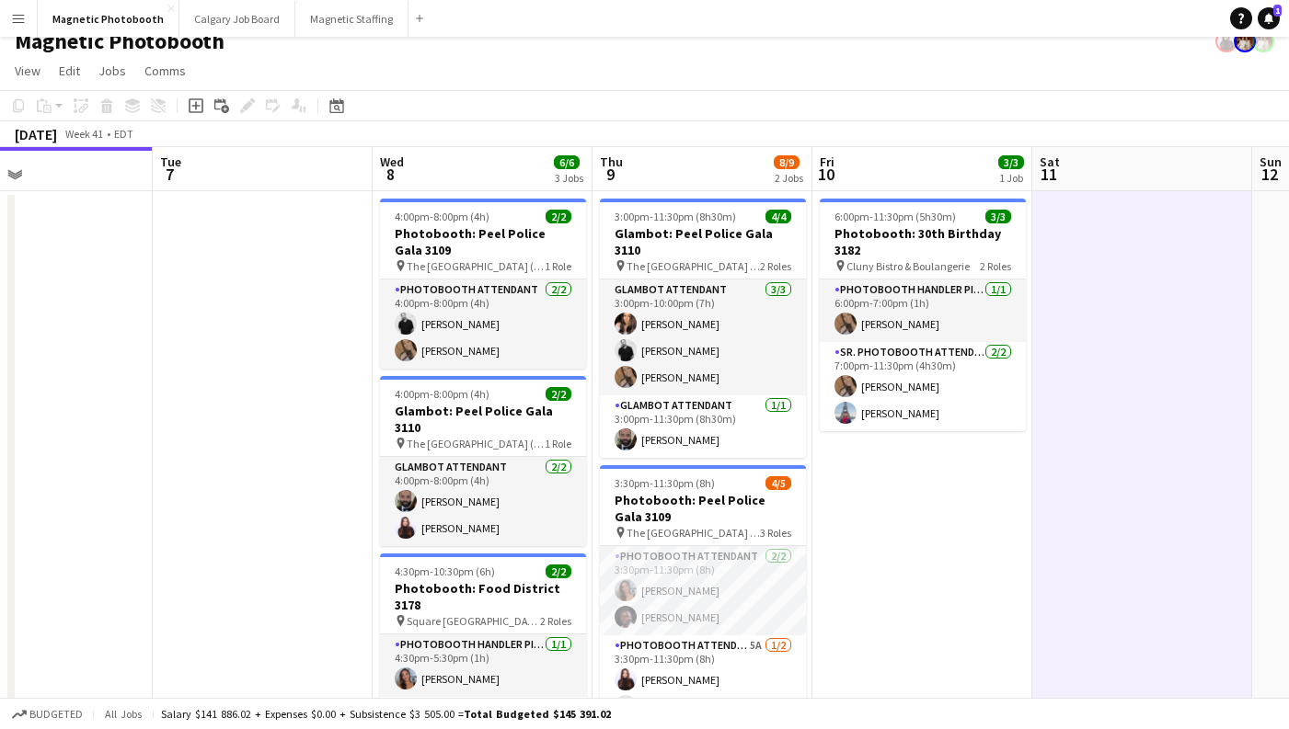
click at [224, 371] on app-date-cell at bounding box center [263, 496] width 220 height 610
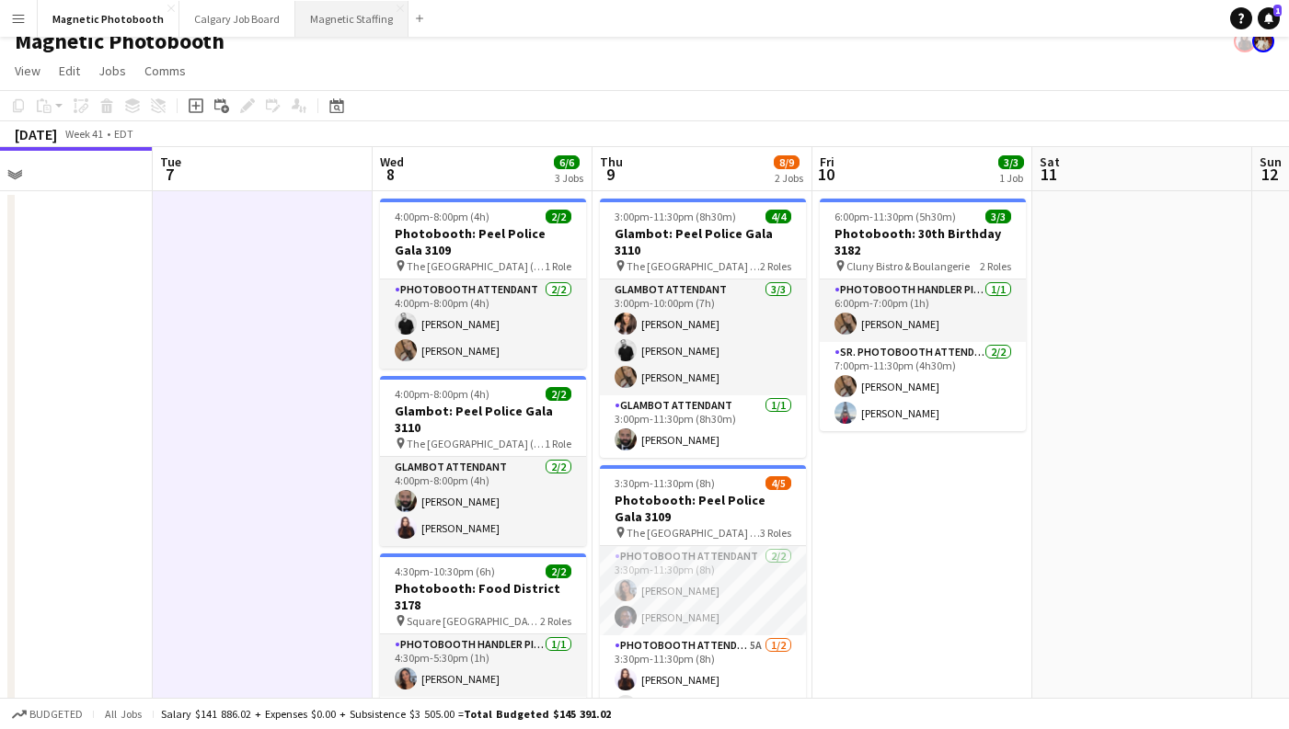
click at [332, 27] on button "Magnetic Staffing Close" at bounding box center [351, 19] width 113 height 36
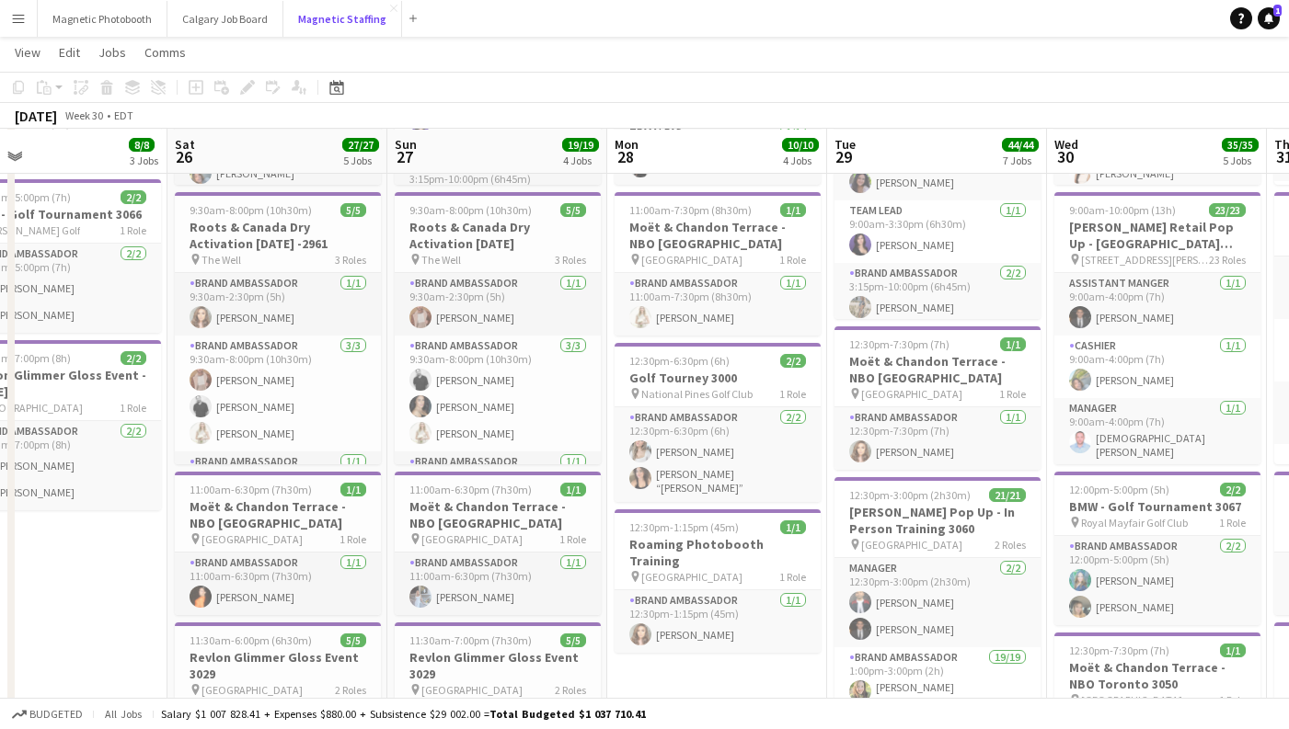
scroll to position [303, 0]
click at [315, 25] on button "Magnetic Staffing Close" at bounding box center [342, 19] width 119 height 36
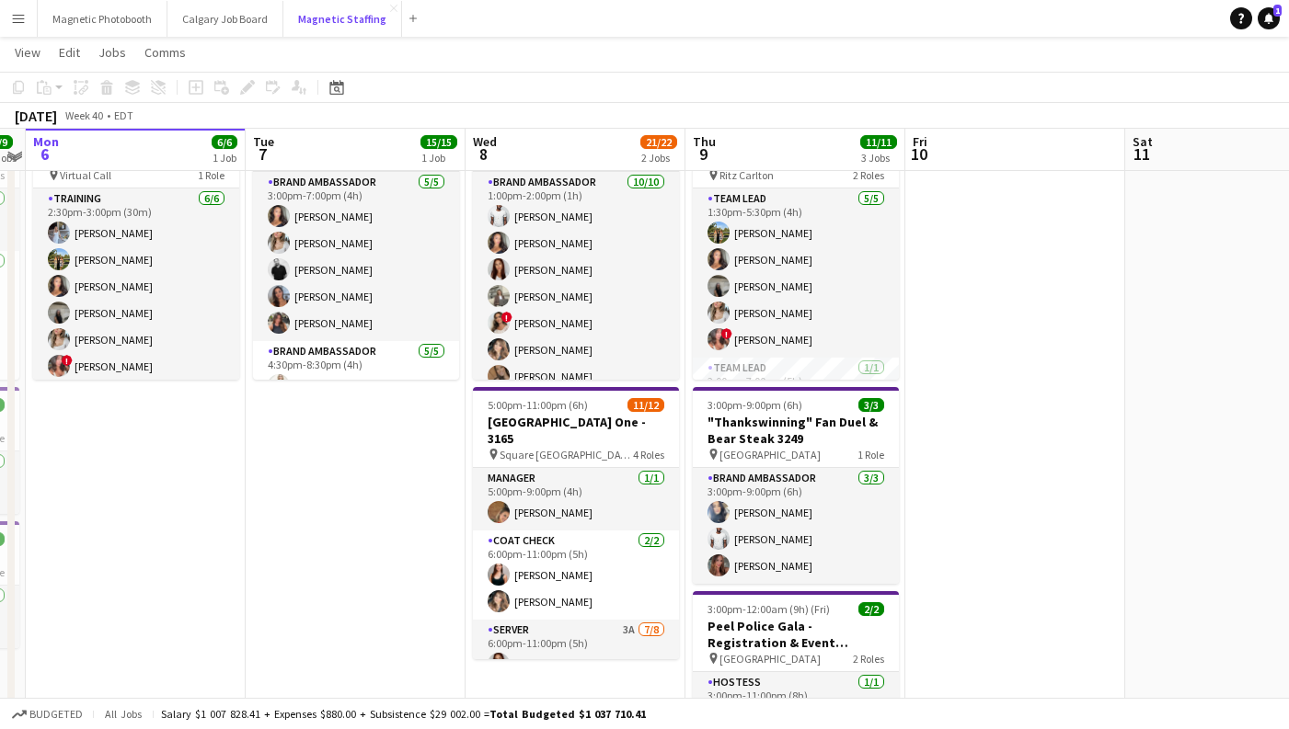
scroll to position [0, 0]
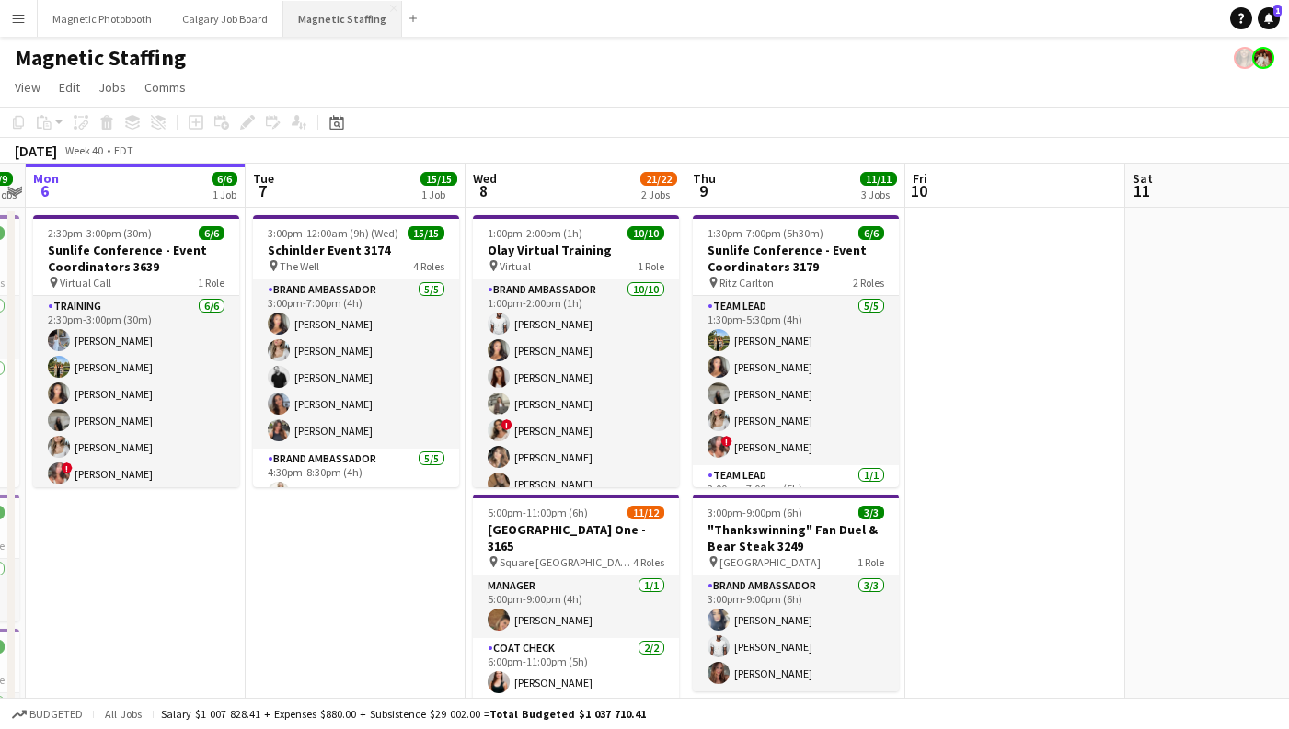
click at [304, 19] on button "Magnetic Staffing Close" at bounding box center [342, 19] width 119 height 36
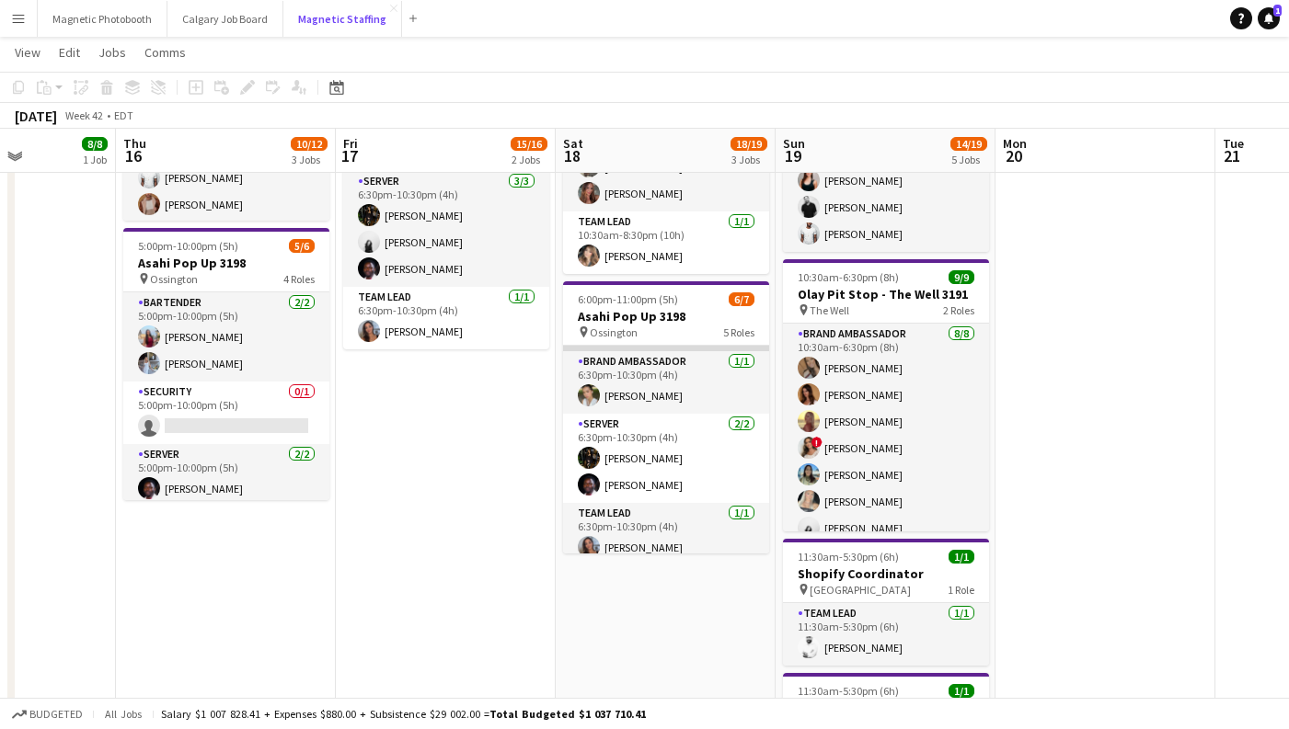
scroll to position [148, 0]
click at [323, 30] on button "Magnetic Staffing Close" at bounding box center [342, 19] width 119 height 36
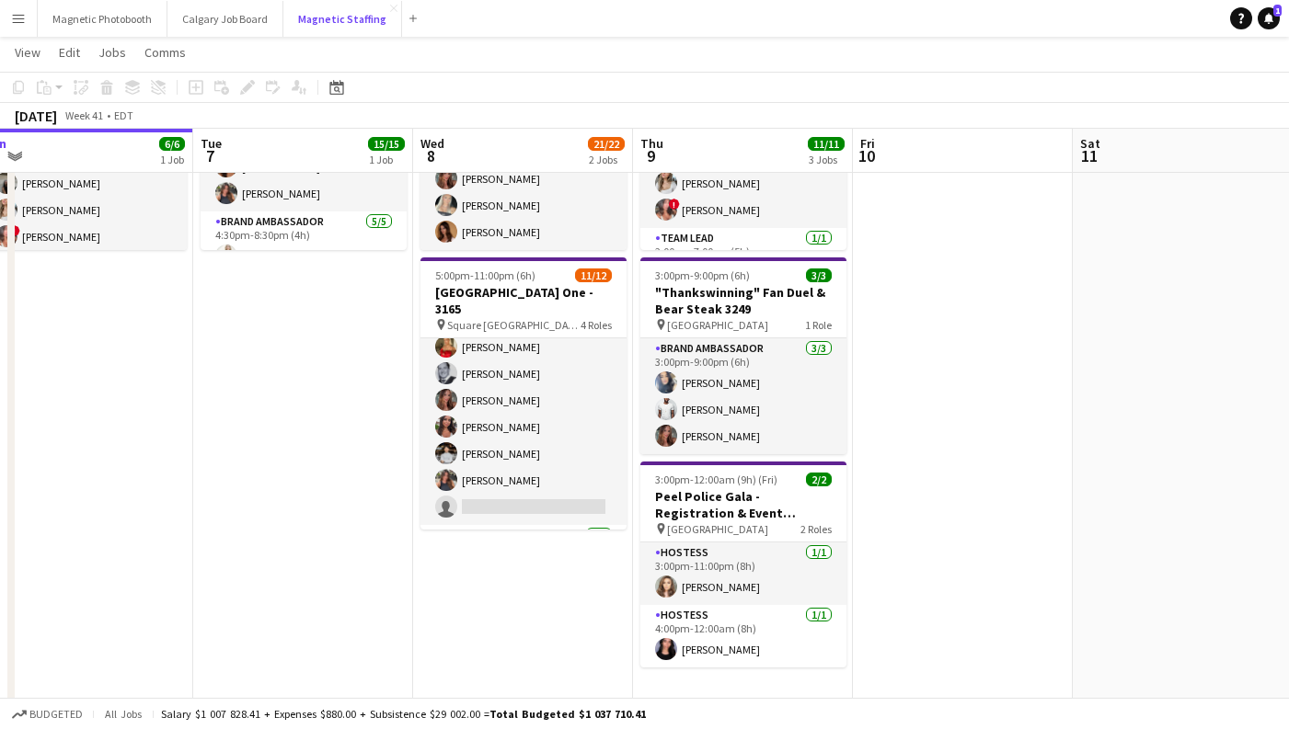
scroll to position [272, 0]
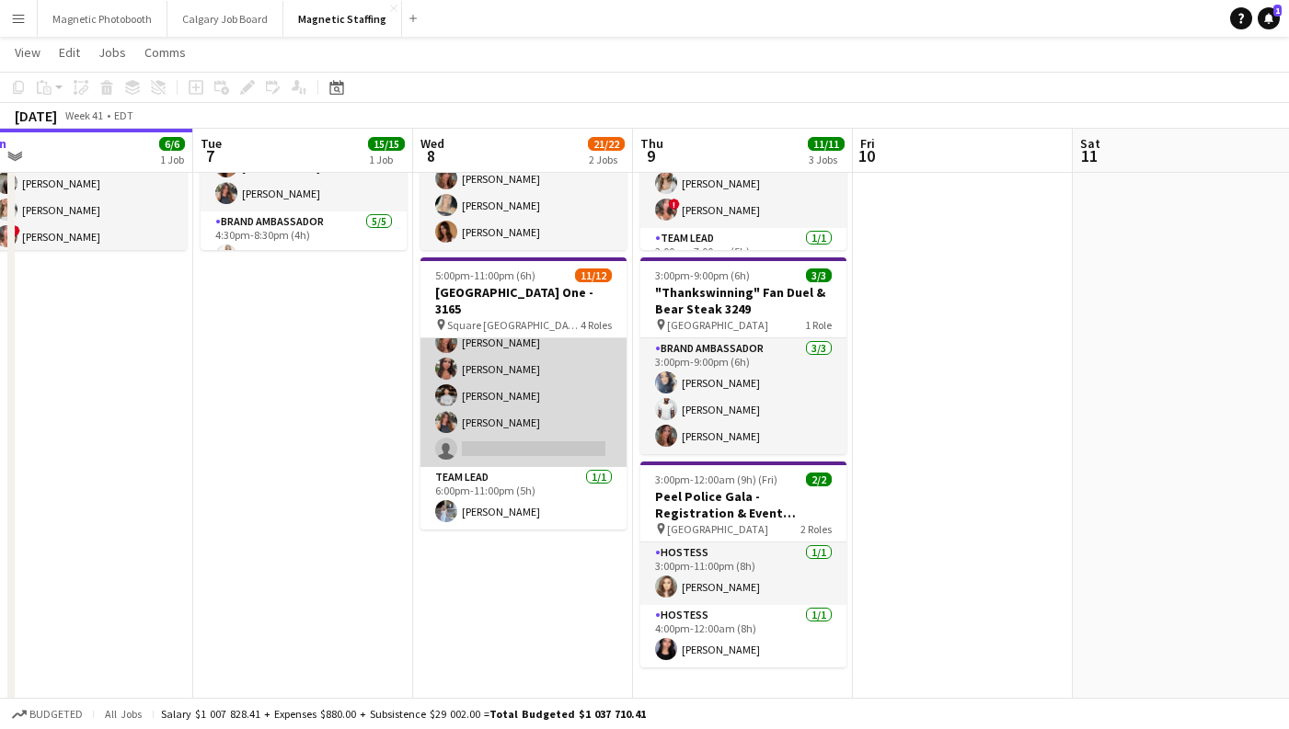
click at [511, 450] on app-card-role "Server 3A [DATE] 6:00pm-11:00pm (5h) [PERSON_NAME] [PERSON_NAME] [PERSON_NAME] …" at bounding box center [523, 342] width 206 height 249
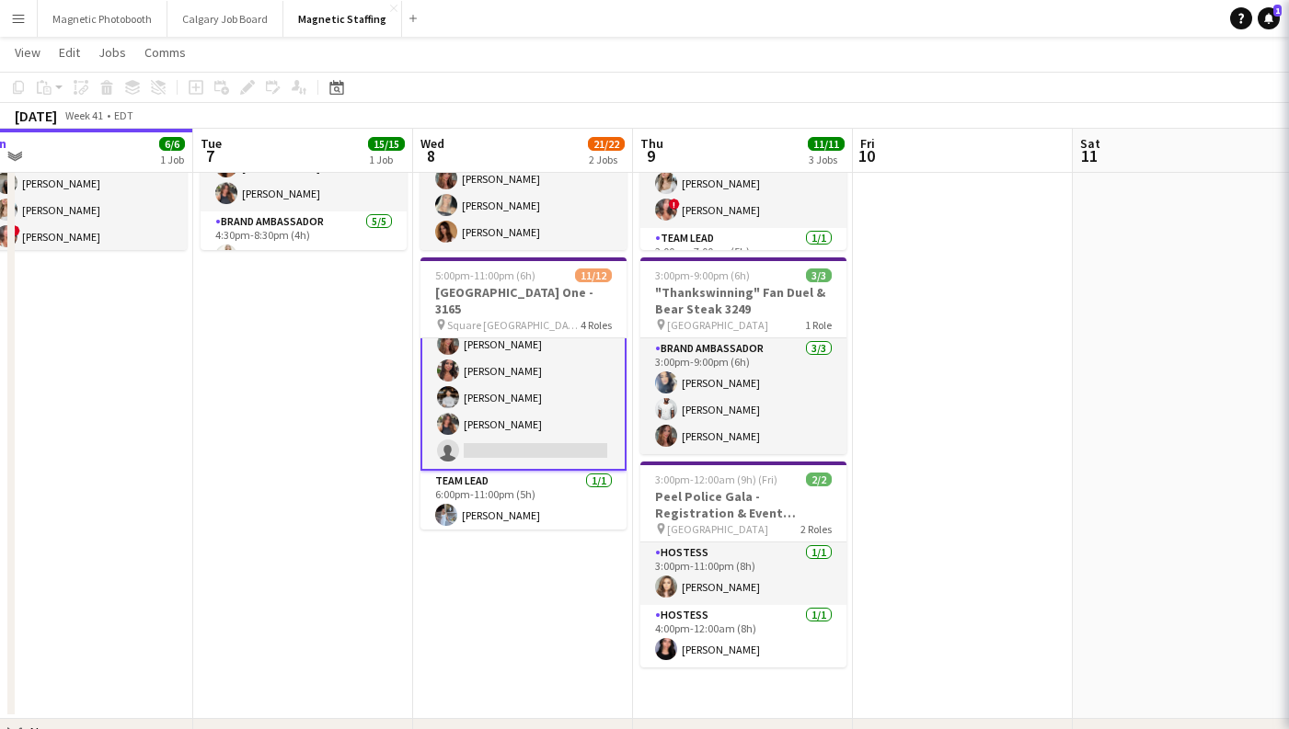
scroll to position [274, 0]
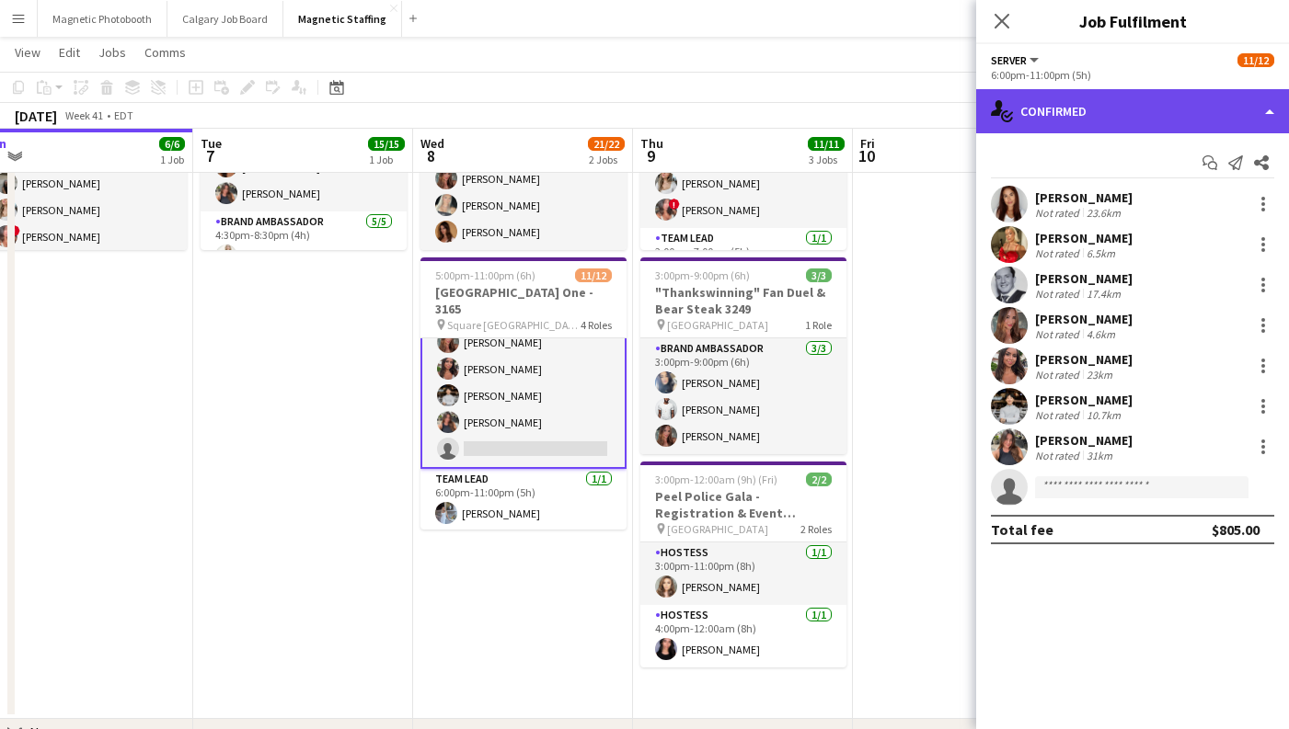
click at [1096, 119] on div "single-neutral-actions-check-2 Confirmed" at bounding box center [1132, 111] width 313 height 44
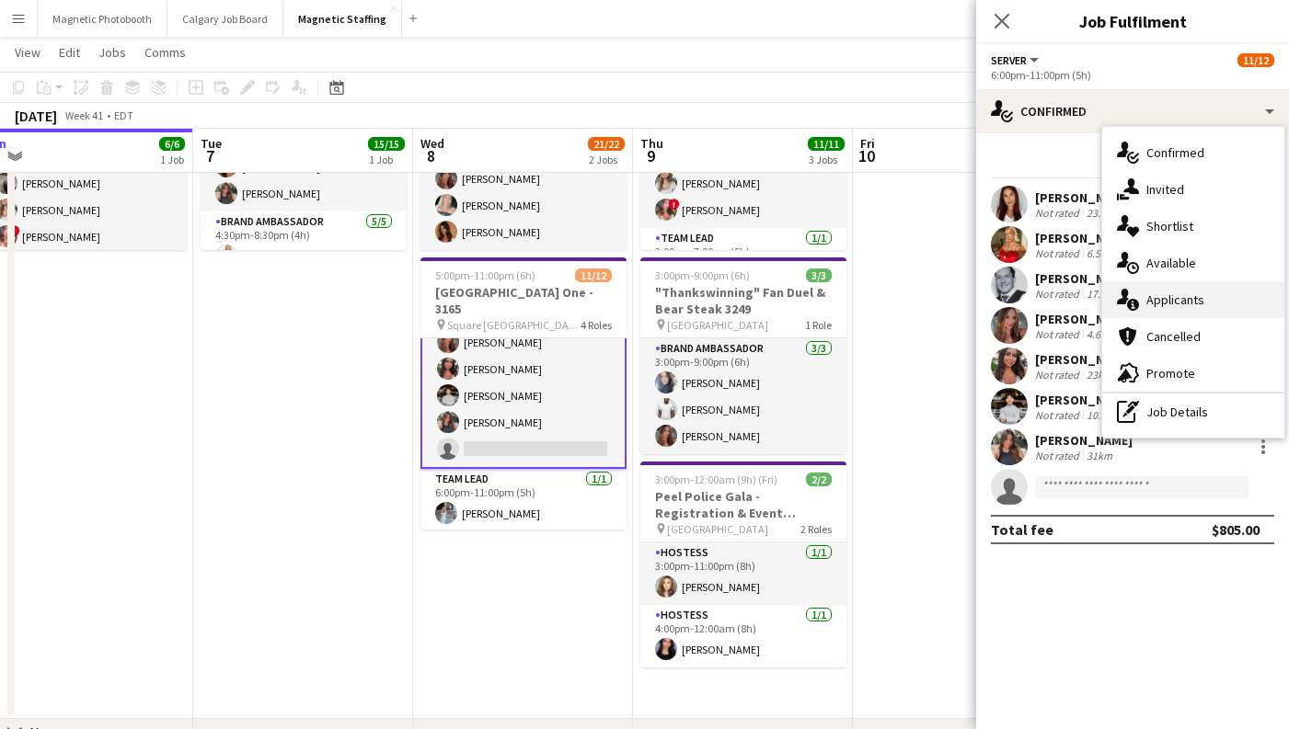
click at [1200, 310] on div "single-neutral-actions-information Applicants" at bounding box center [1193, 299] width 182 height 37
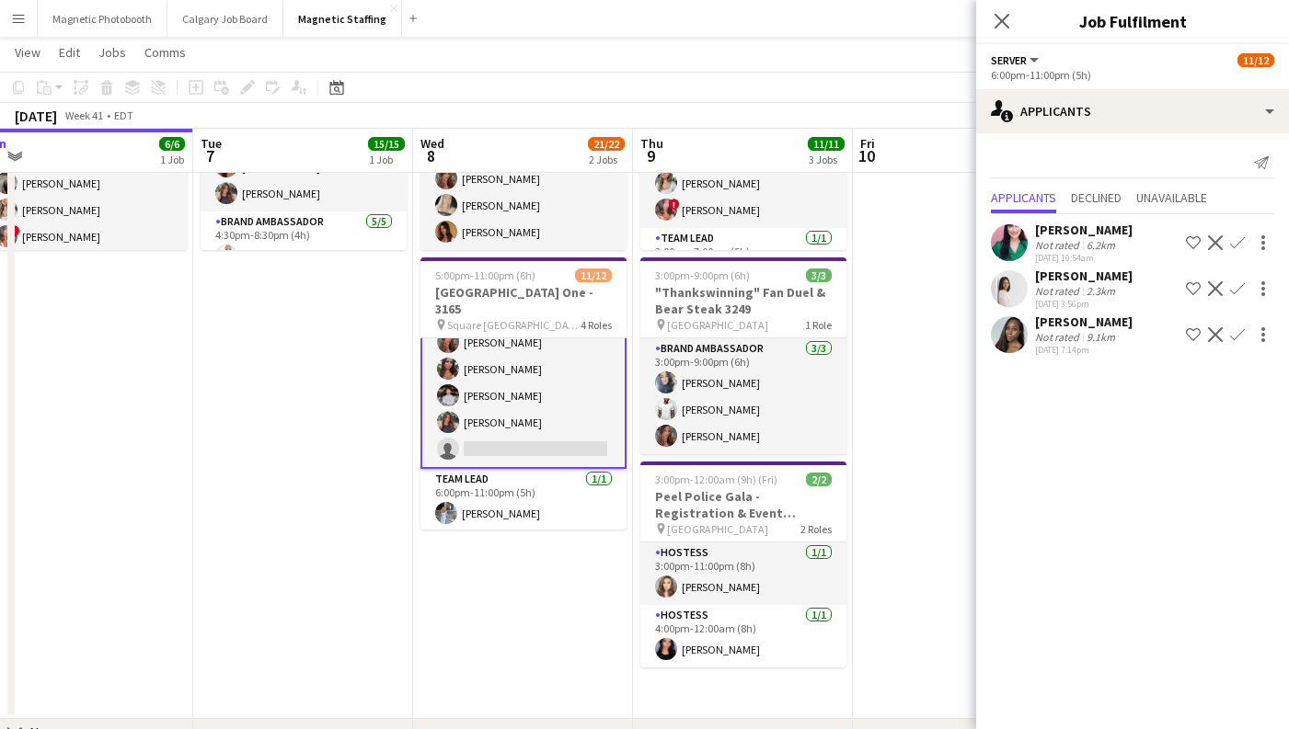
click at [1072, 337] on div "Not rated" at bounding box center [1059, 337] width 48 height 14
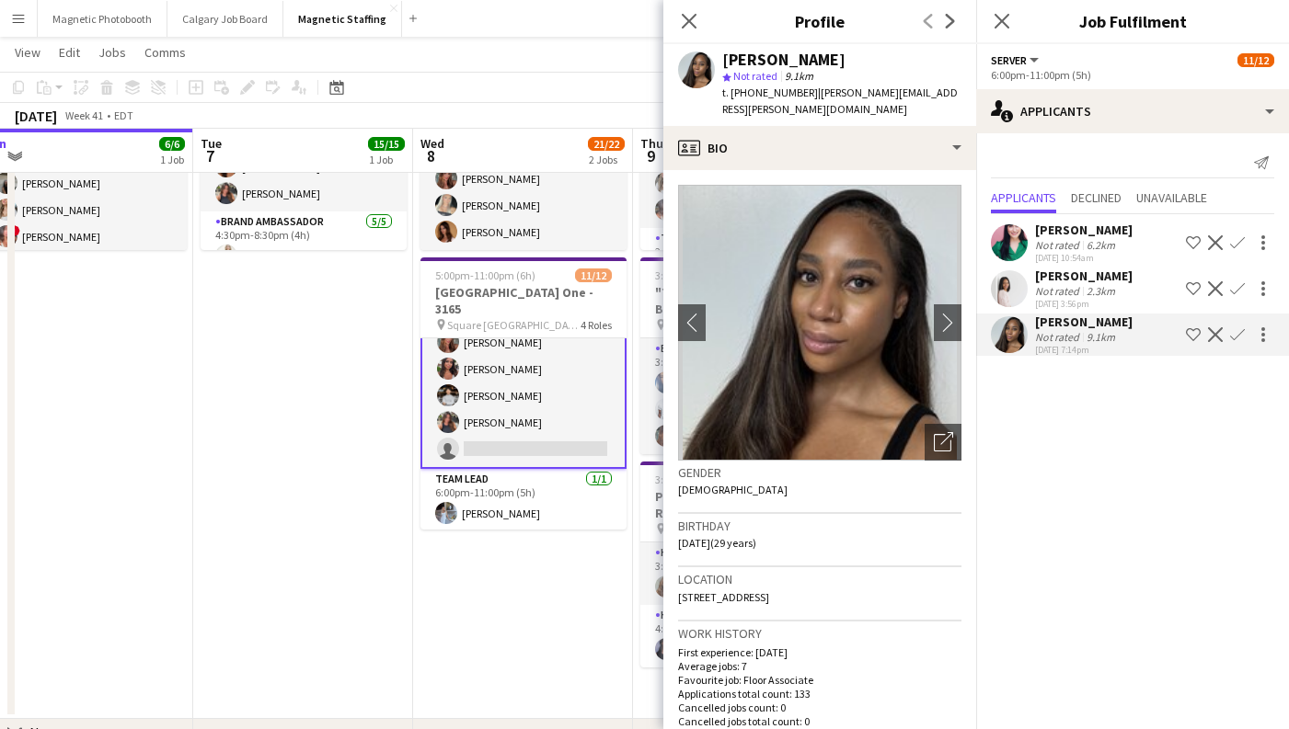
click at [1089, 282] on div "[PERSON_NAME]" at bounding box center [1084, 276] width 98 height 17
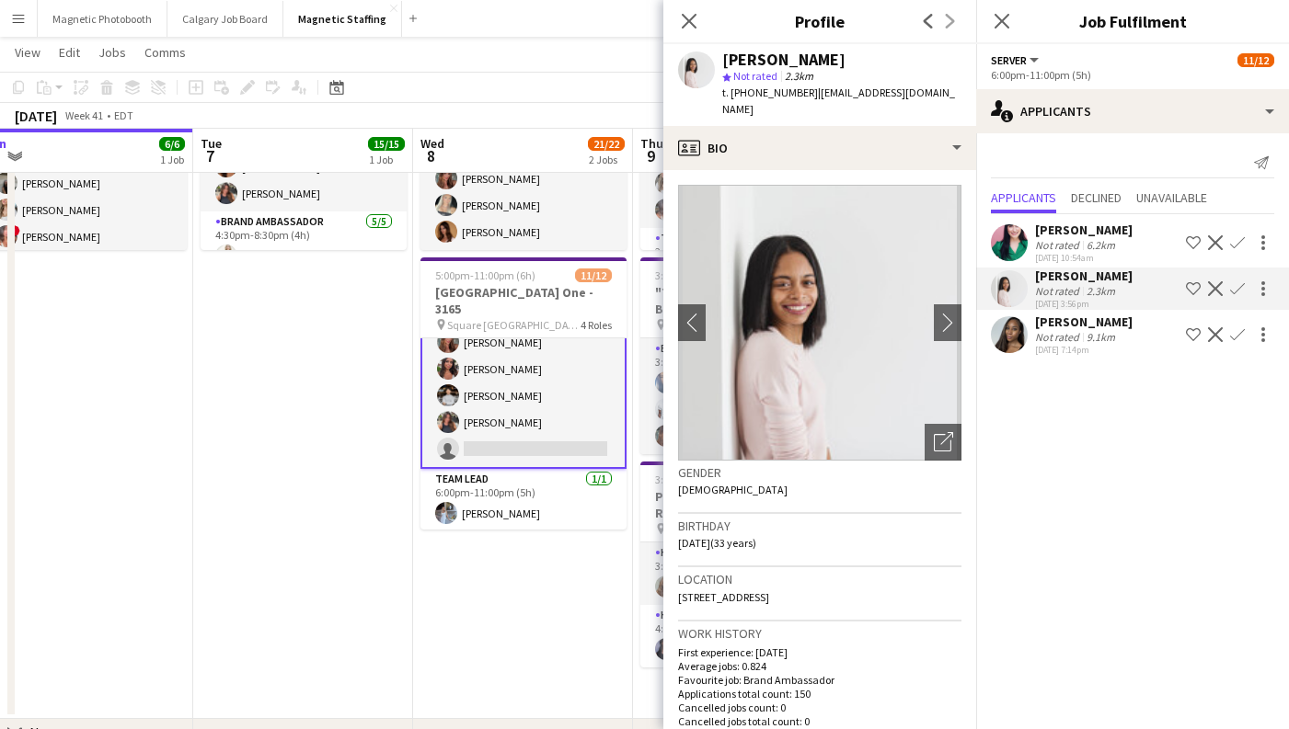
click at [1088, 233] on div "[PERSON_NAME]" at bounding box center [1084, 230] width 98 height 17
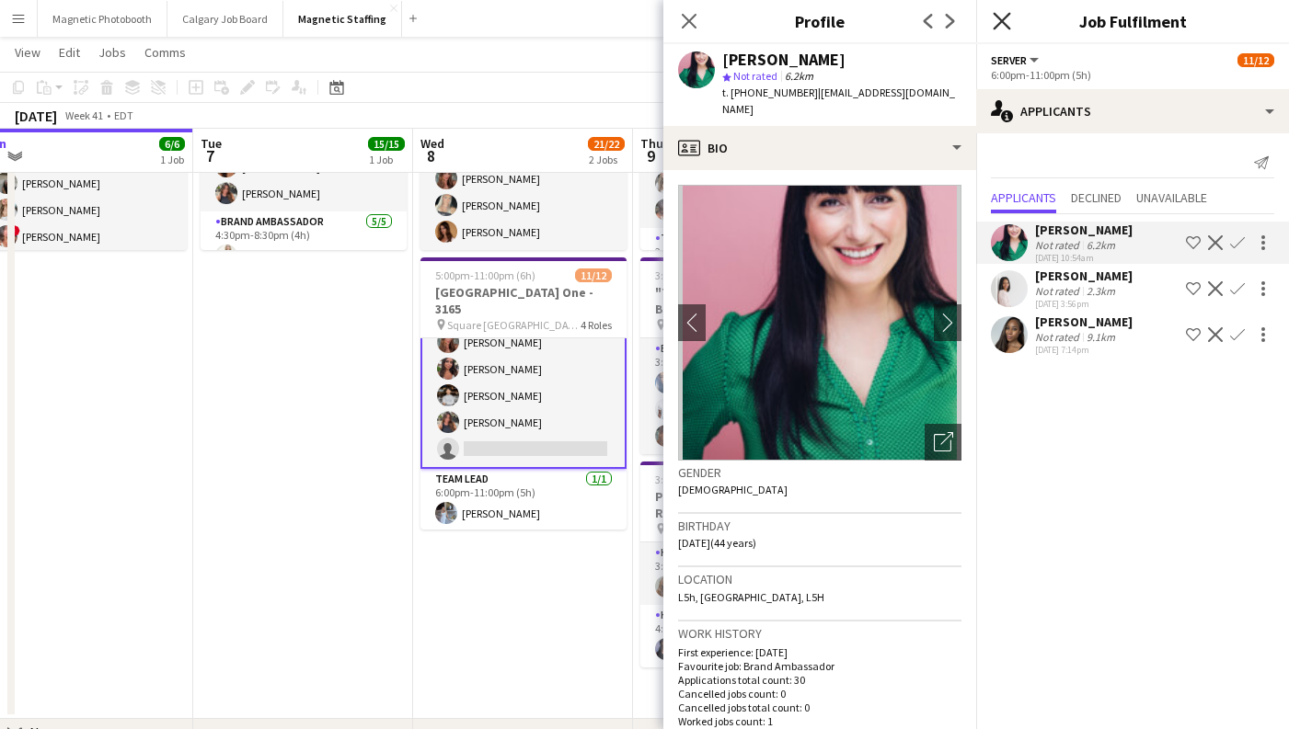
click at [1000, 19] on icon at bounding box center [1001, 20] width 17 height 17
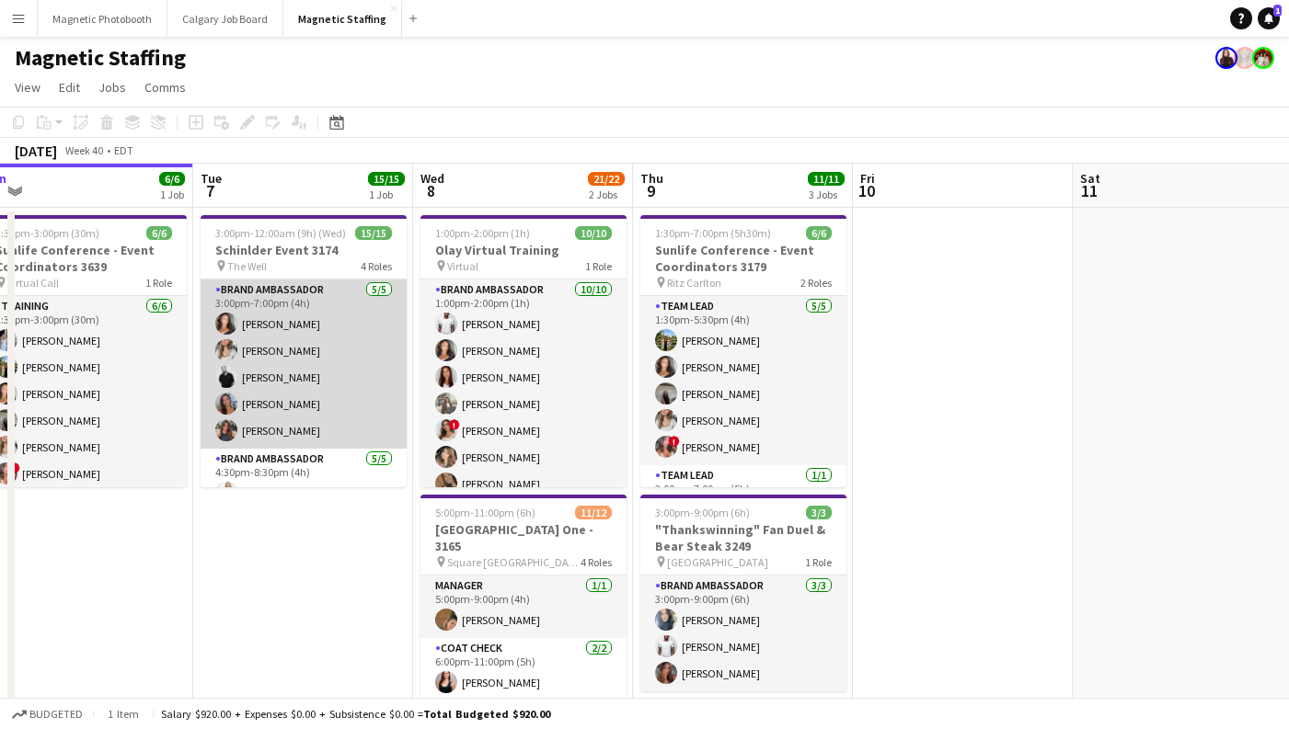
scroll to position [0, 467]
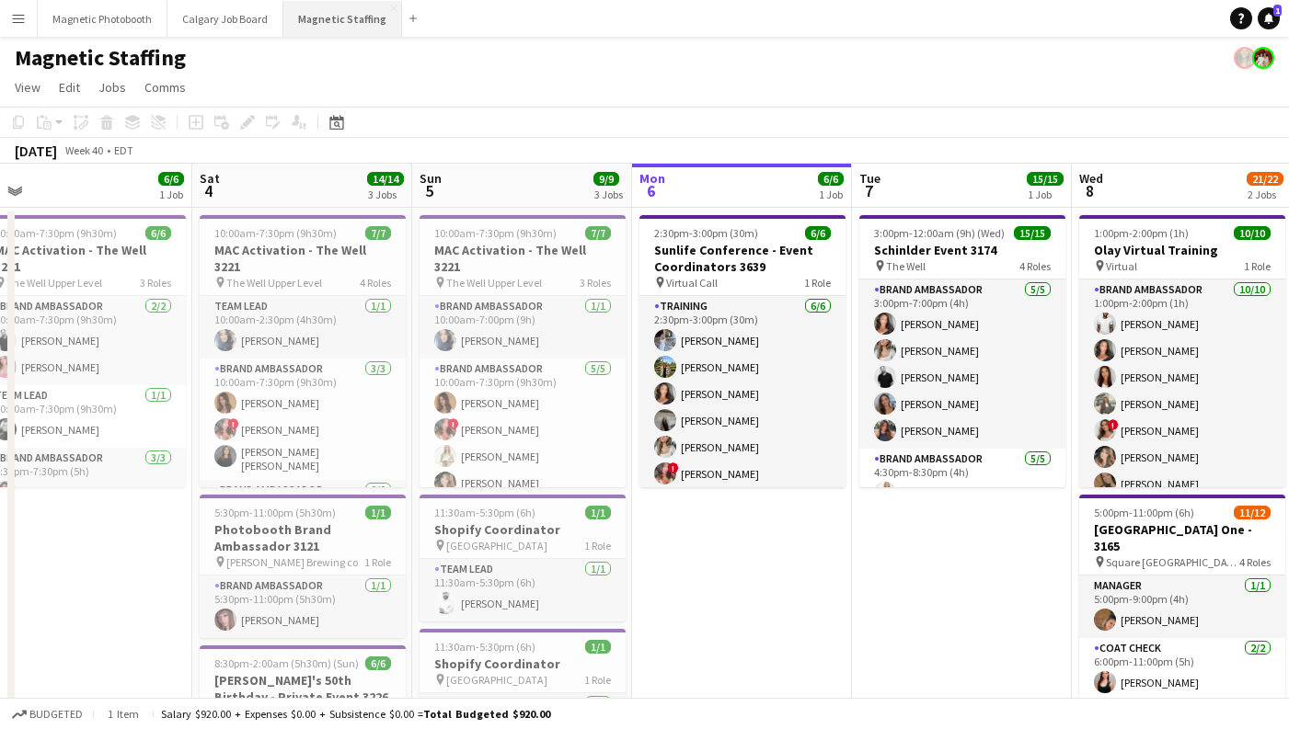
click at [350, 21] on button "Magnetic Staffing Close" at bounding box center [342, 19] width 119 height 36
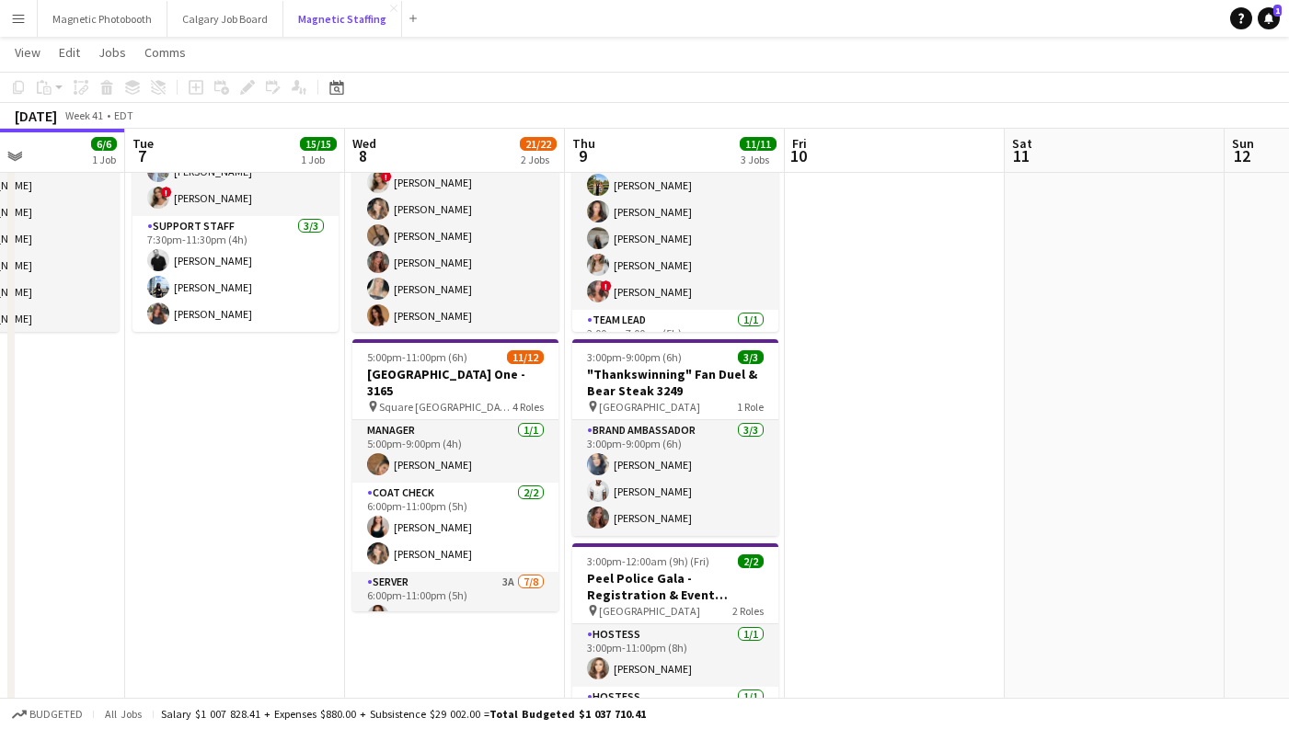
scroll to position [153, 0]
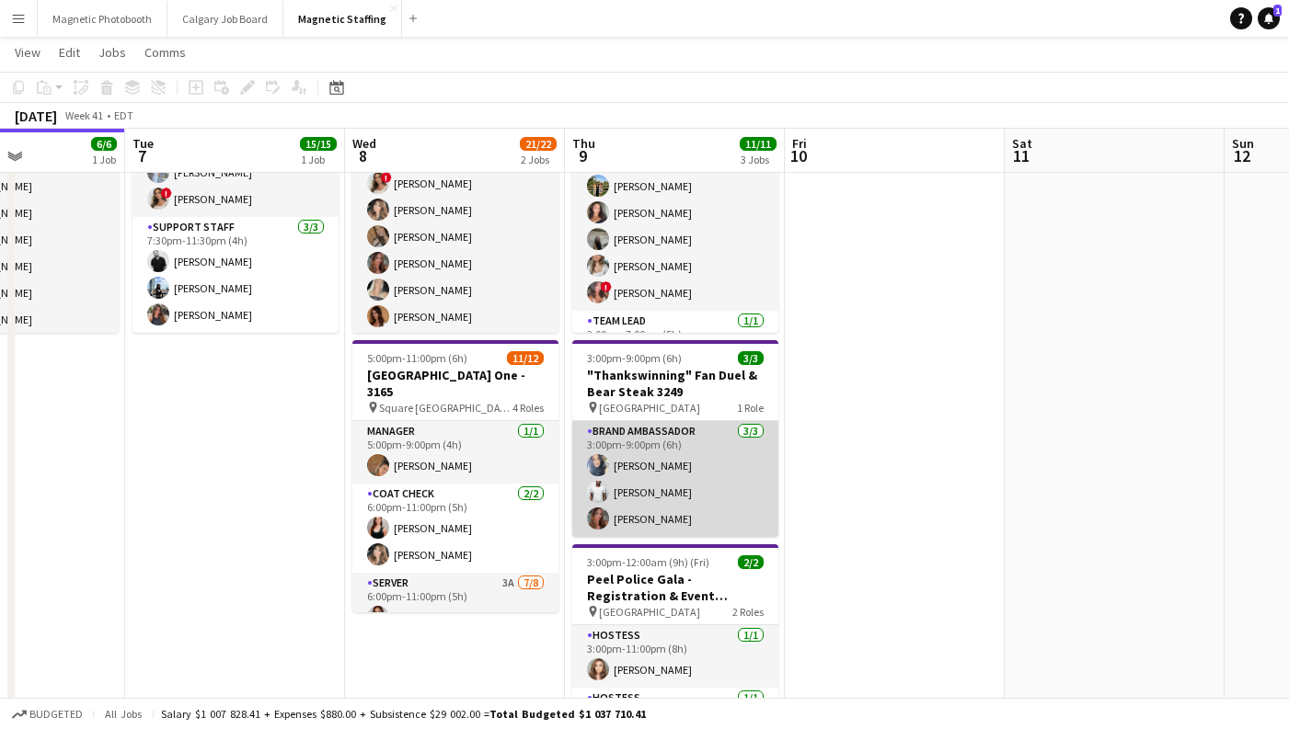
click at [618, 518] on app-card-role "Brand Ambassador [DATE] 3:00pm-9:00pm (6h) [PERSON_NAME] [PERSON_NAME] [PERSON_…" at bounding box center [675, 479] width 206 height 116
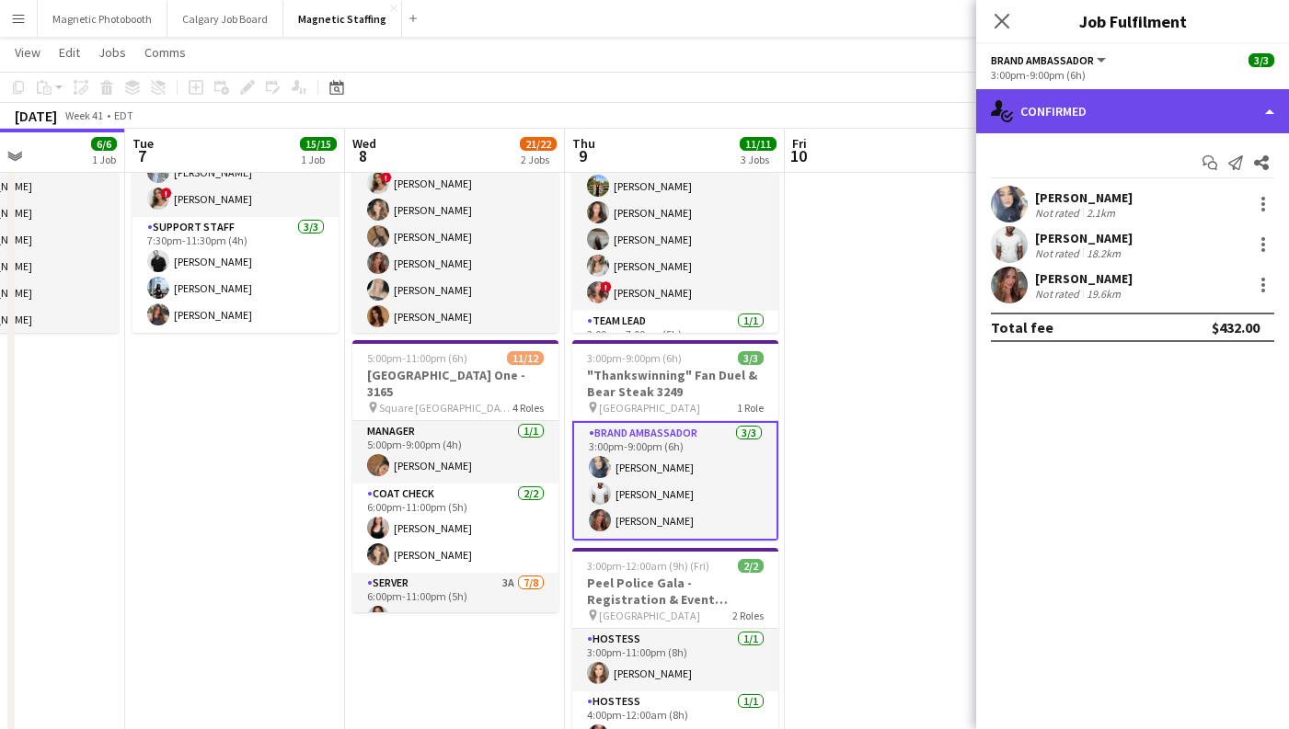
click at [1079, 119] on div "single-neutral-actions-check-2 Confirmed" at bounding box center [1132, 111] width 313 height 44
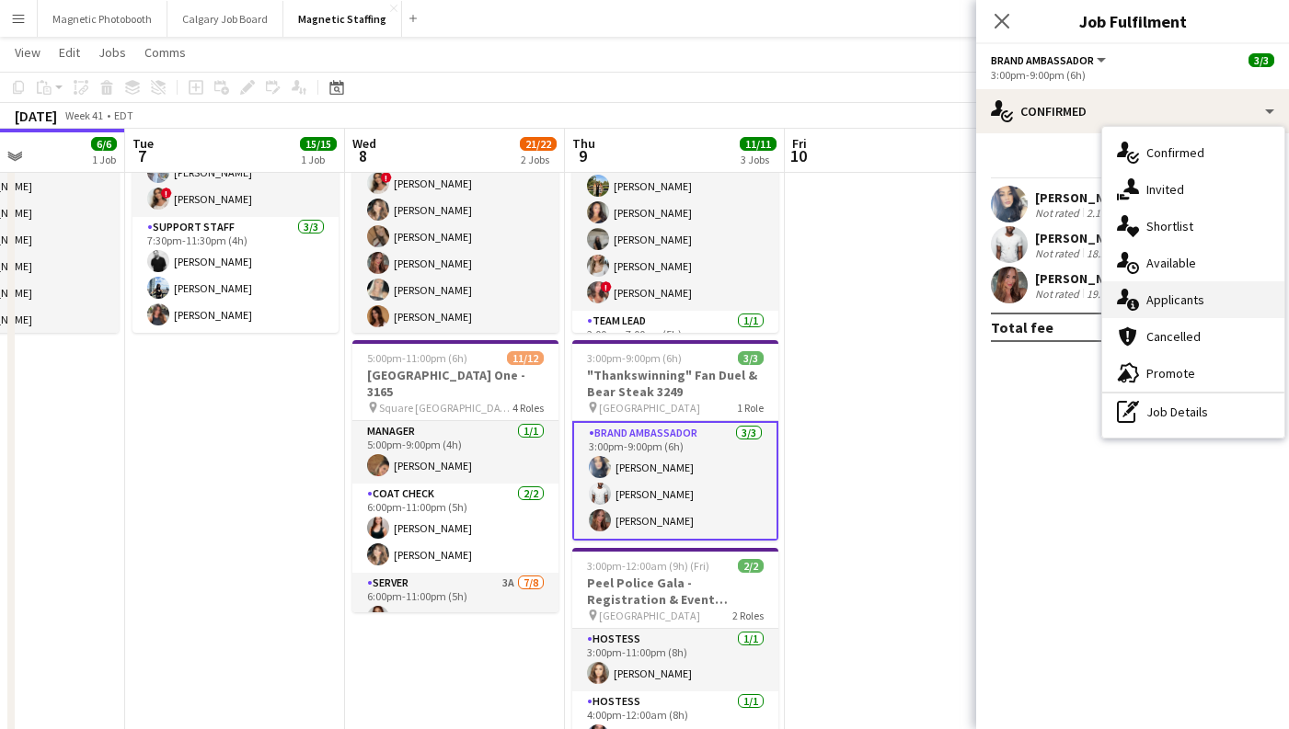
click at [1185, 293] on span "Applicants" at bounding box center [1175, 300] width 58 height 17
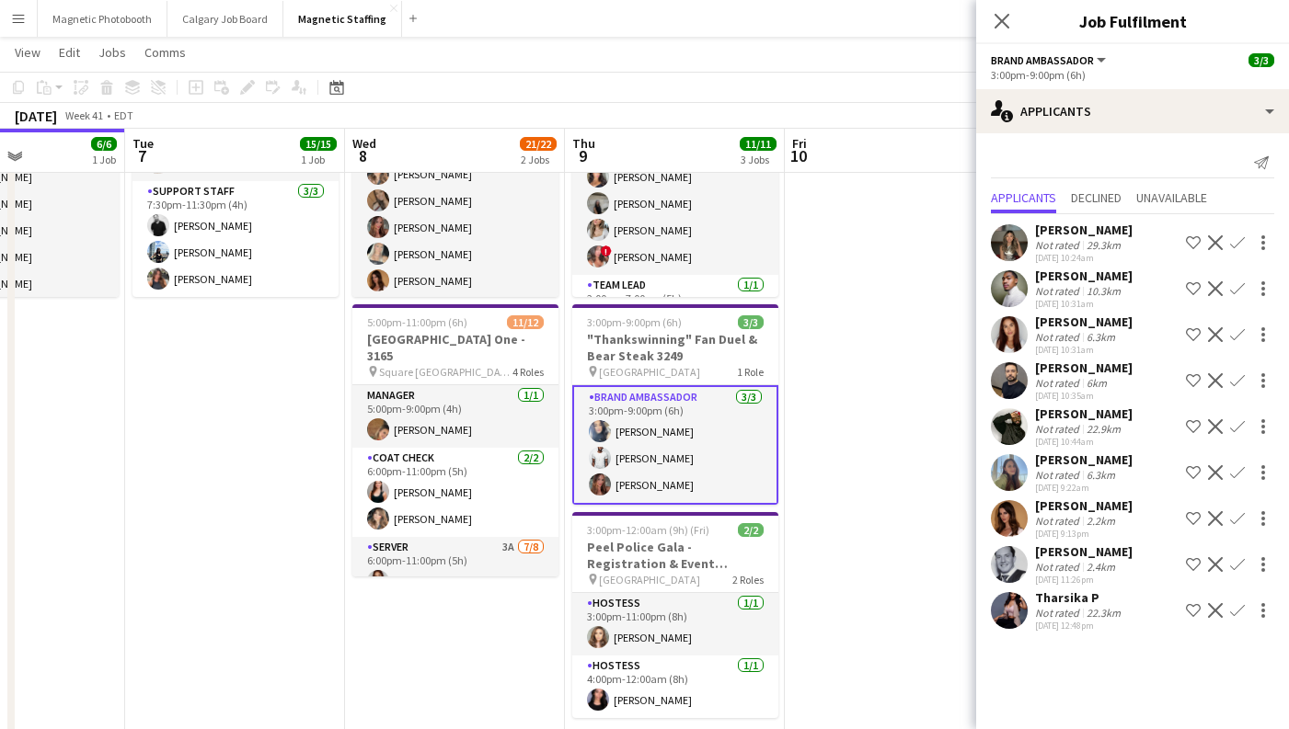
scroll to position [191, 0]
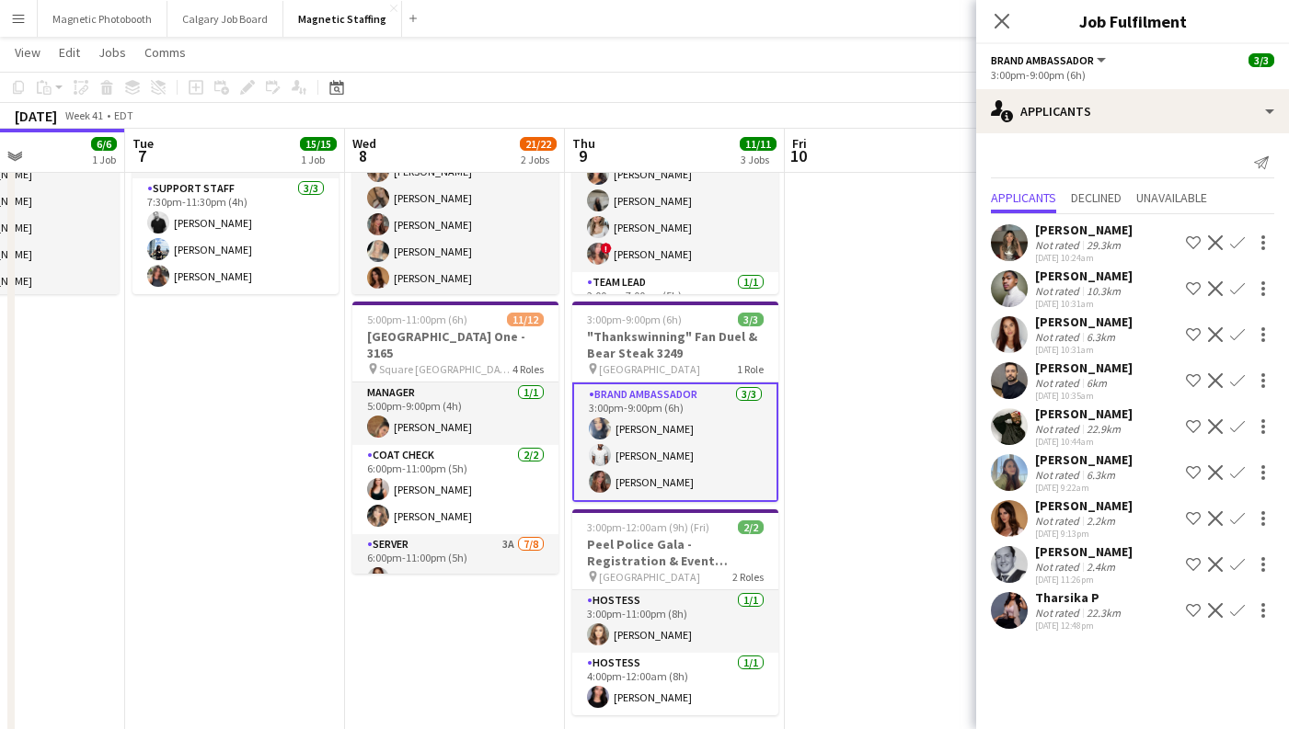
click at [1077, 516] on div "Not rated" at bounding box center [1059, 521] width 48 height 14
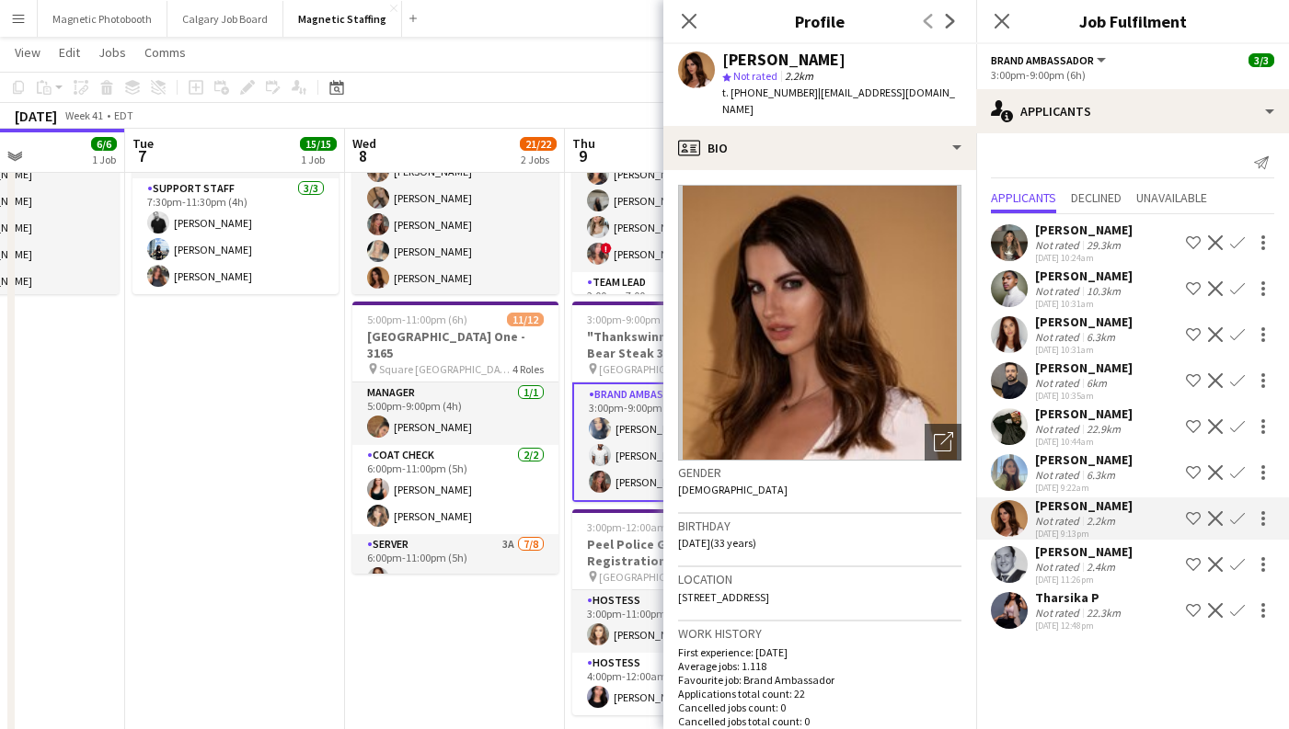
click at [1066, 569] on div "Not rated" at bounding box center [1059, 567] width 48 height 14
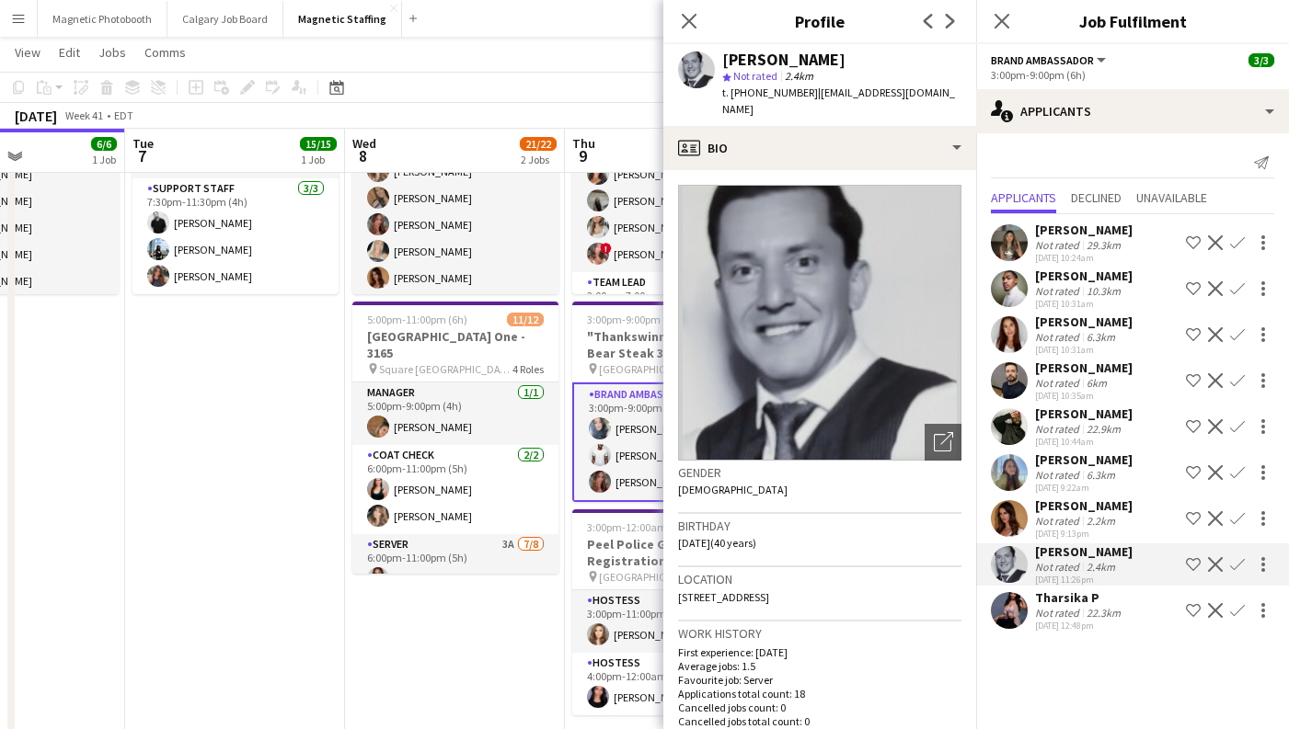
click at [1091, 500] on div "[PERSON_NAME]" at bounding box center [1084, 506] width 98 height 17
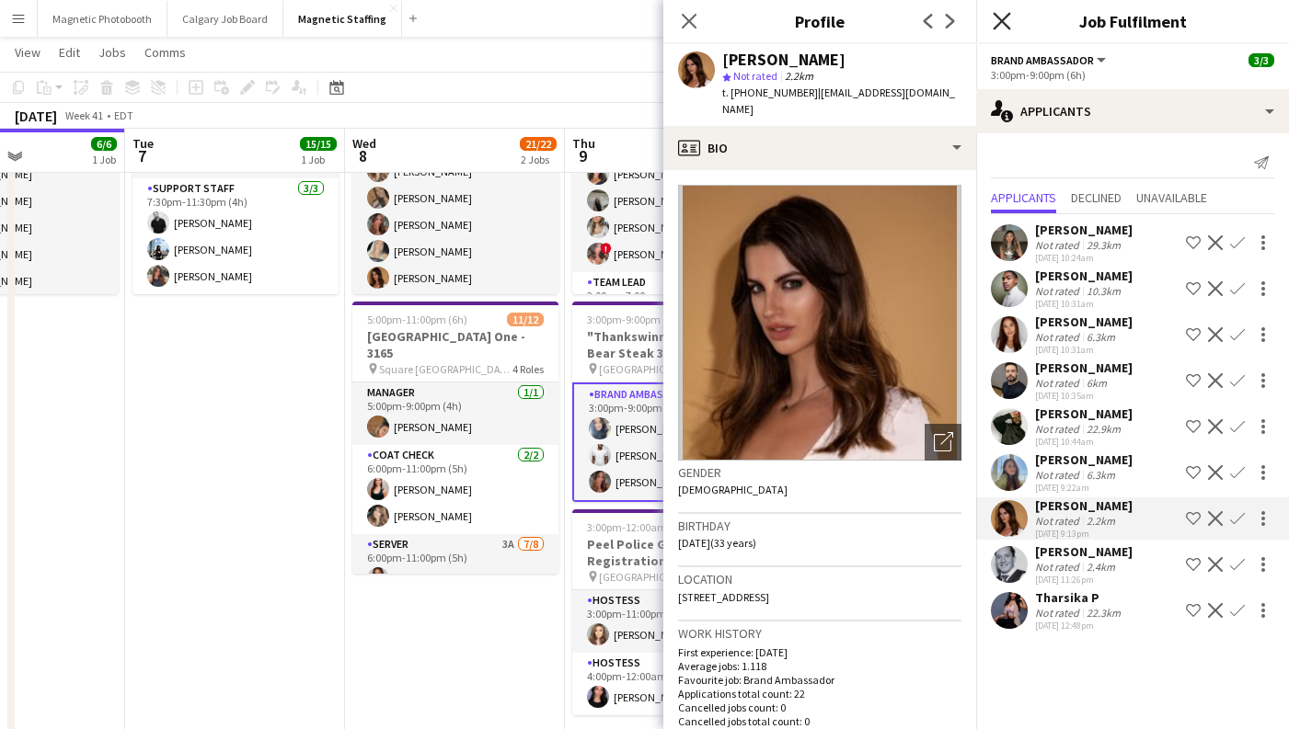
click at [1002, 16] on icon "Close pop-in" at bounding box center [1001, 20] width 17 height 17
